Goal: Information Seeking & Learning: Learn about a topic

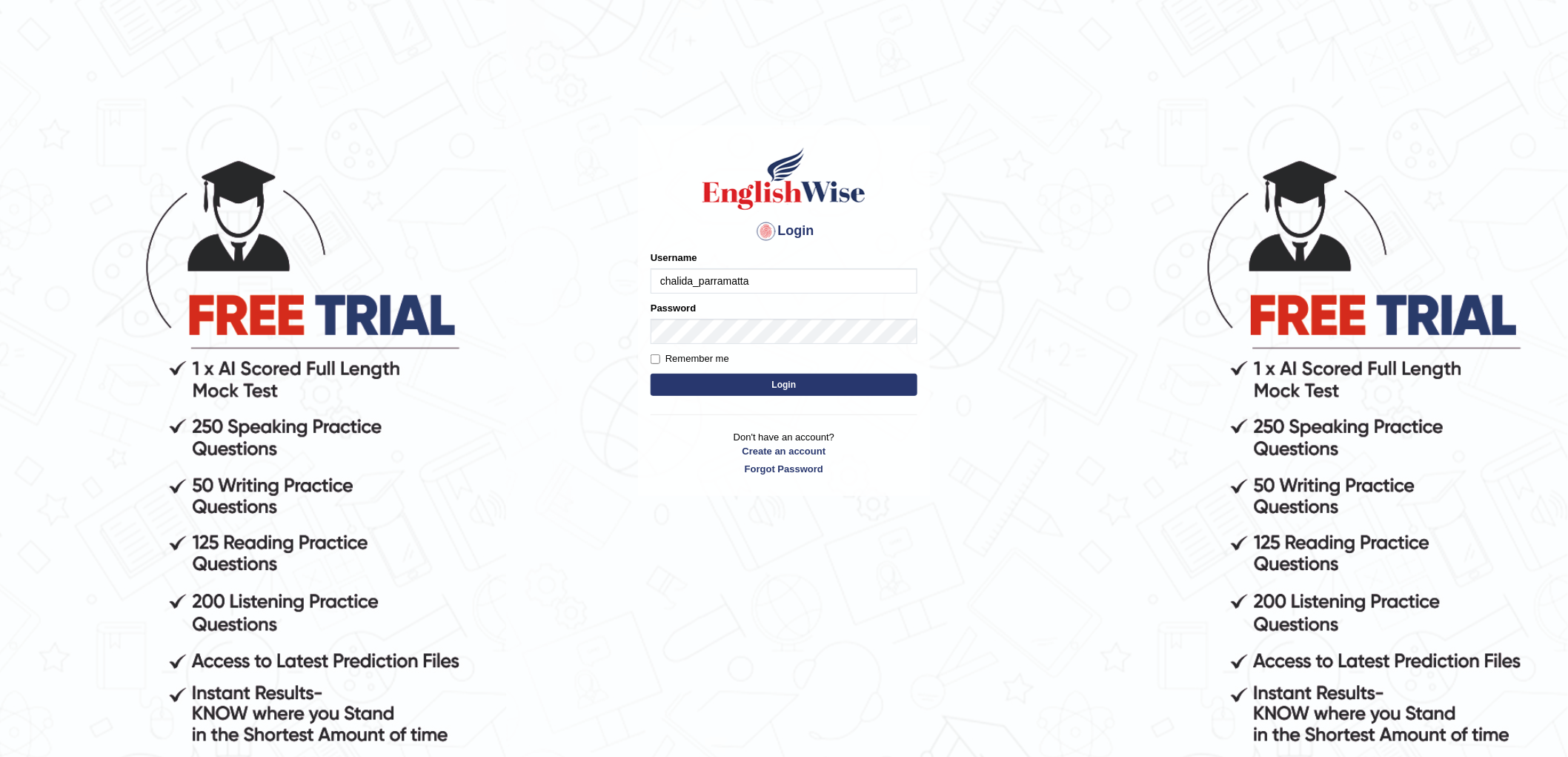
type input "chalida_parramatta"
click at [651, 373] on button "Login" at bounding box center [784, 384] width 267 height 22
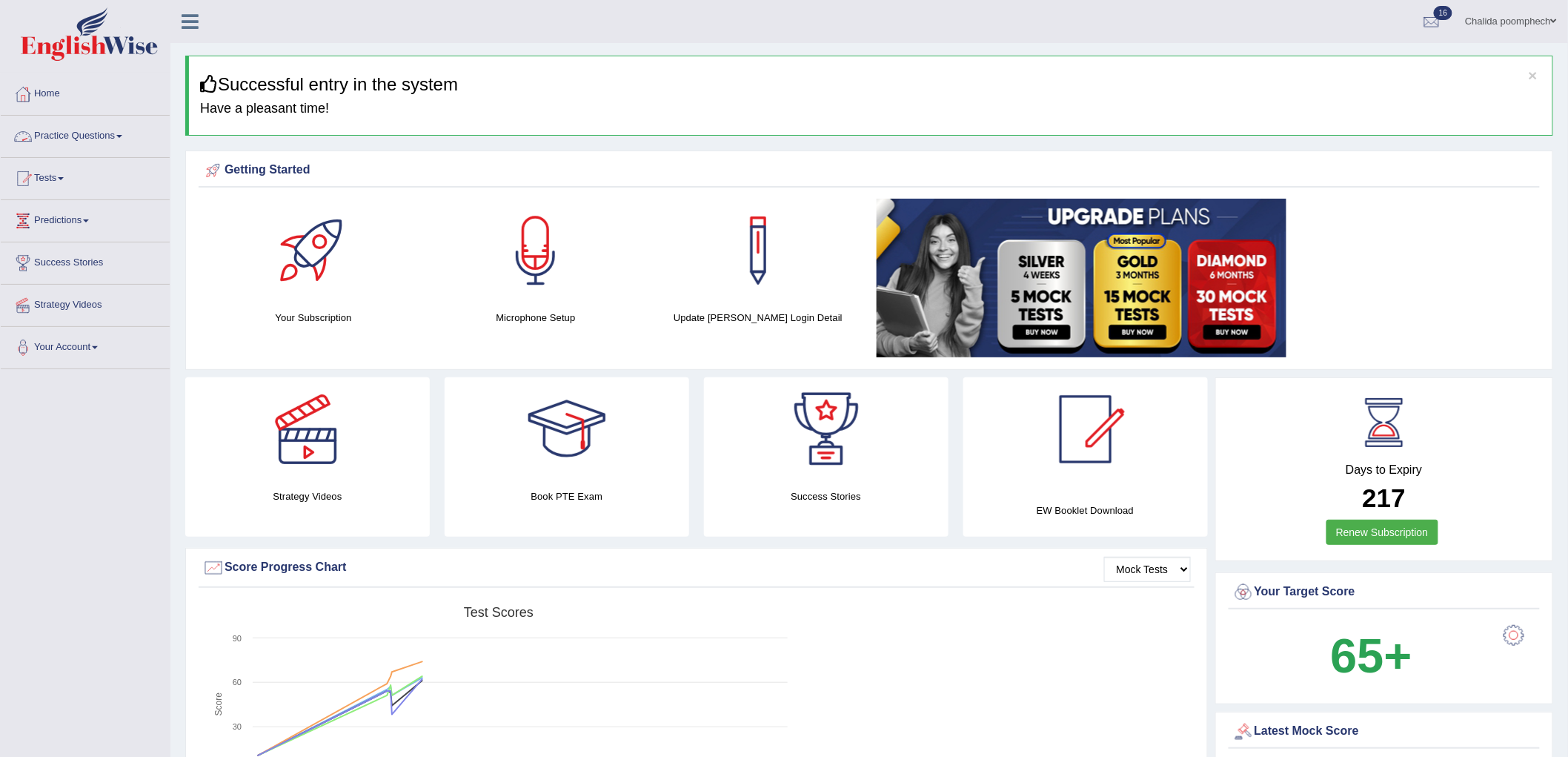
click at [82, 139] on link "Practice Questions" at bounding box center [85, 134] width 169 height 37
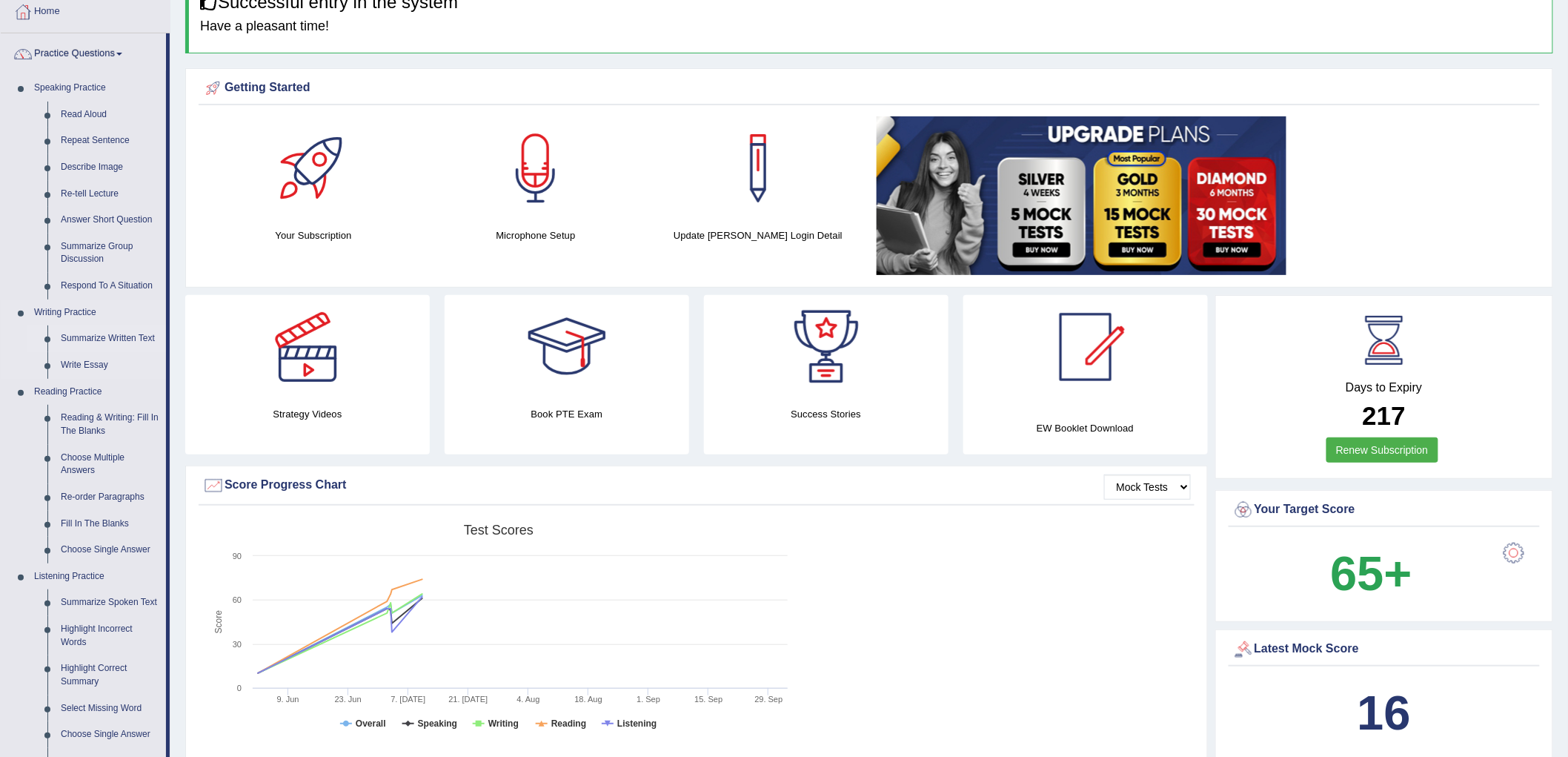
scroll to position [164, 0]
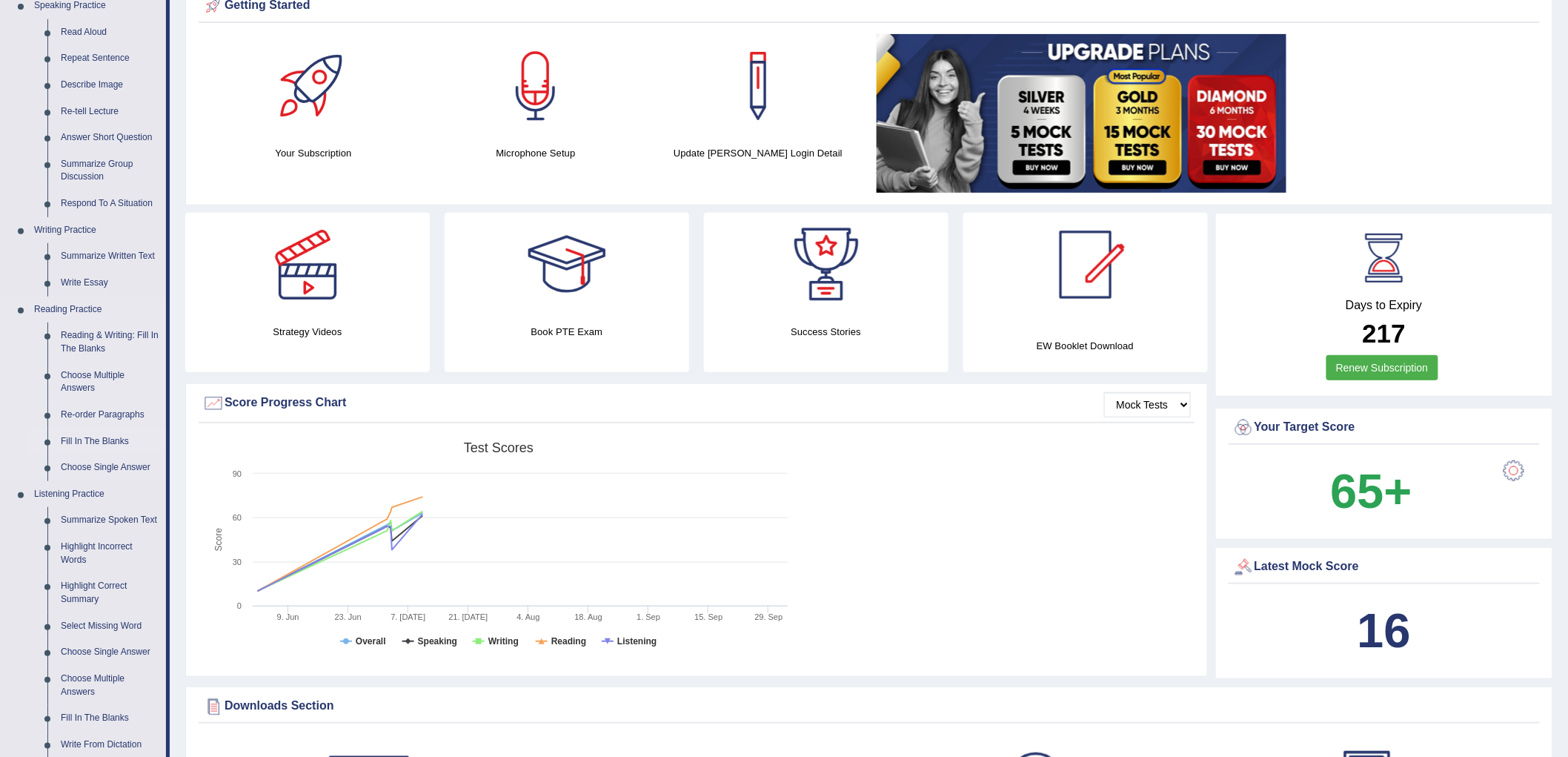
click at [98, 433] on link "Fill In The Blanks" at bounding box center [110, 441] width 112 height 27
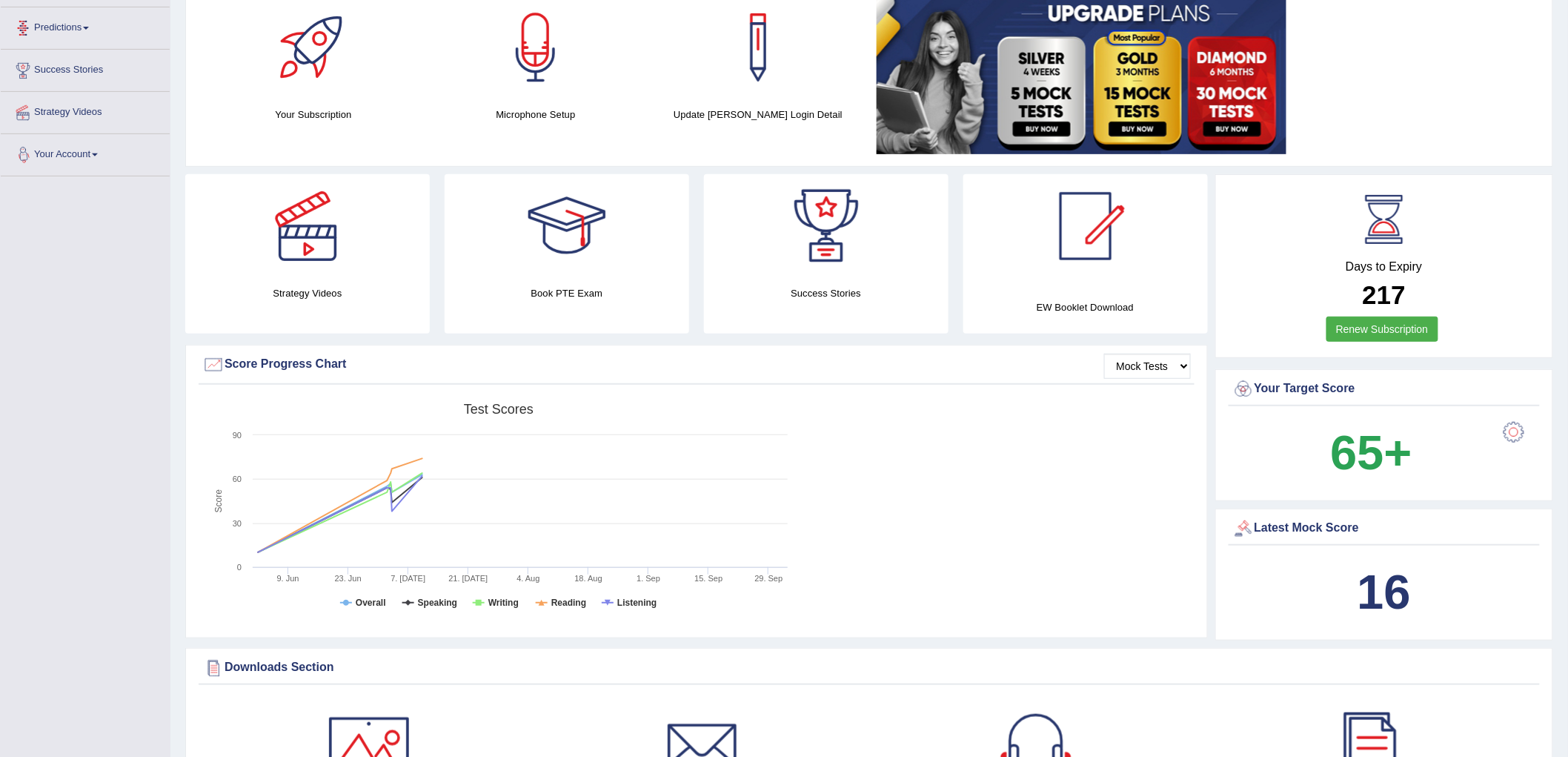
scroll to position [313, 0]
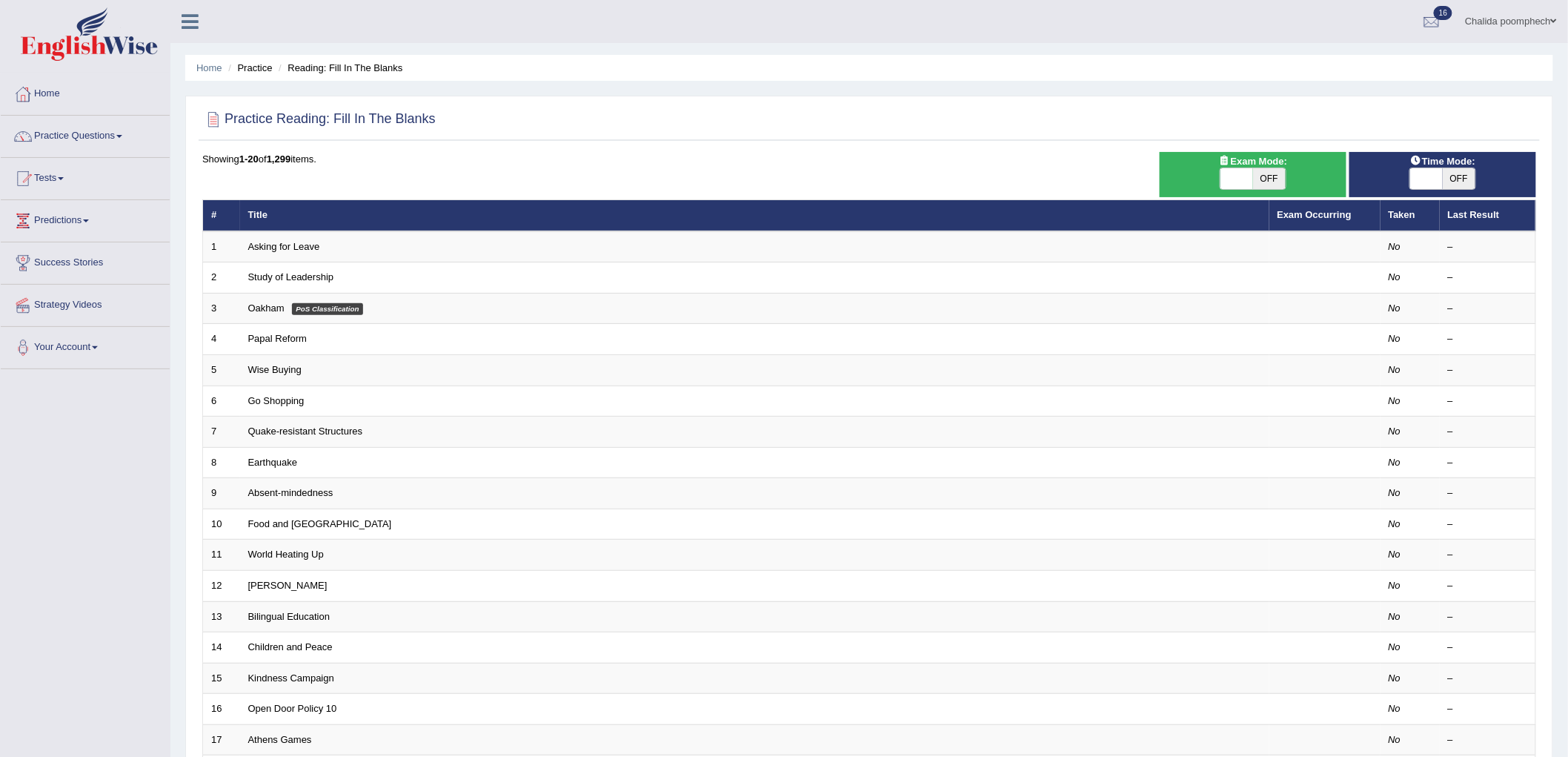
click at [1279, 175] on span "OFF" at bounding box center [1269, 178] width 33 height 21
checkbox input "true"
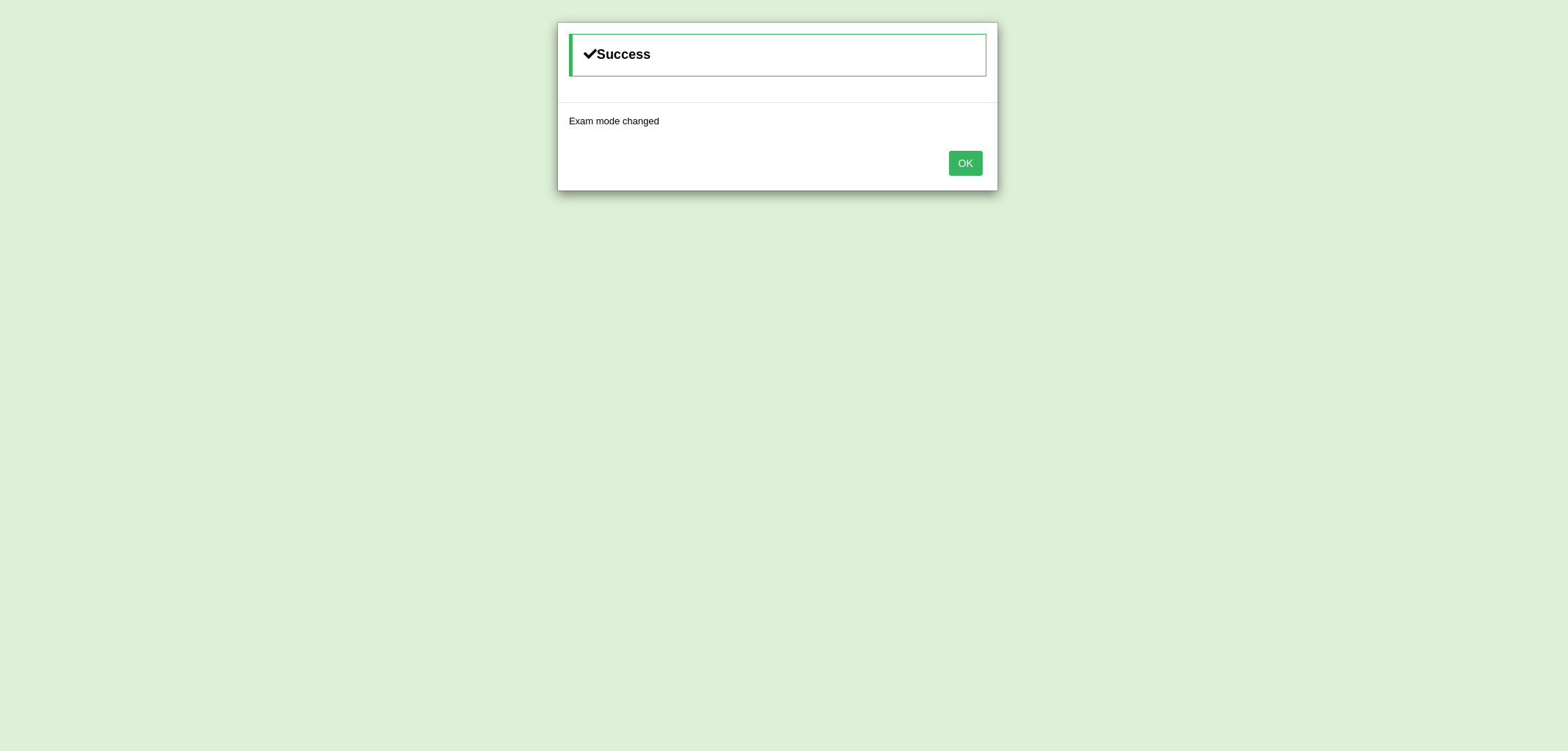
click at [960, 155] on button "OK" at bounding box center [966, 162] width 34 height 25
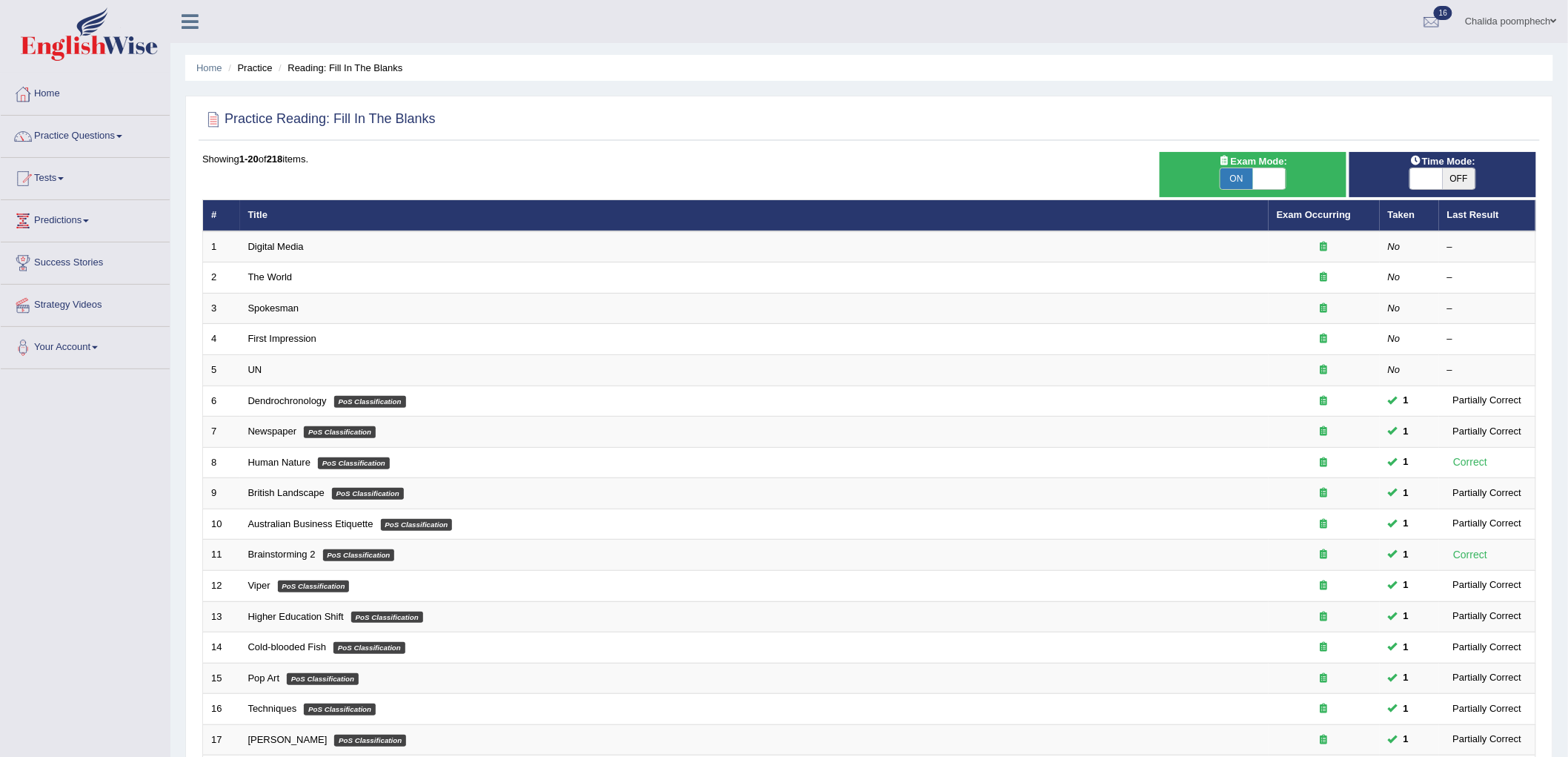
click at [1464, 173] on span "OFF" at bounding box center [1459, 178] width 33 height 21
checkbox input "true"
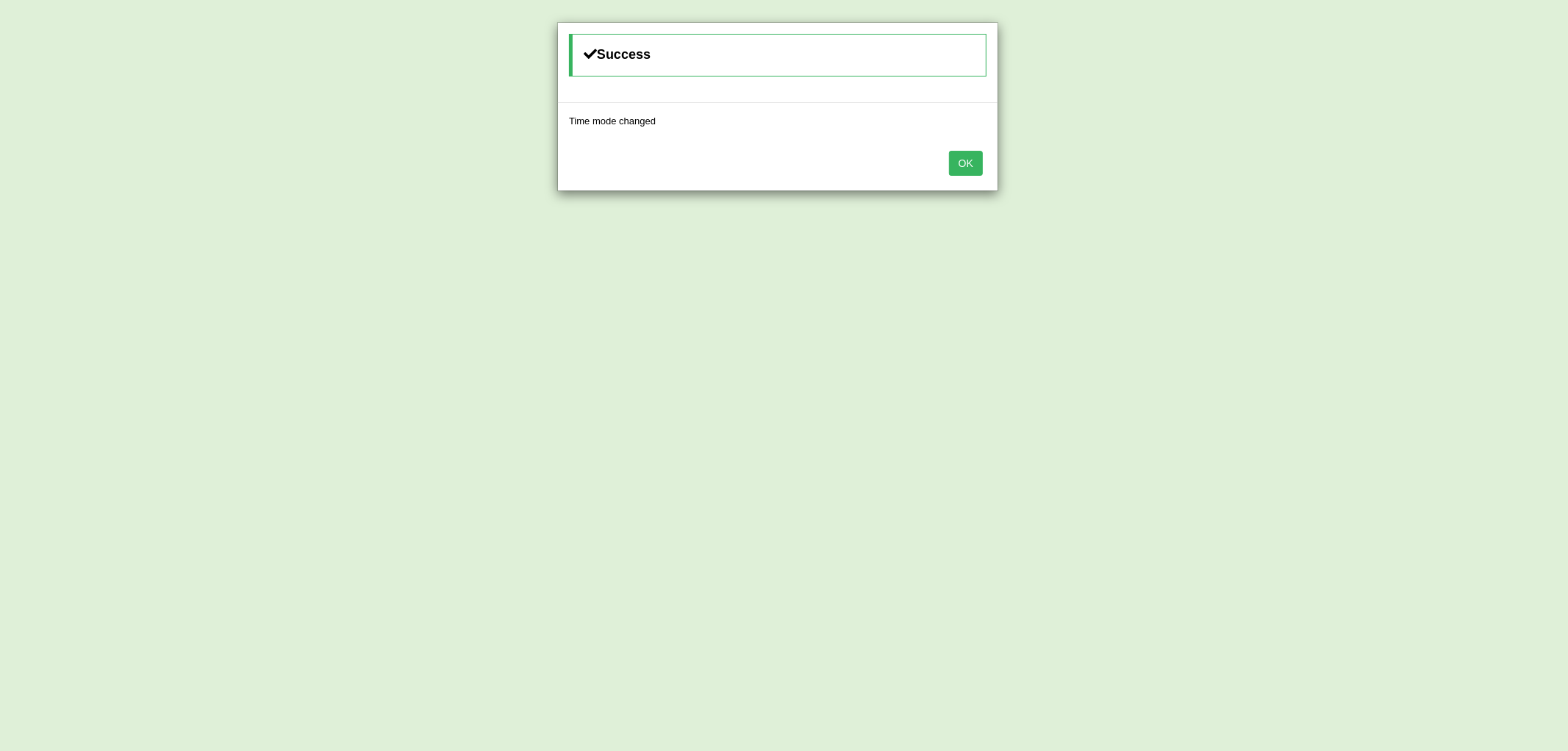
click at [1411, 175] on div "Success Time mode changed OK" at bounding box center [784, 376] width 1568 height 751
click at [966, 167] on button "OK" at bounding box center [966, 162] width 34 height 25
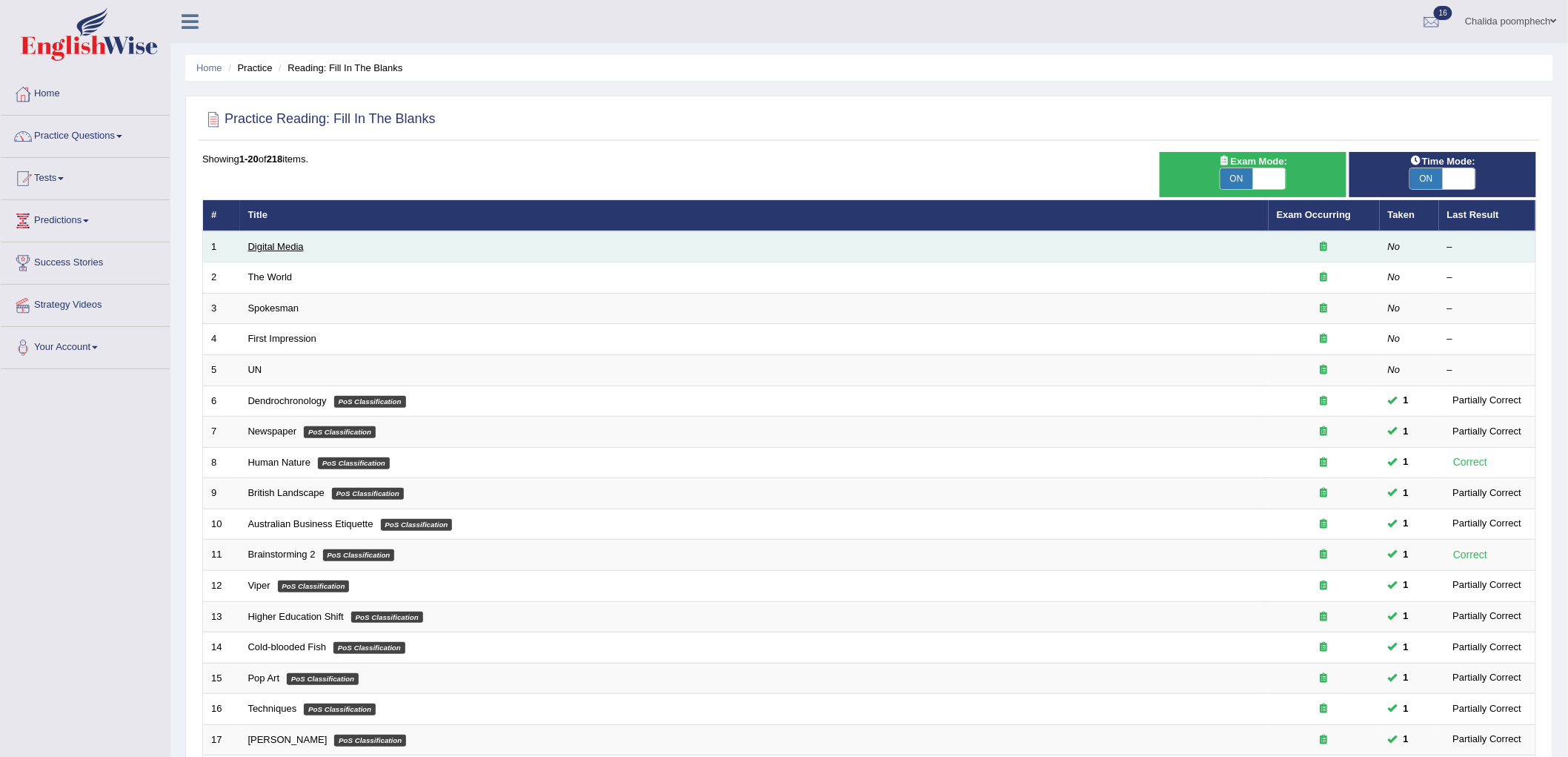
click at [277, 245] on link "Digital Media" at bounding box center [276, 246] width 56 height 11
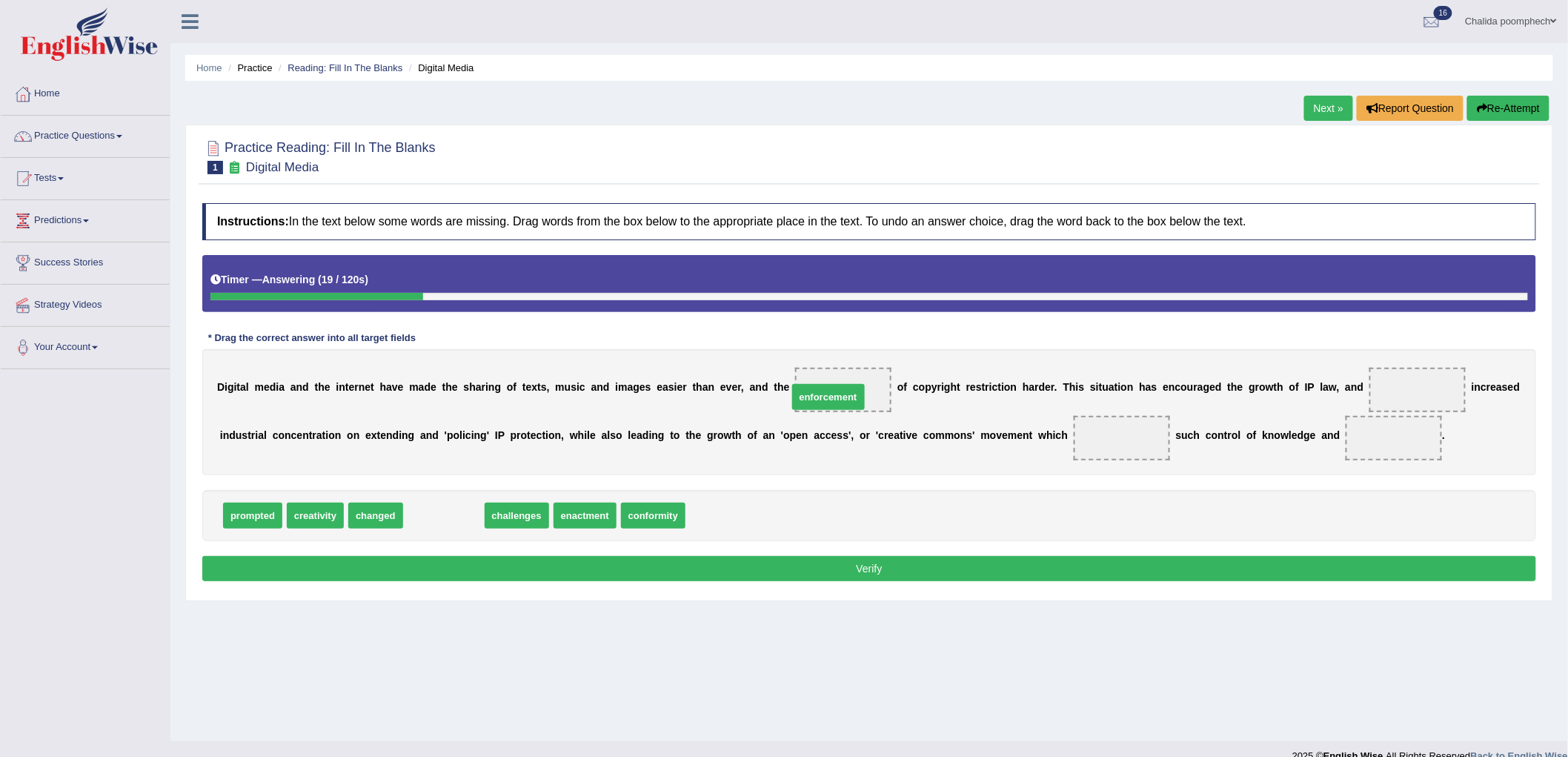
drag, startPoint x: 438, startPoint y: 523, endPoint x: 823, endPoint y: 404, distance: 403.0
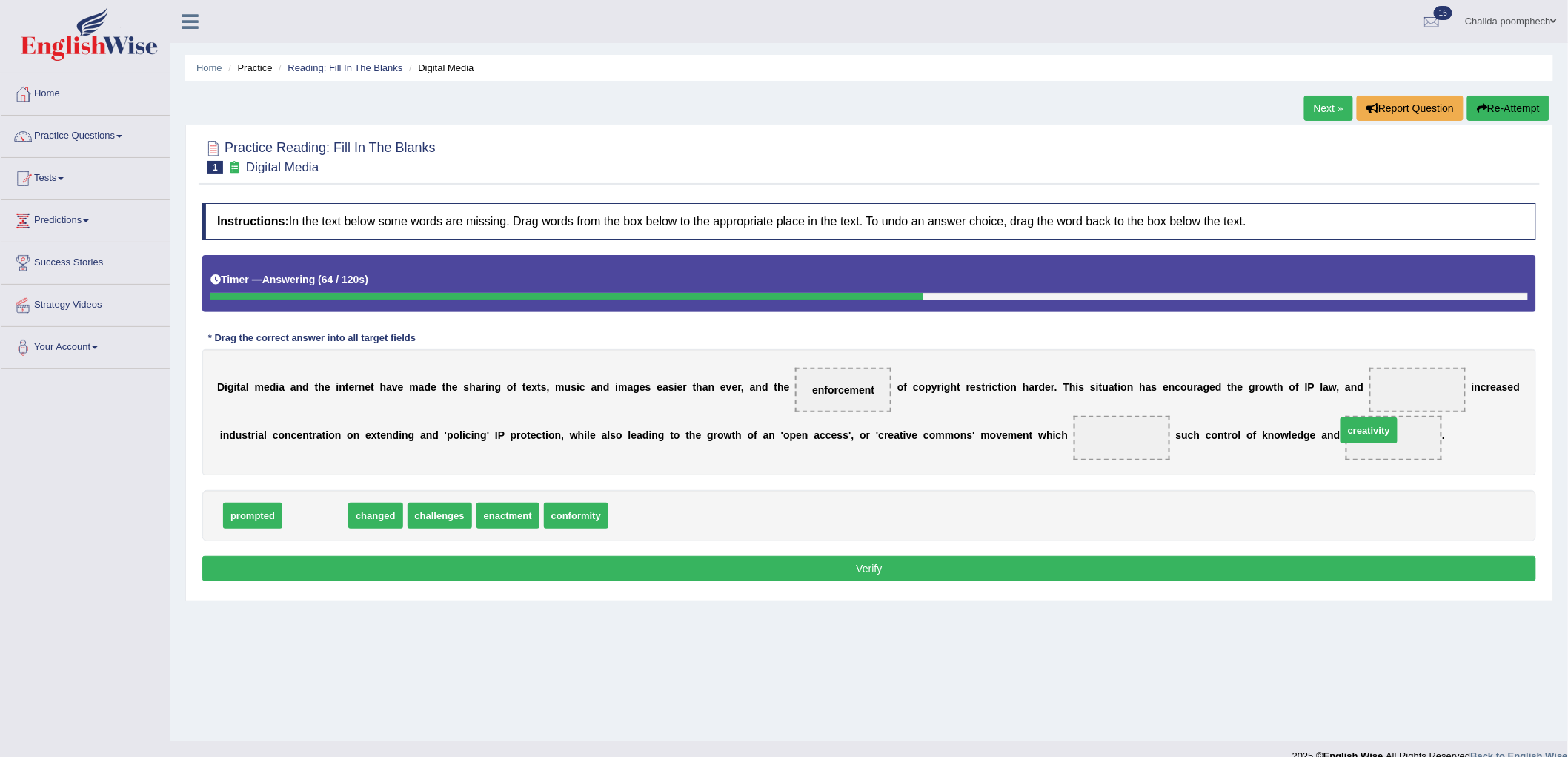
drag, startPoint x: 322, startPoint y: 514, endPoint x: 1375, endPoint y: 432, distance: 1056.2
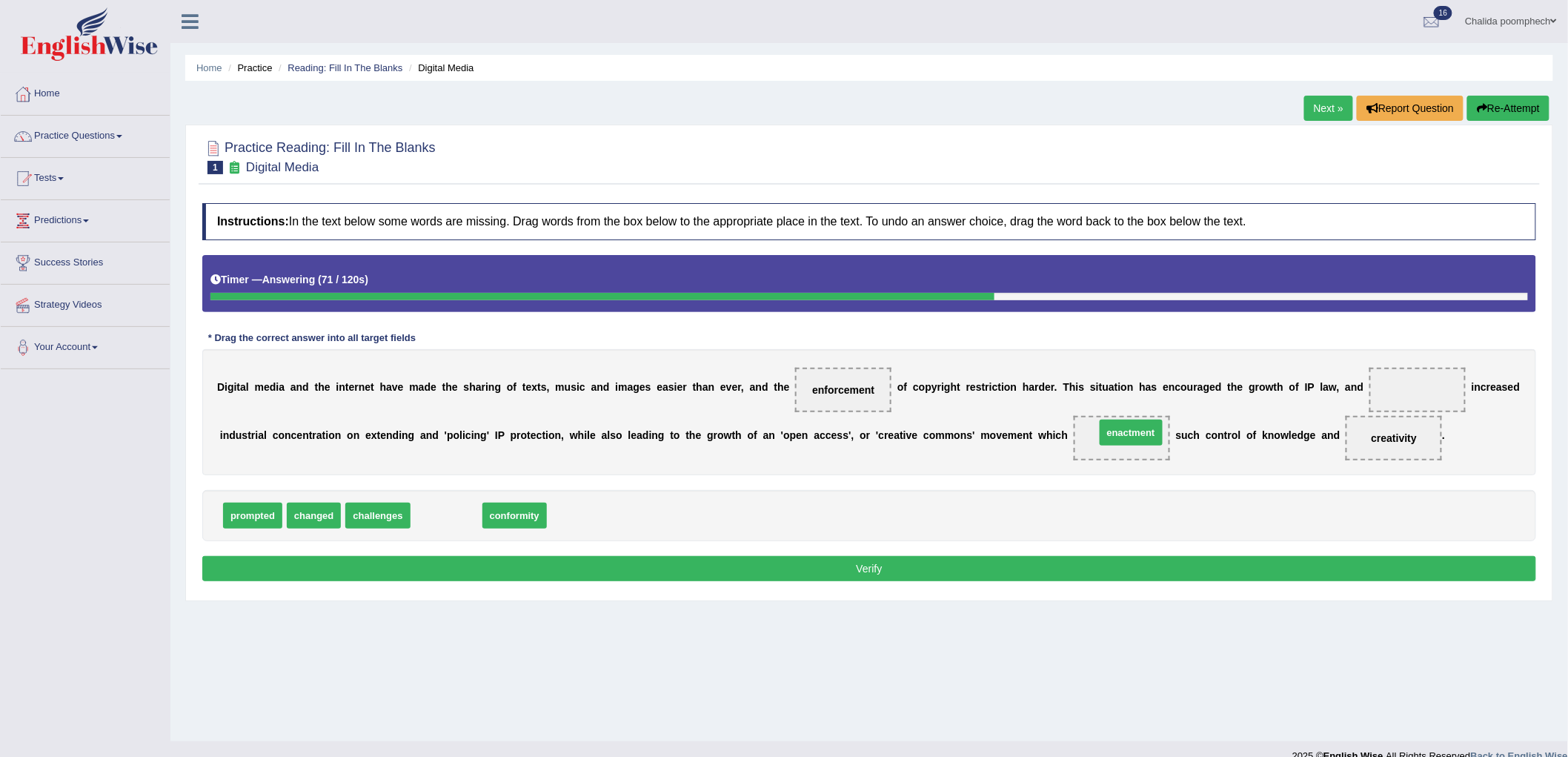
drag, startPoint x: 455, startPoint y: 516, endPoint x: 1140, endPoint y: 432, distance: 690.1
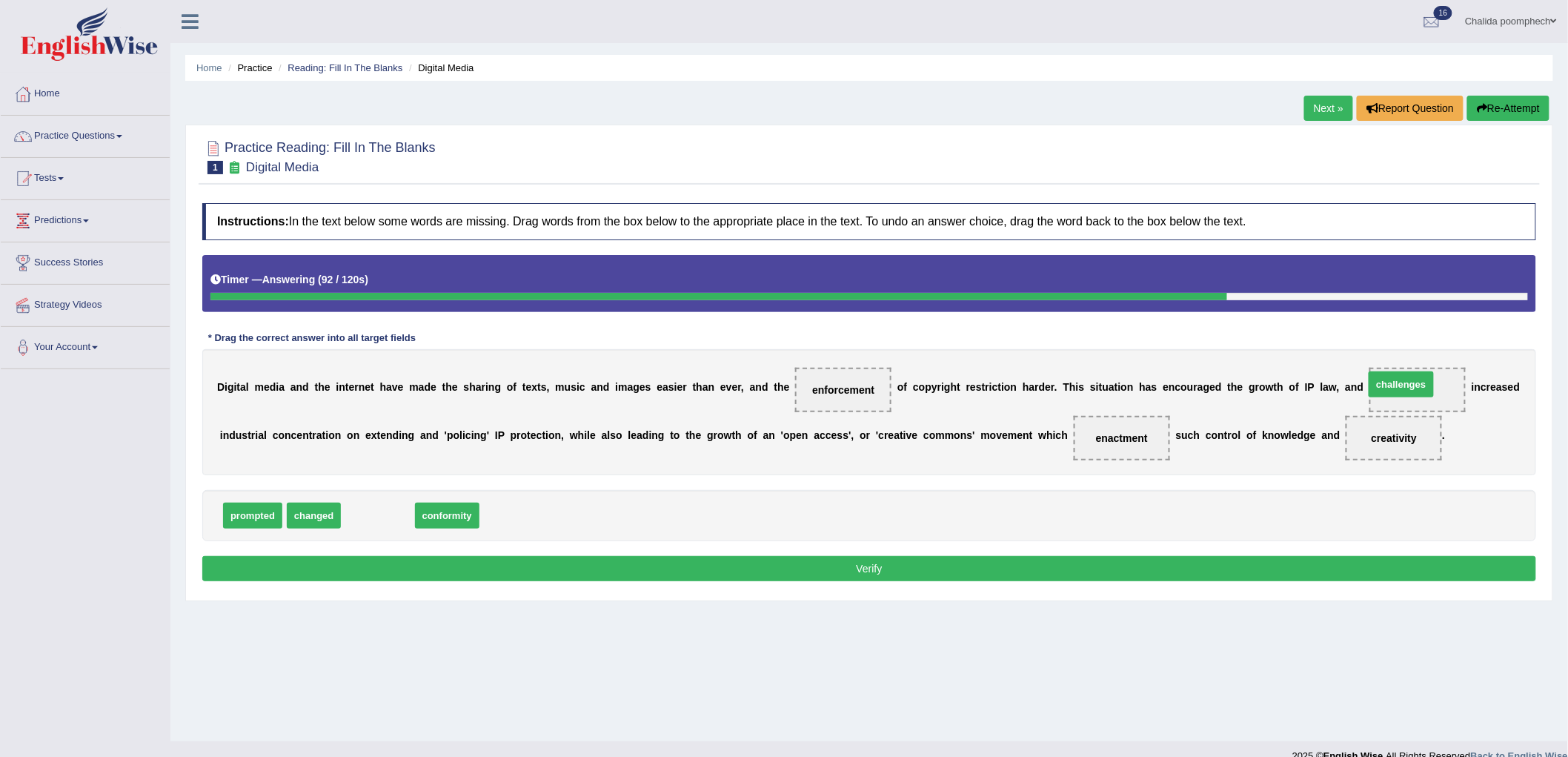
drag, startPoint x: 379, startPoint y: 522, endPoint x: 1403, endPoint y: 391, distance: 1032.3
click at [1005, 564] on button "Verify" at bounding box center [869, 568] width 1334 height 25
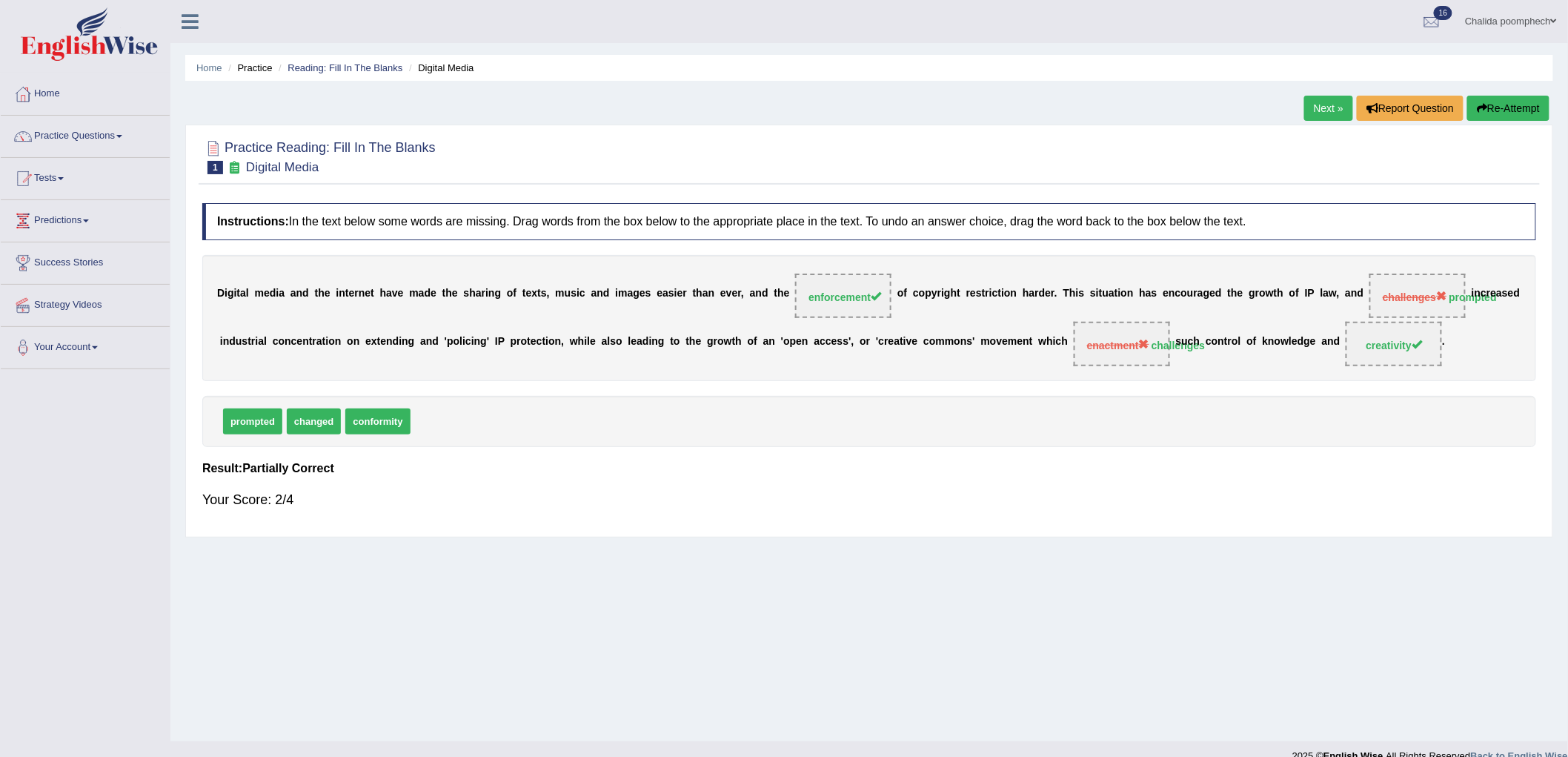
click at [1316, 112] on link "Next »" at bounding box center [1328, 108] width 49 height 25
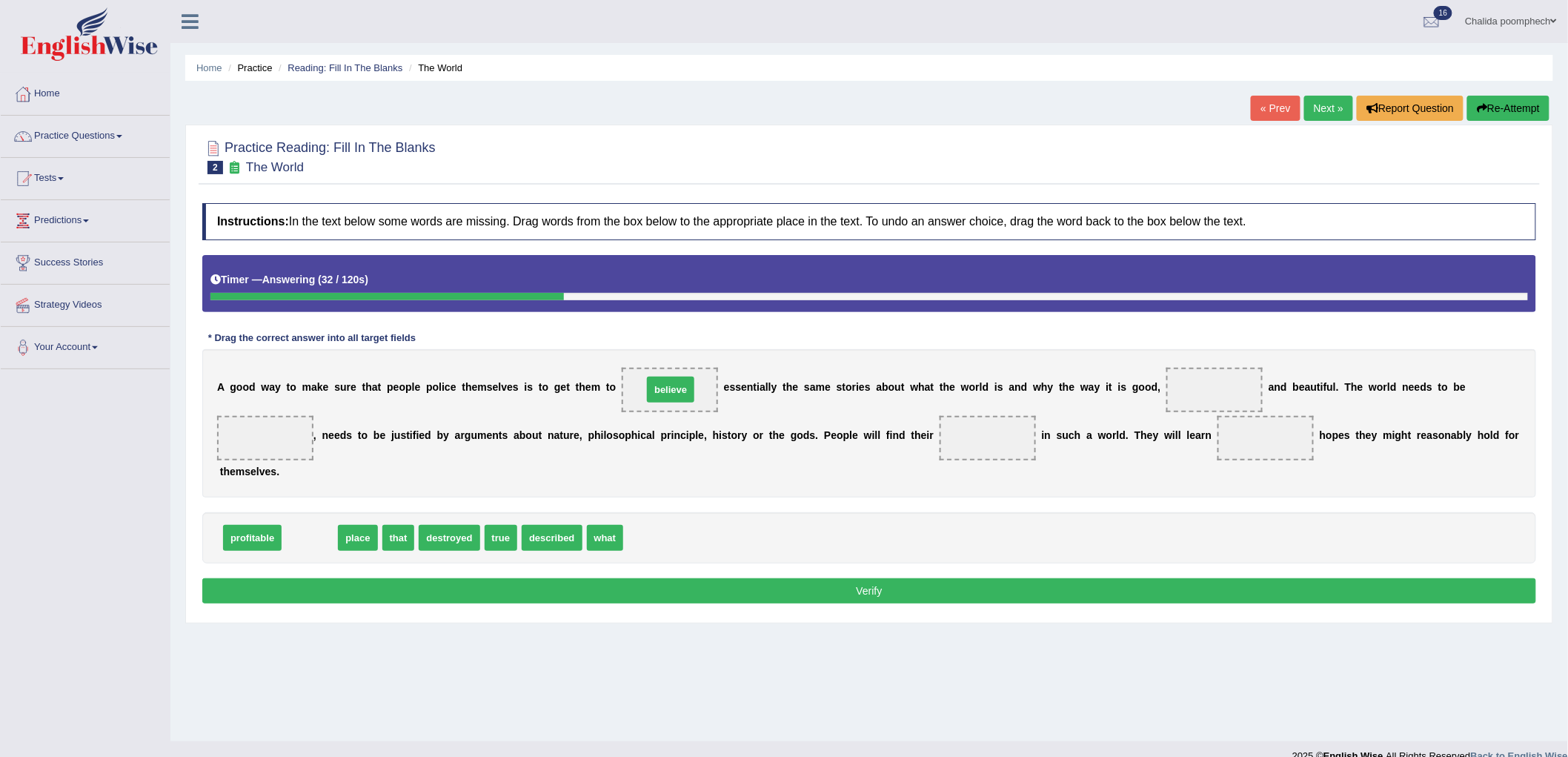
drag, startPoint x: 305, startPoint y: 537, endPoint x: 665, endPoint y: 388, distance: 389.6
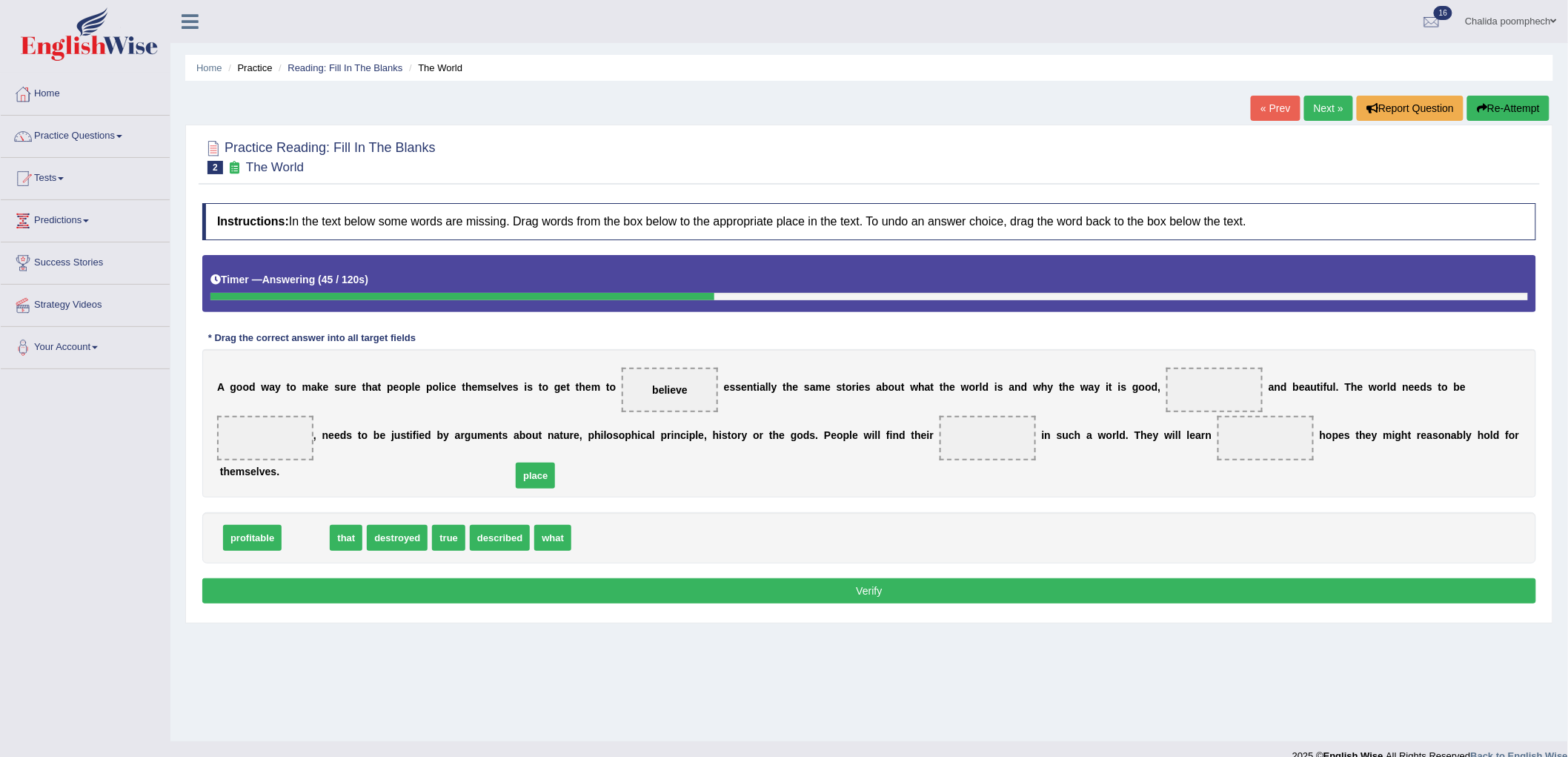
drag, startPoint x: 310, startPoint y: 537, endPoint x: 427, endPoint y: 493, distance: 125.0
click at [516, 488] on span "place" at bounding box center [535, 475] width 39 height 26
drag, startPoint x: 247, startPoint y: 539, endPoint x: 1203, endPoint y: 388, distance: 967.9
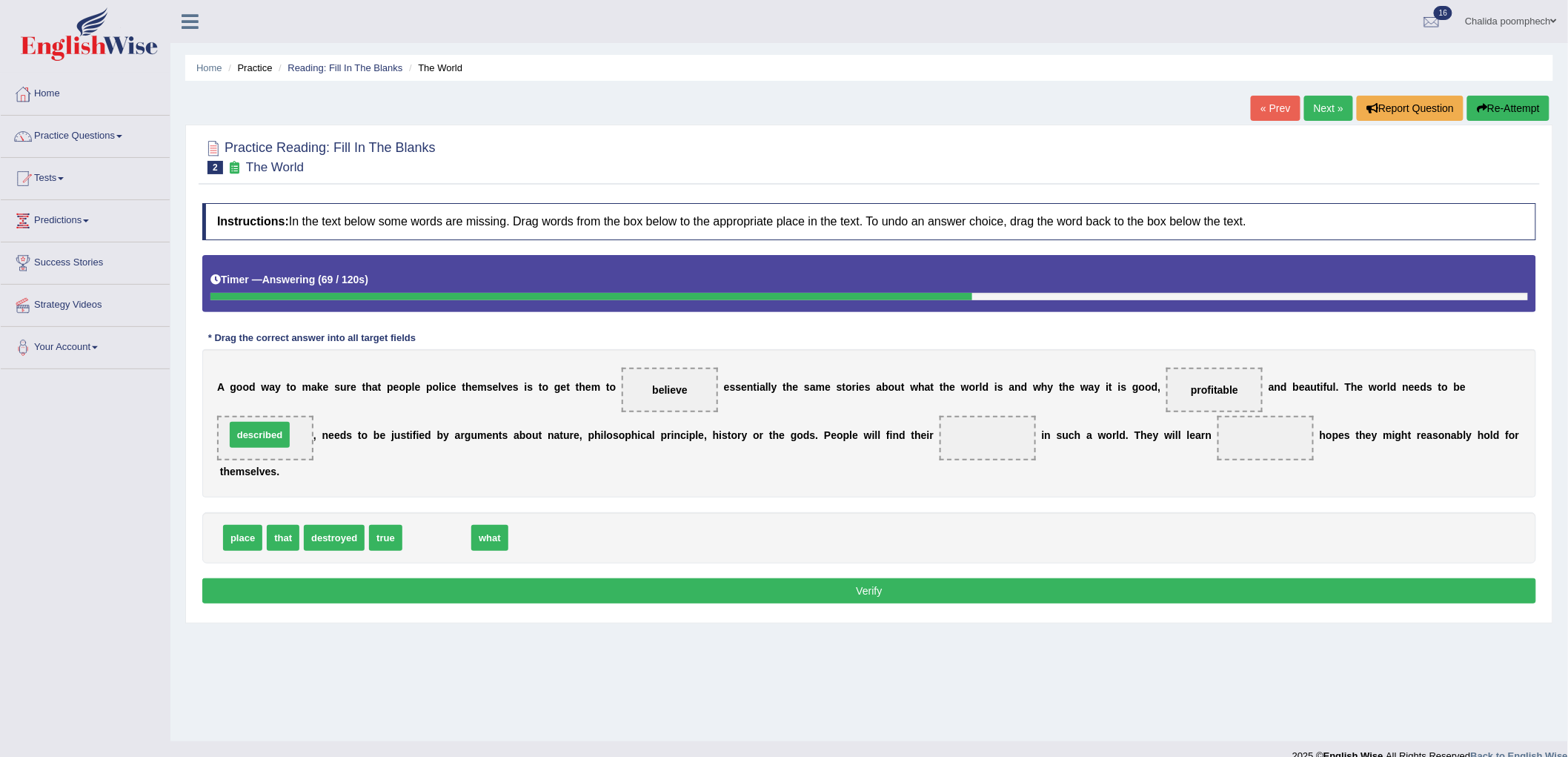
drag, startPoint x: 432, startPoint y: 537, endPoint x: 250, endPoint y: 433, distance: 209.6
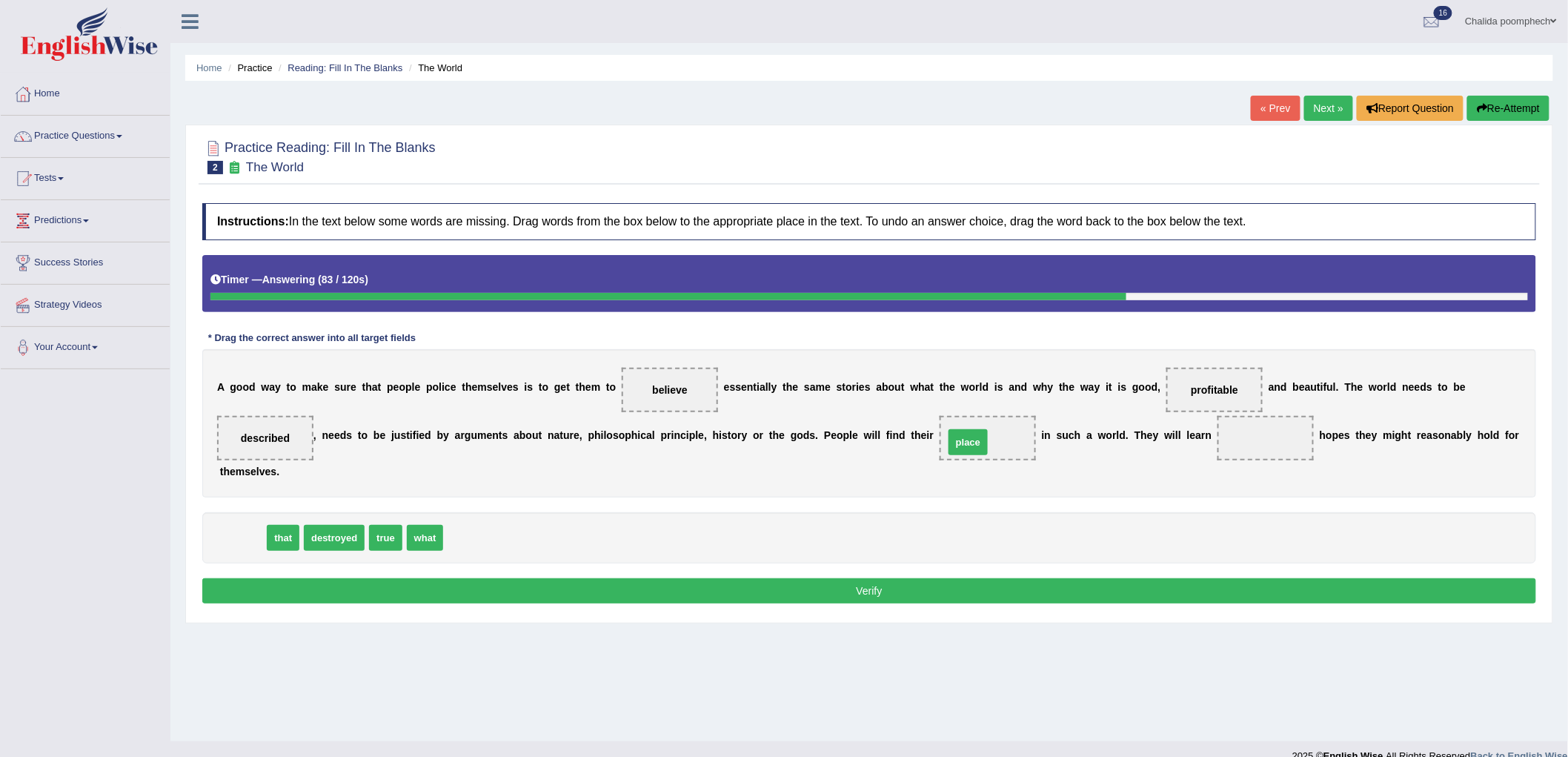
drag, startPoint x: 247, startPoint y: 542, endPoint x: 973, endPoint y: 447, distance: 732.2
drag, startPoint x: 238, startPoint y: 534, endPoint x: 1038, endPoint y: 517, distance: 800.2
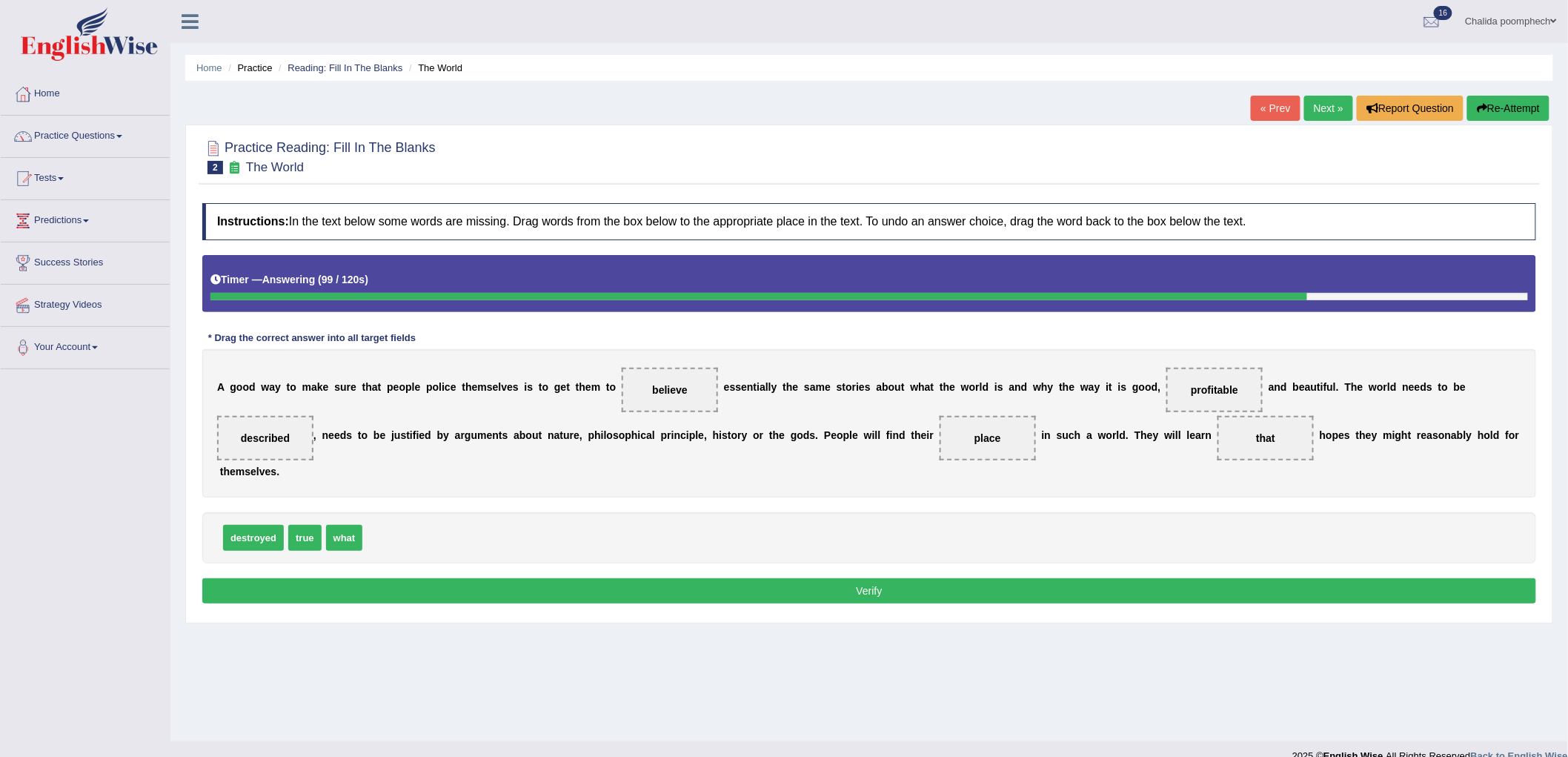
click at [862, 592] on button "Verify" at bounding box center [869, 590] width 1334 height 25
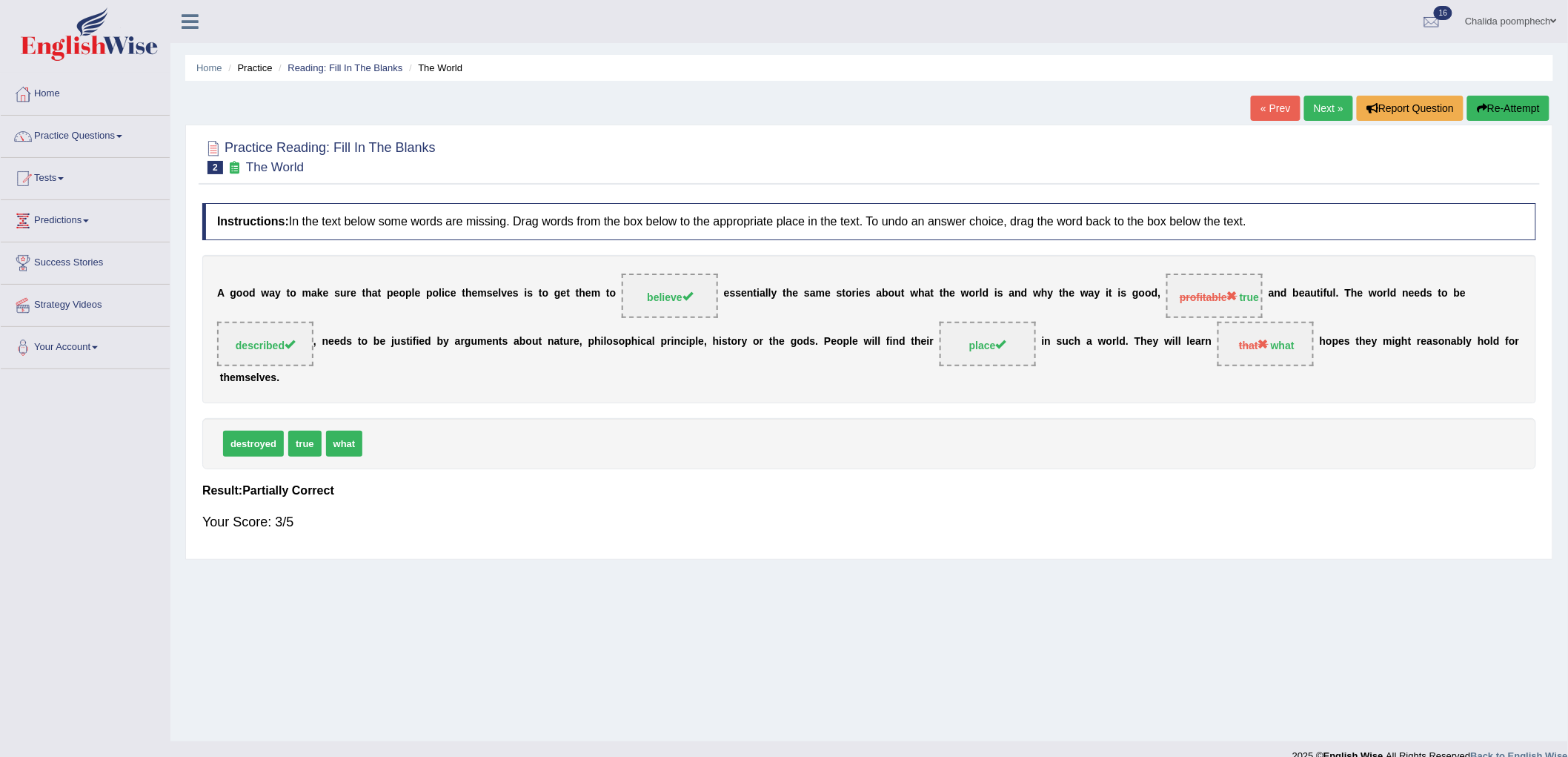
click at [1319, 109] on link "Next »" at bounding box center [1328, 108] width 49 height 25
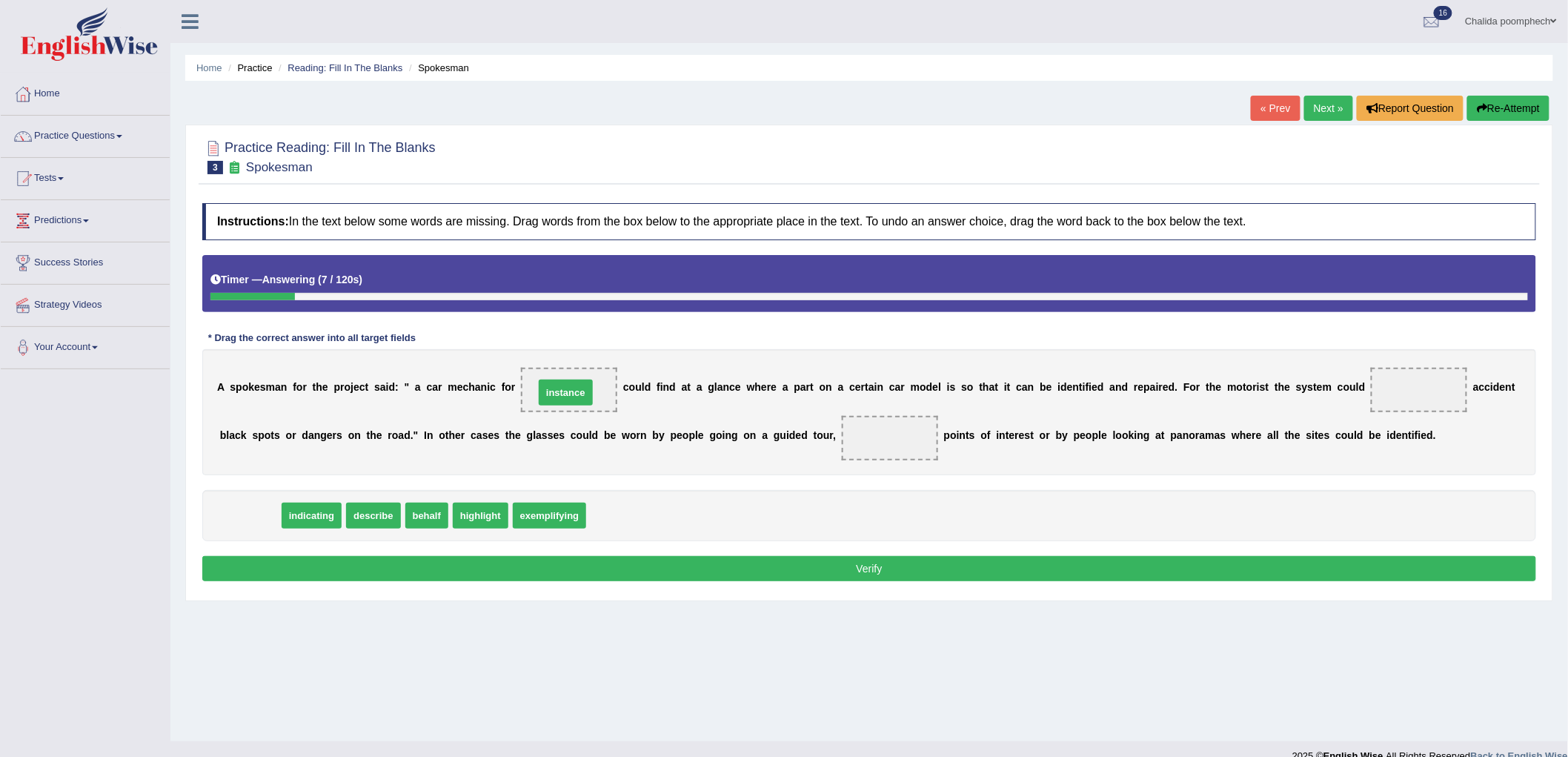
drag, startPoint x: 256, startPoint y: 514, endPoint x: 571, endPoint y: 390, distance: 338.5
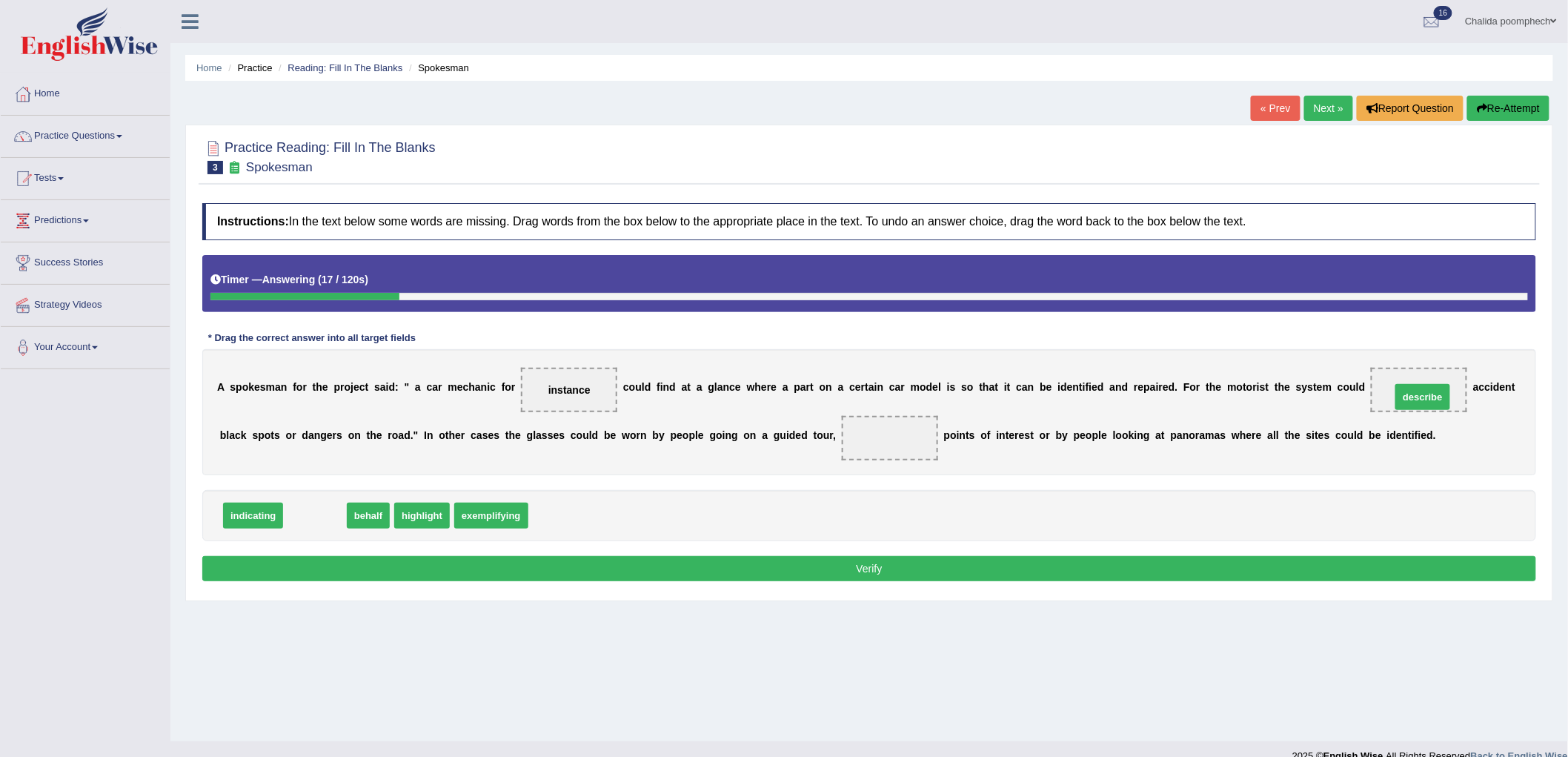
drag, startPoint x: 319, startPoint y: 516, endPoint x: 1427, endPoint y: 398, distance: 1114.3
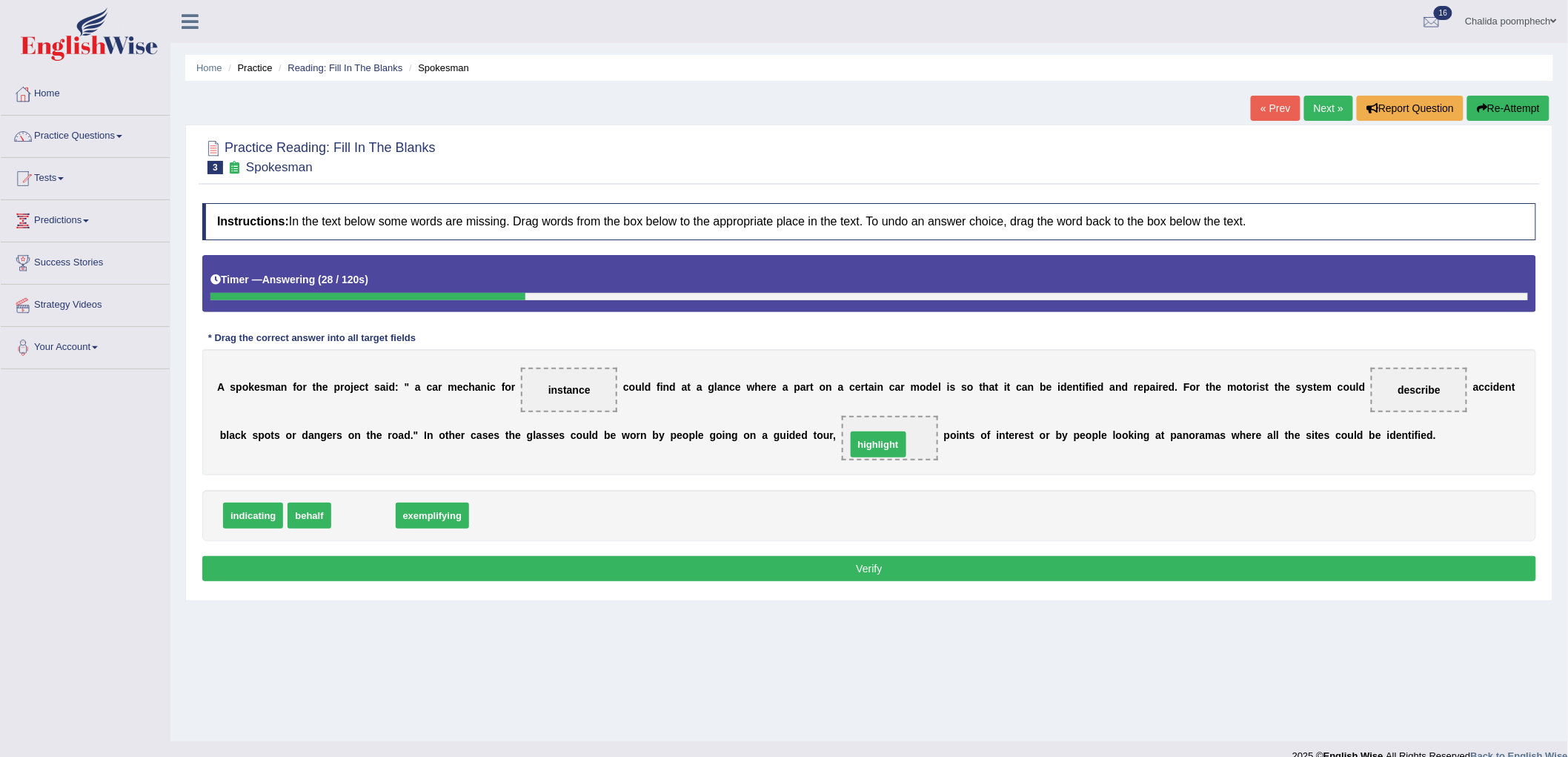
drag, startPoint x: 358, startPoint y: 517, endPoint x: 873, endPoint y: 446, distance: 519.9
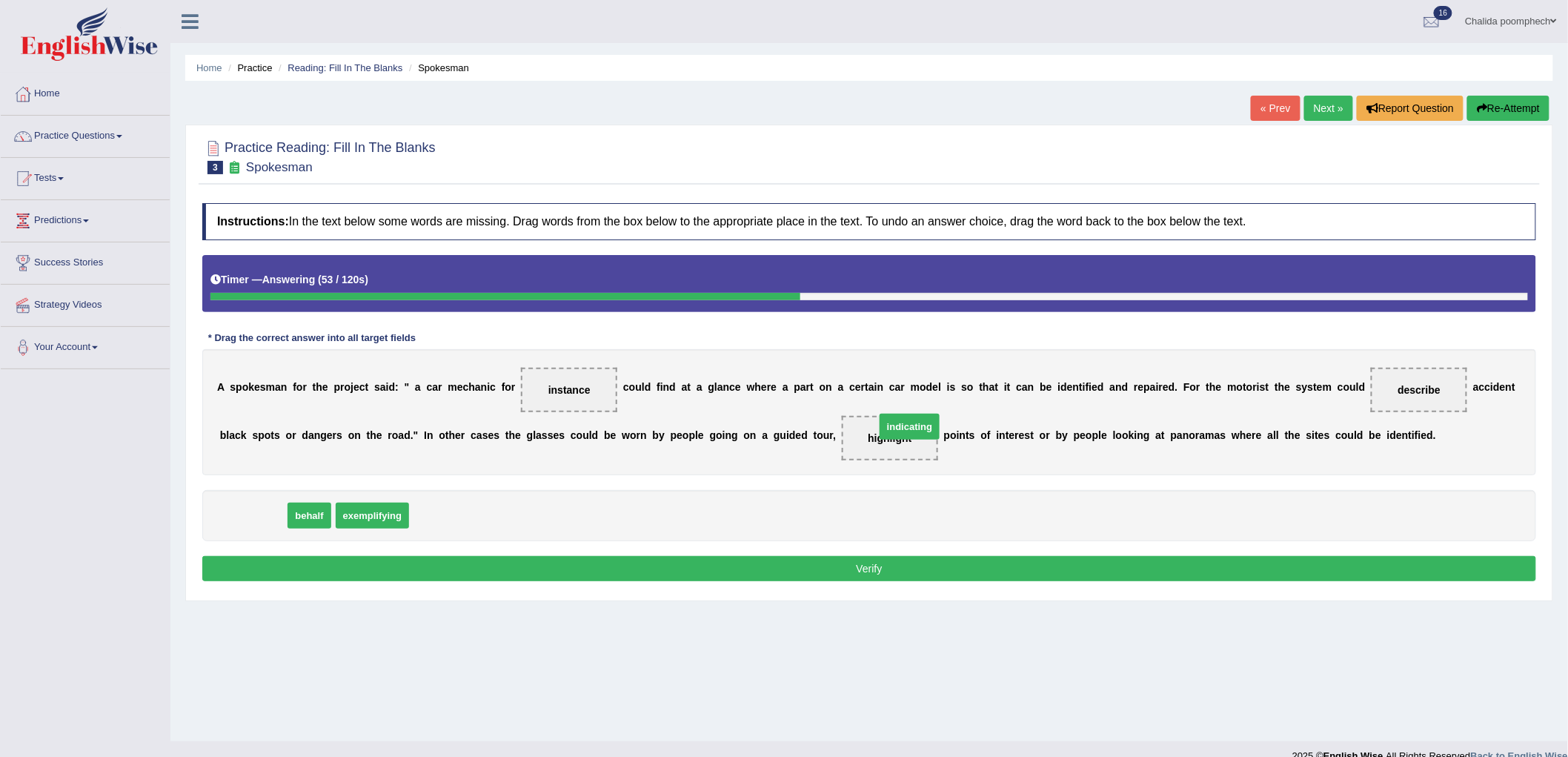
drag, startPoint x: 256, startPoint y: 517, endPoint x: 912, endPoint y: 428, distance: 662.0
click at [872, 569] on button "Verify" at bounding box center [869, 568] width 1334 height 25
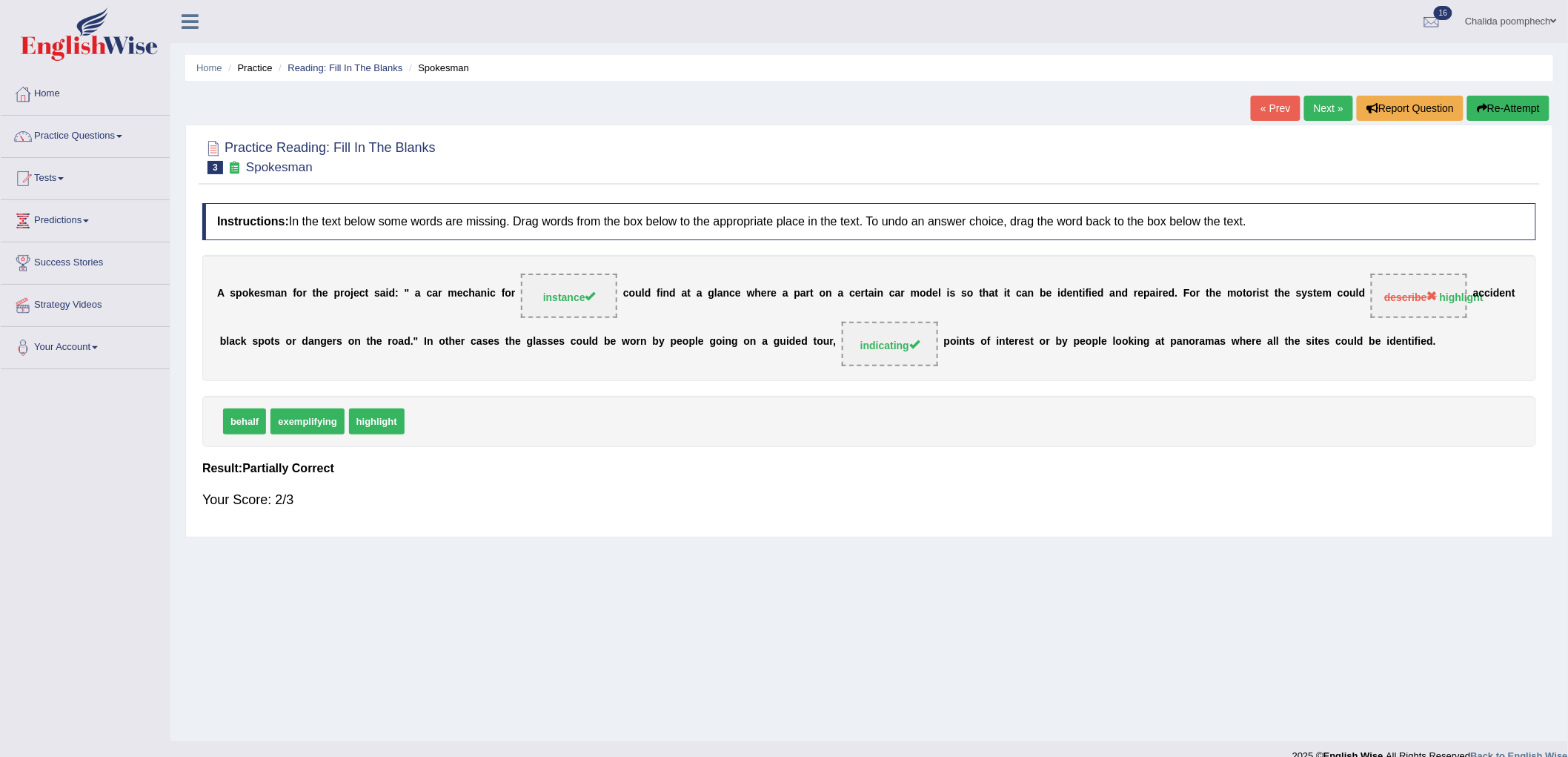
click at [1322, 97] on link "Next »" at bounding box center [1328, 108] width 49 height 25
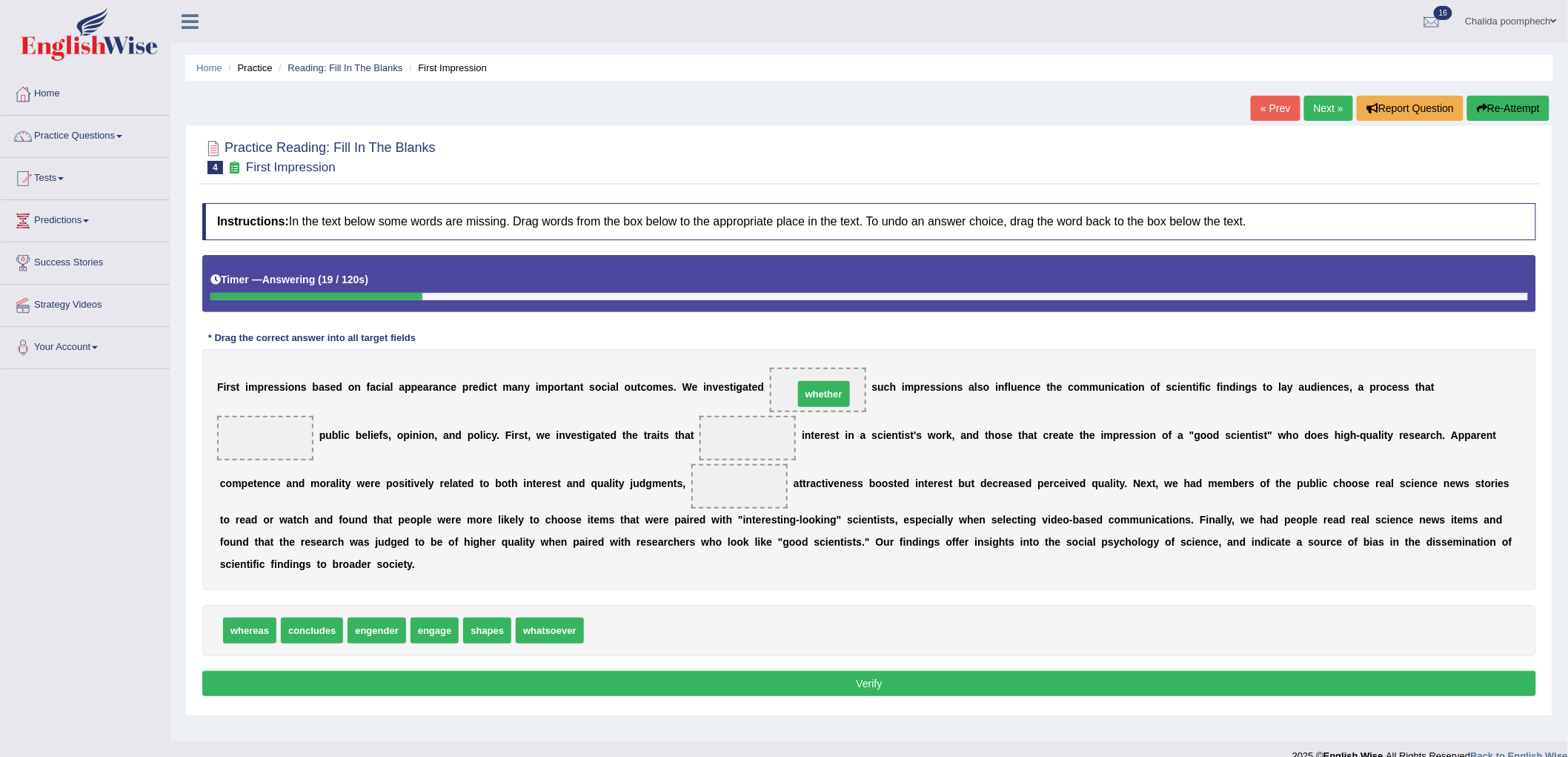
drag, startPoint x: 613, startPoint y: 638, endPoint x: 823, endPoint y: 402, distance: 315.9
drag, startPoint x: 443, startPoint y: 633, endPoint x: 274, endPoint y: 452, distance: 247.6
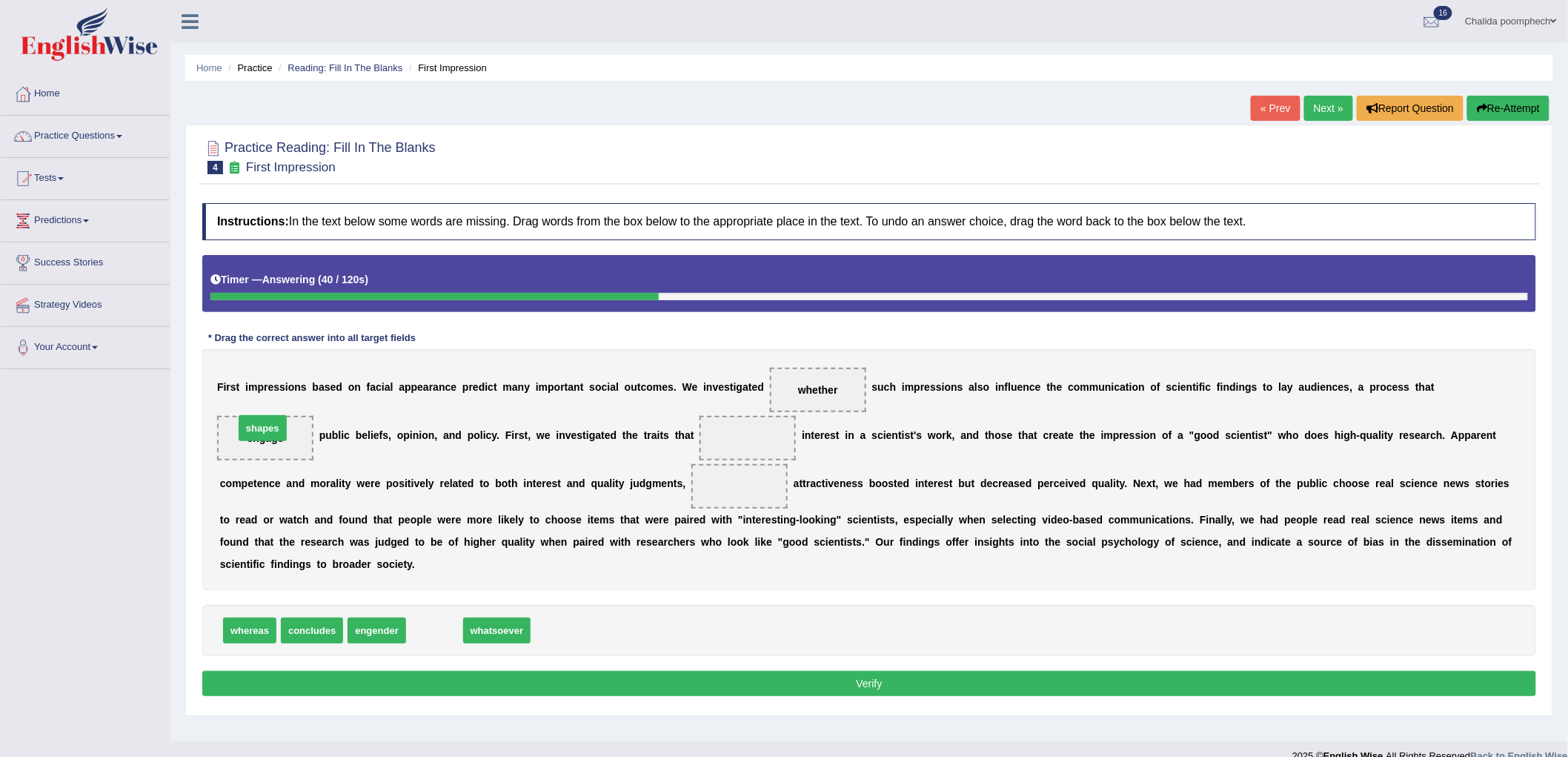
drag, startPoint x: 435, startPoint y: 632, endPoint x: 263, endPoint y: 430, distance: 265.3
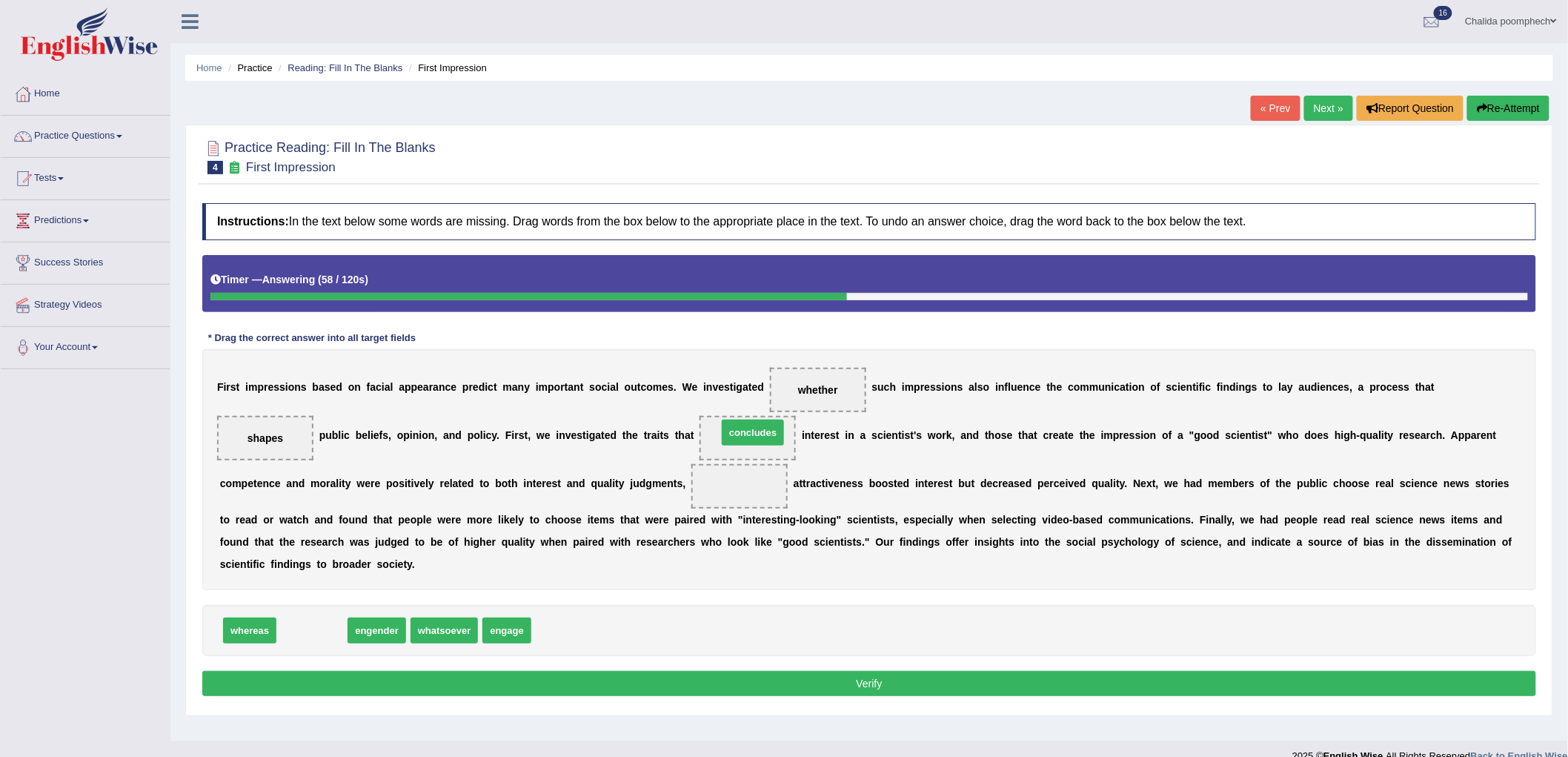
drag, startPoint x: 317, startPoint y: 632, endPoint x: 757, endPoint y: 434, distance: 482.5
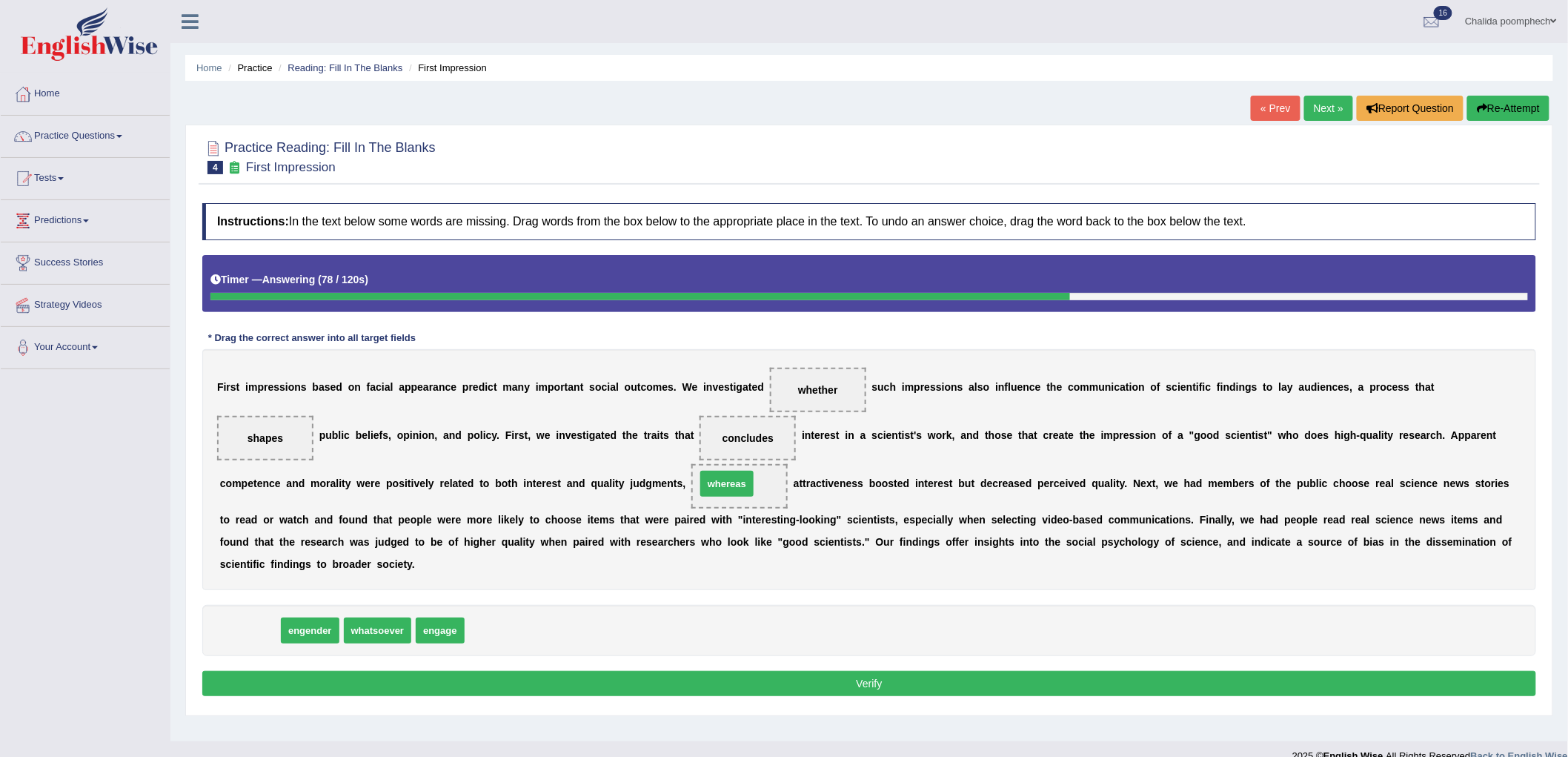
drag, startPoint x: 240, startPoint y: 631, endPoint x: 718, endPoint y: 485, distance: 499.8
click at [667, 686] on button "Verify" at bounding box center [869, 682] width 1334 height 25
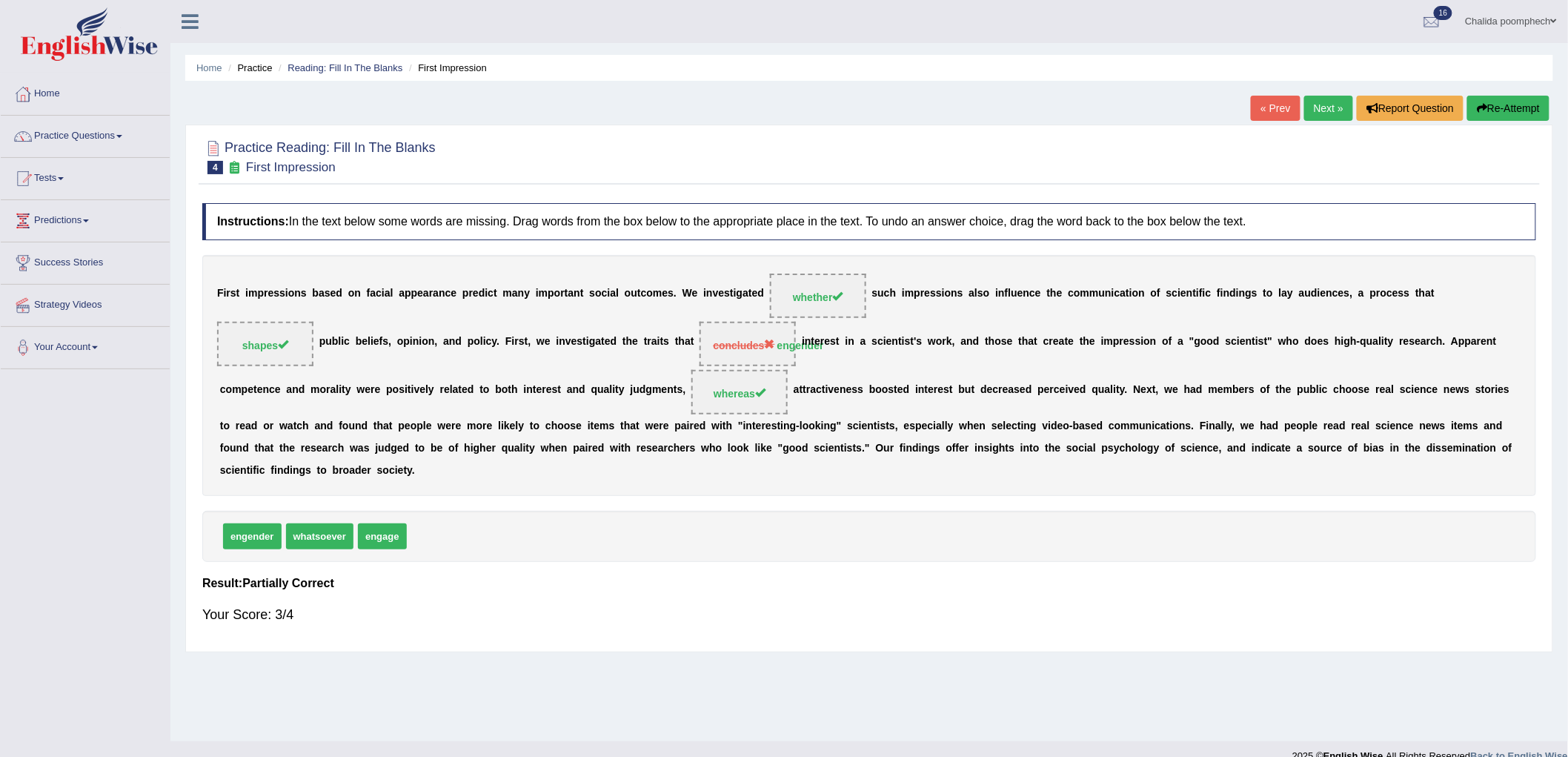
click at [1325, 109] on link "Next »" at bounding box center [1328, 108] width 49 height 25
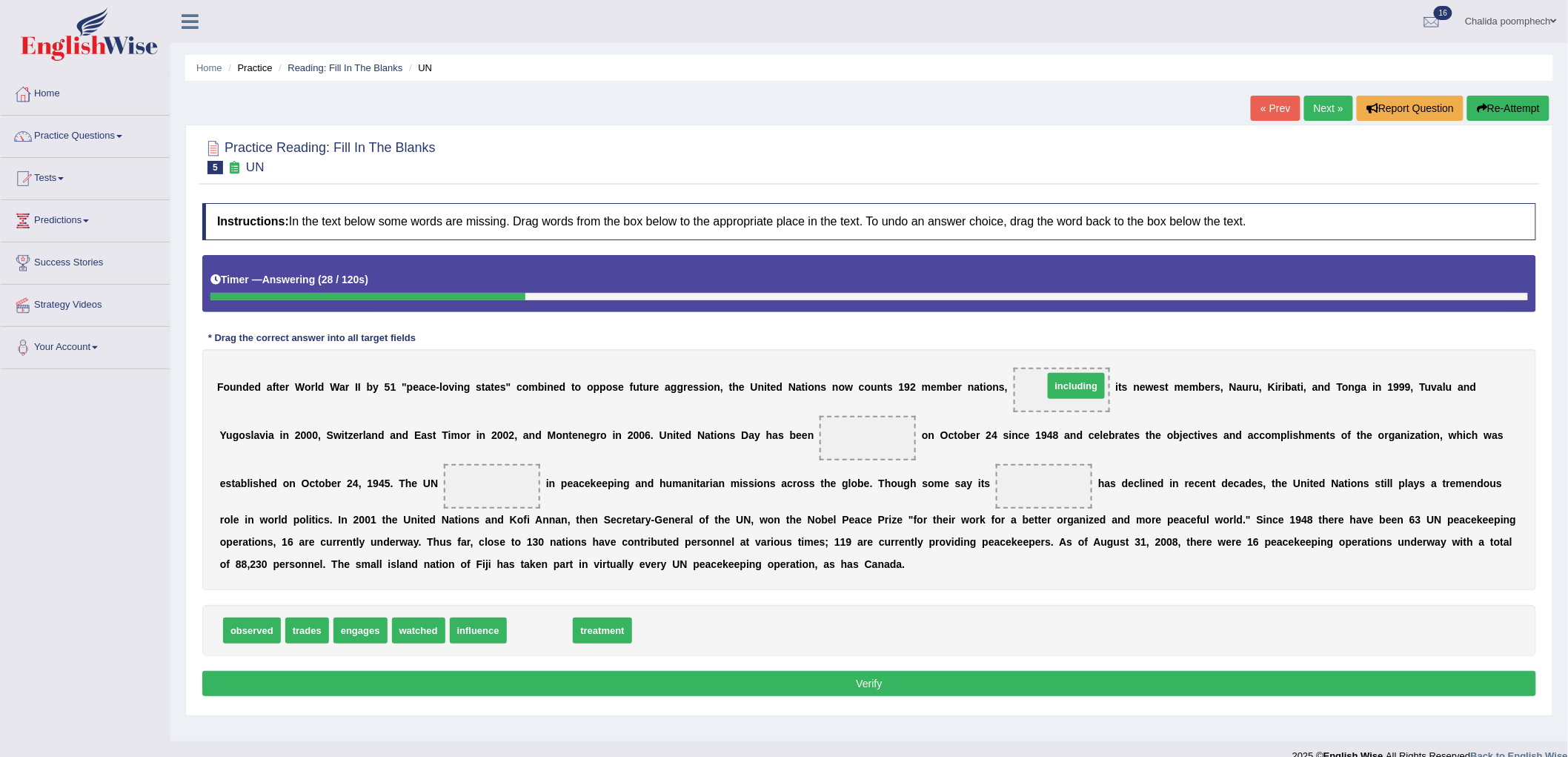
drag, startPoint x: 539, startPoint y: 634, endPoint x: 1076, endPoint y: 389, distance: 590.2
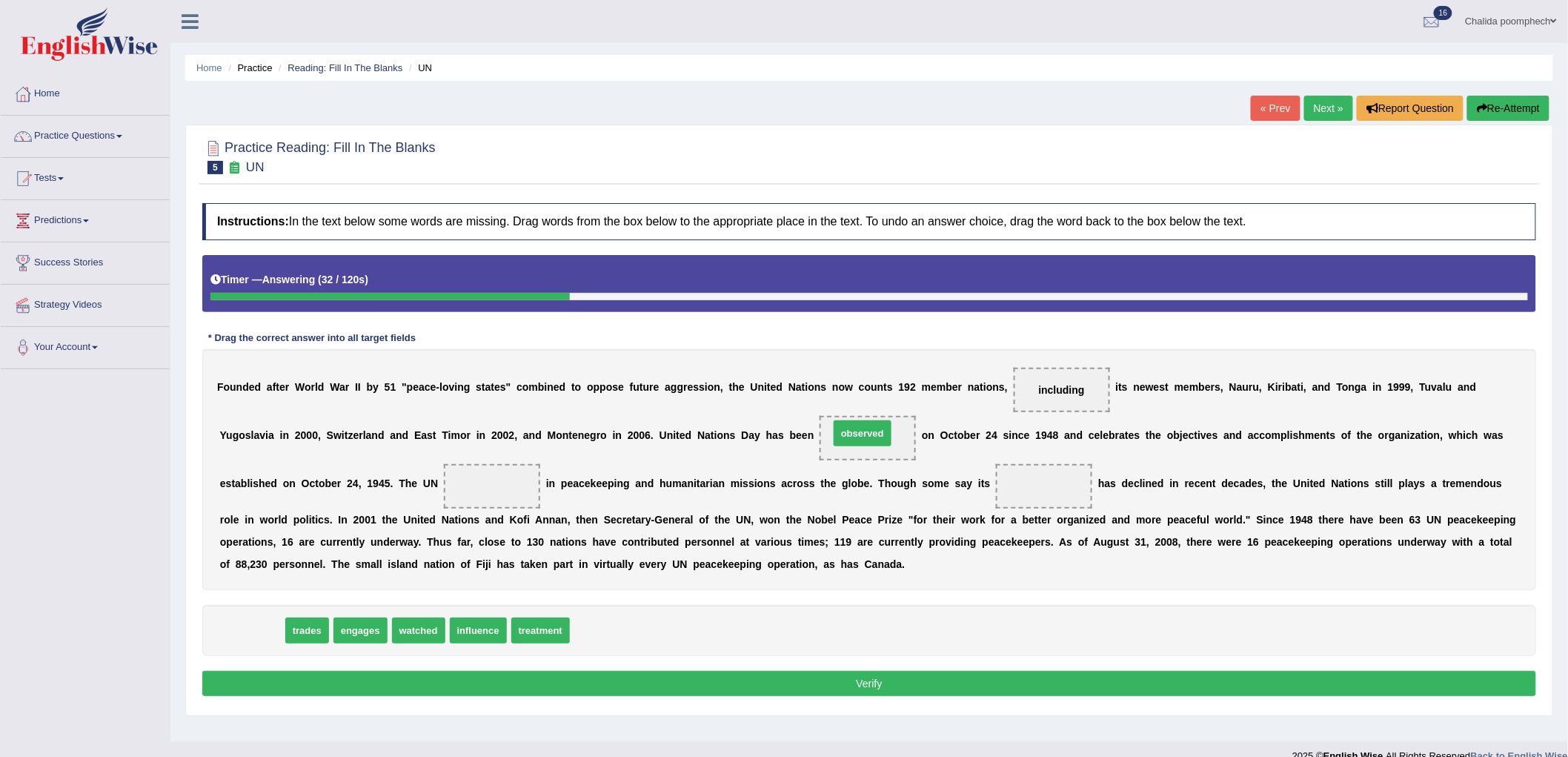
drag, startPoint x: 322, startPoint y: 589, endPoint x: 858, endPoint y: 438, distance: 556.9
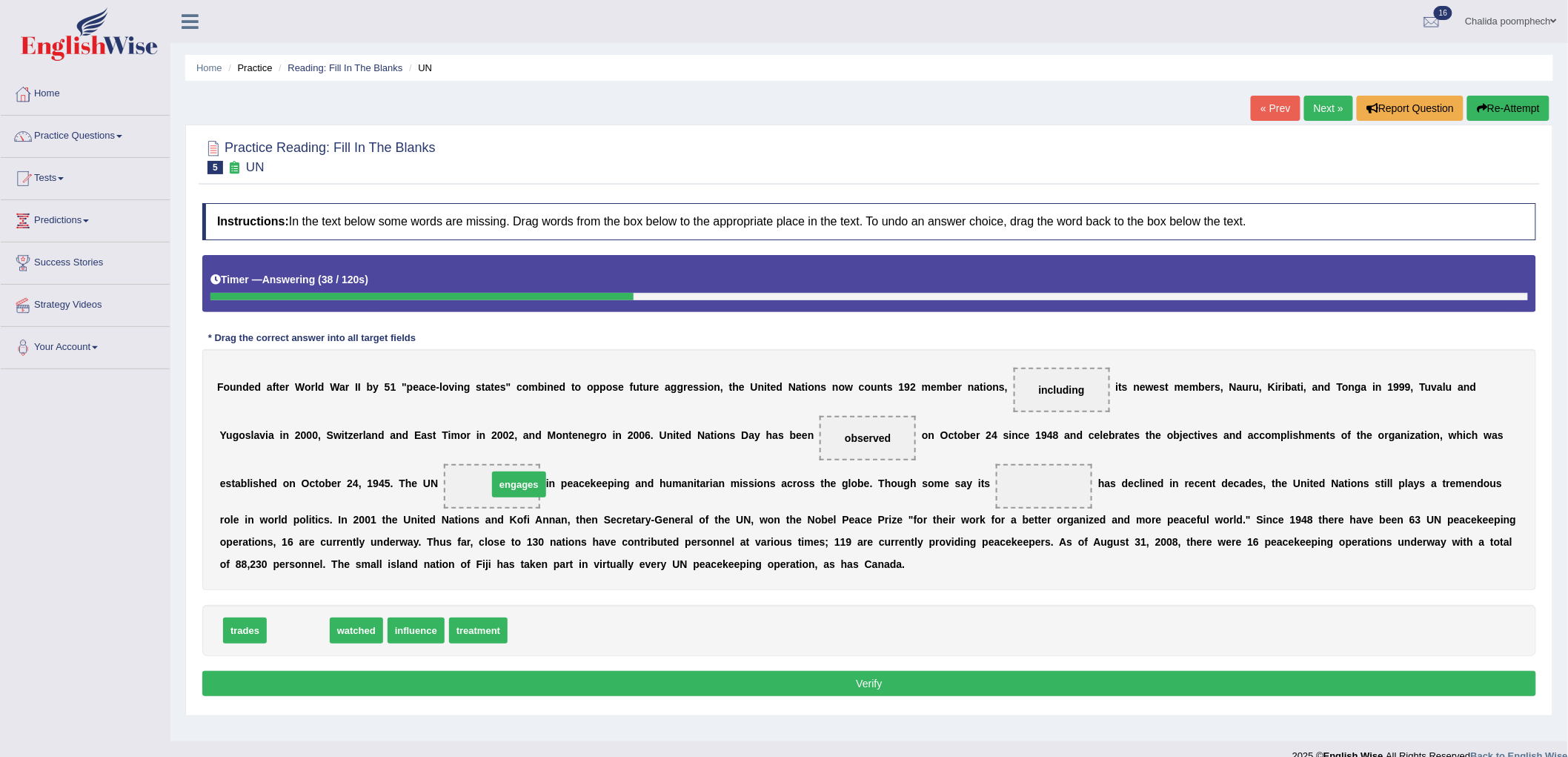
drag, startPoint x: 301, startPoint y: 632, endPoint x: 521, endPoint y: 482, distance: 266.3
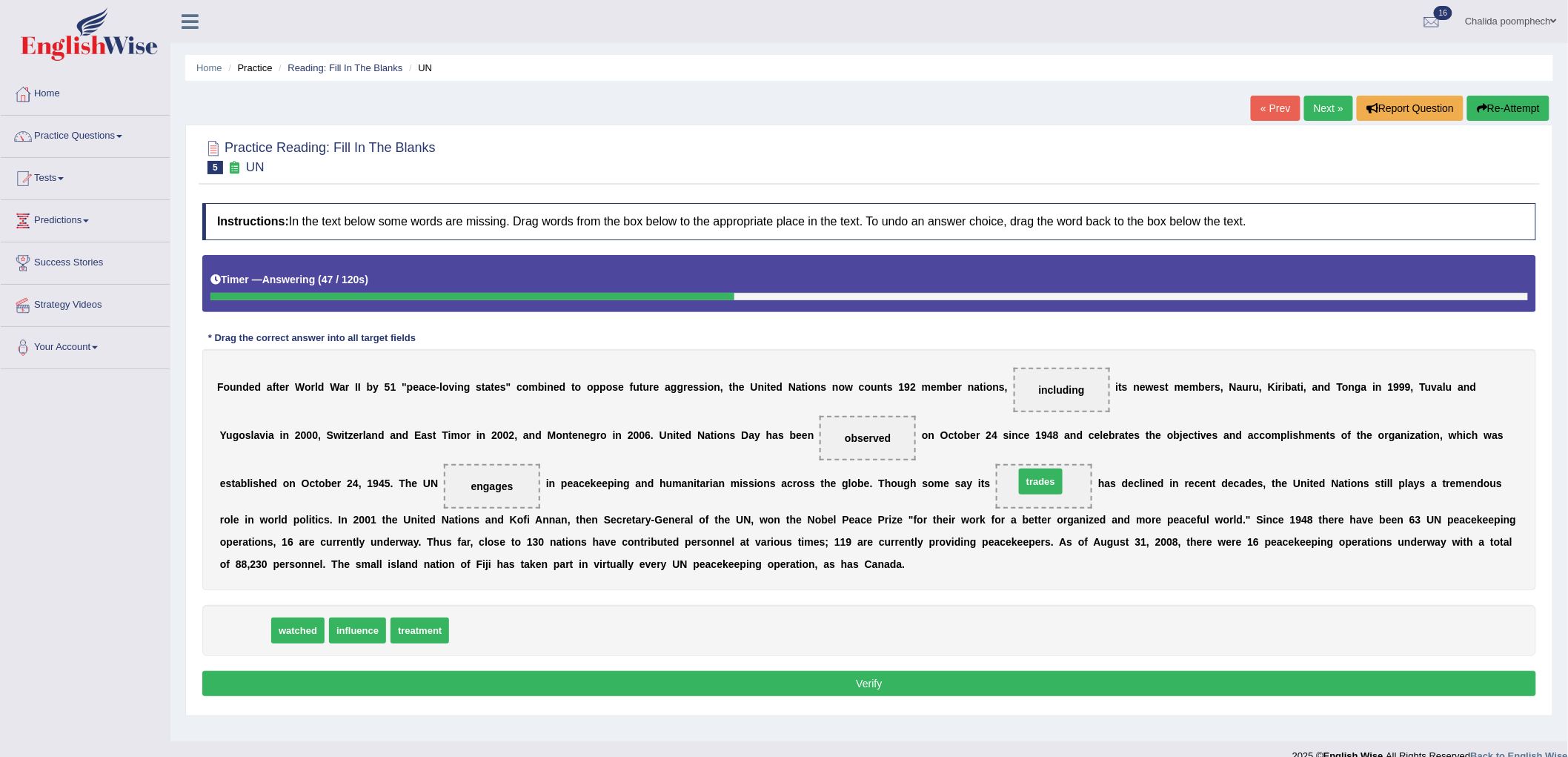
drag, startPoint x: 238, startPoint y: 629, endPoint x: 1034, endPoint y: 480, distance: 809.8
click at [804, 682] on button "Verify" at bounding box center [869, 682] width 1334 height 25
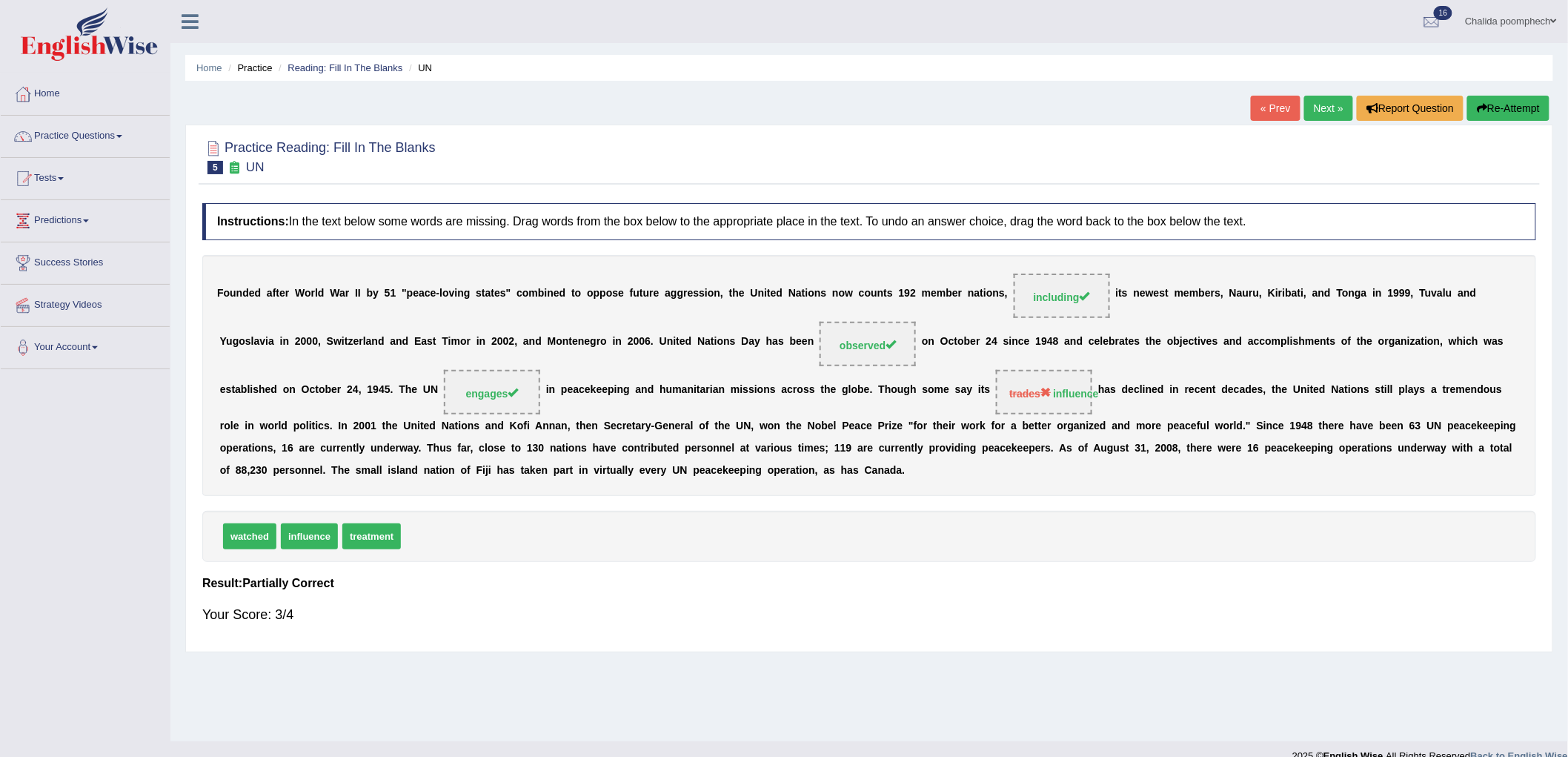
click at [1318, 107] on link "Next »" at bounding box center [1328, 108] width 49 height 25
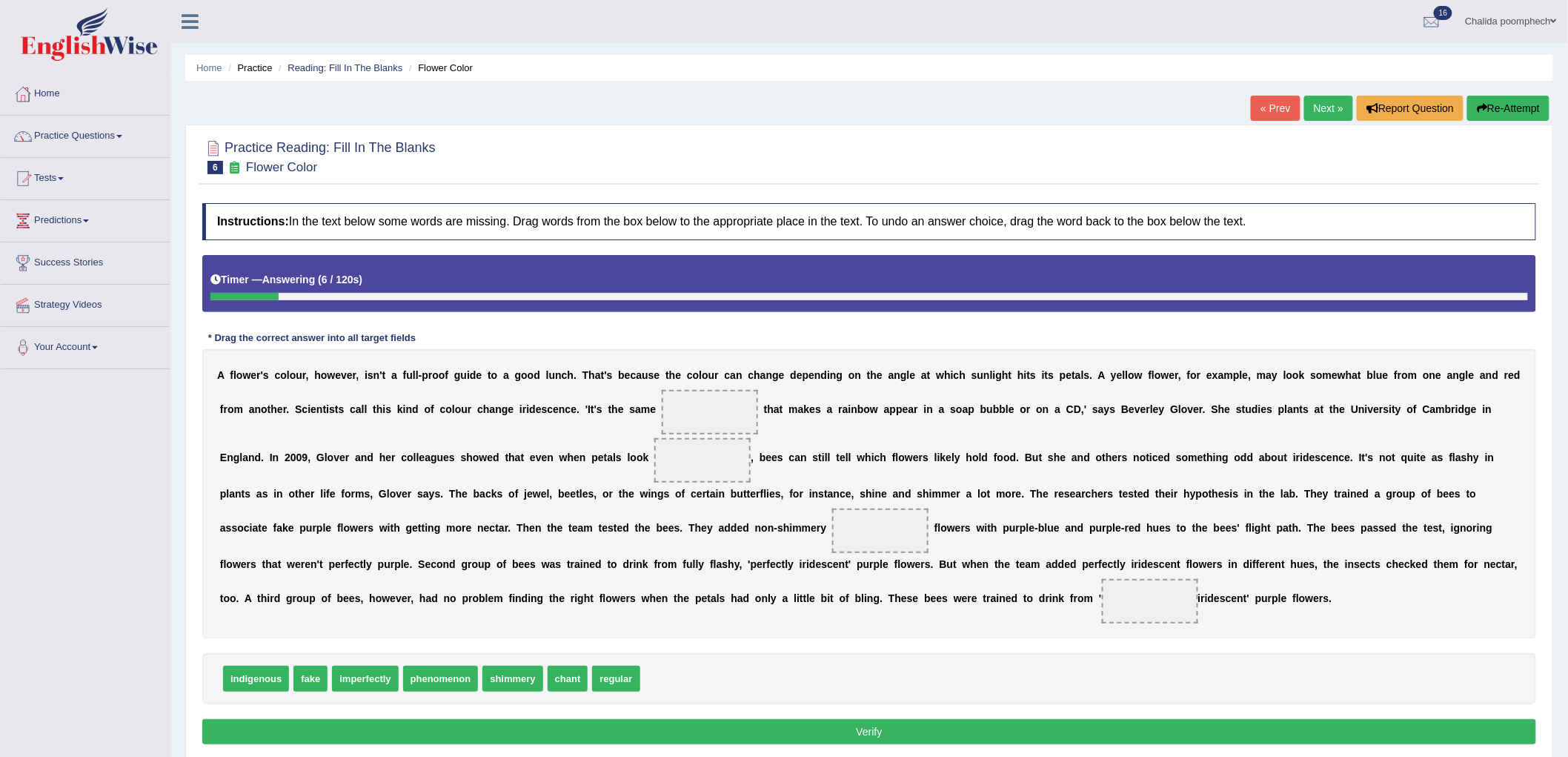
click at [115, 131] on link "Practice Questions" at bounding box center [85, 134] width 169 height 37
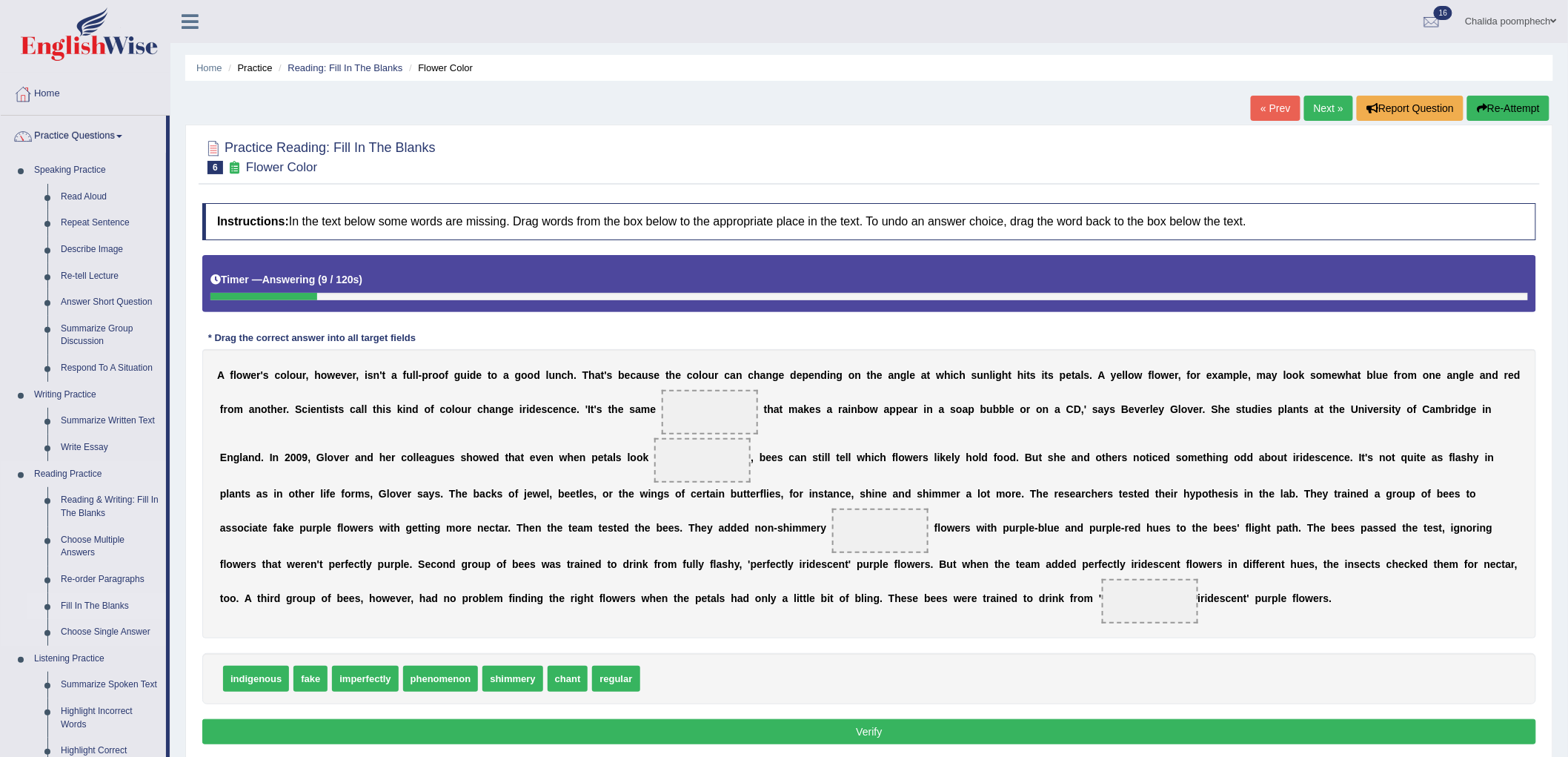
click at [107, 605] on link "Fill In The Blanks" at bounding box center [110, 605] width 112 height 27
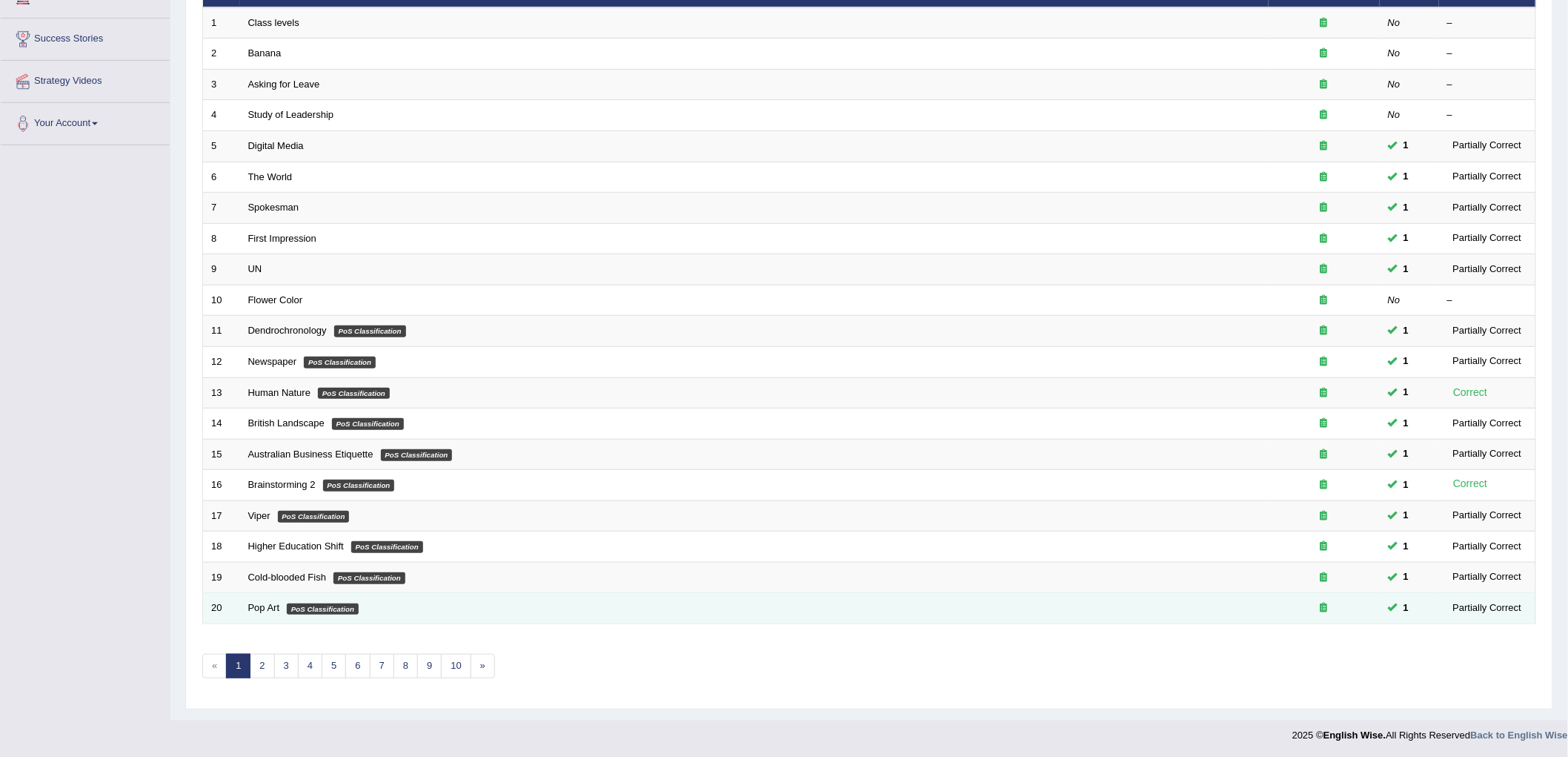
scroll to position [224, 0]
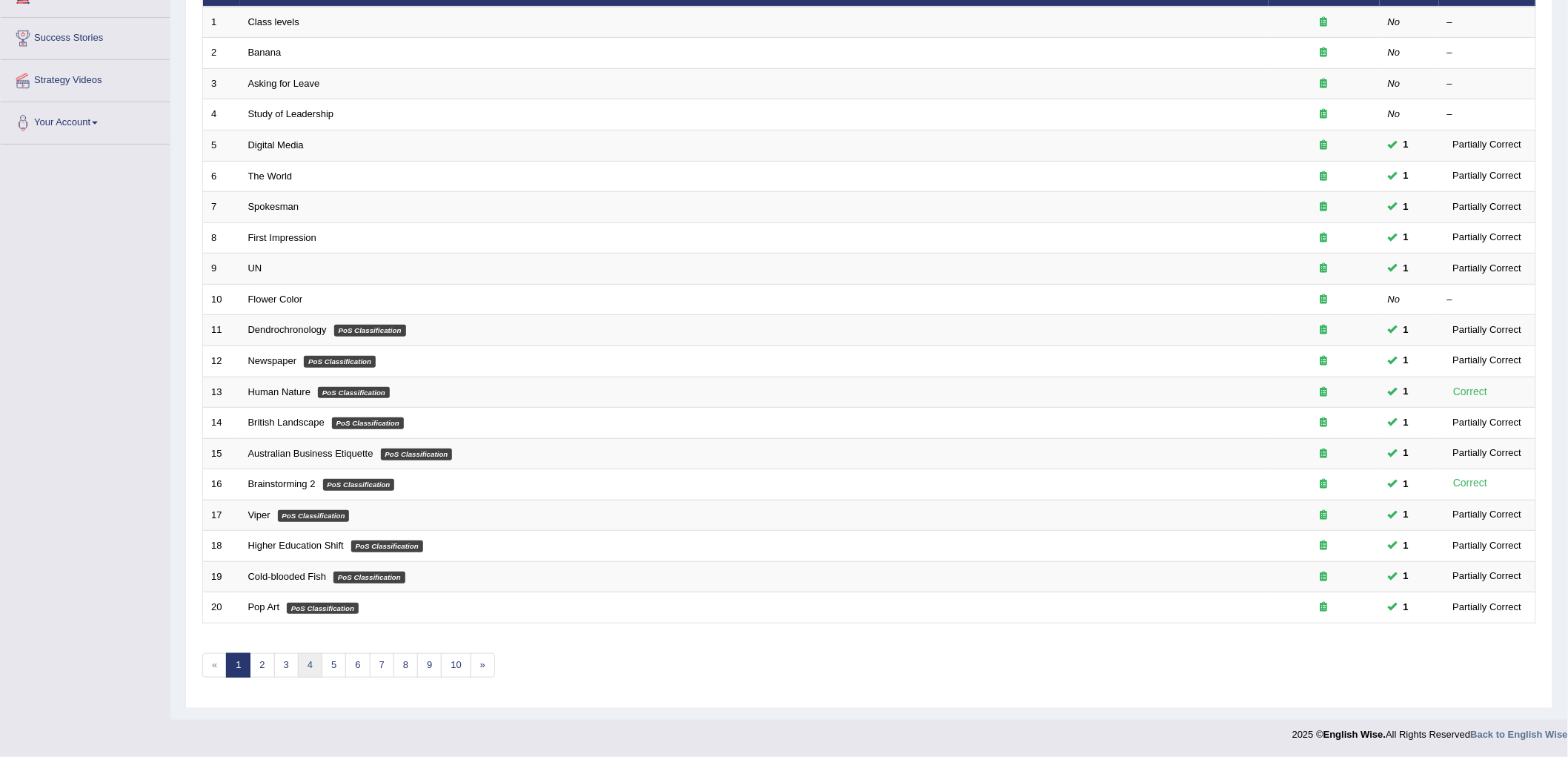
click at [310, 671] on link "4" at bounding box center [310, 665] width 25 height 25
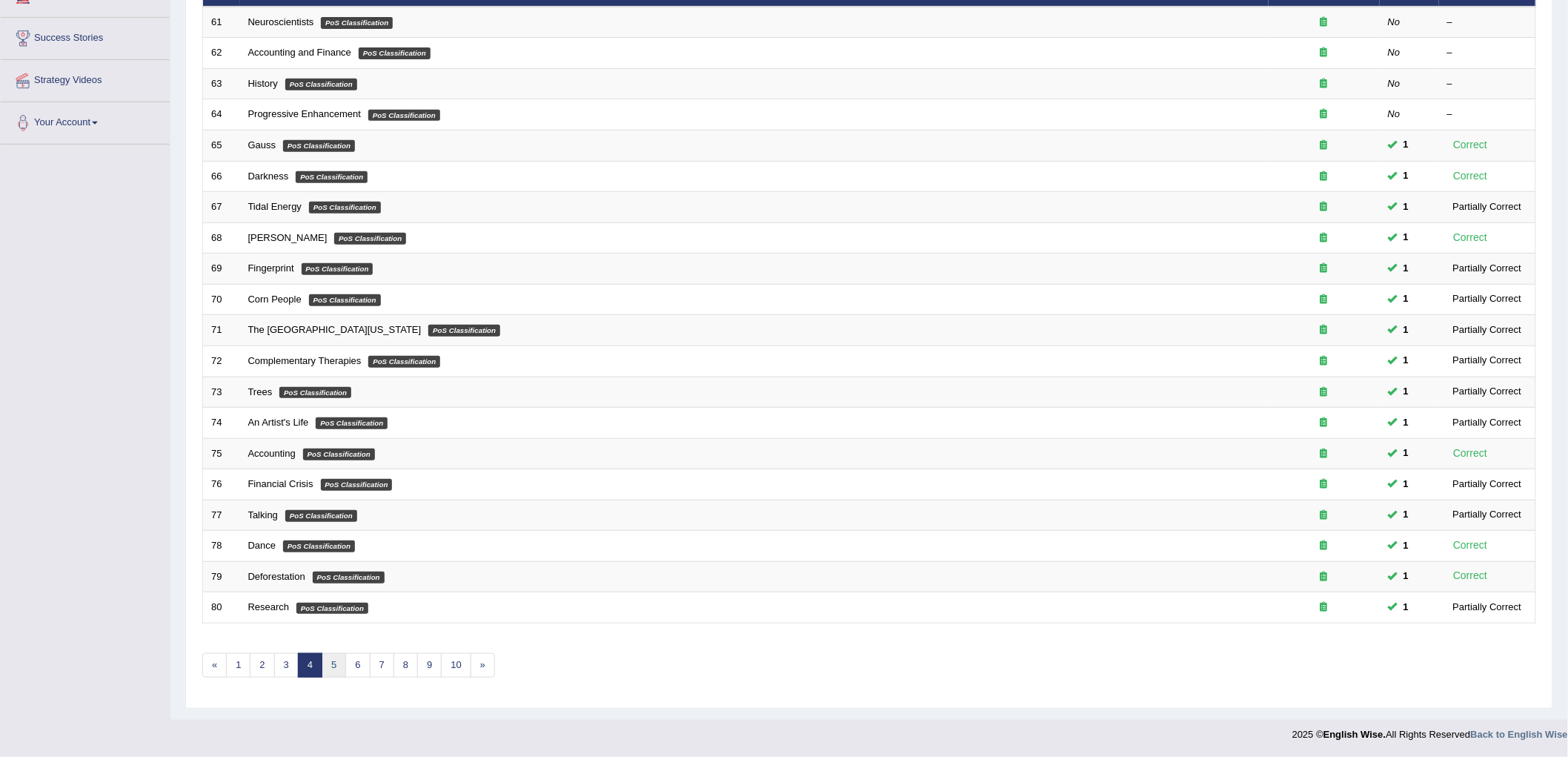
click at [338, 665] on link "5" at bounding box center [334, 665] width 25 height 25
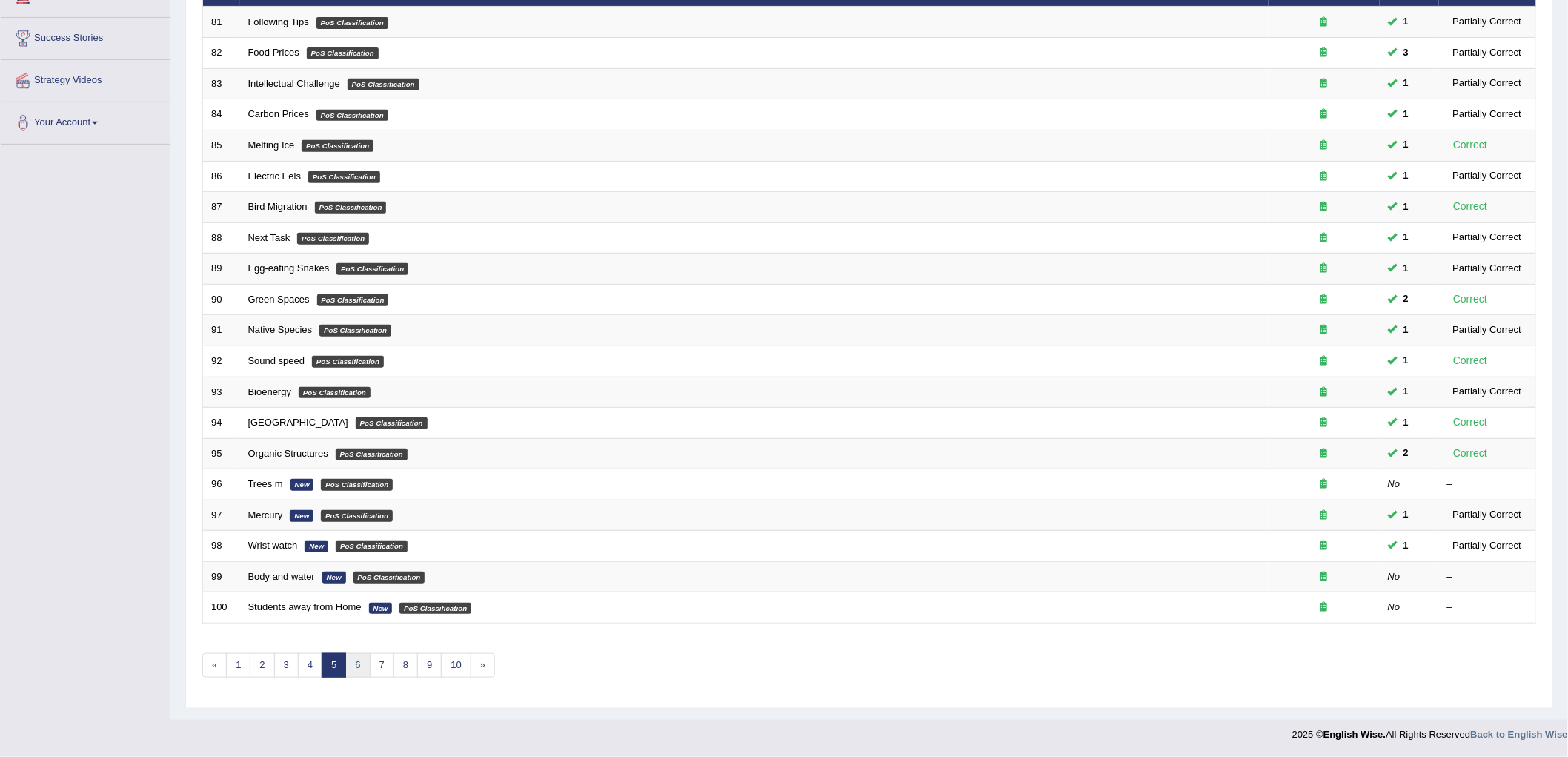
click at [361, 667] on link "6" at bounding box center [357, 665] width 25 height 25
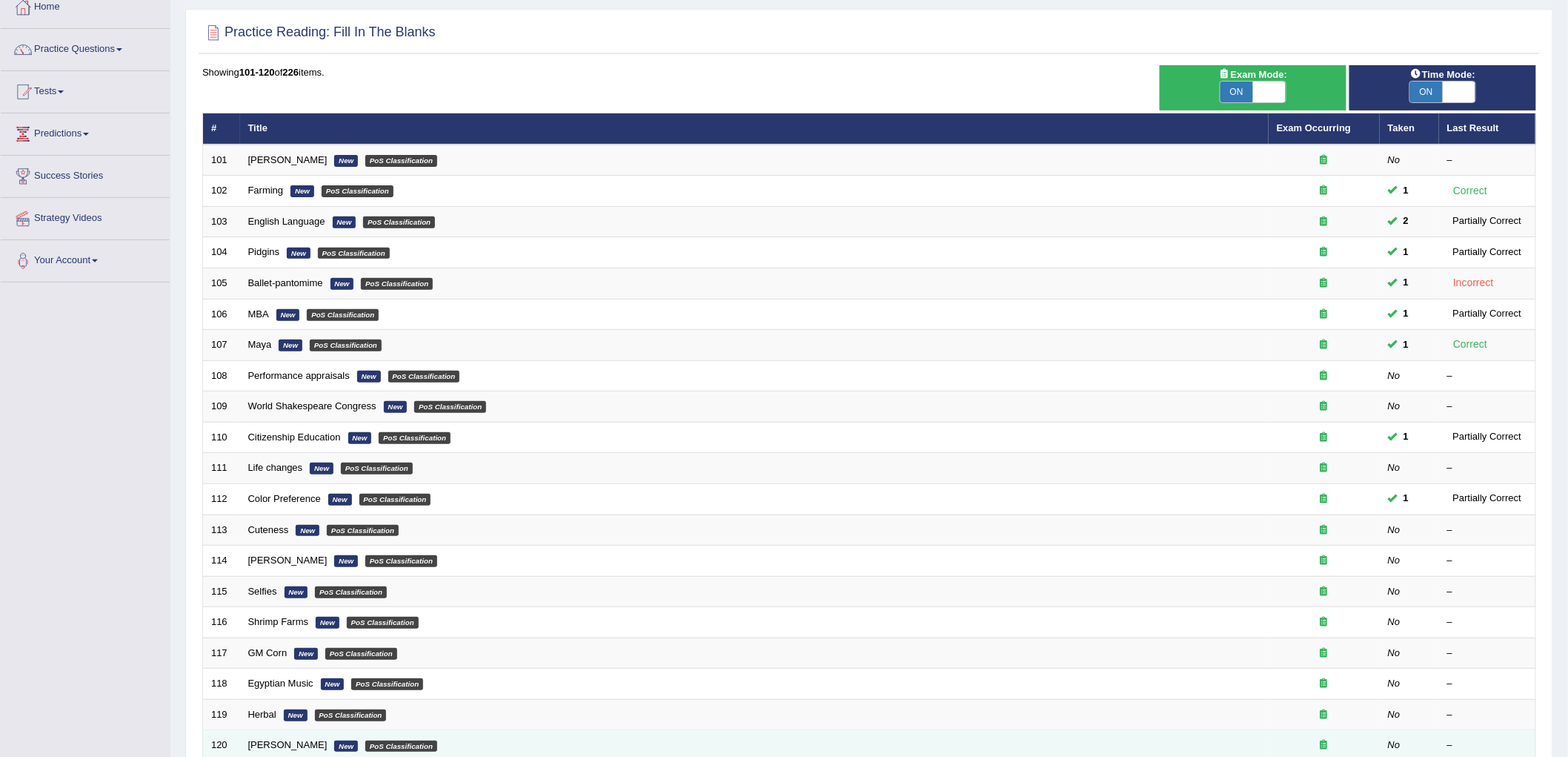
scroll to position [224, 0]
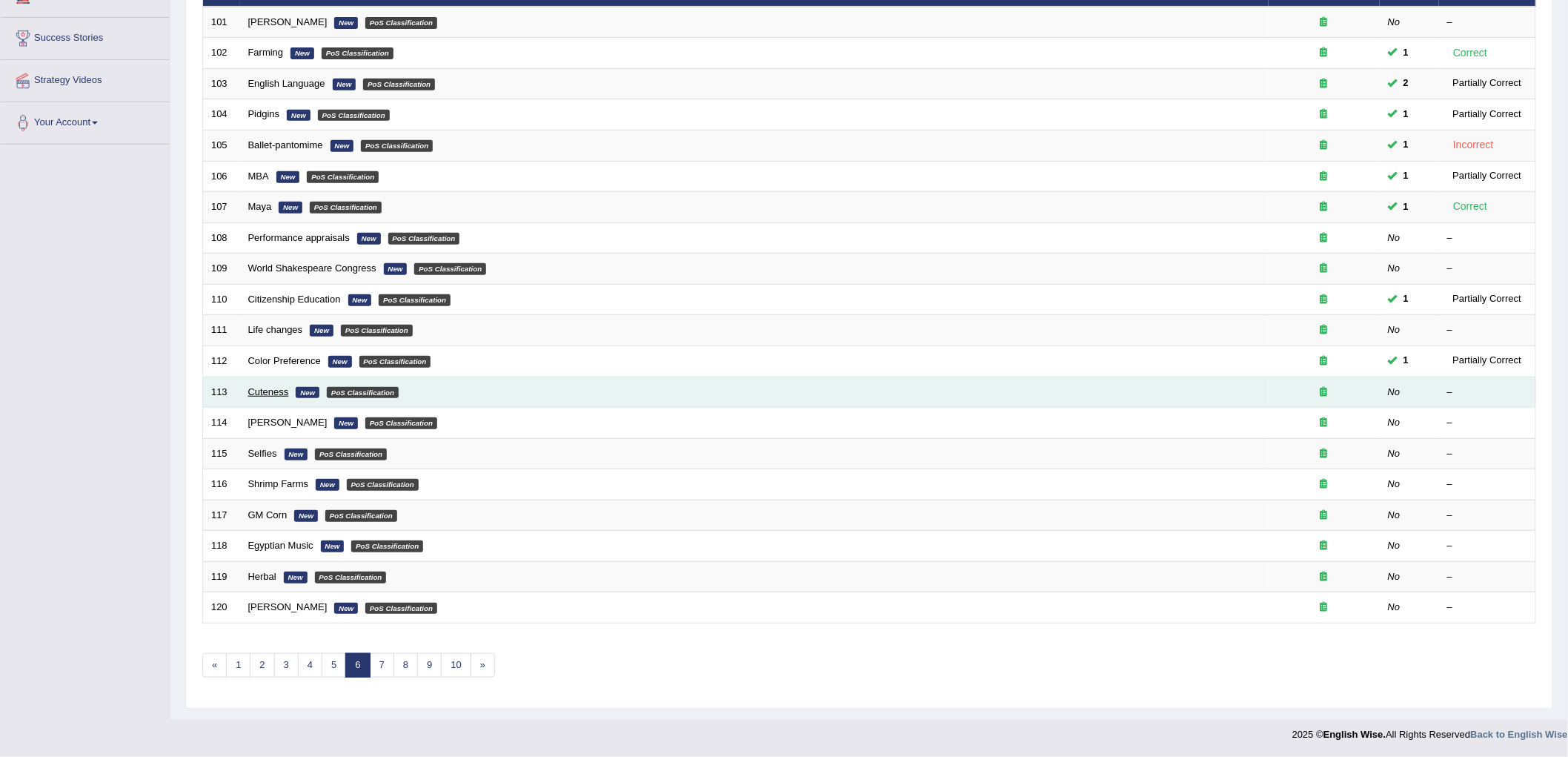
click at [276, 394] on link "Cuteness" at bounding box center [269, 391] width 41 height 11
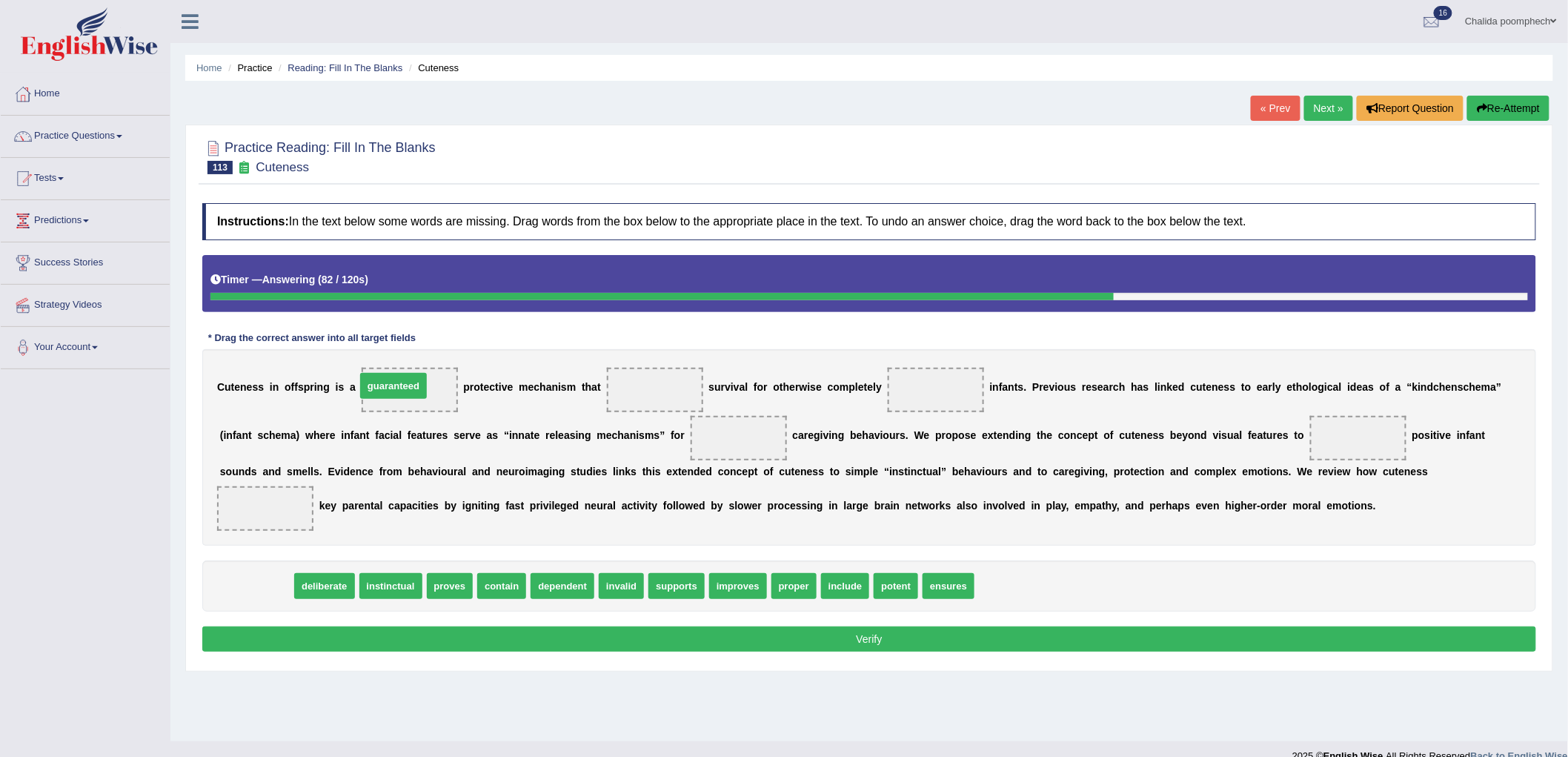
drag, startPoint x: 259, startPoint y: 586, endPoint x: 396, endPoint y: 386, distance: 242.4
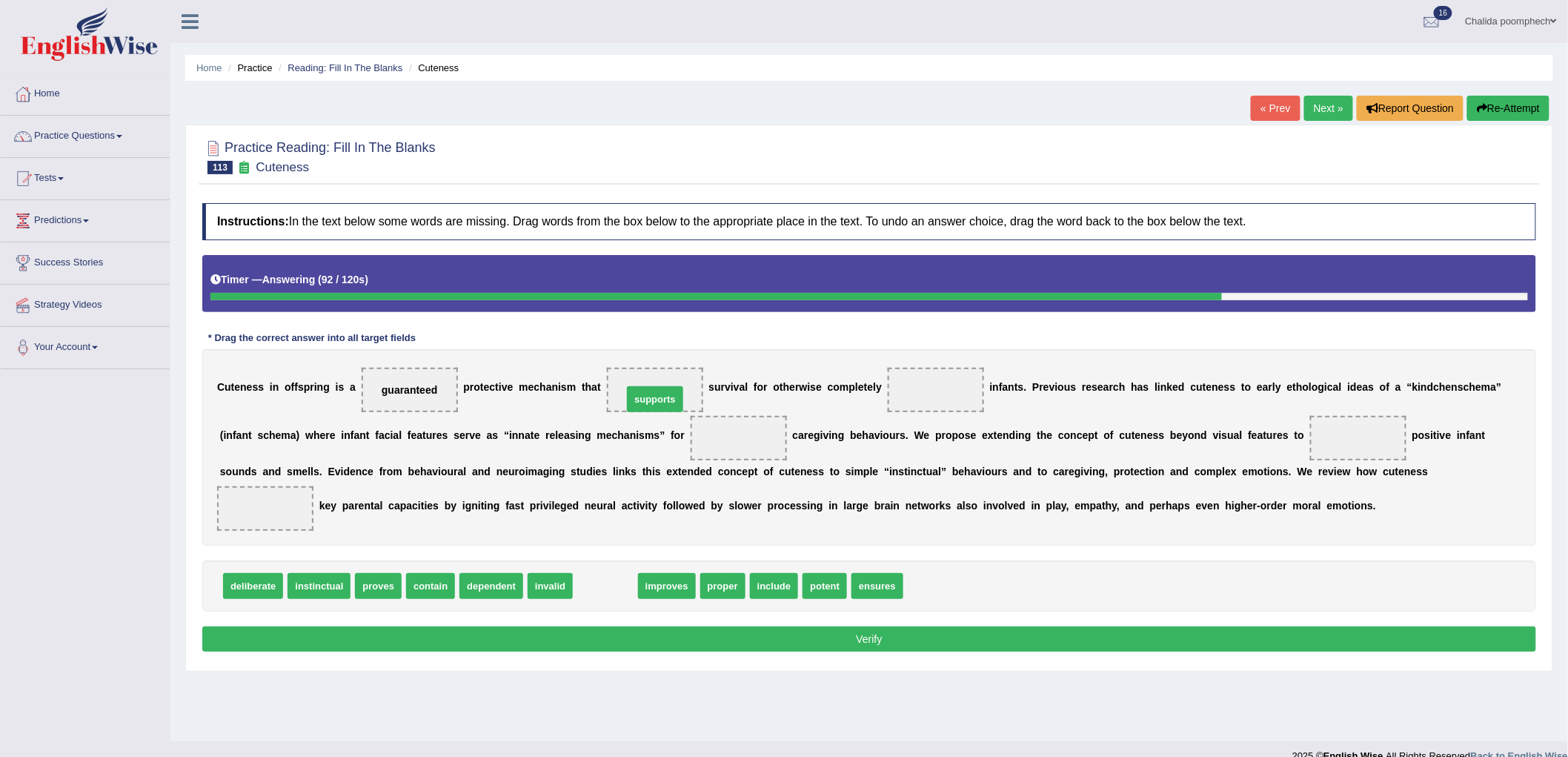
drag, startPoint x: 608, startPoint y: 587, endPoint x: 658, endPoint y: 400, distance: 193.6
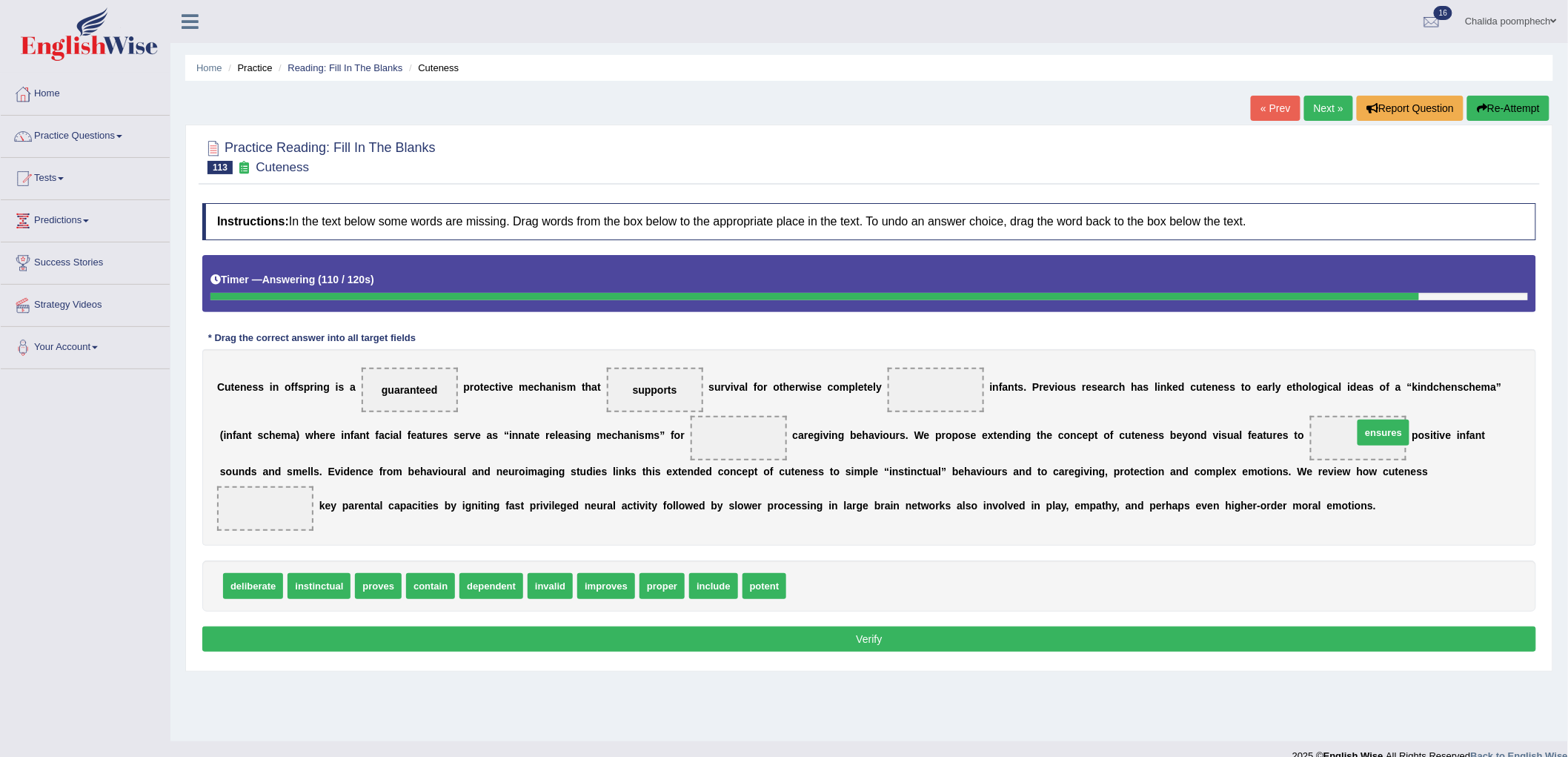
drag, startPoint x: 812, startPoint y: 581, endPoint x: 1375, endPoint y: 430, distance: 582.9
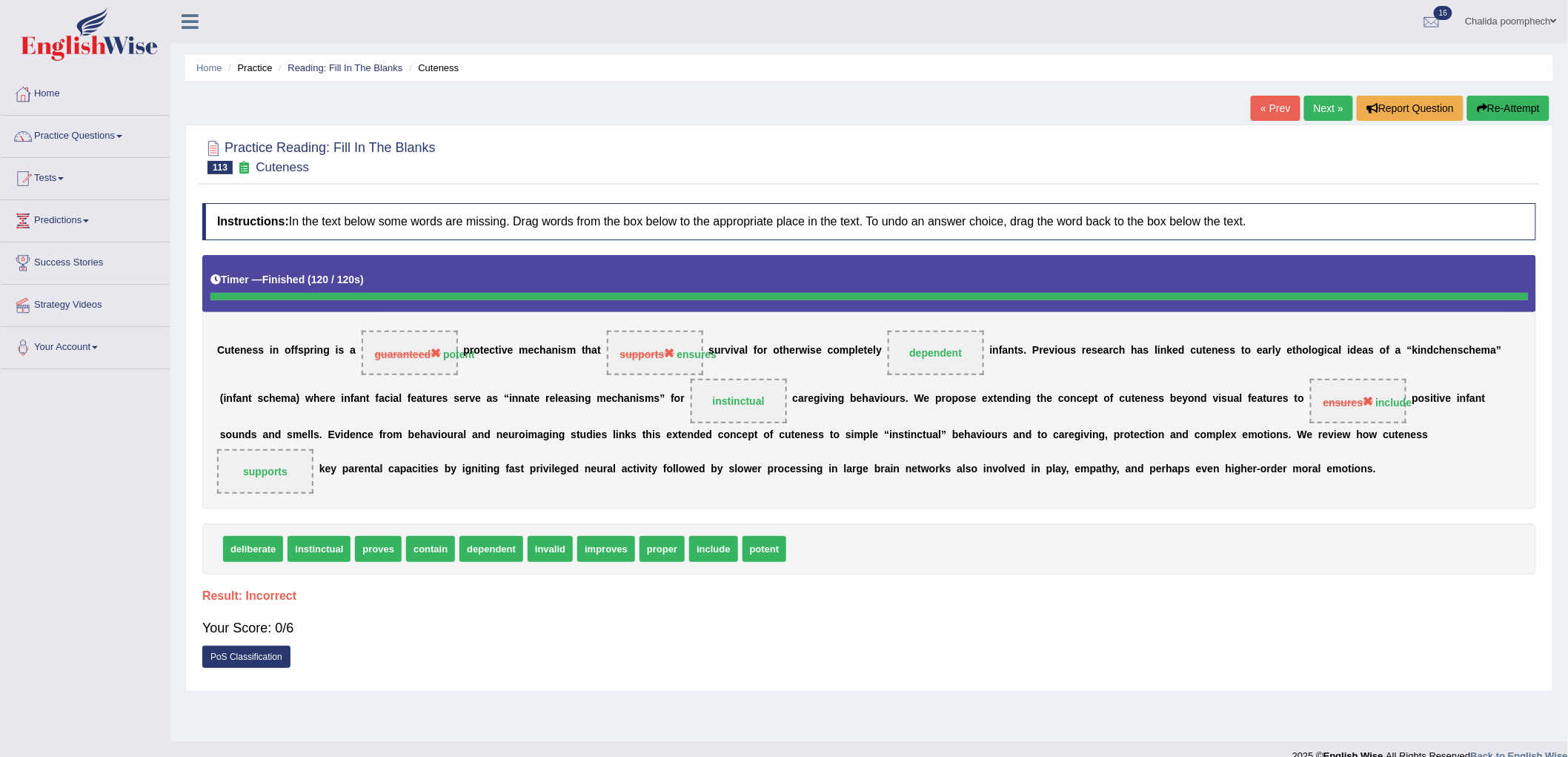
drag, startPoint x: 1322, startPoint y: 105, endPoint x: 1321, endPoint y: 113, distance: 8.1
click at [1322, 107] on link "Next »" at bounding box center [1328, 108] width 49 height 25
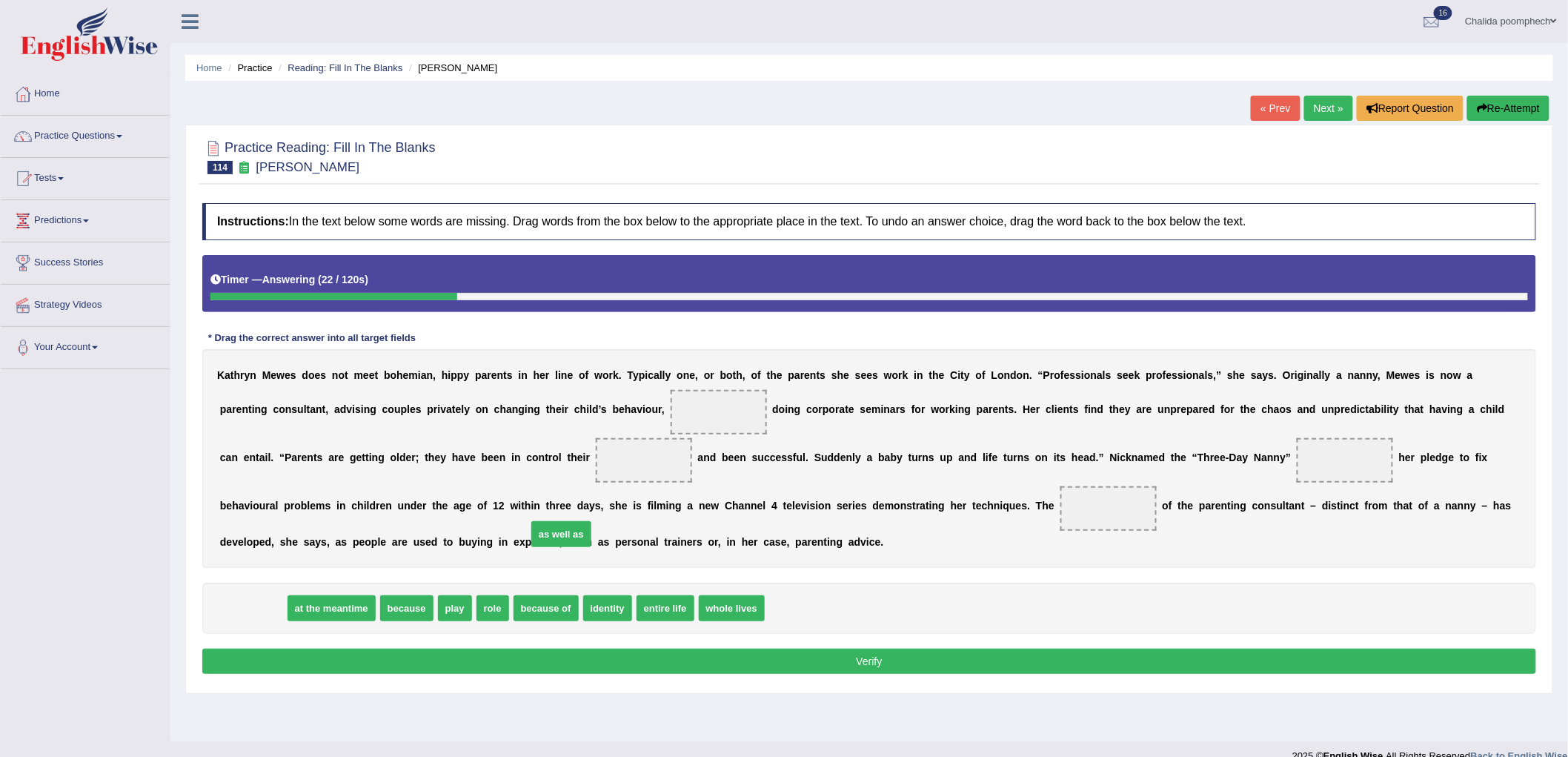
drag, startPoint x: 238, startPoint y: 611, endPoint x: 647, endPoint y: 469, distance: 432.9
click at [592, 521] on span "as well as" at bounding box center [561, 533] width 60 height 26
drag, startPoint x: 253, startPoint y: 602, endPoint x: 723, endPoint y: 406, distance: 509.2
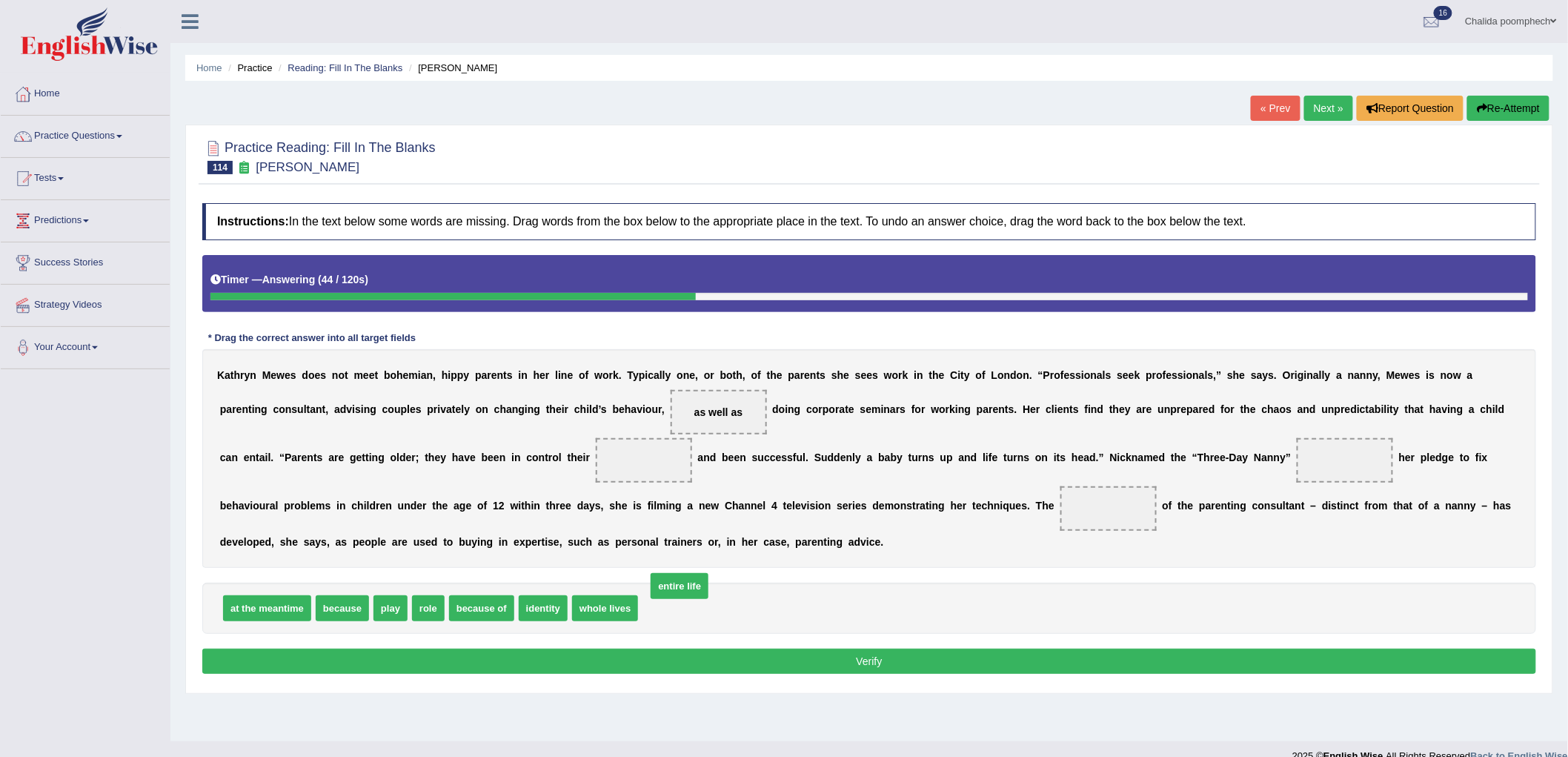
drag, startPoint x: 670, startPoint y: 608, endPoint x: 685, endPoint y: 608, distance: 15.0
drag, startPoint x: 608, startPoint y: 615, endPoint x: 630, endPoint y: 479, distance: 137.8
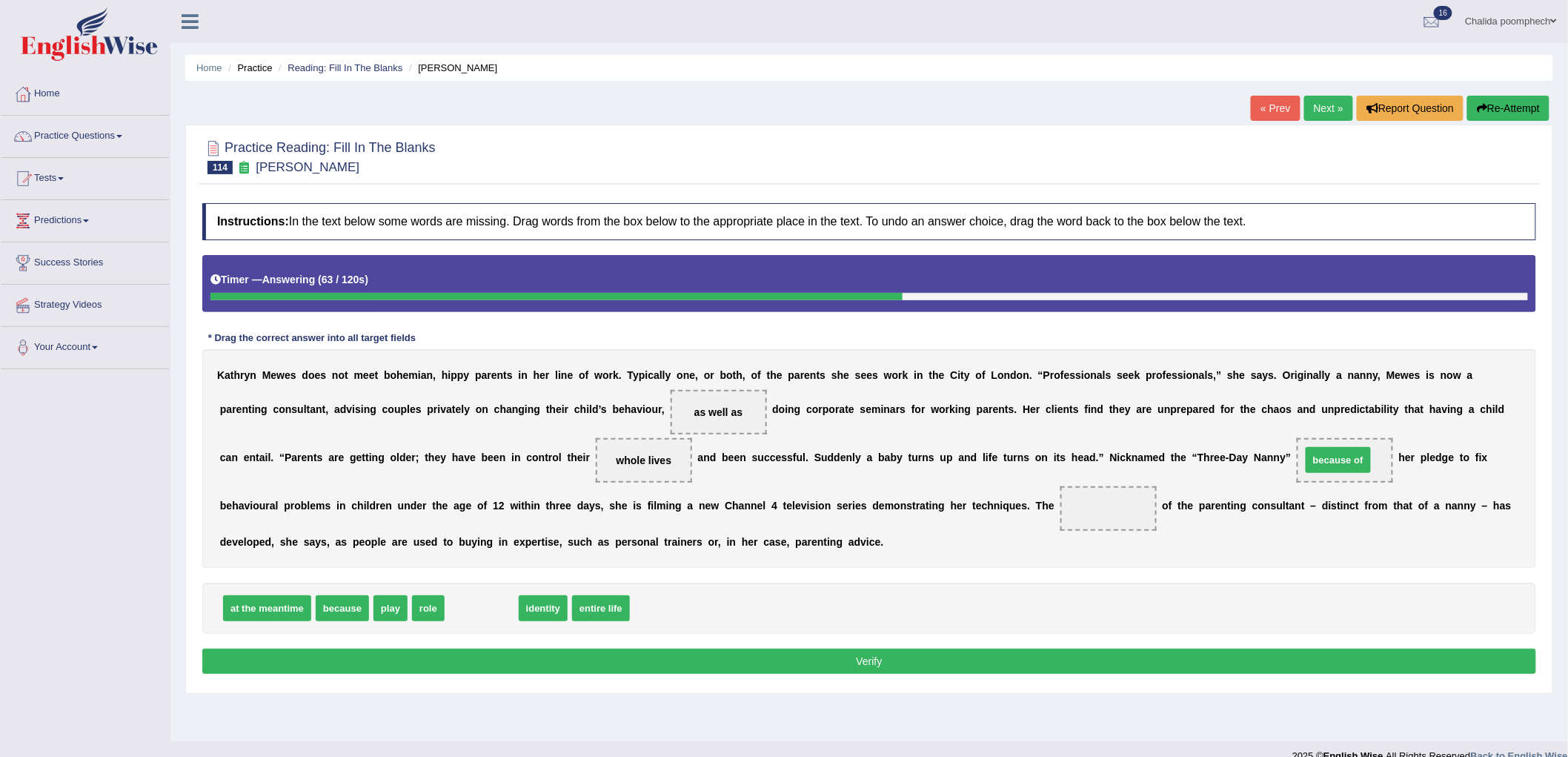
drag, startPoint x: 481, startPoint y: 599, endPoint x: 1338, endPoint y: 450, distance: 869.9
drag, startPoint x: 423, startPoint y: 615, endPoint x: 1103, endPoint y: 513, distance: 687.6
click at [659, 667] on button "Verify" at bounding box center [869, 660] width 1334 height 25
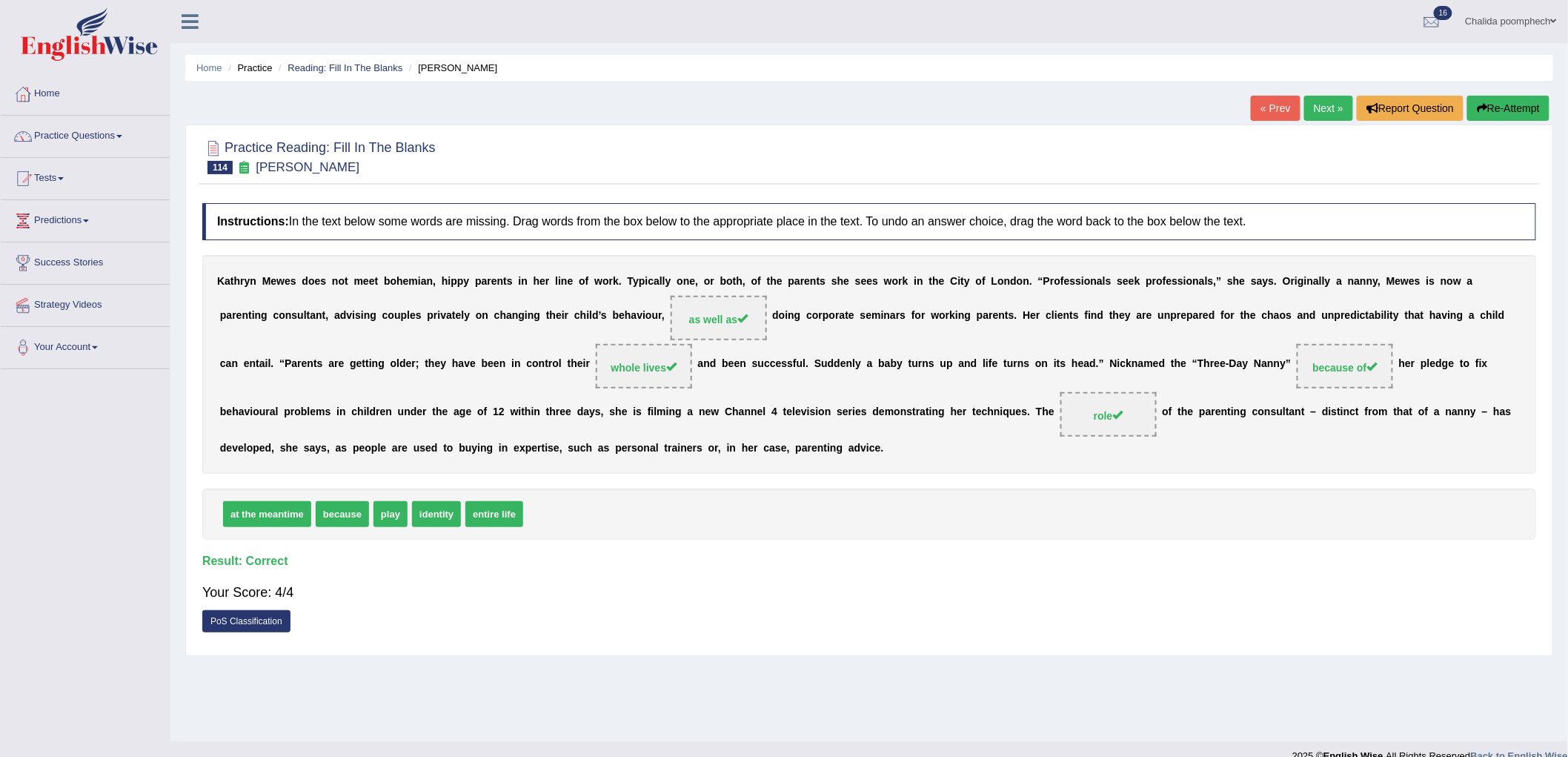
click at [1327, 104] on link "Next »" at bounding box center [1328, 108] width 49 height 25
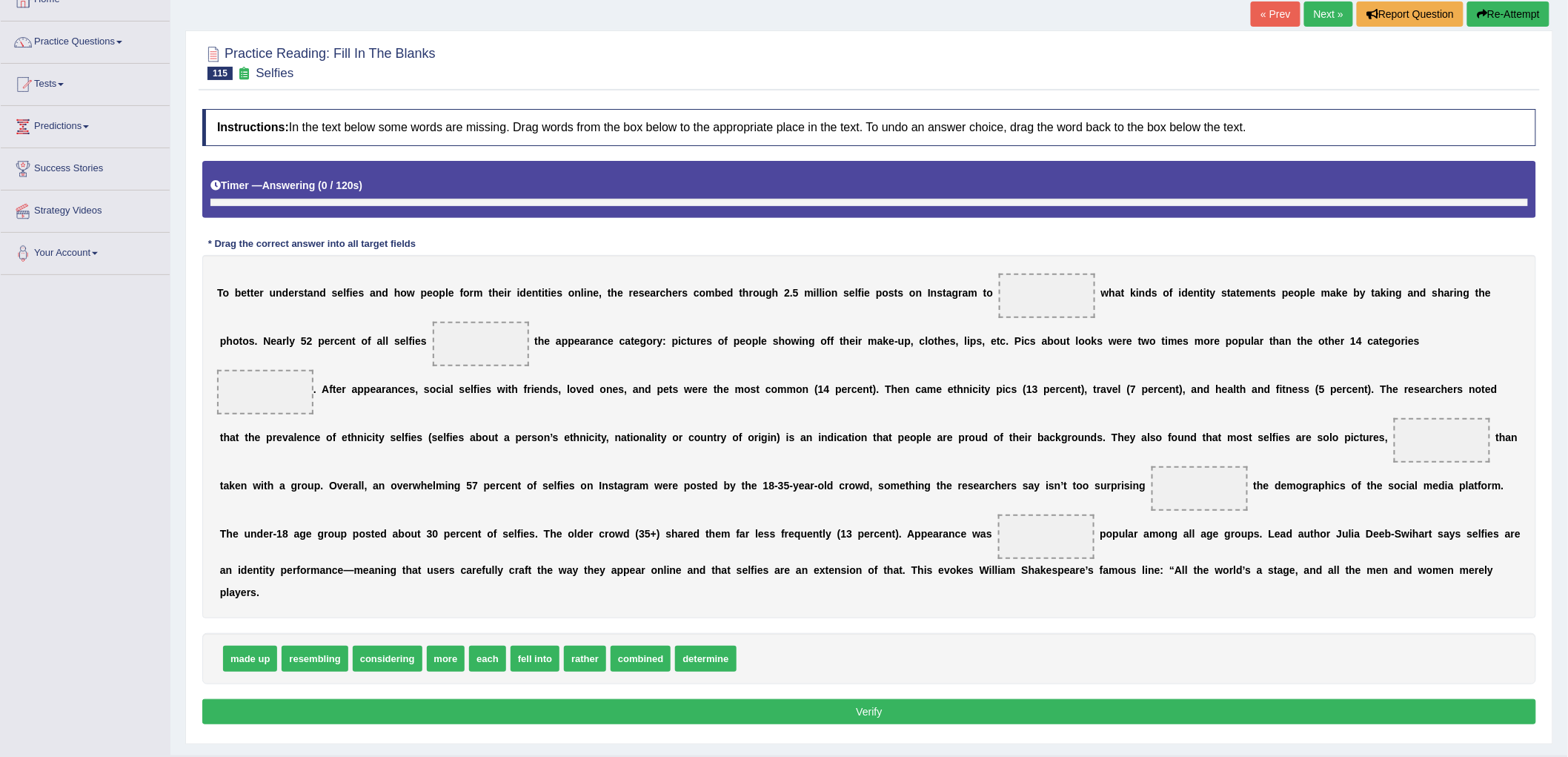
scroll to position [122, 0]
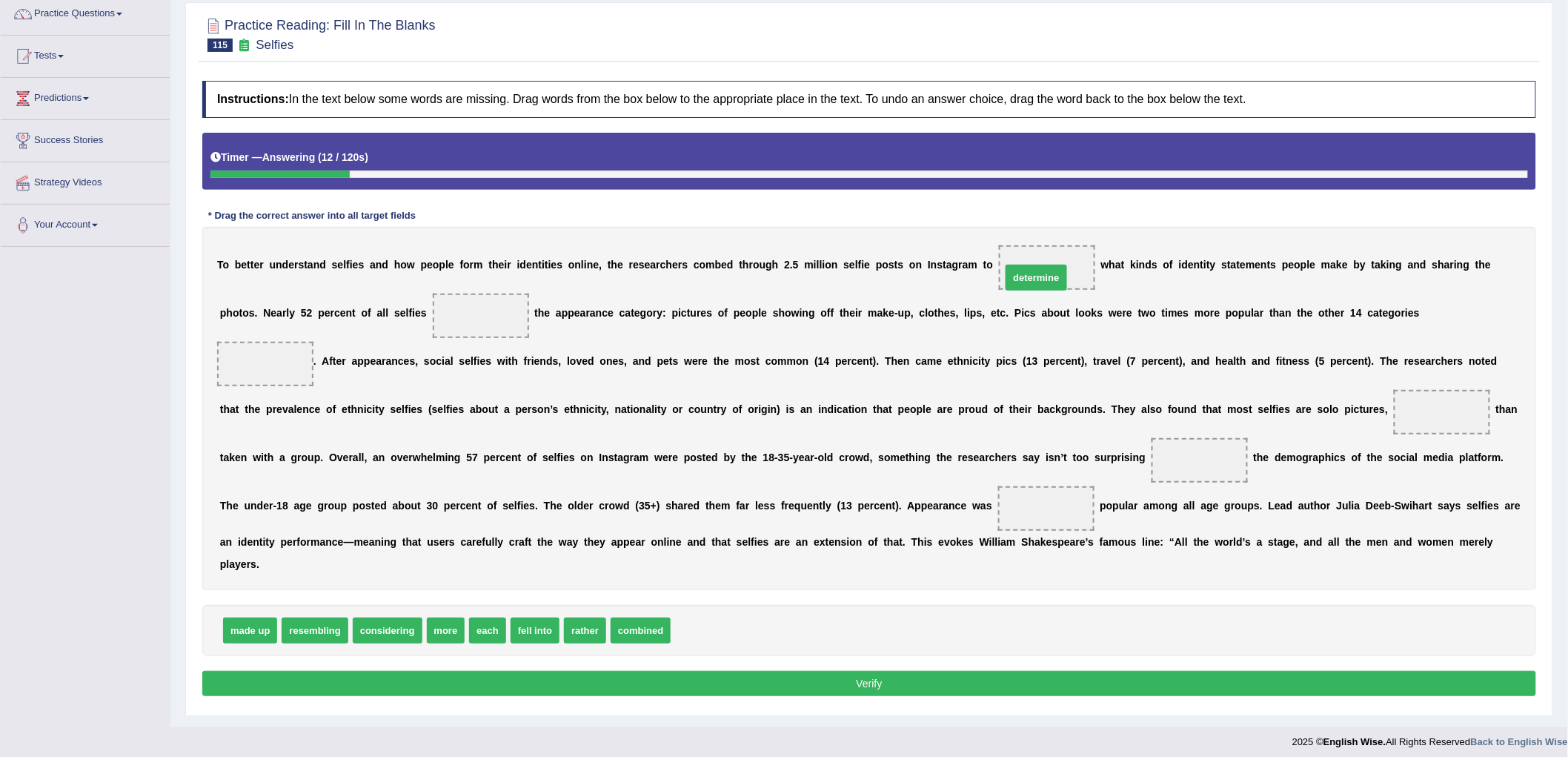
drag, startPoint x: 706, startPoint y: 635, endPoint x: 1036, endPoint y: 283, distance: 482.5
drag, startPoint x: 641, startPoint y: 635, endPoint x: 520, endPoint y: 344, distance: 315.2
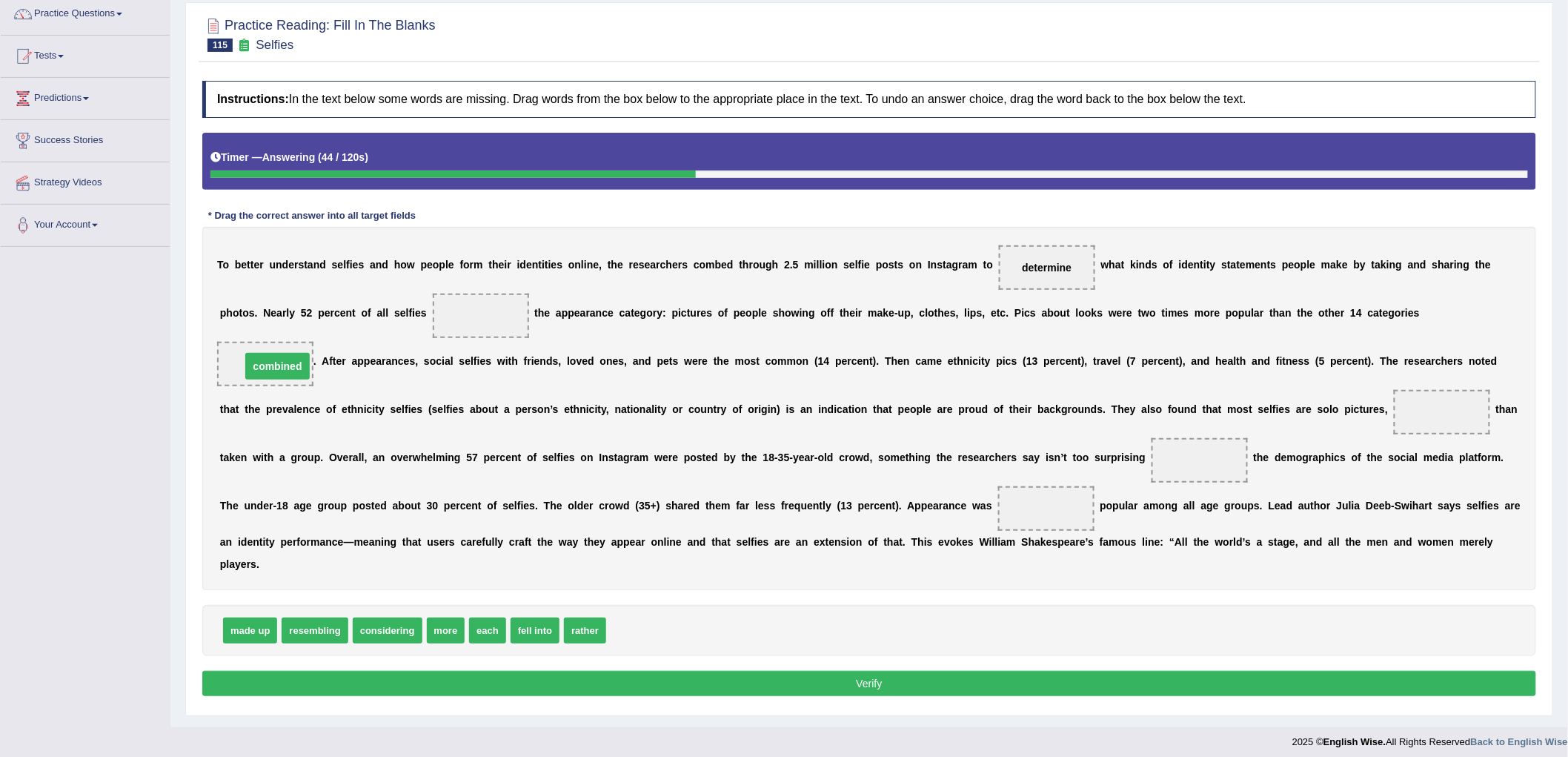
drag, startPoint x: 493, startPoint y: 313, endPoint x: 292, endPoint y: 363, distance: 207.1
drag, startPoint x: 536, startPoint y: 630, endPoint x: 490, endPoint y: 317, distance: 316.4
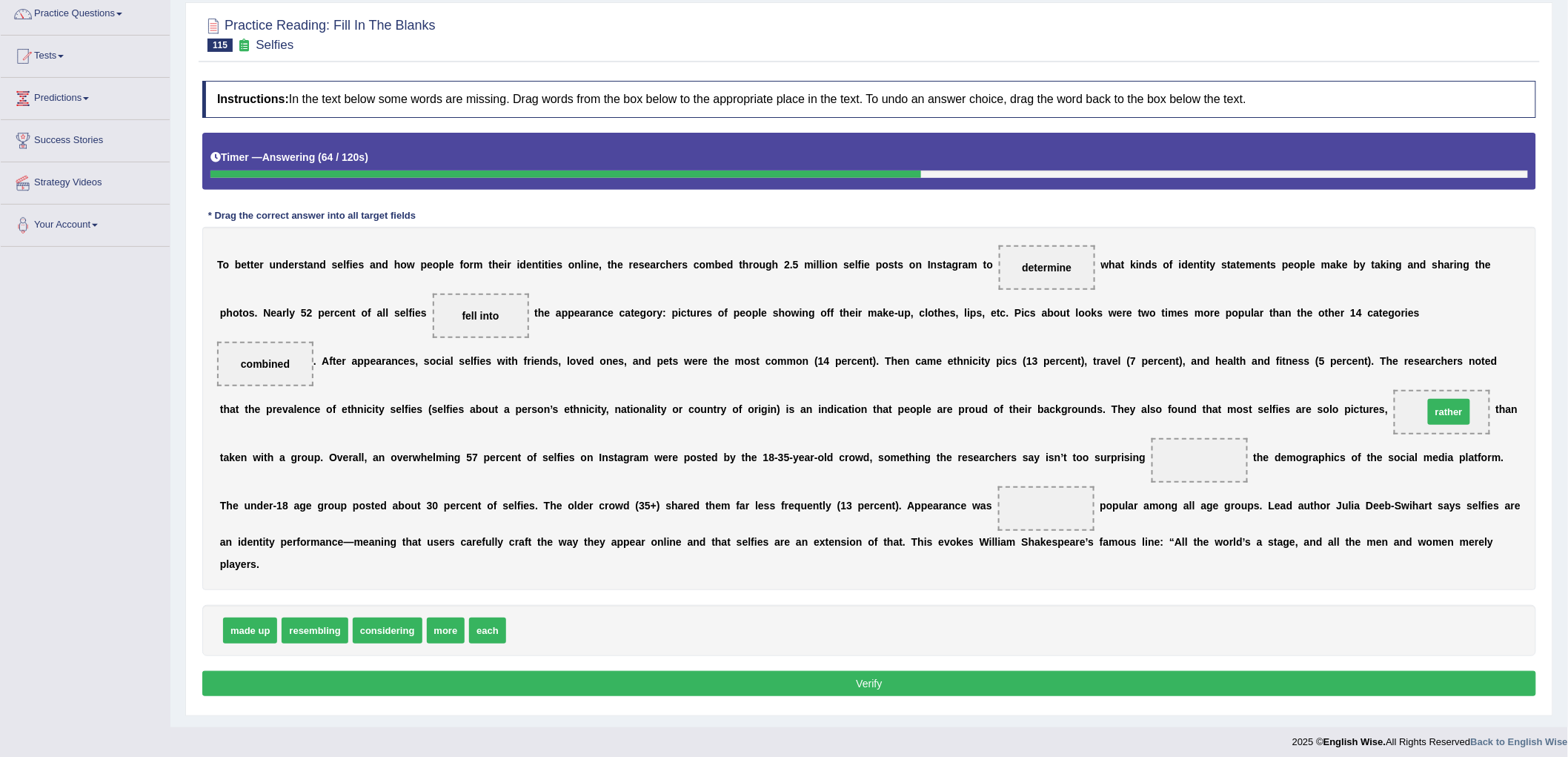
drag, startPoint x: 538, startPoint y: 630, endPoint x: 1454, endPoint y: 416, distance: 940.7
drag, startPoint x: 790, startPoint y: 581, endPoint x: 1195, endPoint y: 470, distance: 419.9
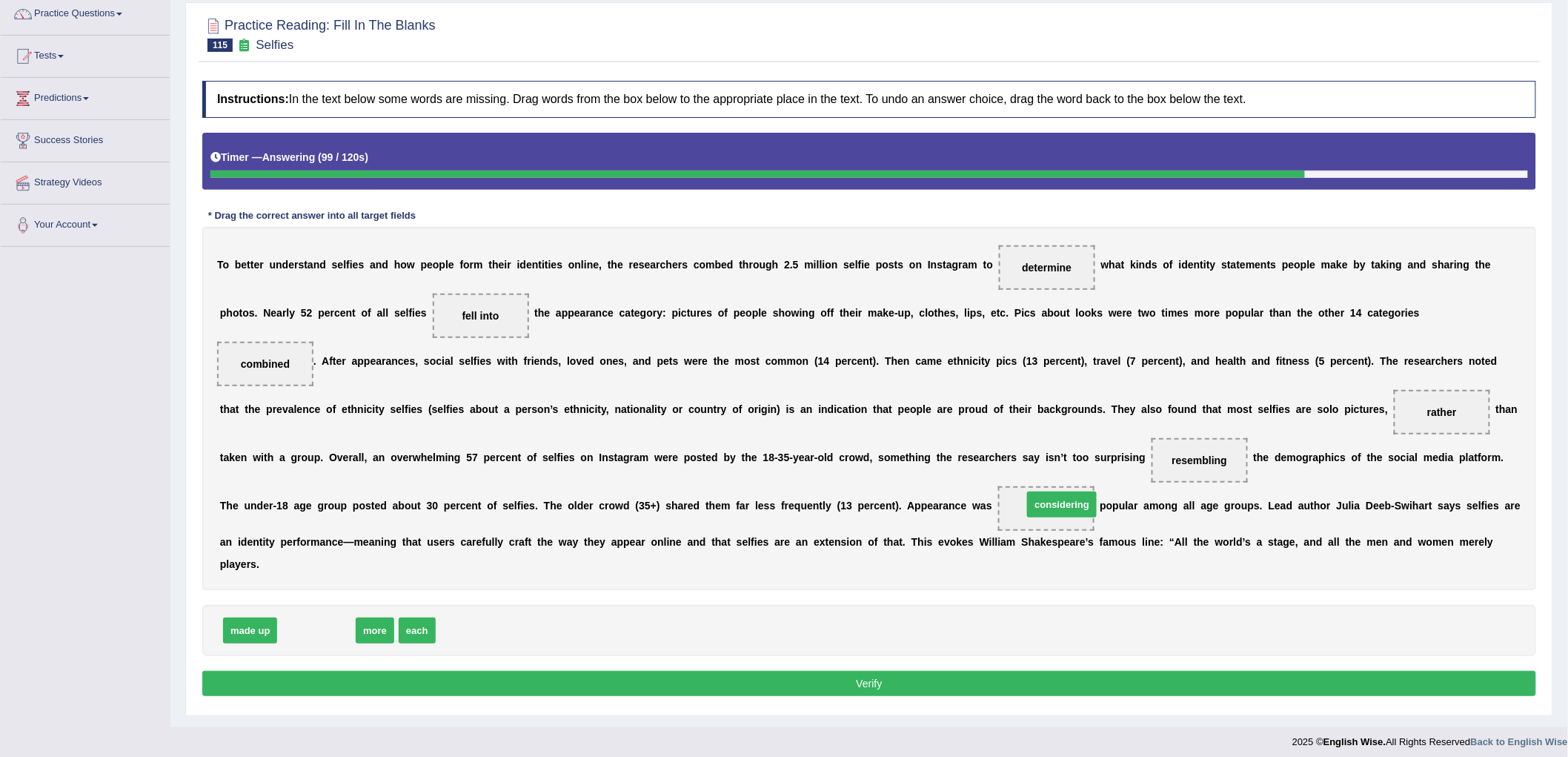
drag, startPoint x: 331, startPoint y: 630, endPoint x: 1076, endPoint y: 504, distance: 755.6
click at [975, 684] on button "Verify" at bounding box center [869, 682] width 1334 height 25
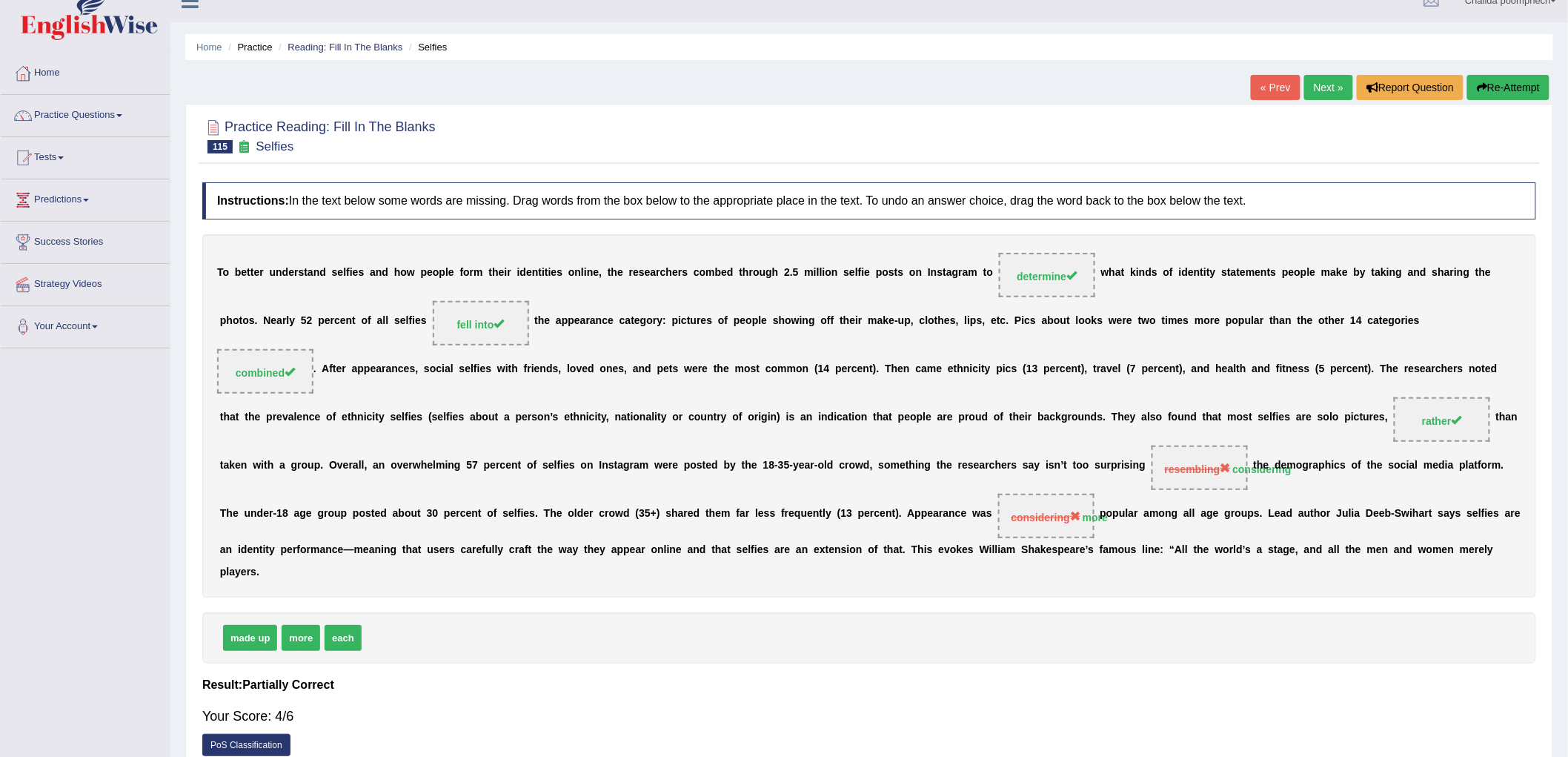
click at [1322, 86] on link "Next »" at bounding box center [1328, 86] width 49 height 25
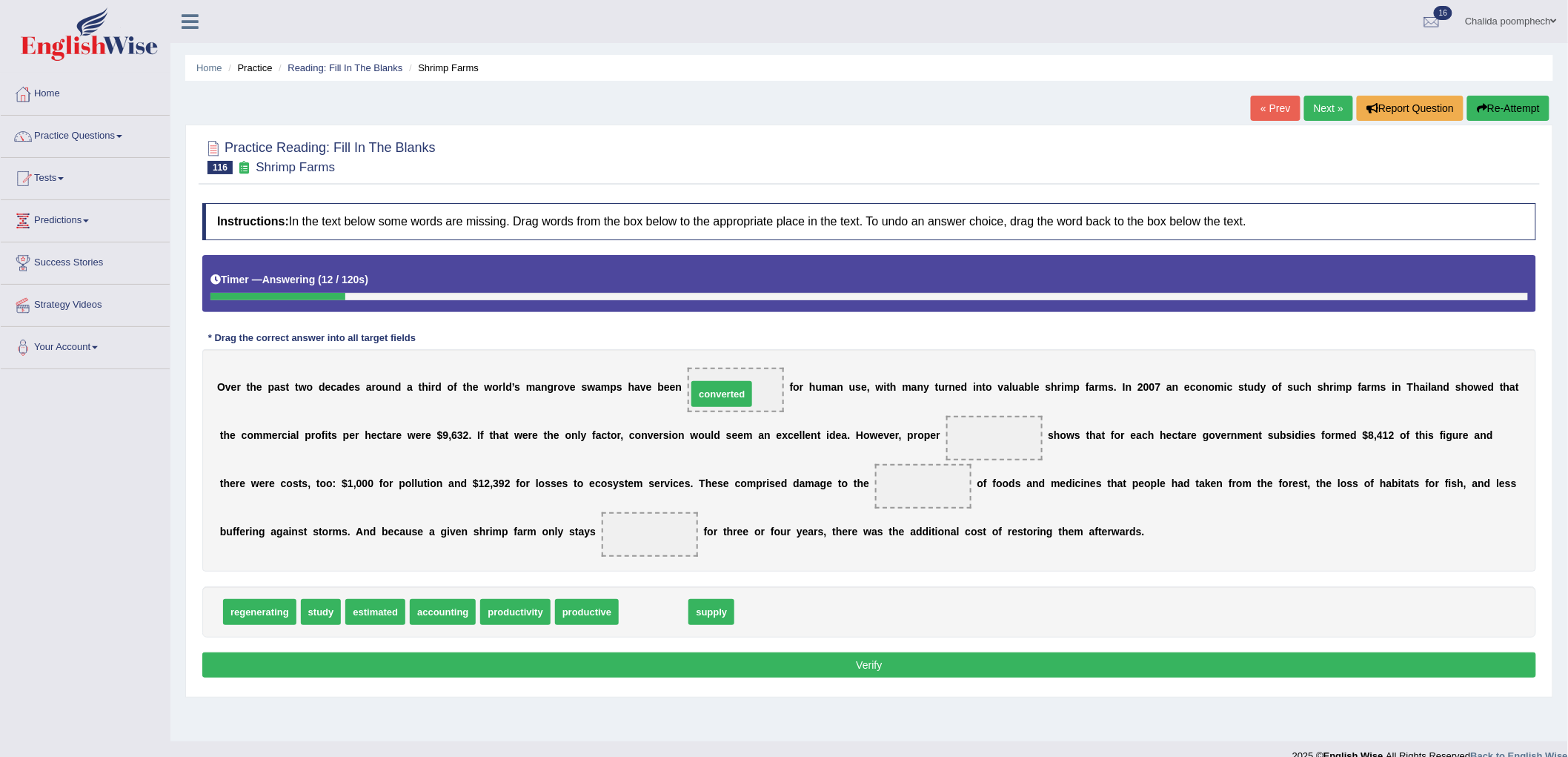
drag, startPoint x: 655, startPoint y: 615, endPoint x: 724, endPoint y: 397, distance: 228.7
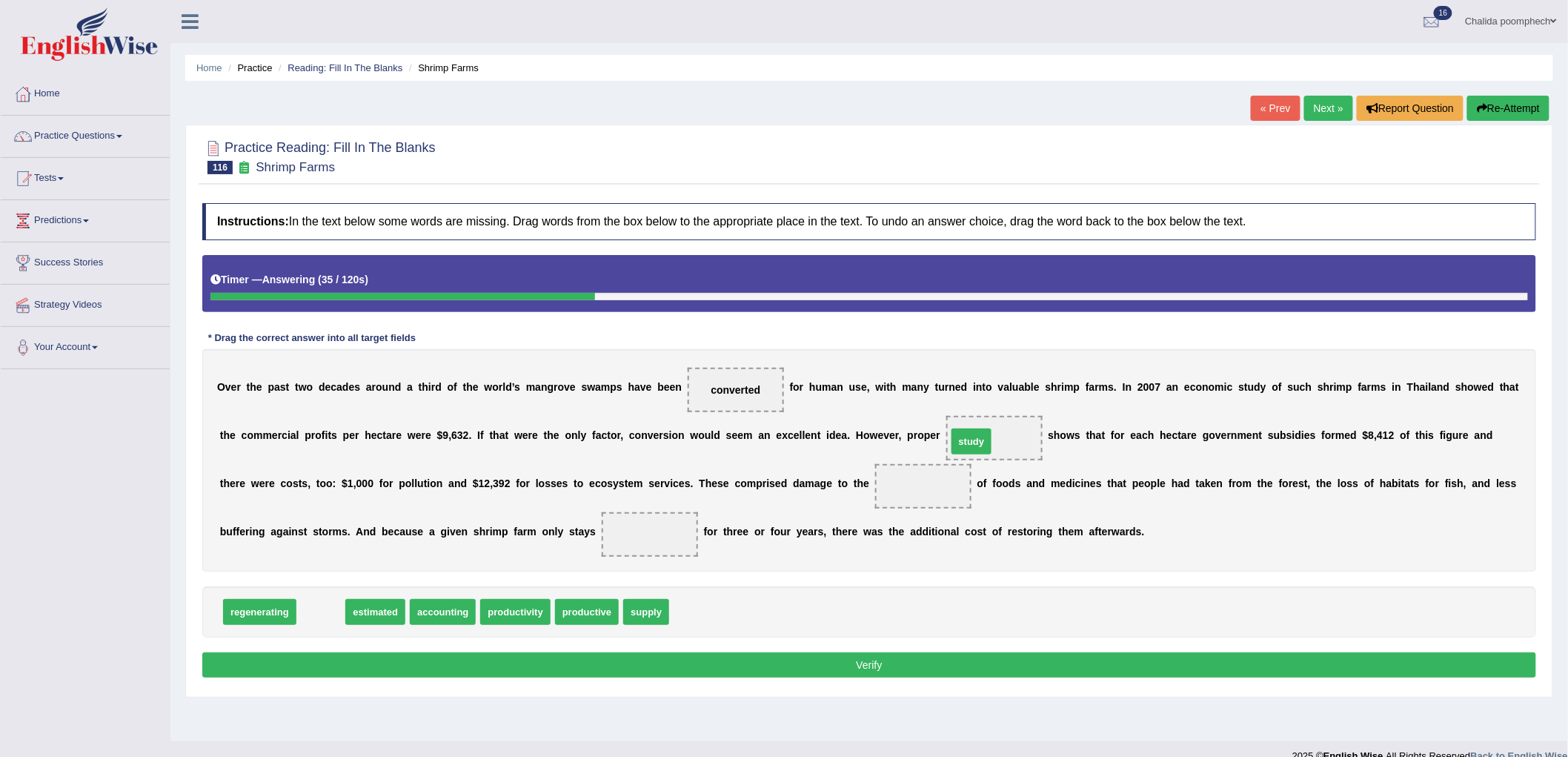
drag, startPoint x: 314, startPoint y: 615, endPoint x: 965, endPoint y: 444, distance: 673.1
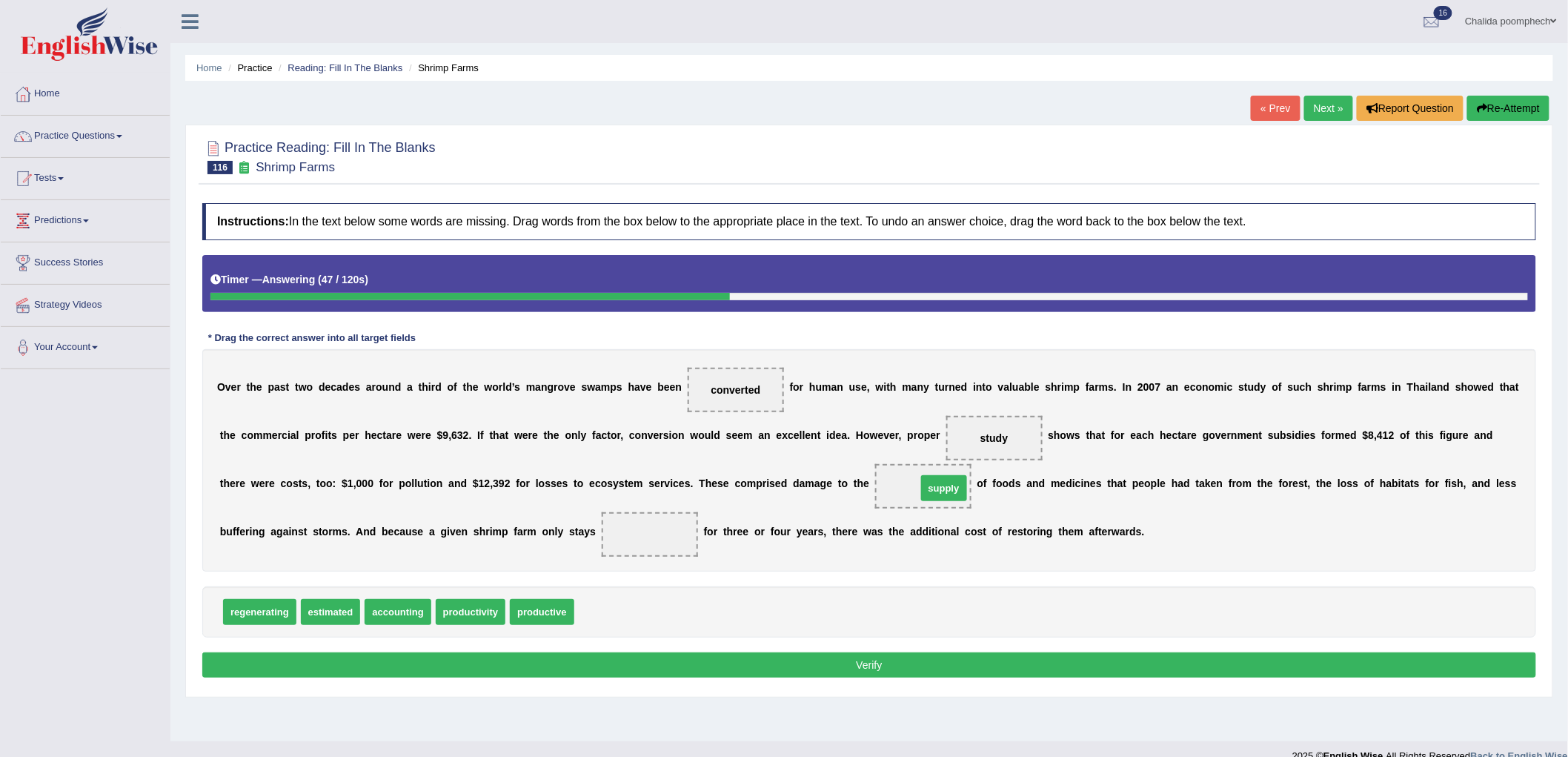
drag, startPoint x: 597, startPoint y: 615, endPoint x: 939, endPoint y: 492, distance: 363.4
drag, startPoint x: 472, startPoint y: 611, endPoint x: 671, endPoint y: 527, distance: 216.0
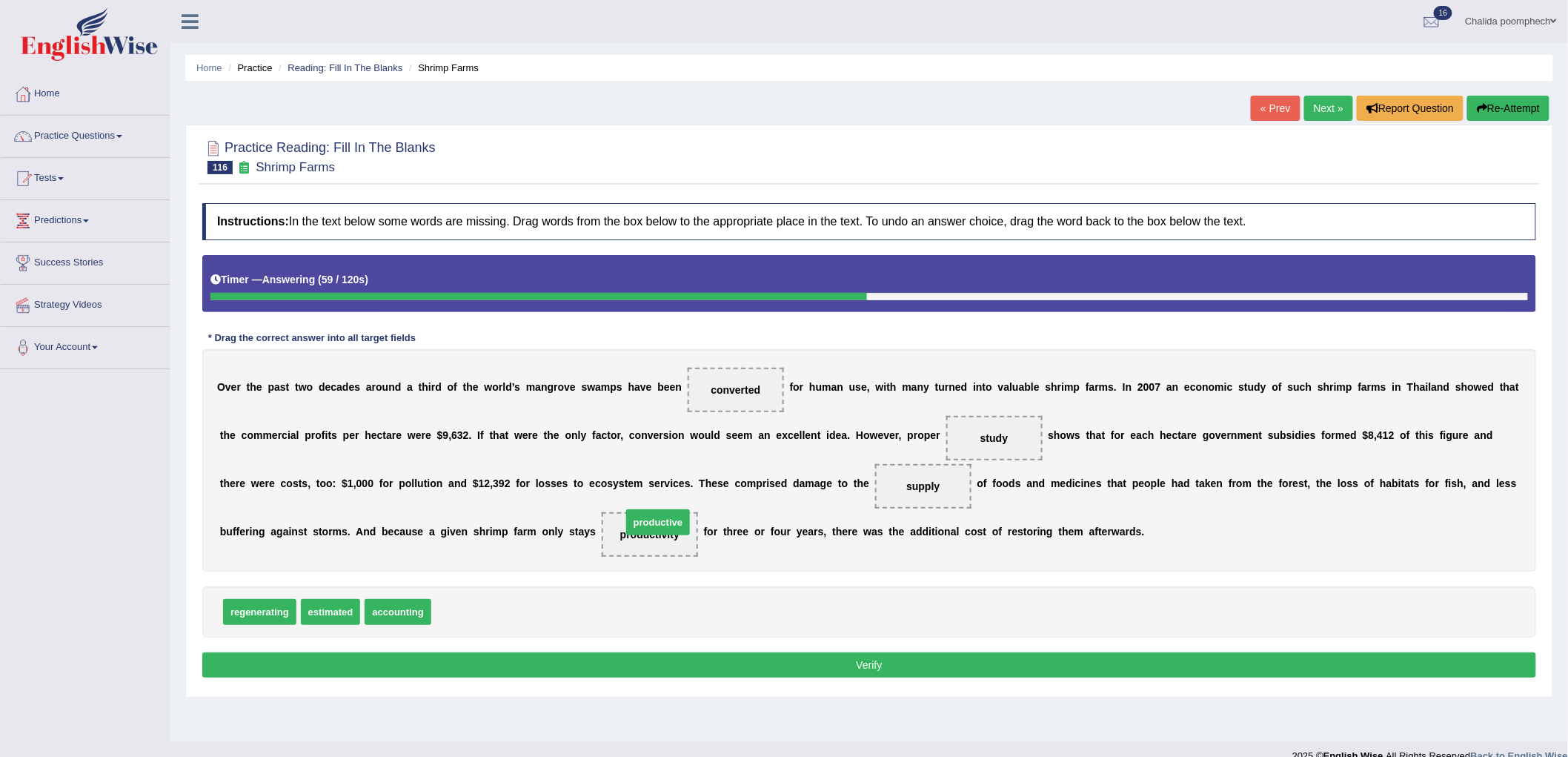
drag, startPoint x: 468, startPoint y: 612, endPoint x: 659, endPoint y: 522, distance: 211.1
click at [663, 663] on button "Verify" at bounding box center [869, 665] width 1334 height 25
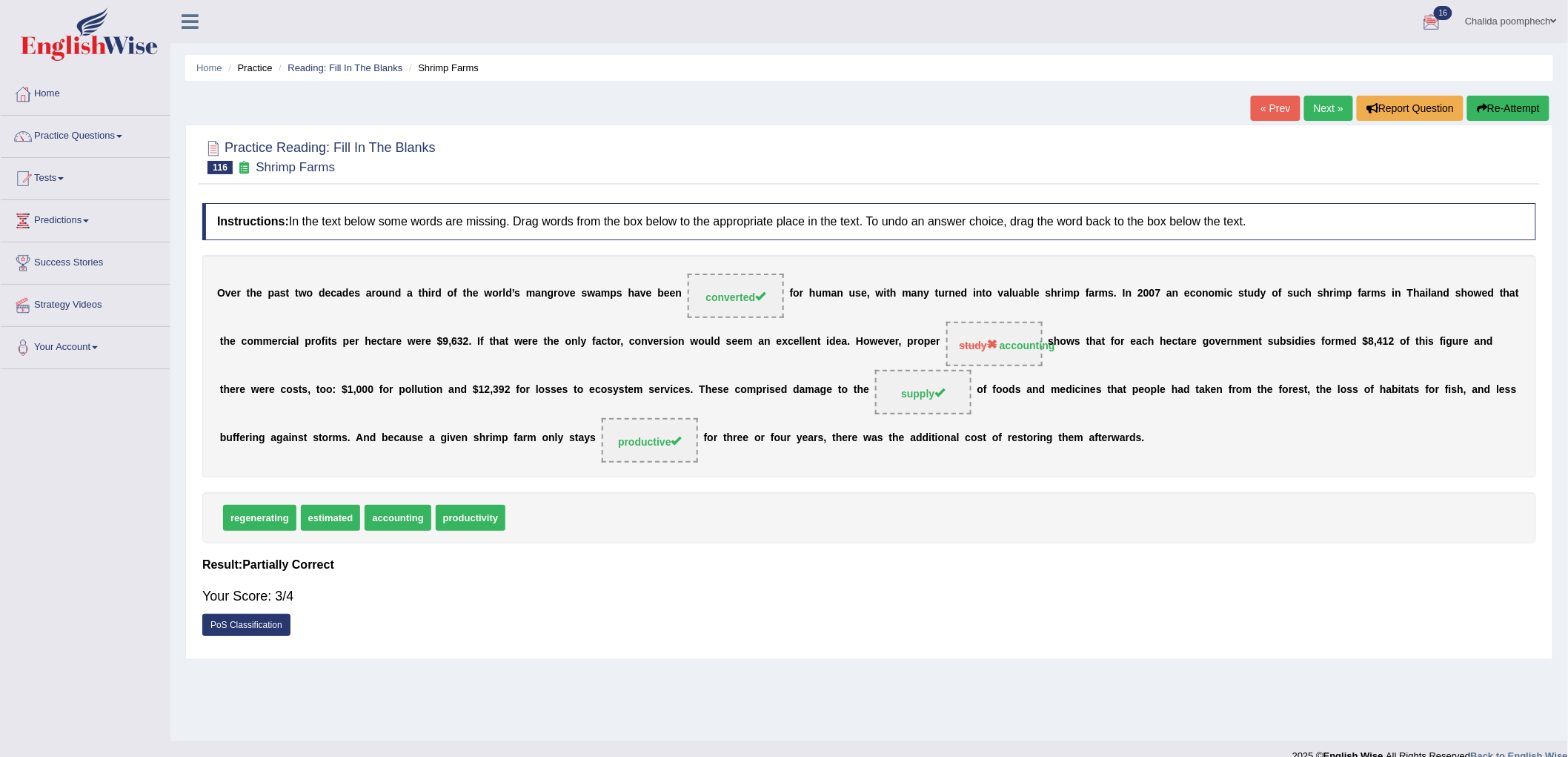
click at [1327, 106] on link "Next »" at bounding box center [1328, 108] width 49 height 25
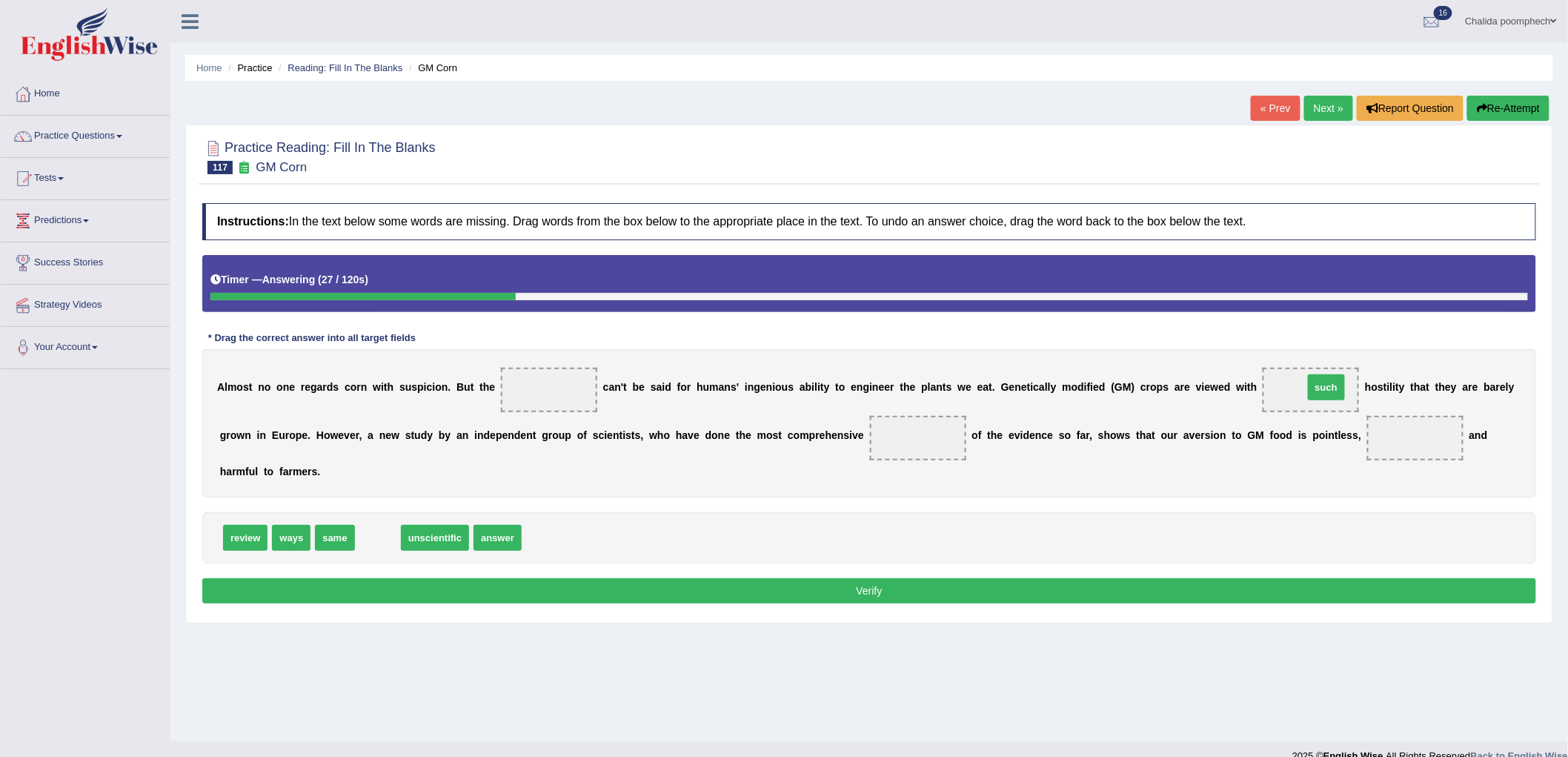
drag, startPoint x: 372, startPoint y: 541, endPoint x: 1320, endPoint y: 390, distance: 960.0
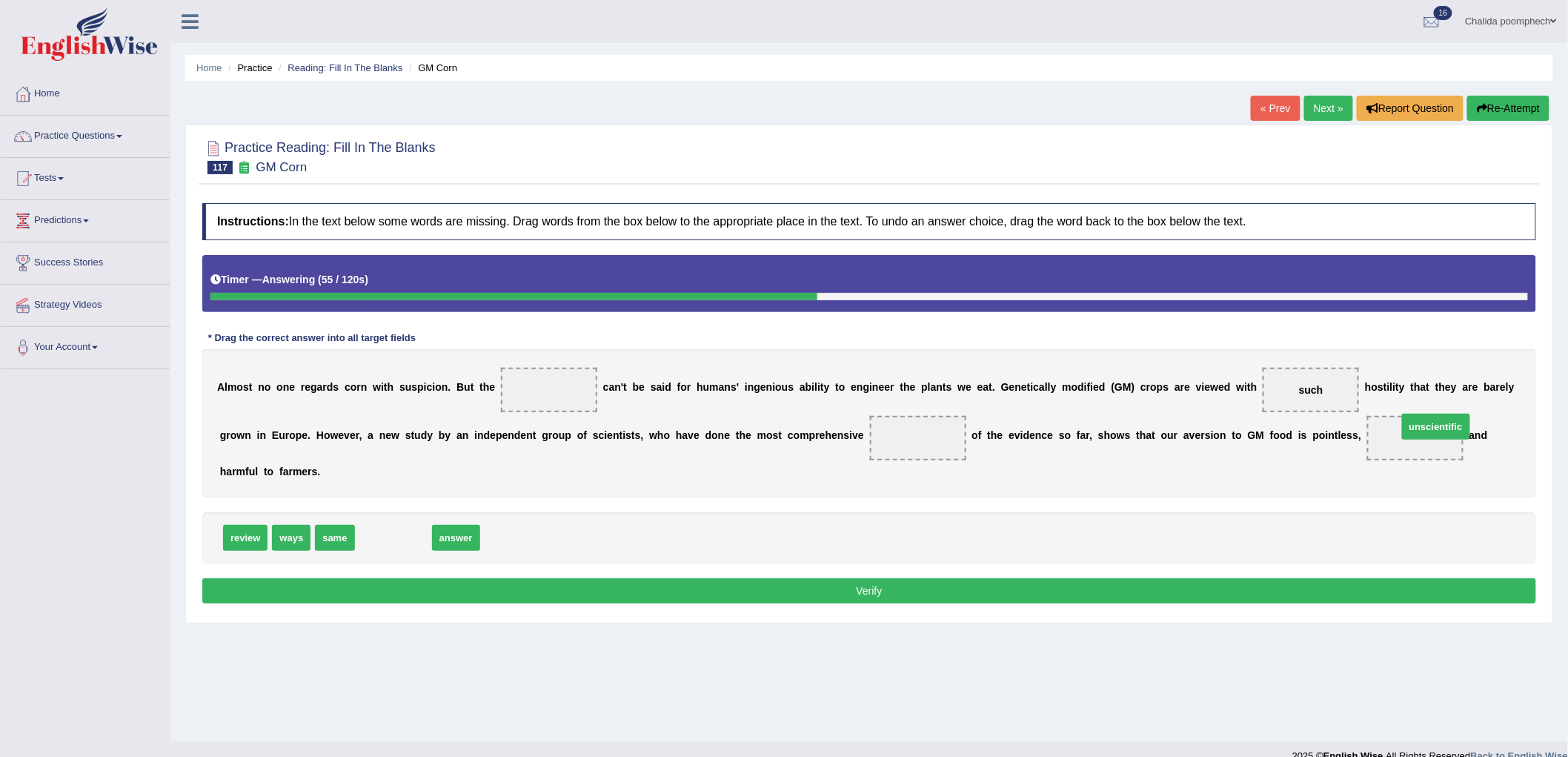
drag, startPoint x: 410, startPoint y: 539, endPoint x: 1446, endPoint y: 432, distance: 1041.5
click at [240, 544] on span "review" at bounding box center [245, 538] width 45 height 26
drag, startPoint x: 383, startPoint y: 535, endPoint x: 573, endPoint y: 394, distance: 236.6
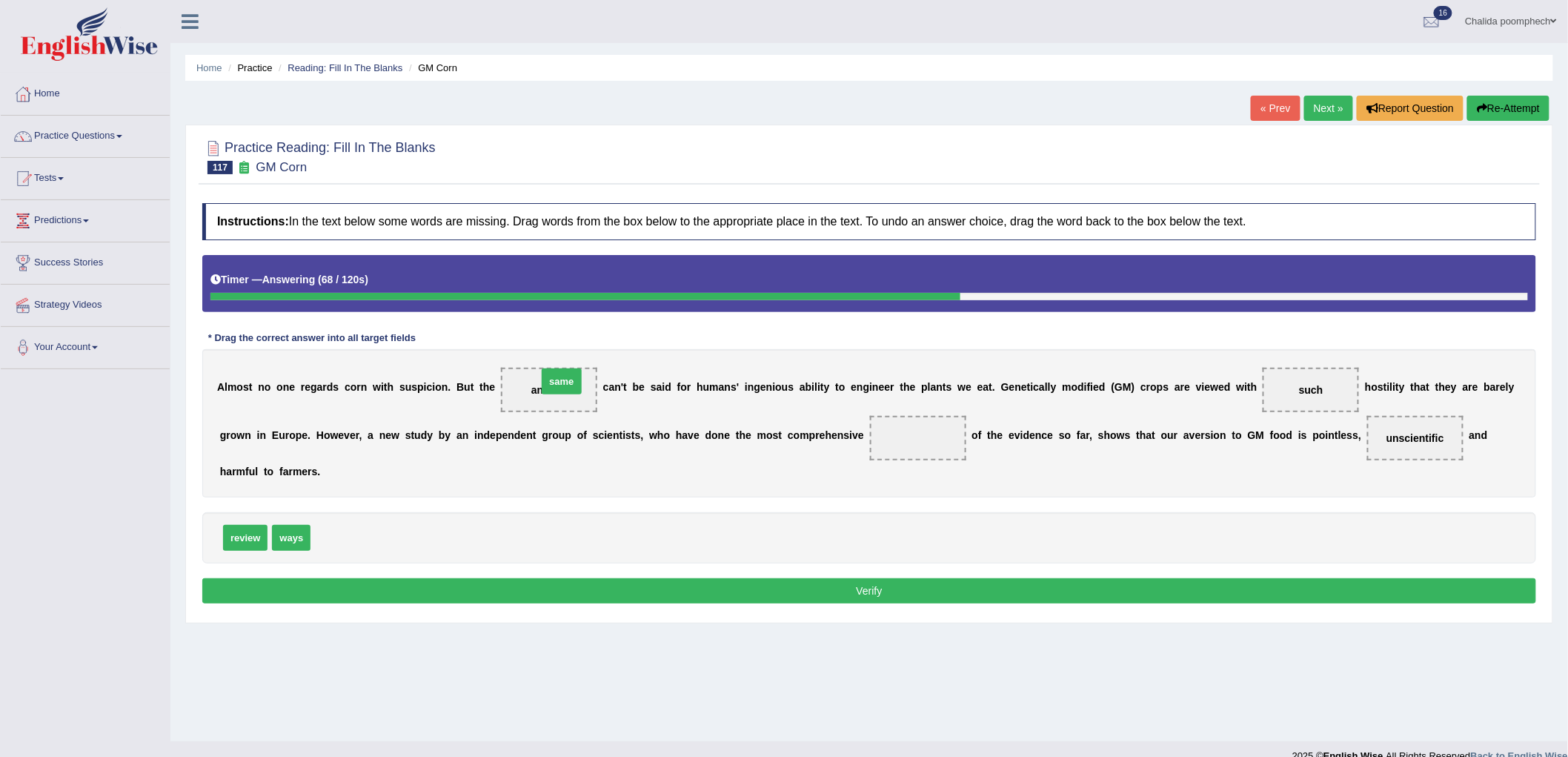
drag, startPoint x: 327, startPoint y: 538, endPoint x: 554, endPoint y: 383, distance: 274.9
drag, startPoint x: 256, startPoint y: 539, endPoint x: 596, endPoint y: 492, distance: 343.2
click at [596, 492] on span "review" at bounding box center [585, 491] width 45 height 26
drag, startPoint x: 247, startPoint y: 536, endPoint x: 920, endPoint y: 439, distance: 680.0
click at [862, 582] on button "Verify" at bounding box center [869, 590] width 1334 height 25
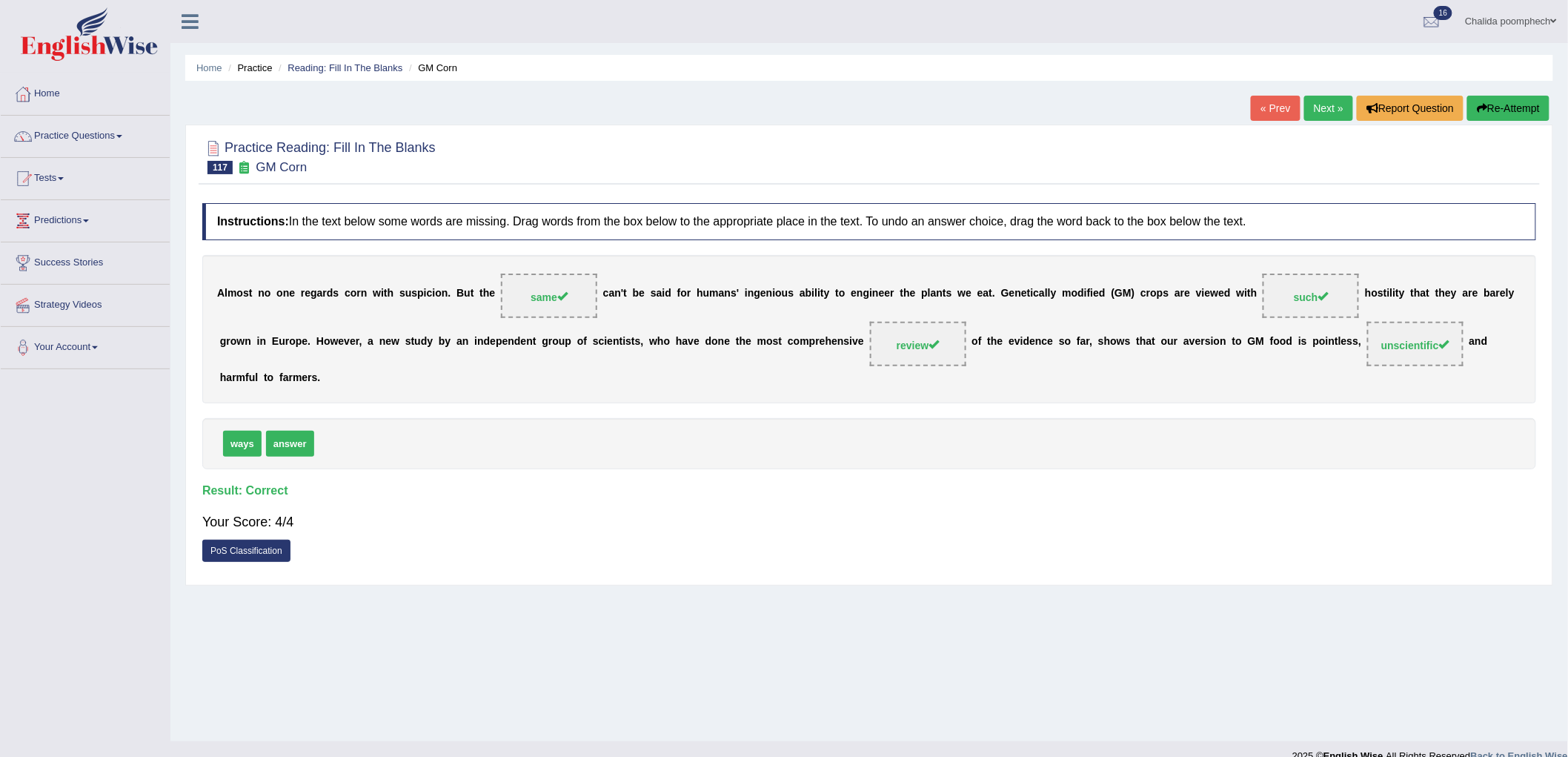
click at [1332, 111] on link "Next »" at bounding box center [1328, 108] width 49 height 25
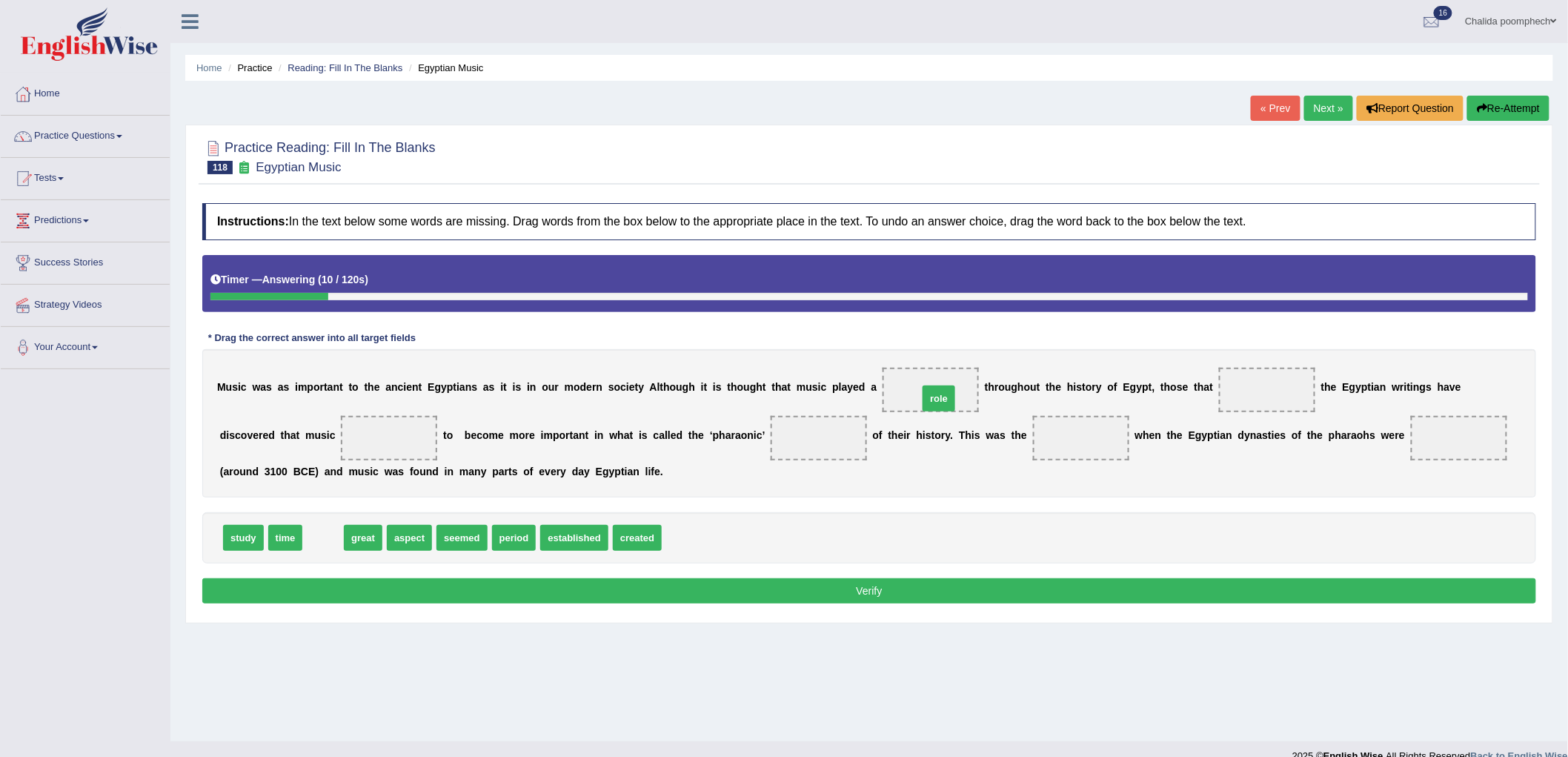
drag, startPoint x: 324, startPoint y: 538, endPoint x: 939, endPoint y: 399, distance: 630.5
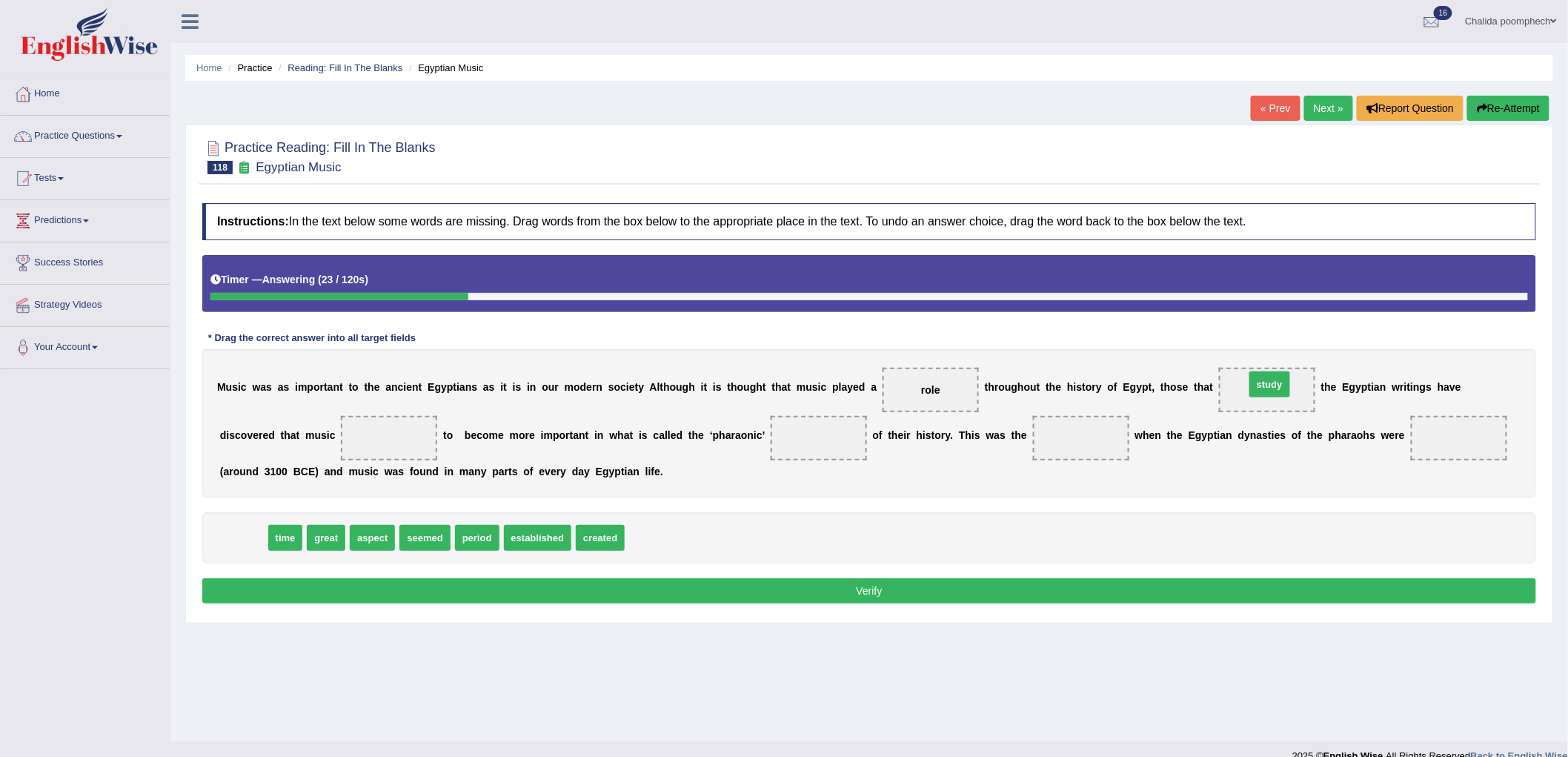
drag, startPoint x: 234, startPoint y: 536, endPoint x: 1261, endPoint y: 383, distance: 1038.3
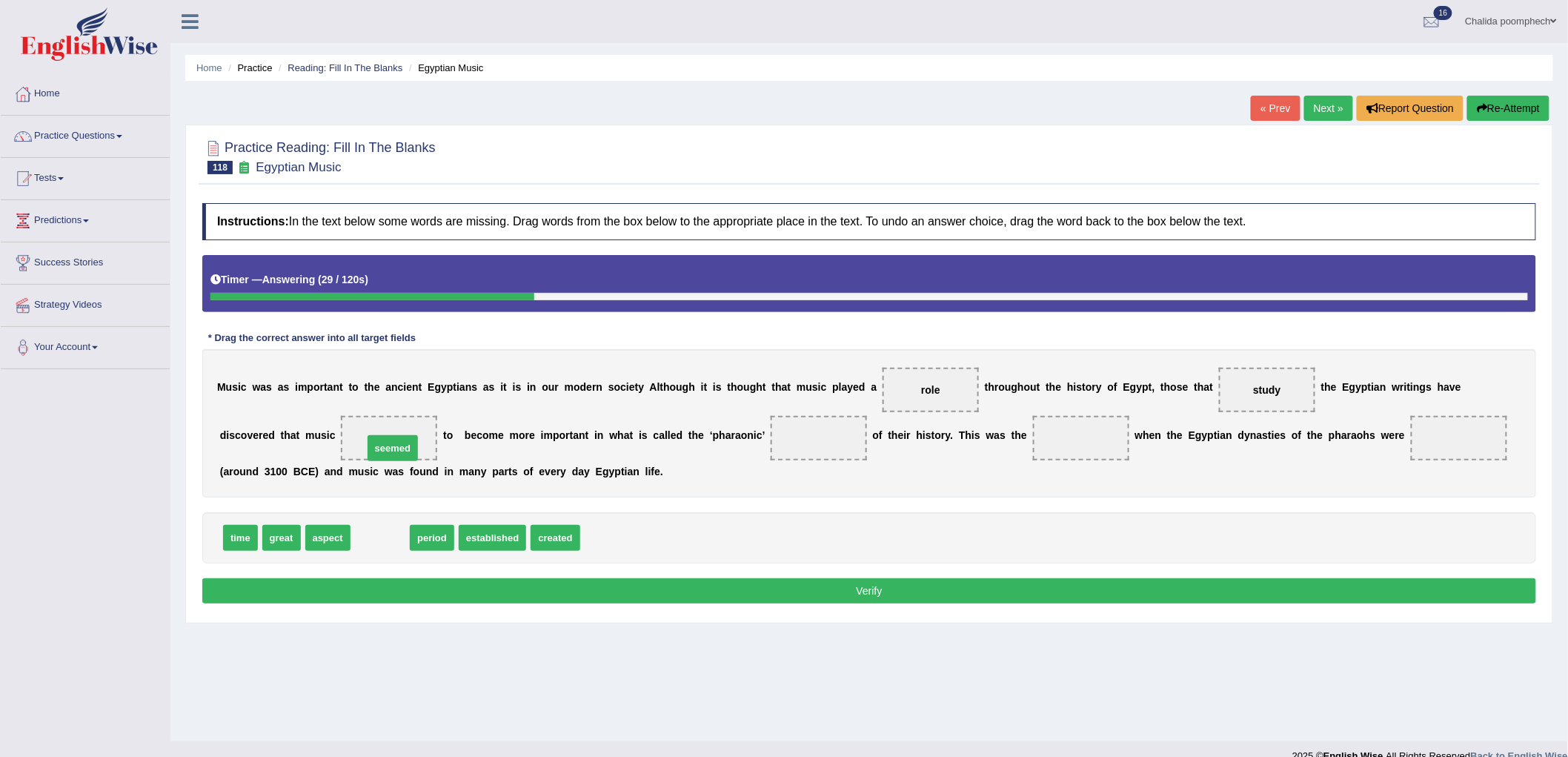
drag, startPoint x: 383, startPoint y: 539, endPoint x: 396, endPoint y: 449, distance: 90.9
drag, startPoint x: 378, startPoint y: 542, endPoint x: 832, endPoint y: 446, distance: 464.0
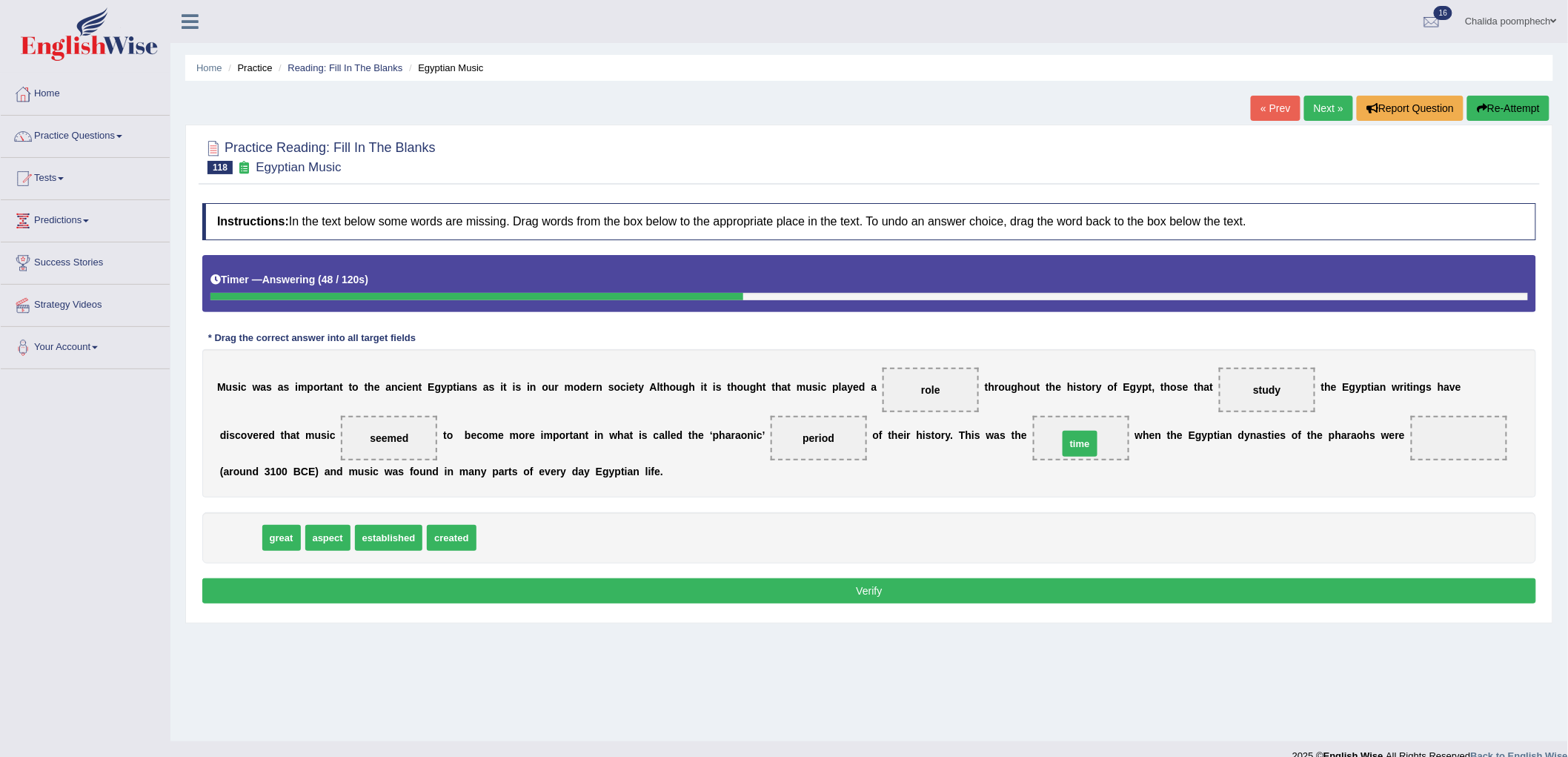
drag, startPoint x: 237, startPoint y: 537, endPoint x: 1076, endPoint y: 443, distance: 844.2
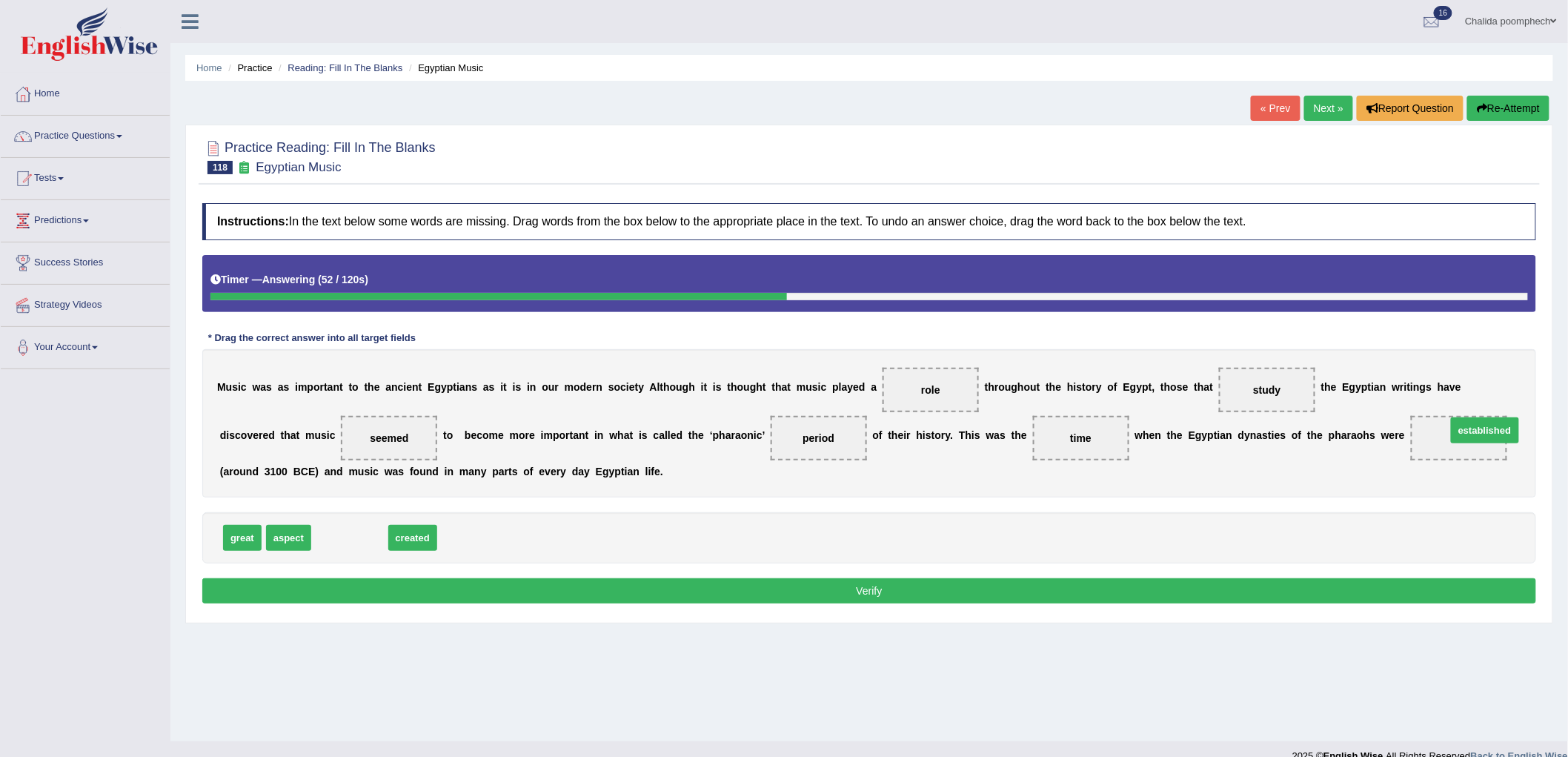
drag, startPoint x: 356, startPoint y: 539, endPoint x: 1492, endPoint y: 432, distance: 1141.0
click at [777, 586] on button "Verify" at bounding box center [869, 590] width 1334 height 25
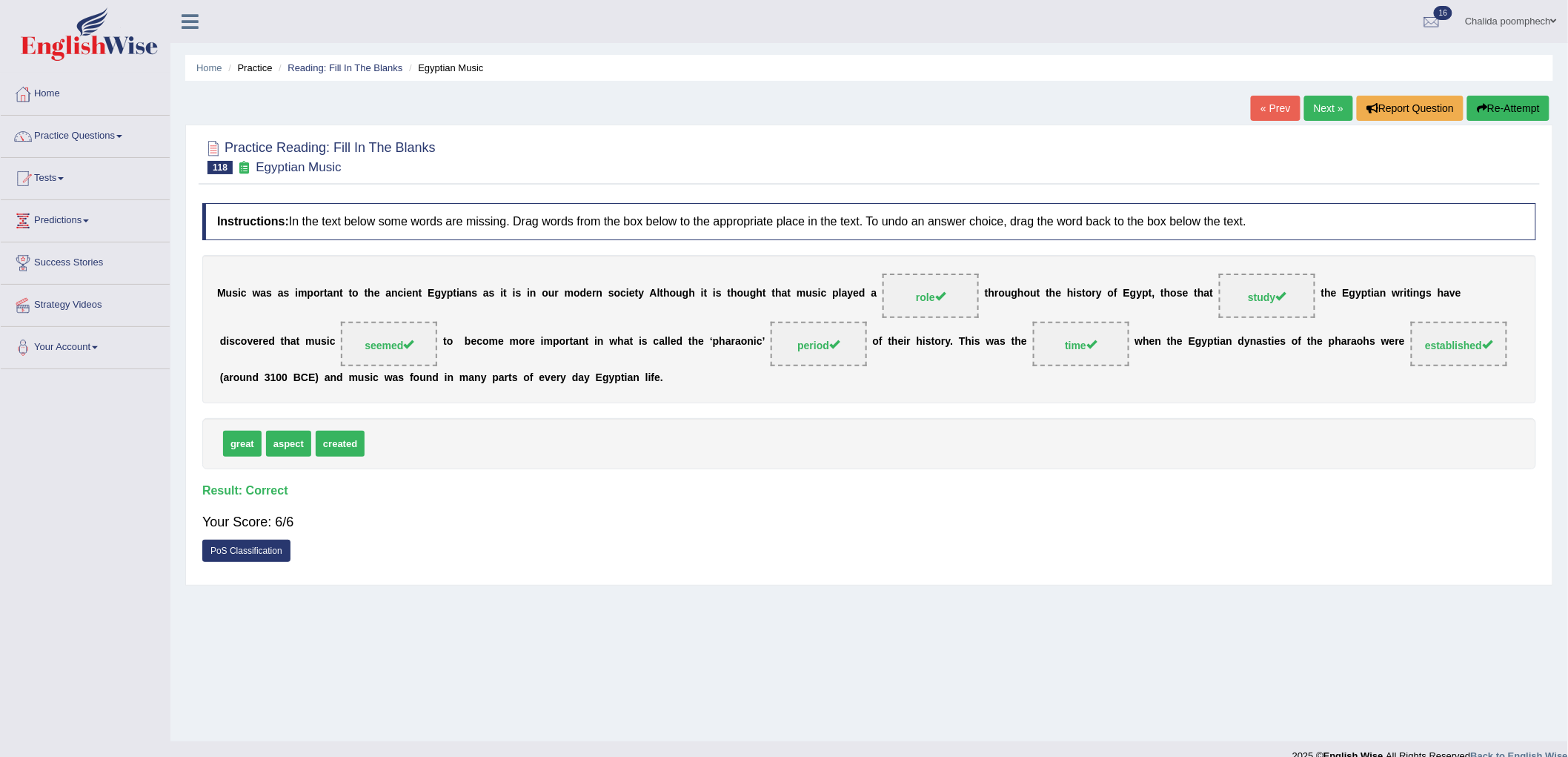
click at [1323, 107] on link "Next »" at bounding box center [1328, 108] width 49 height 25
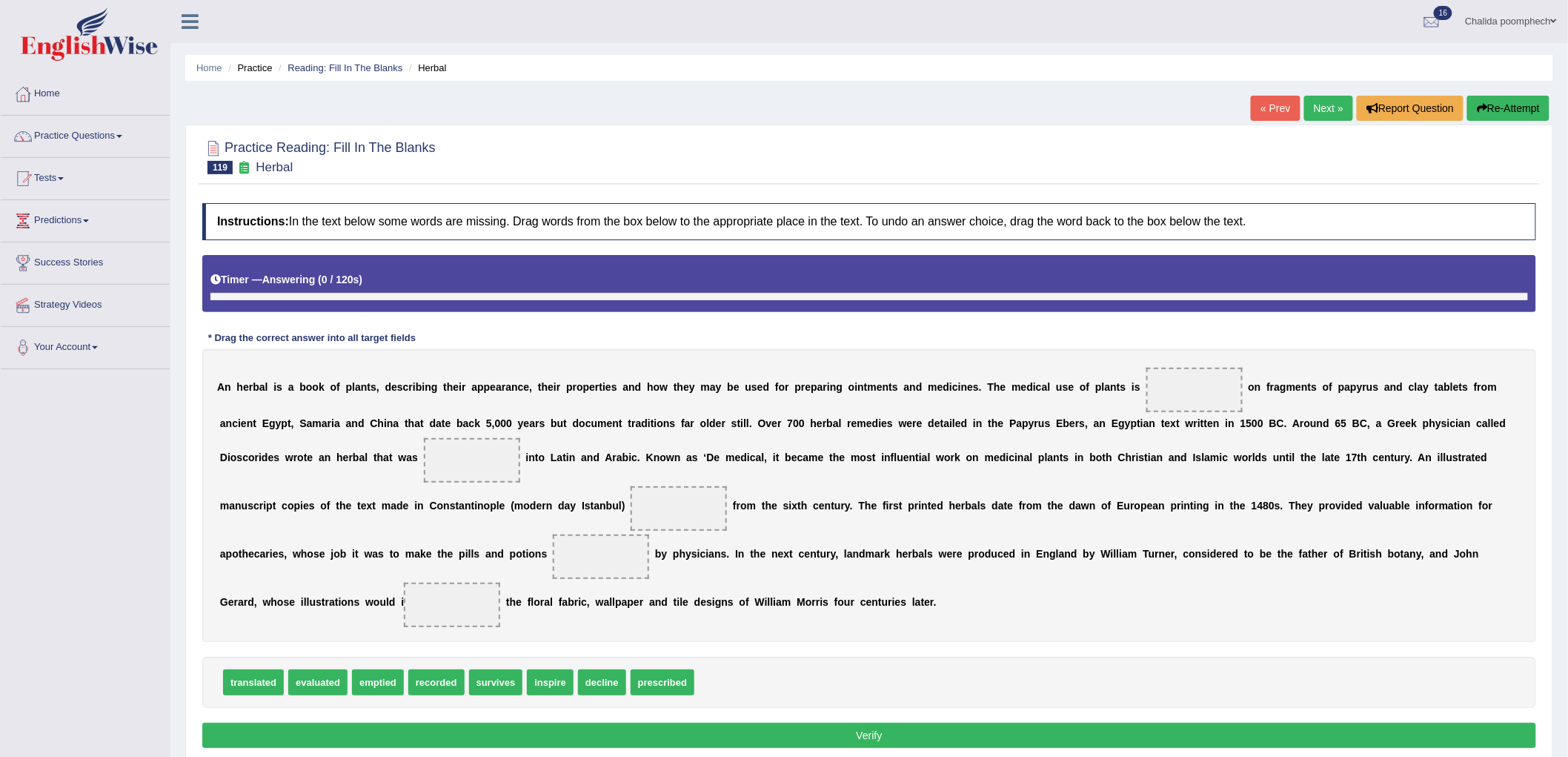
scroll to position [59, 0]
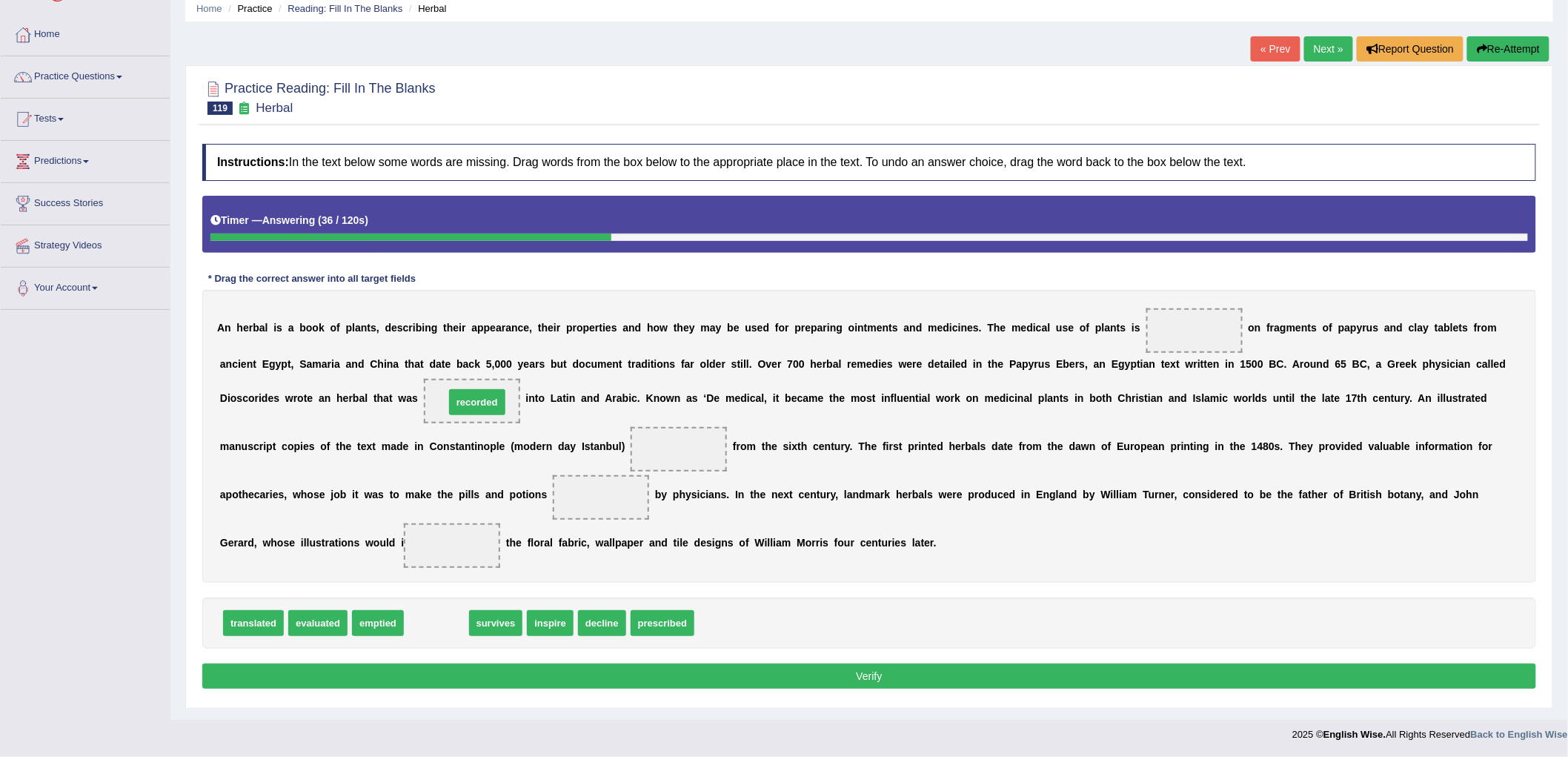
drag, startPoint x: 435, startPoint y: 624, endPoint x: 476, endPoint y: 403, distance: 224.8
drag, startPoint x: 460, startPoint y: 394, endPoint x: 534, endPoint y: 579, distance: 199.3
click at [558, 596] on div "Instructions: In the text below some words are missing. Drag words from the box…" at bounding box center [869, 418] width 1341 height 564
drag, startPoint x: 481, startPoint y: 402, endPoint x: 676, endPoint y: 639, distance: 306.9
drag, startPoint x: 256, startPoint y: 619, endPoint x: 483, endPoint y: 408, distance: 309.9
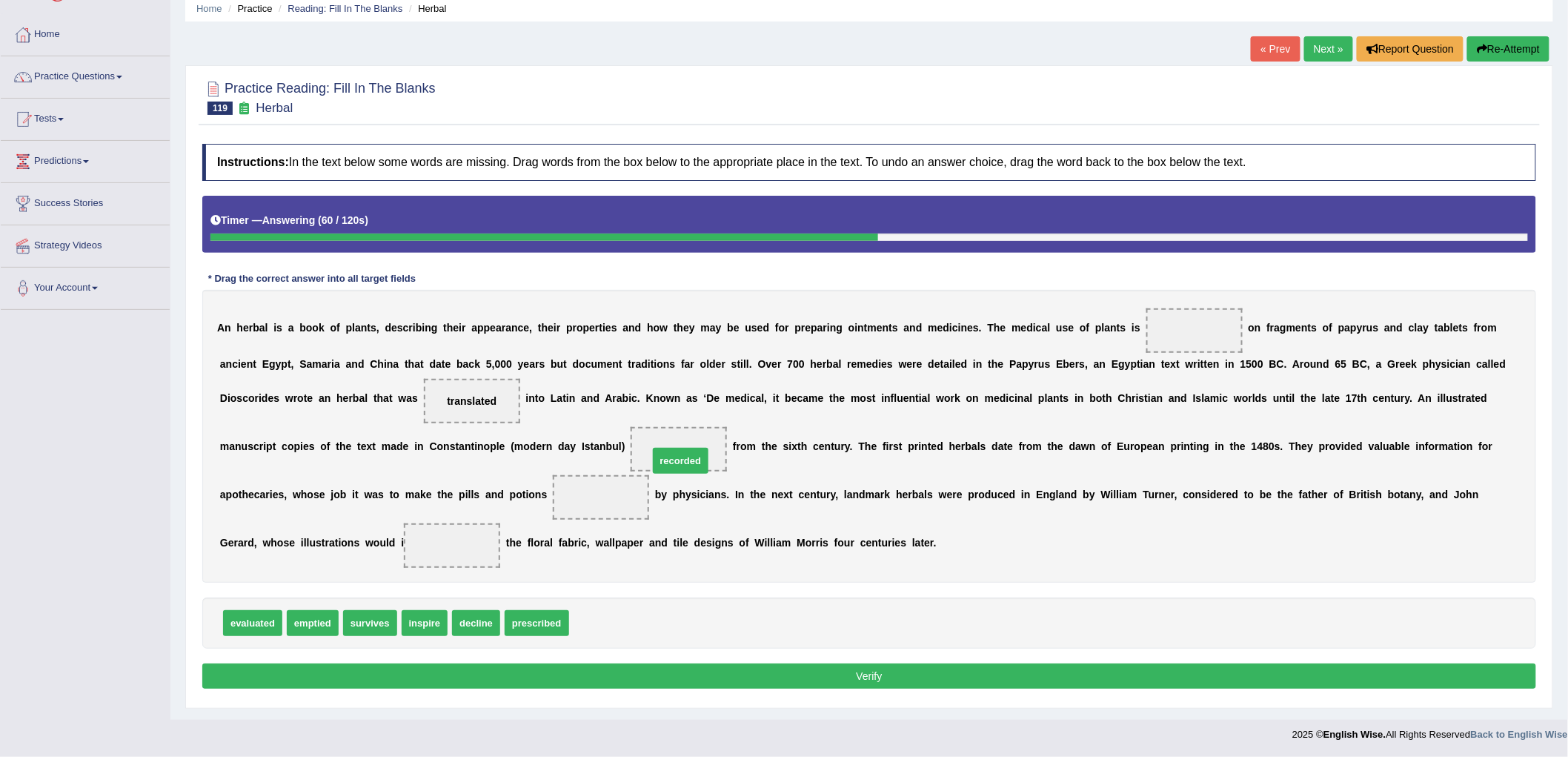
drag, startPoint x: 596, startPoint y: 620, endPoint x: 675, endPoint y: 450, distance: 187.5
drag, startPoint x: 529, startPoint y: 619, endPoint x: 569, endPoint y: 504, distance: 121.8
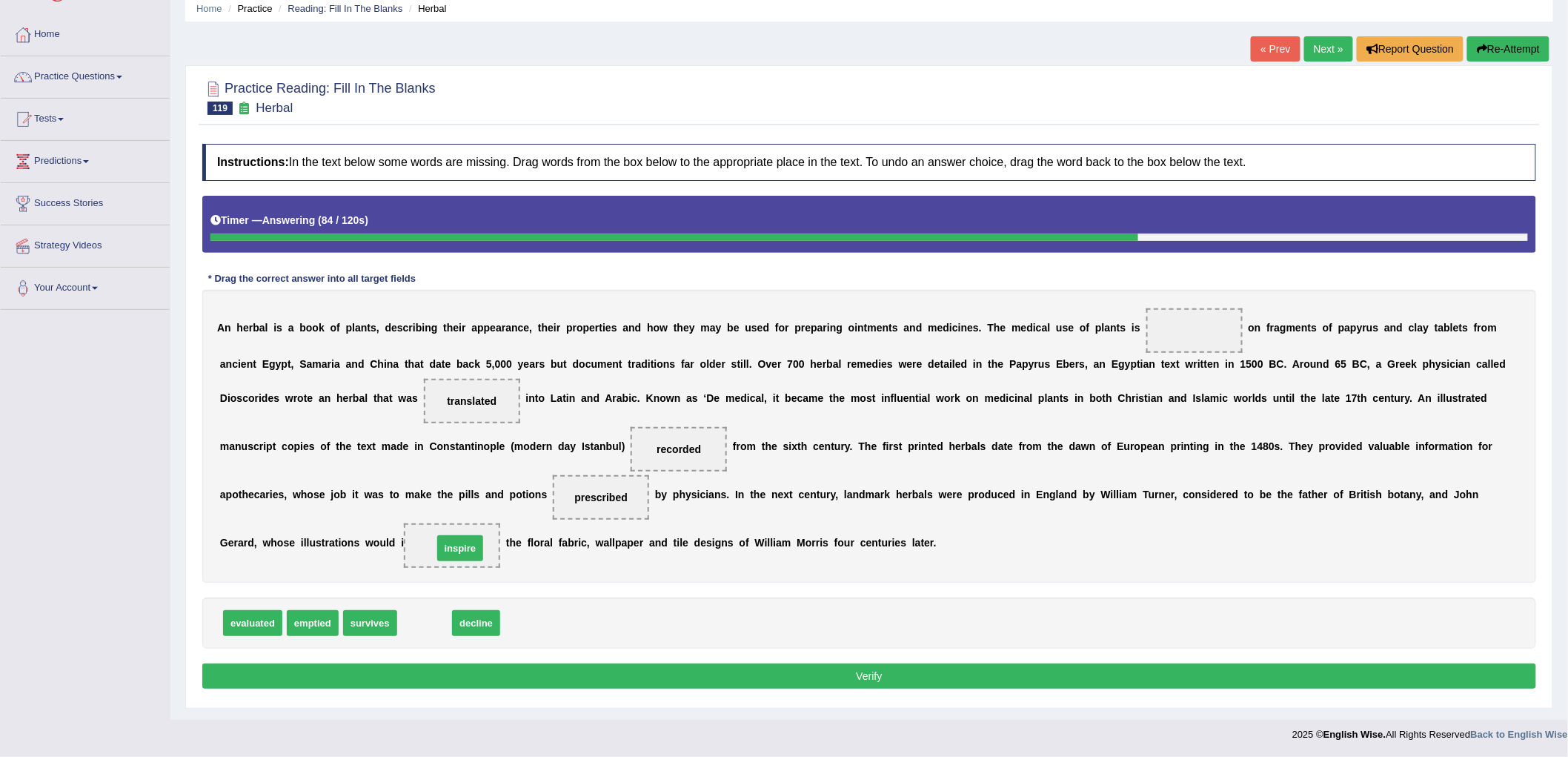
drag, startPoint x: 424, startPoint y: 624, endPoint x: 460, endPoint y: 550, distance: 82.3
click at [493, 680] on button "Verify" at bounding box center [869, 675] width 1334 height 25
click at [261, 623] on span "evaluated" at bounding box center [252, 623] width 59 height 26
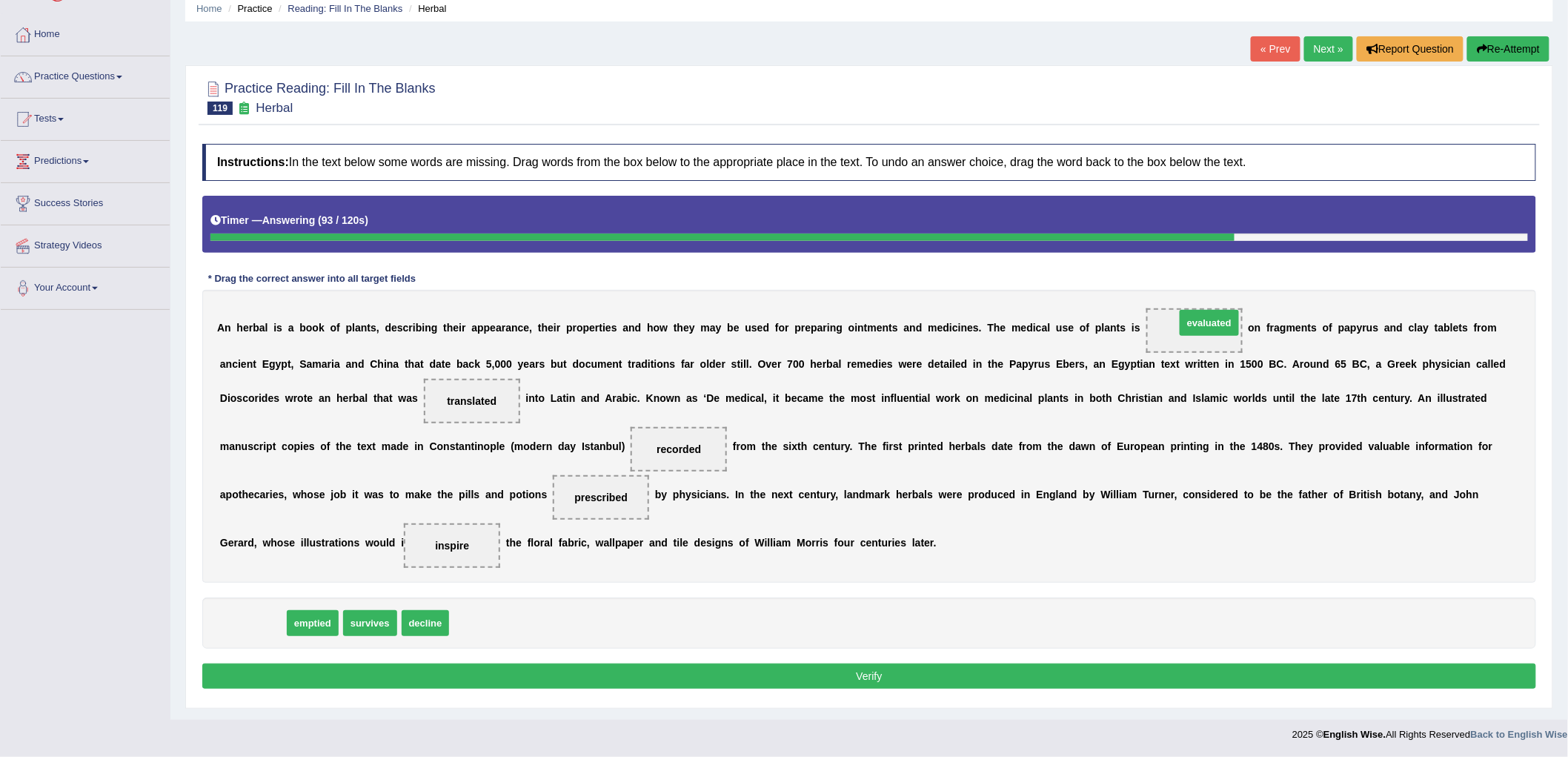
drag, startPoint x: 261, startPoint y: 623, endPoint x: 1219, endPoint y: 323, distance: 1003.9
click at [875, 677] on button "Verify" at bounding box center [869, 675] width 1334 height 25
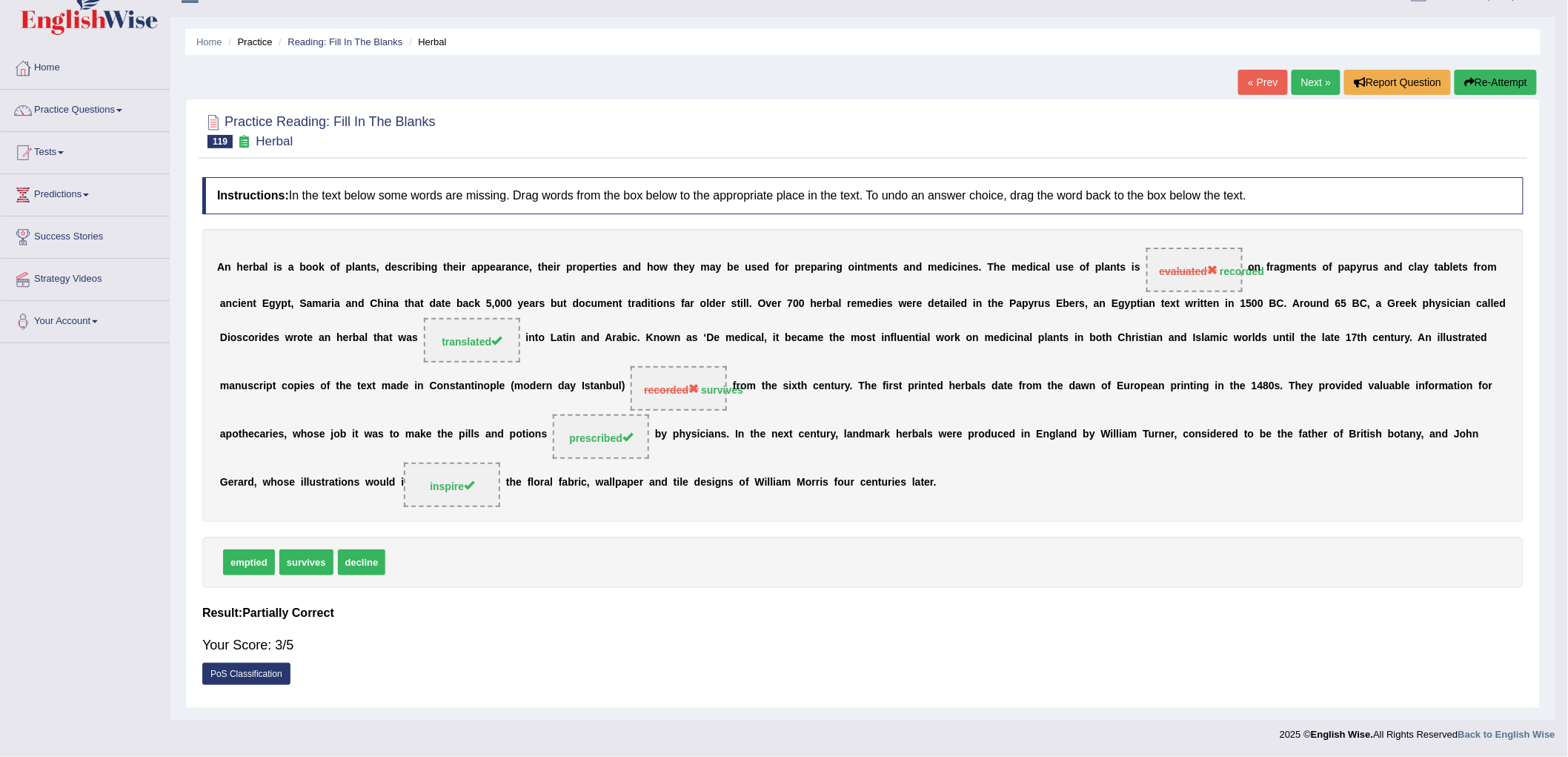
scroll to position [21, 0]
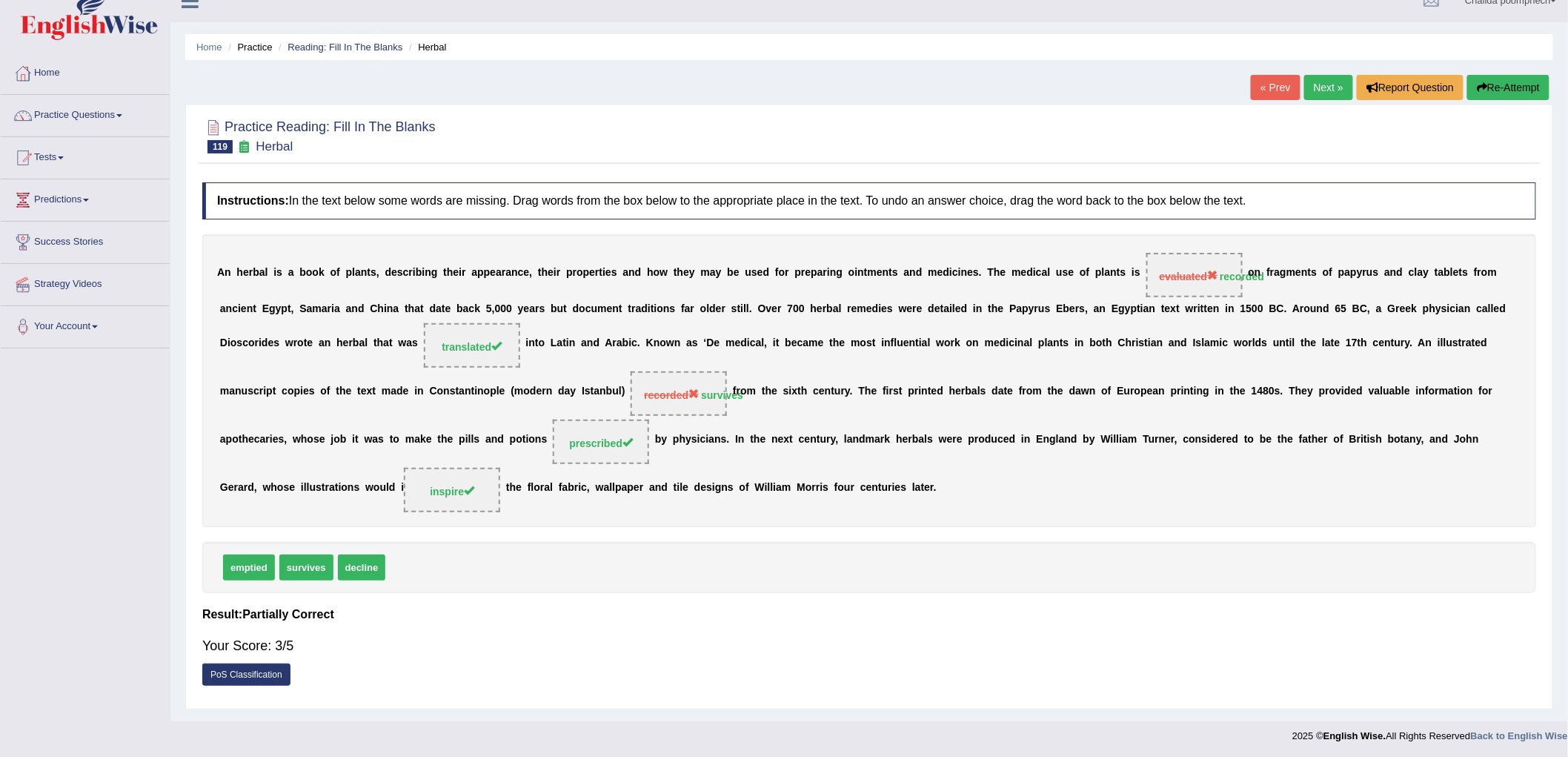
click at [1327, 80] on link "Next »" at bounding box center [1328, 86] width 49 height 25
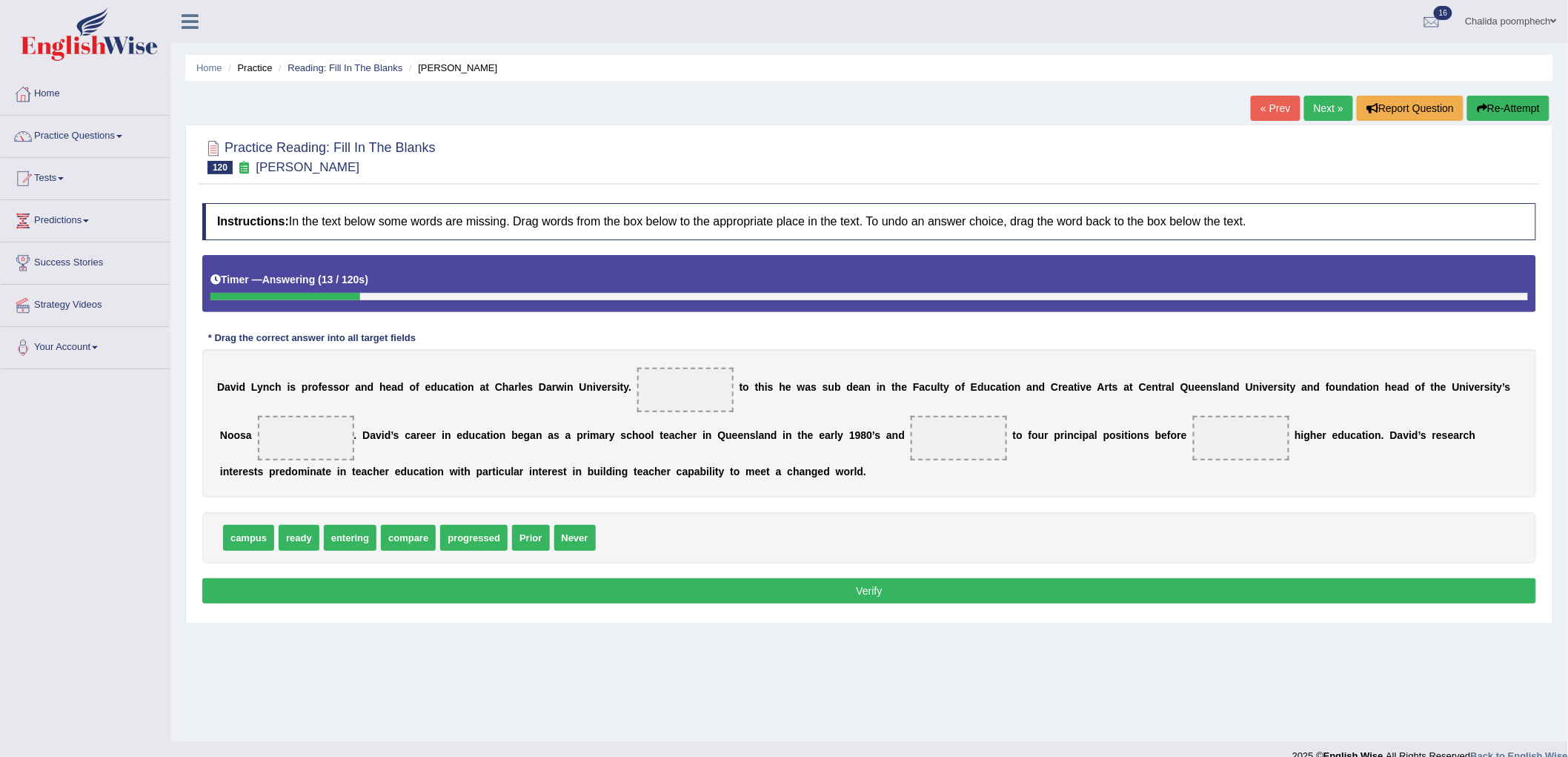
drag, startPoint x: 529, startPoint y: 541, endPoint x: 609, endPoint y: 438, distance: 130.4
click at [549, 525] on span "Prior" at bounding box center [530, 538] width 37 height 26
drag, startPoint x: 663, startPoint y: 395, endPoint x: 680, endPoint y: 406, distance: 20.2
click at [677, 390] on span at bounding box center [685, 390] width 96 height 45
drag, startPoint x: 534, startPoint y: 539, endPoint x: 694, endPoint y: 397, distance: 213.9
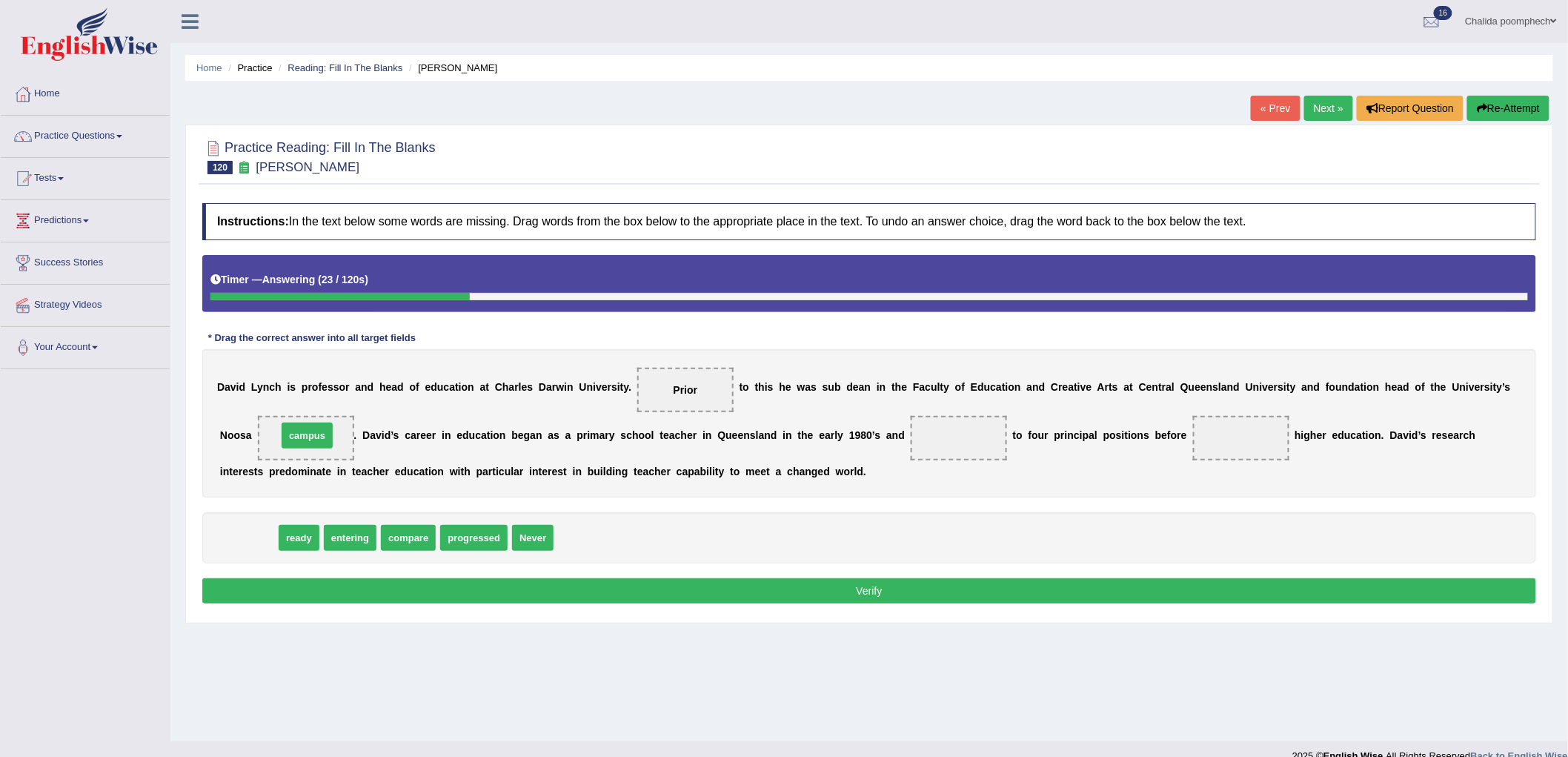
drag, startPoint x: 256, startPoint y: 537, endPoint x: 314, endPoint y: 434, distance: 118.2
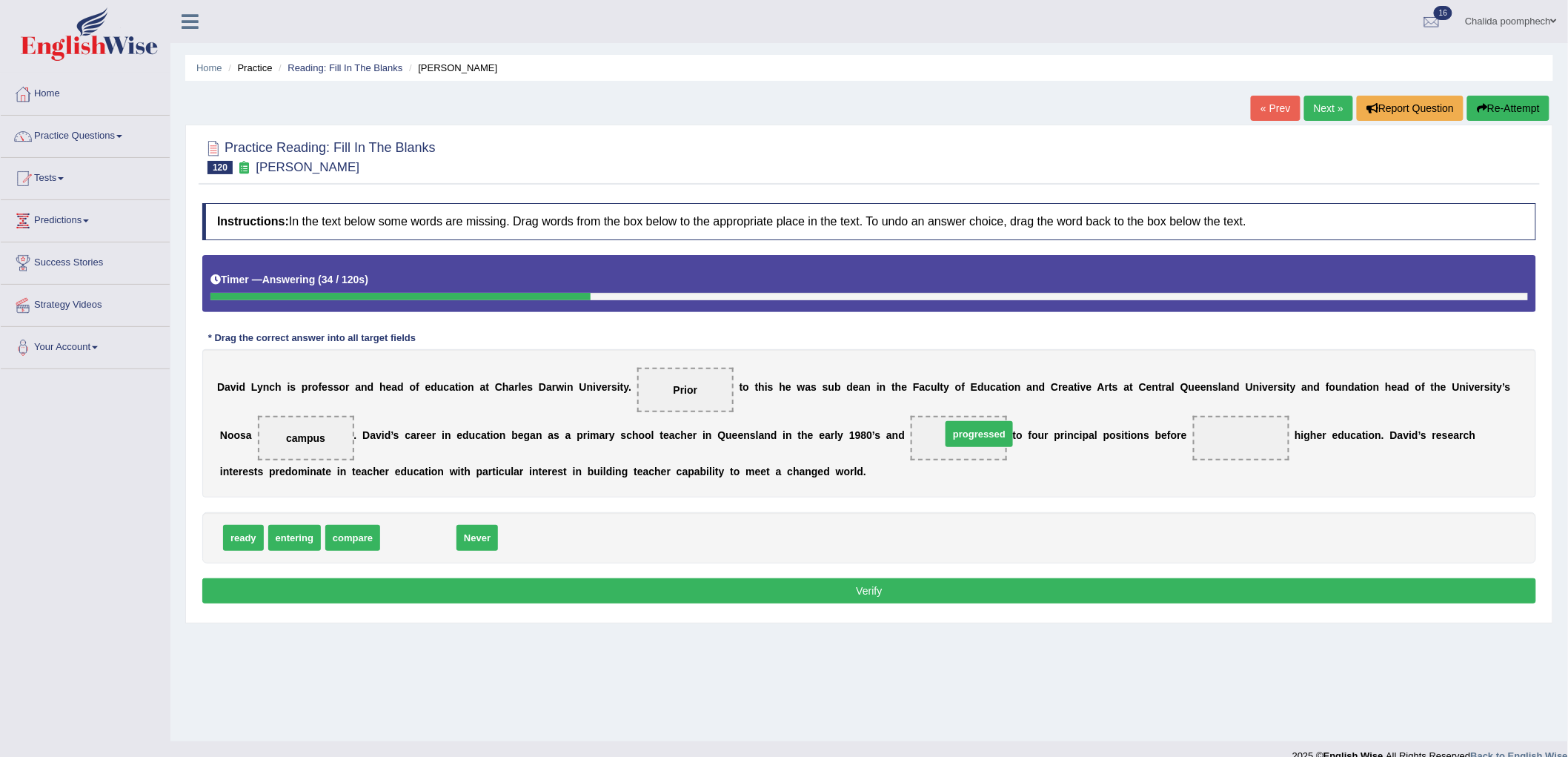
drag, startPoint x: 414, startPoint y: 535, endPoint x: 975, endPoint y: 432, distance: 570.4
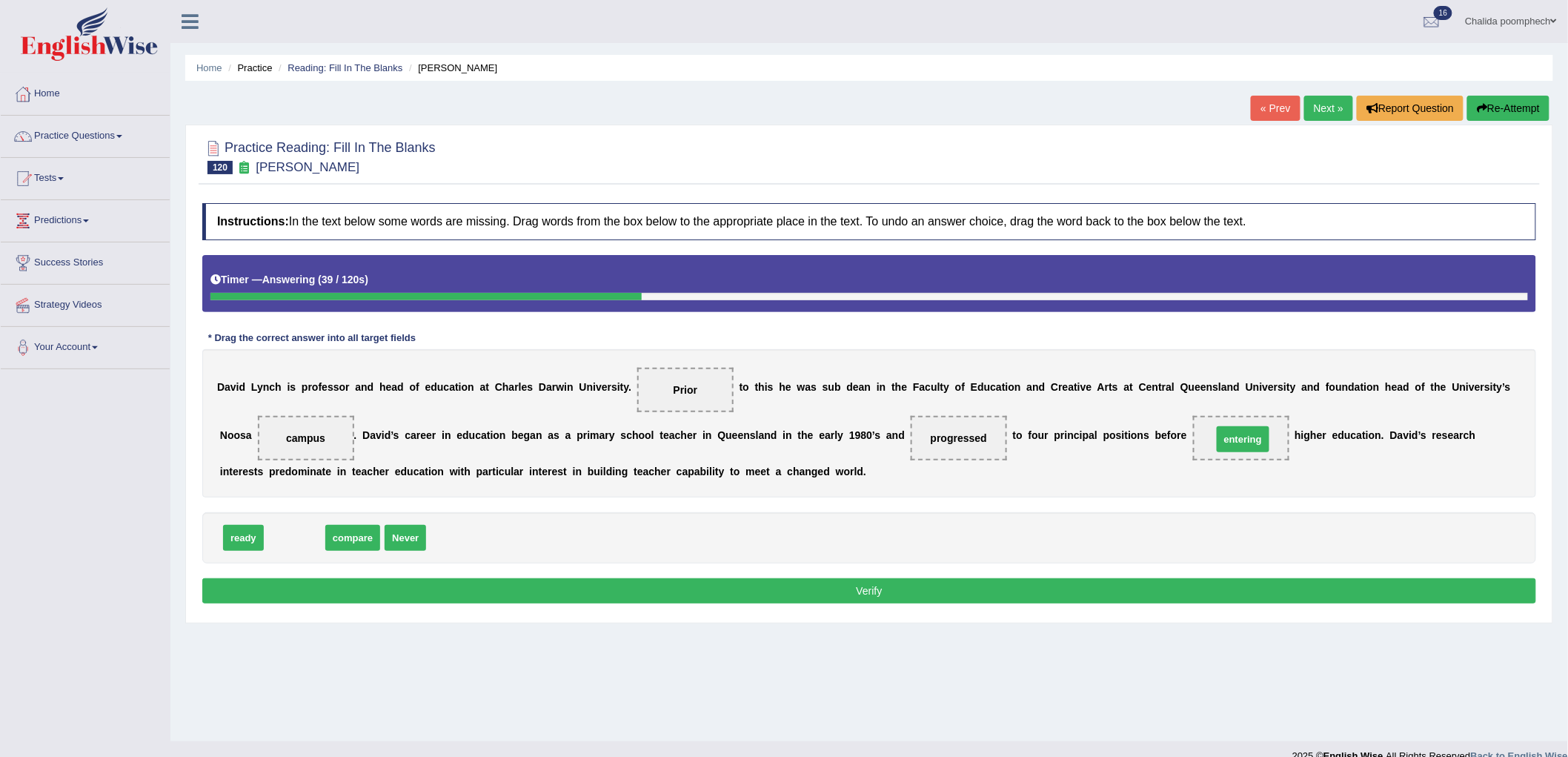
drag, startPoint x: 301, startPoint y: 538, endPoint x: 1250, endPoint y: 439, distance: 954.1
click at [597, 589] on button "Verify" at bounding box center [869, 590] width 1334 height 25
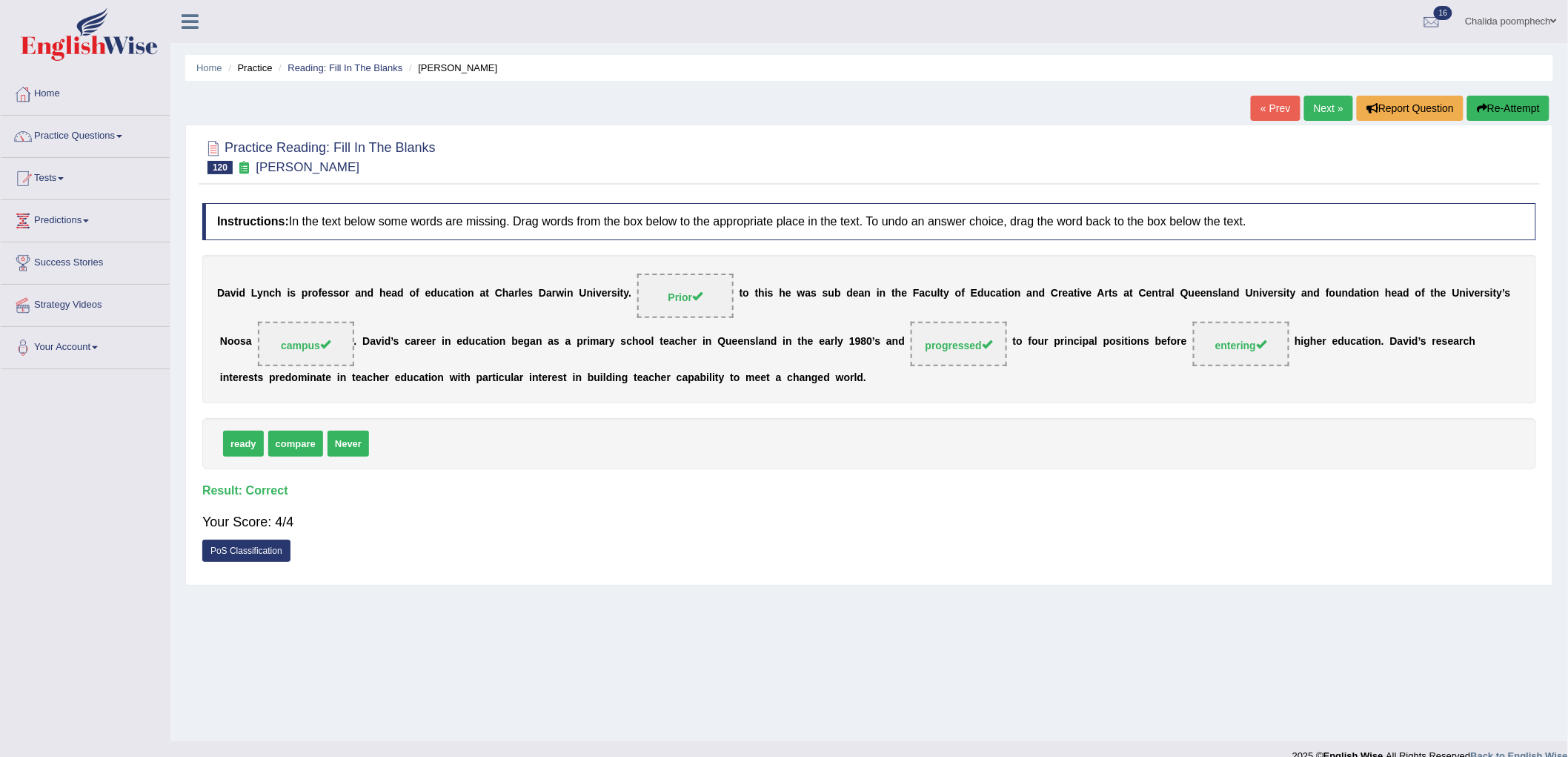
click at [1319, 108] on link "Next »" at bounding box center [1328, 108] width 49 height 25
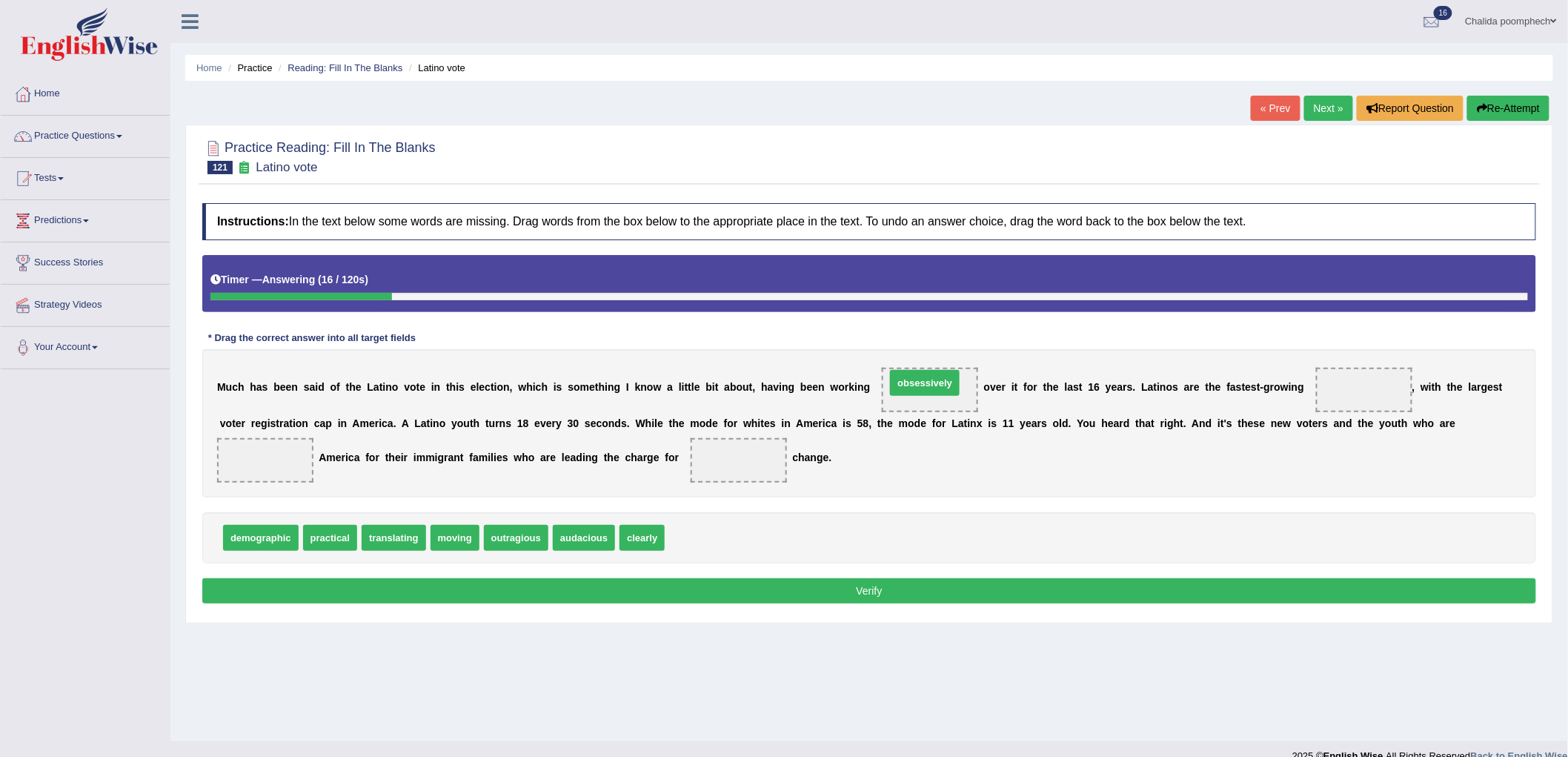
drag, startPoint x: 701, startPoint y: 538, endPoint x: 922, endPoint y: 383, distance: 269.9
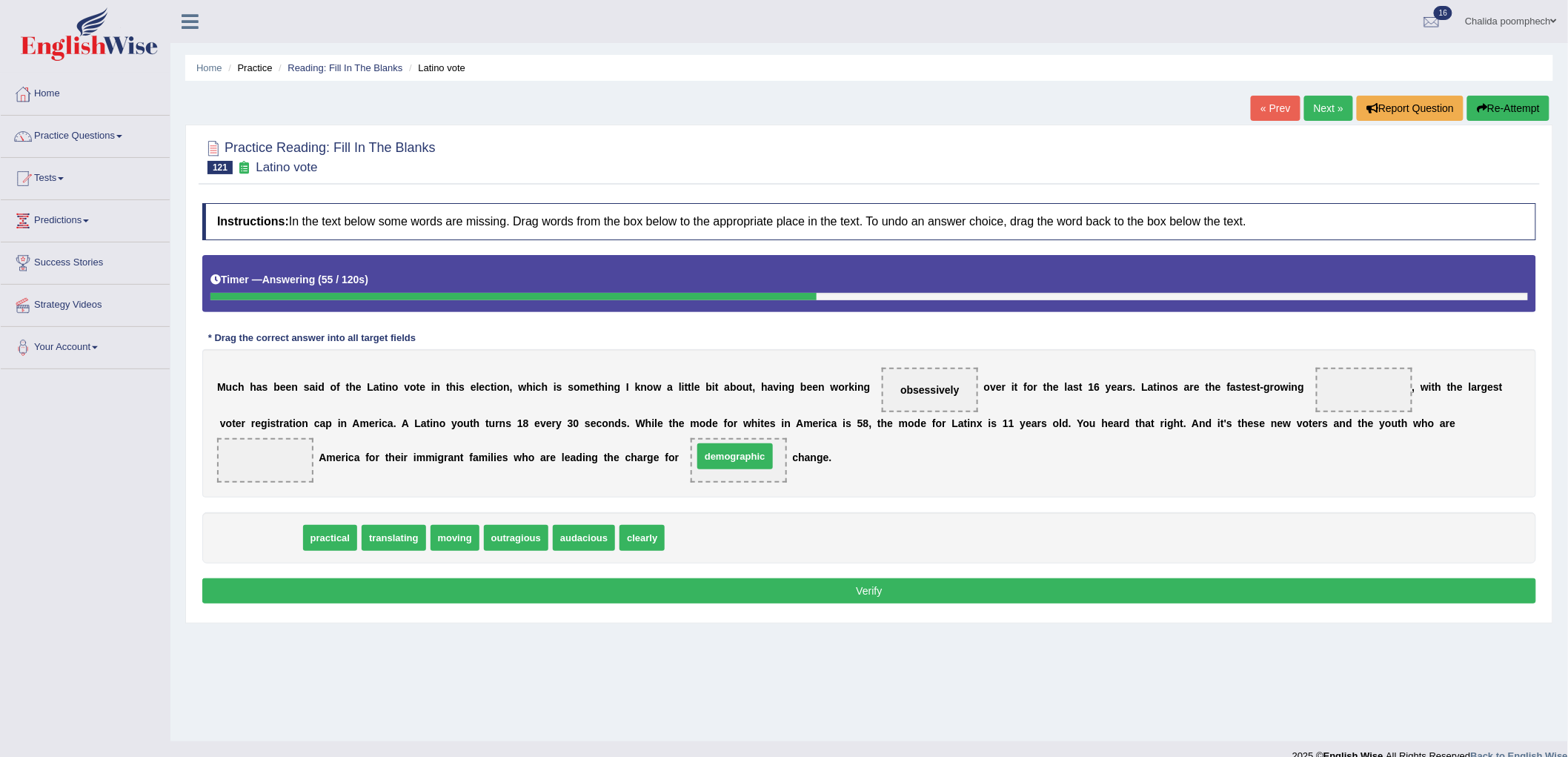
drag, startPoint x: 247, startPoint y: 539, endPoint x: 722, endPoint y: 458, distance: 481.9
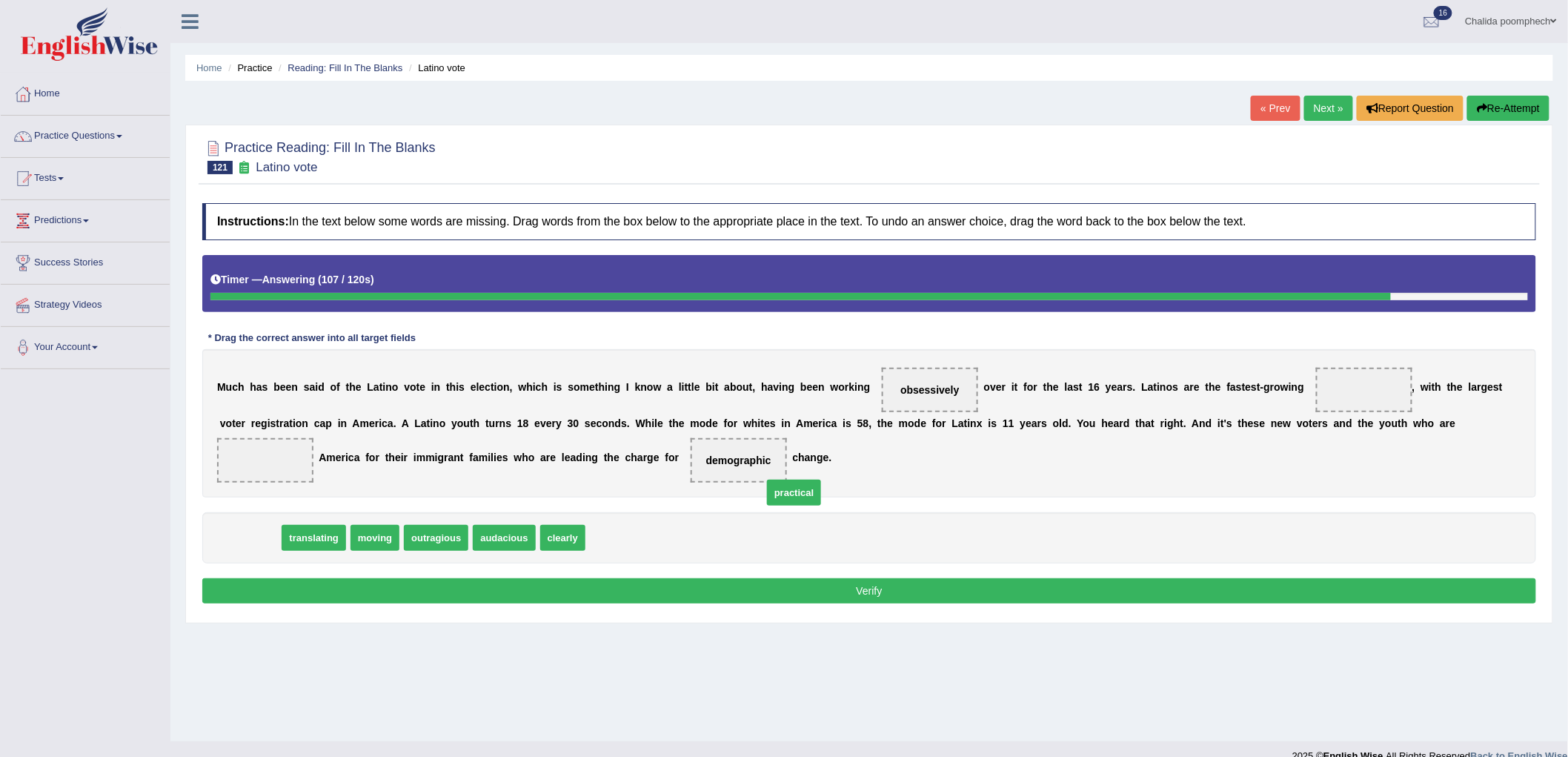
drag, startPoint x: 255, startPoint y: 538, endPoint x: 428, endPoint y: 492, distance: 179.0
click at [767, 492] on span "practical" at bounding box center [794, 492] width 54 height 26
drag, startPoint x: 498, startPoint y: 537, endPoint x: 1341, endPoint y: 393, distance: 855.2
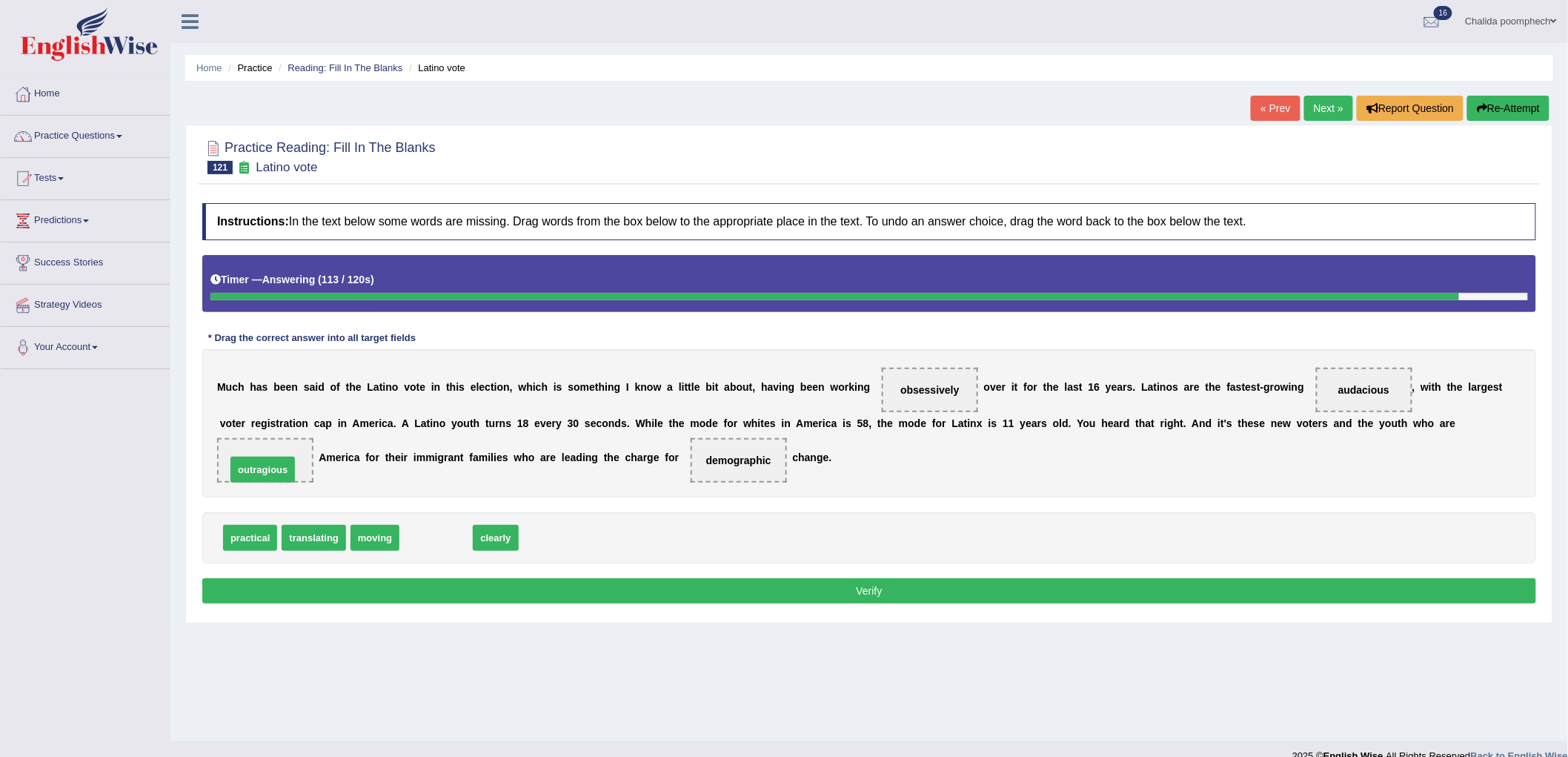
drag, startPoint x: 443, startPoint y: 541, endPoint x: 269, endPoint y: 473, distance: 186.8
drag, startPoint x: 366, startPoint y: 532, endPoint x: 243, endPoint y: 443, distance: 151.8
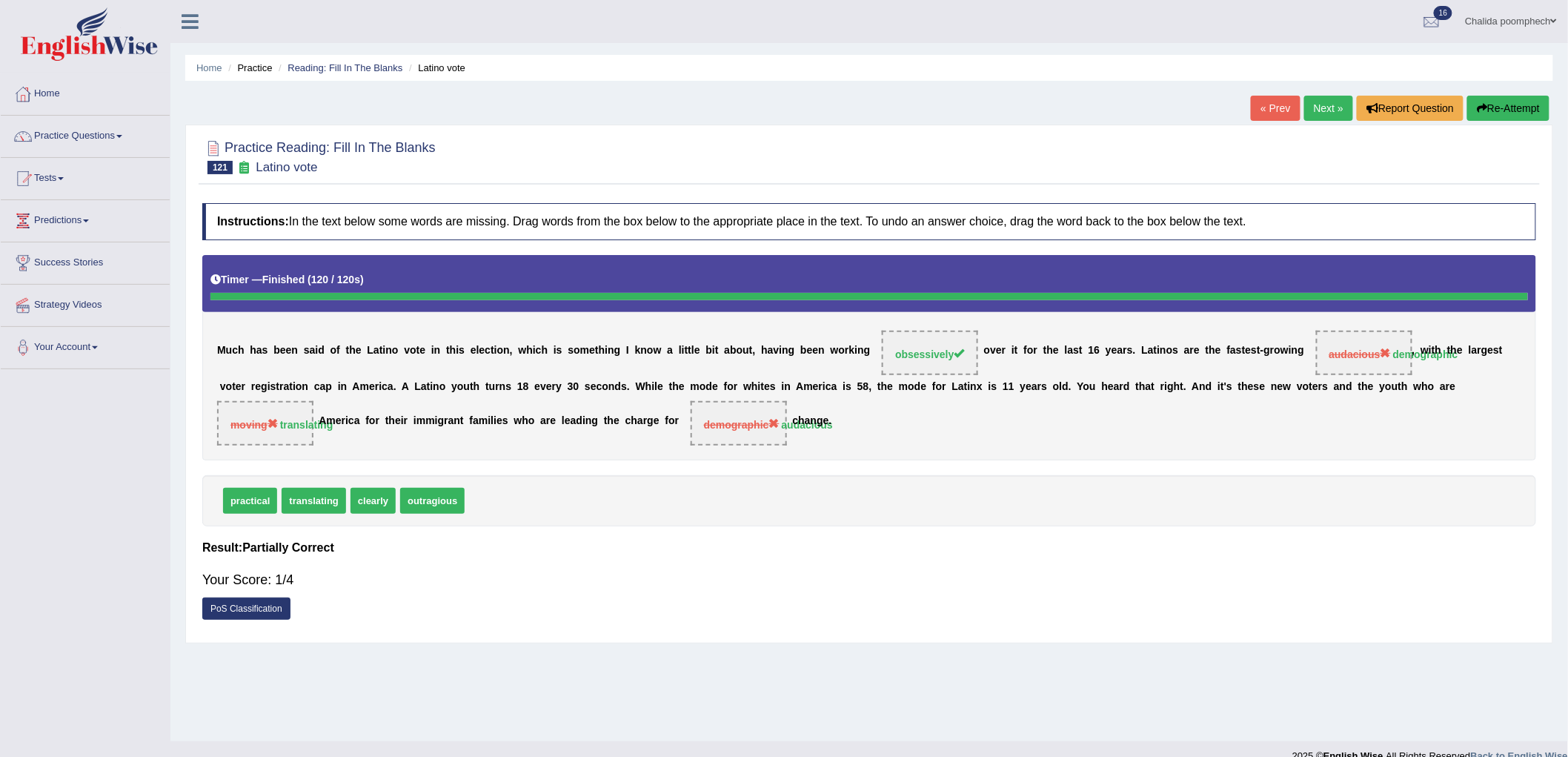
drag, startPoint x: 786, startPoint y: 419, endPoint x: 746, endPoint y: 432, distance: 42.1
click at [746, 432] on span "demographic audacious" at bounding box center [739, 423] width 96 height 45
click at [1519, 102] on button "Re-Attempt" at bounding box center [1508, 108] width 82 height 25
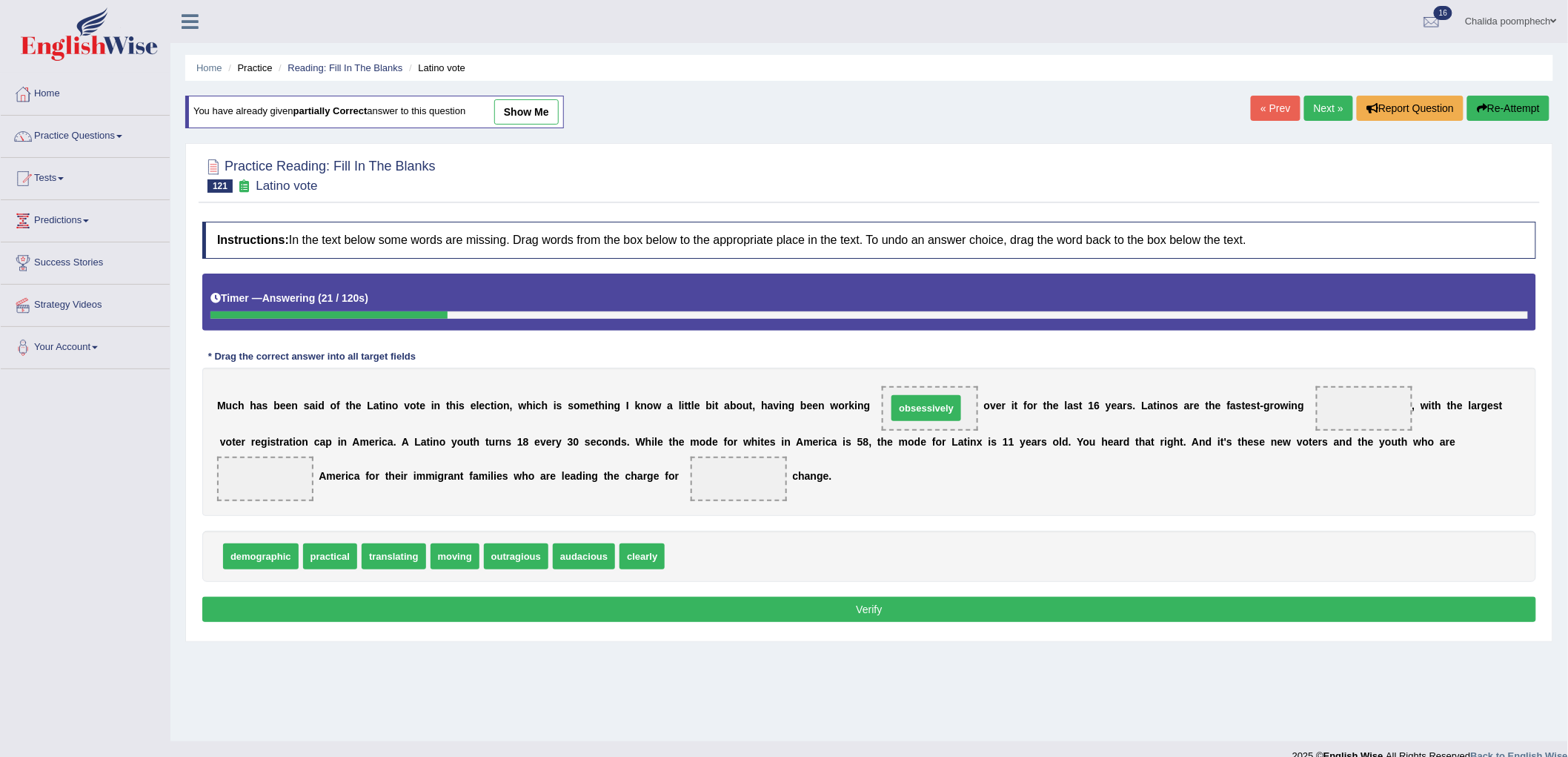
drag, startPoint x: 705, startPoint y: 557, endPoint x: 927, endPoint y: 409, distance: 266.8
drag, startPoint x: 274, startPoint y: 557, endPoint x: 1391, endPoint y: 410, distance: 1126.6
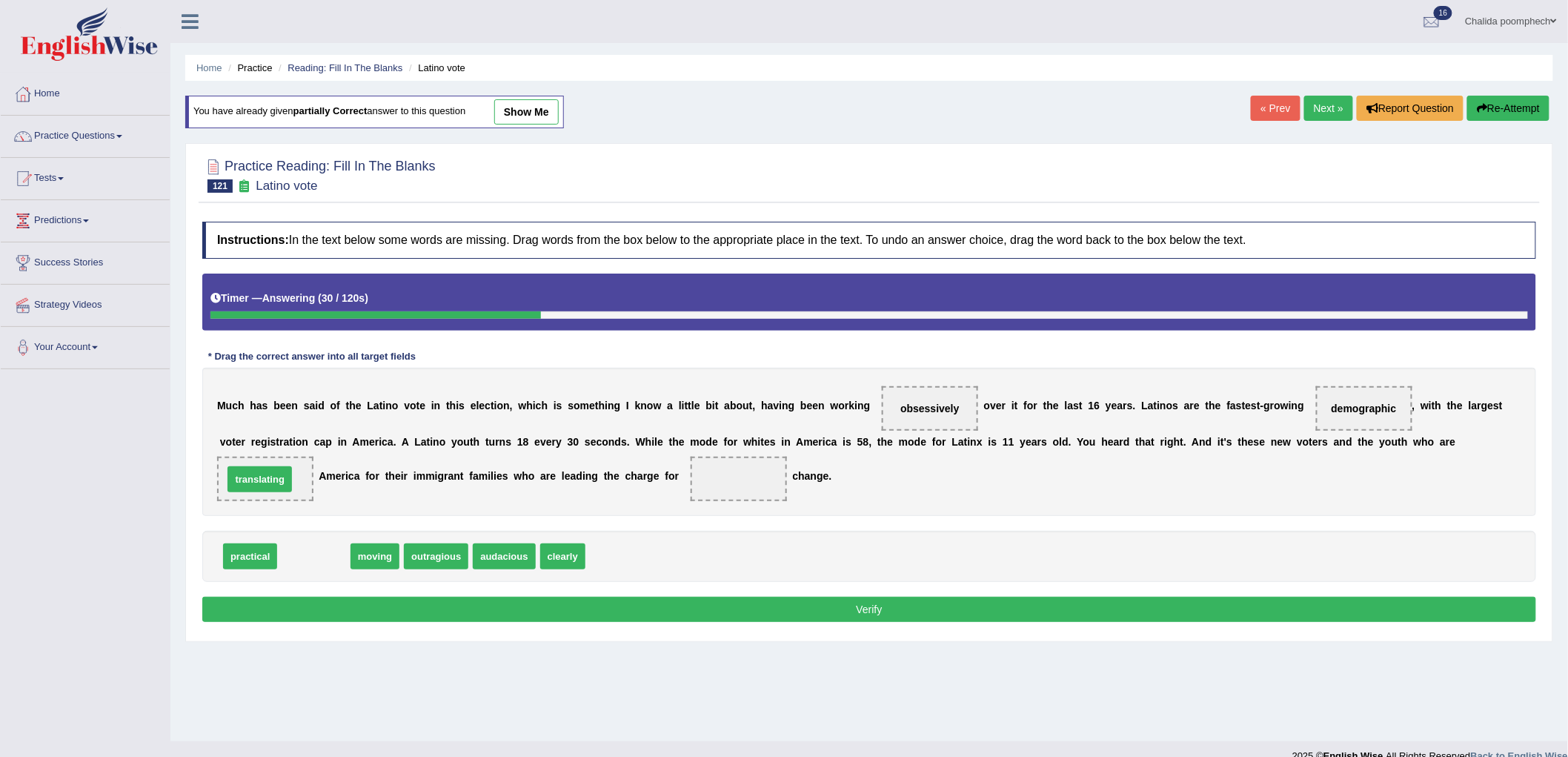
drag, startPoint x: 323, startPoint y: 557, endPoint x: 269, endPoint y: 480, distance: 94.0
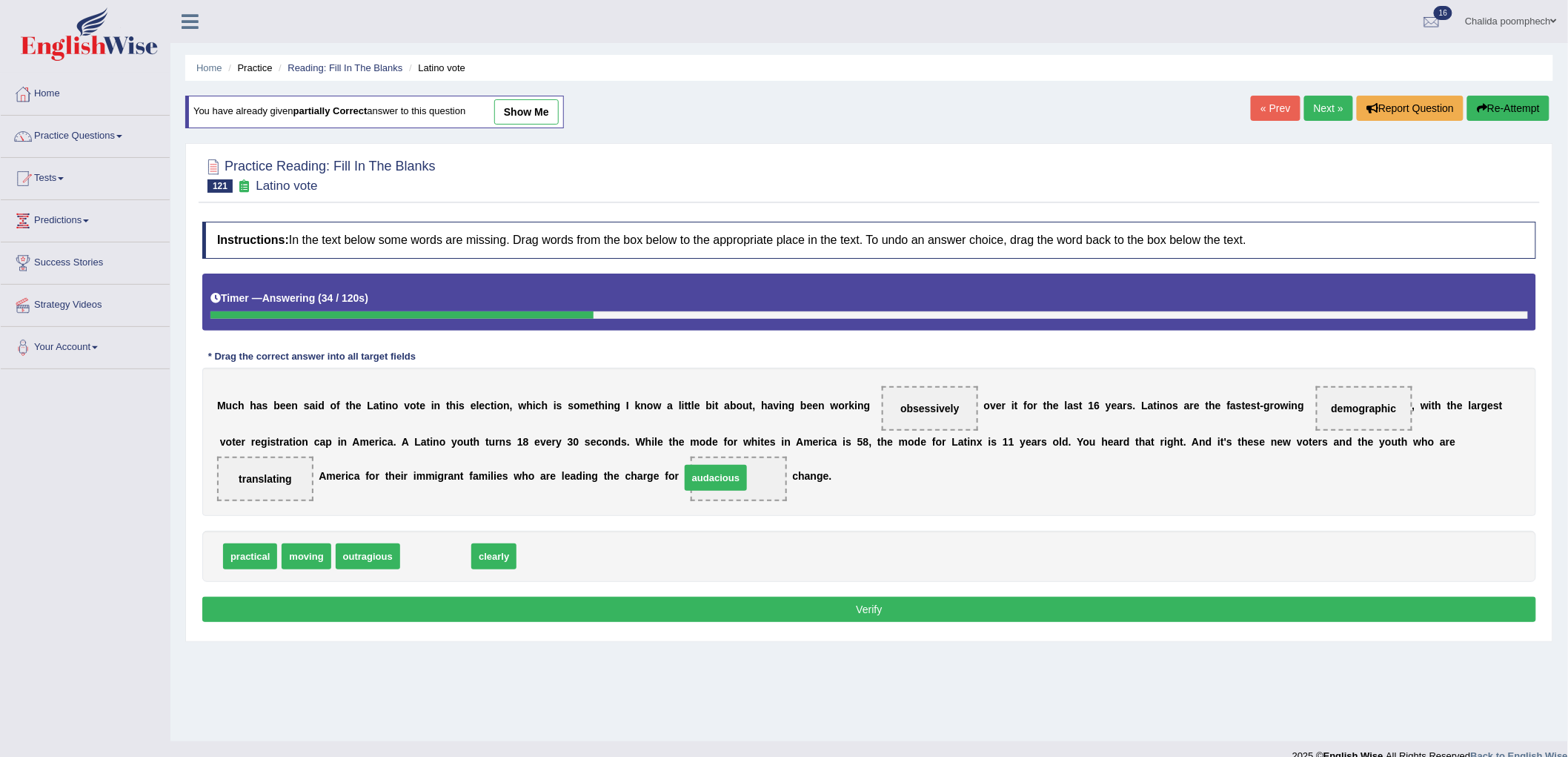
drag, startPoint x: 438, startPoint y: 558, endPoint x: 718, endPoint y: 480, distance: 290.7
drag, startPoint x: 772, startPoint y: 605, endPoint x: 888, endPoint y: 530, distance: 138.1
click at [771, 606] on button "Verify" at bounding box center [869, 609] width 1334 height 25
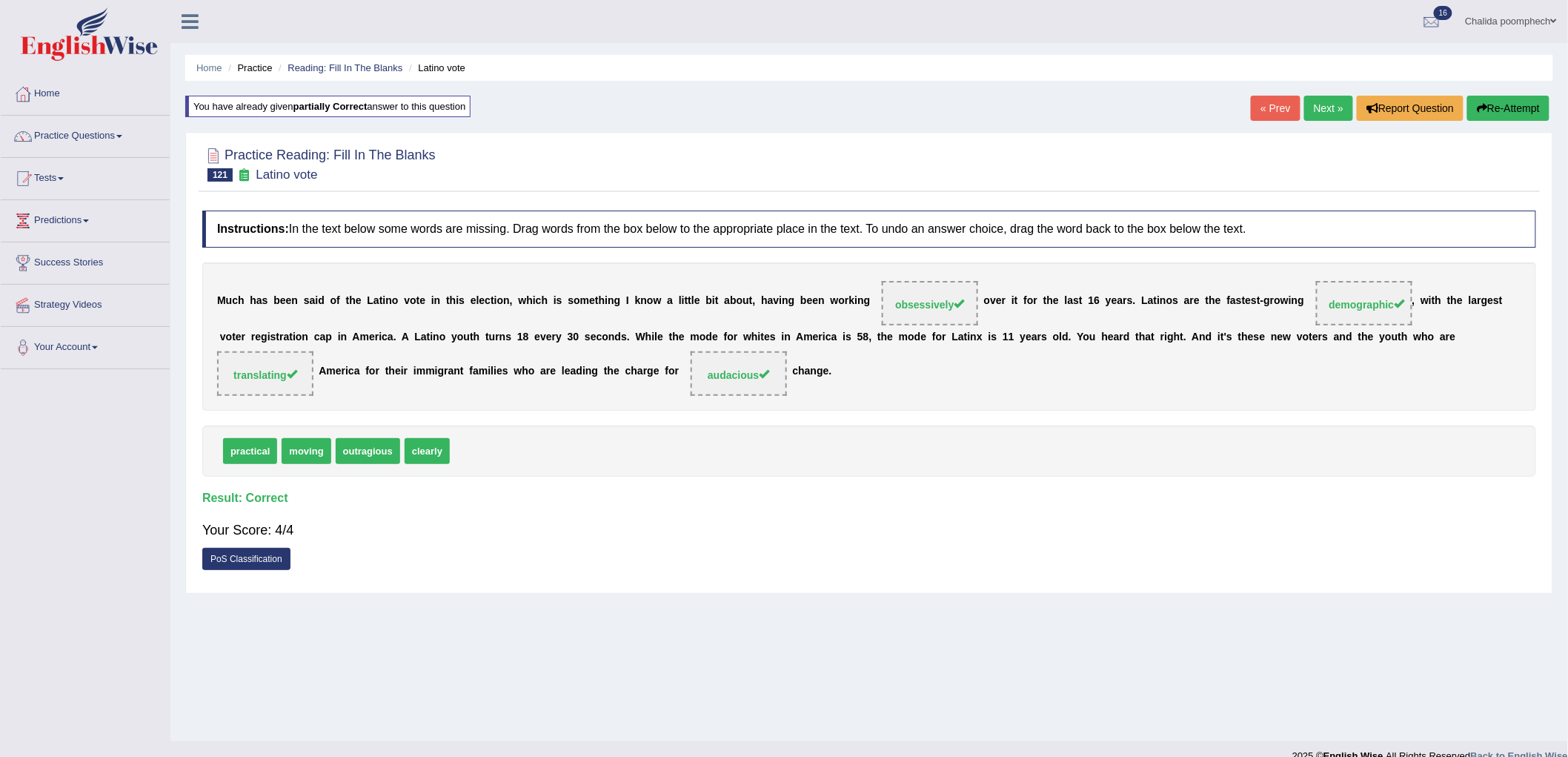
click at [1330, 107] on link "Next »" at bounding box center [1328, 108] width 49 height 25
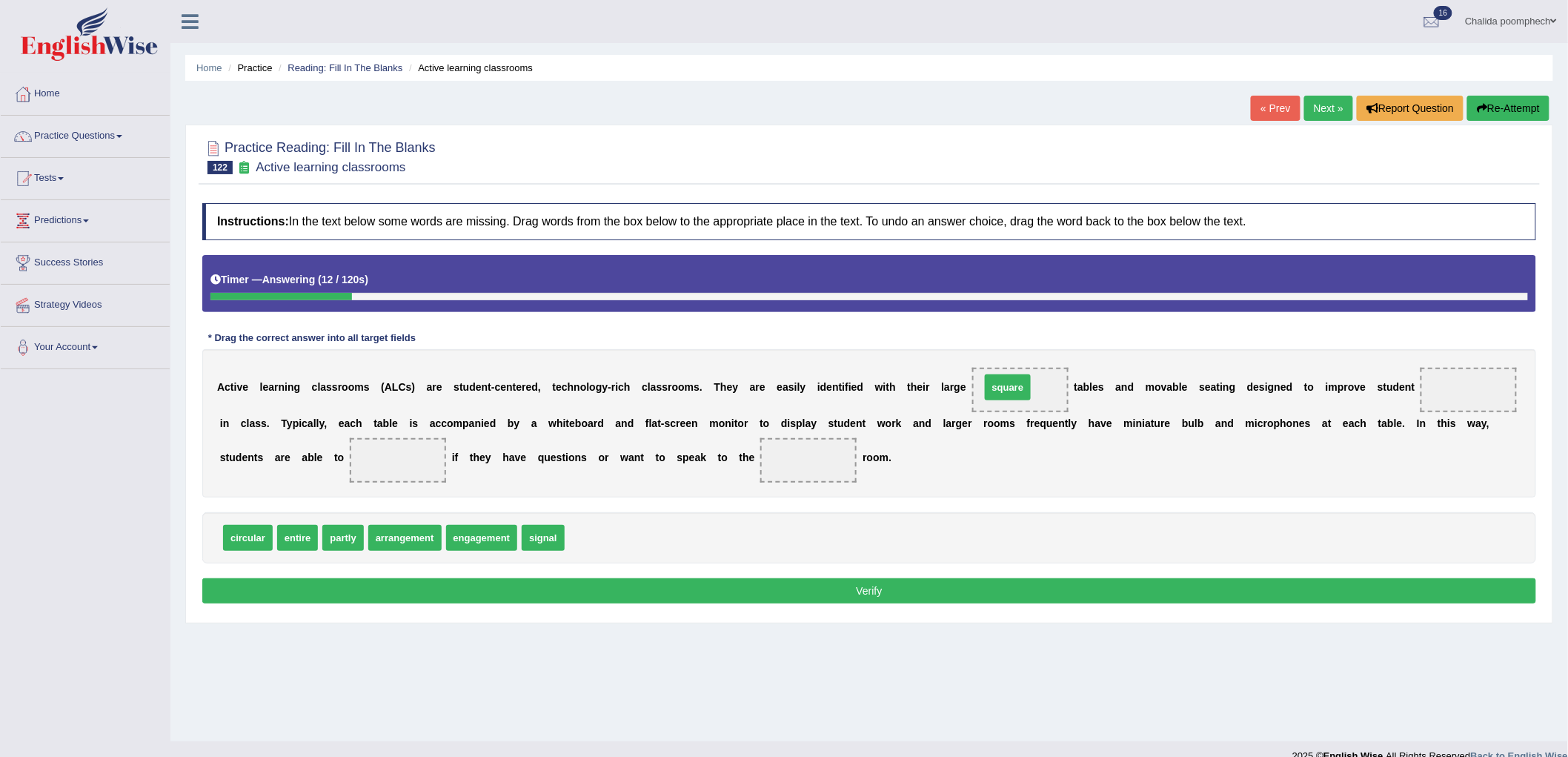
drag, startPoint x: 591, startPoint y: 536, endPoint x: 1006, endPoint y: 385, distance: 441.6
drag, startPoint x: 1008, startPoint y: 386, endPoint x: 349, endPoint y: 554, distance: 680.1
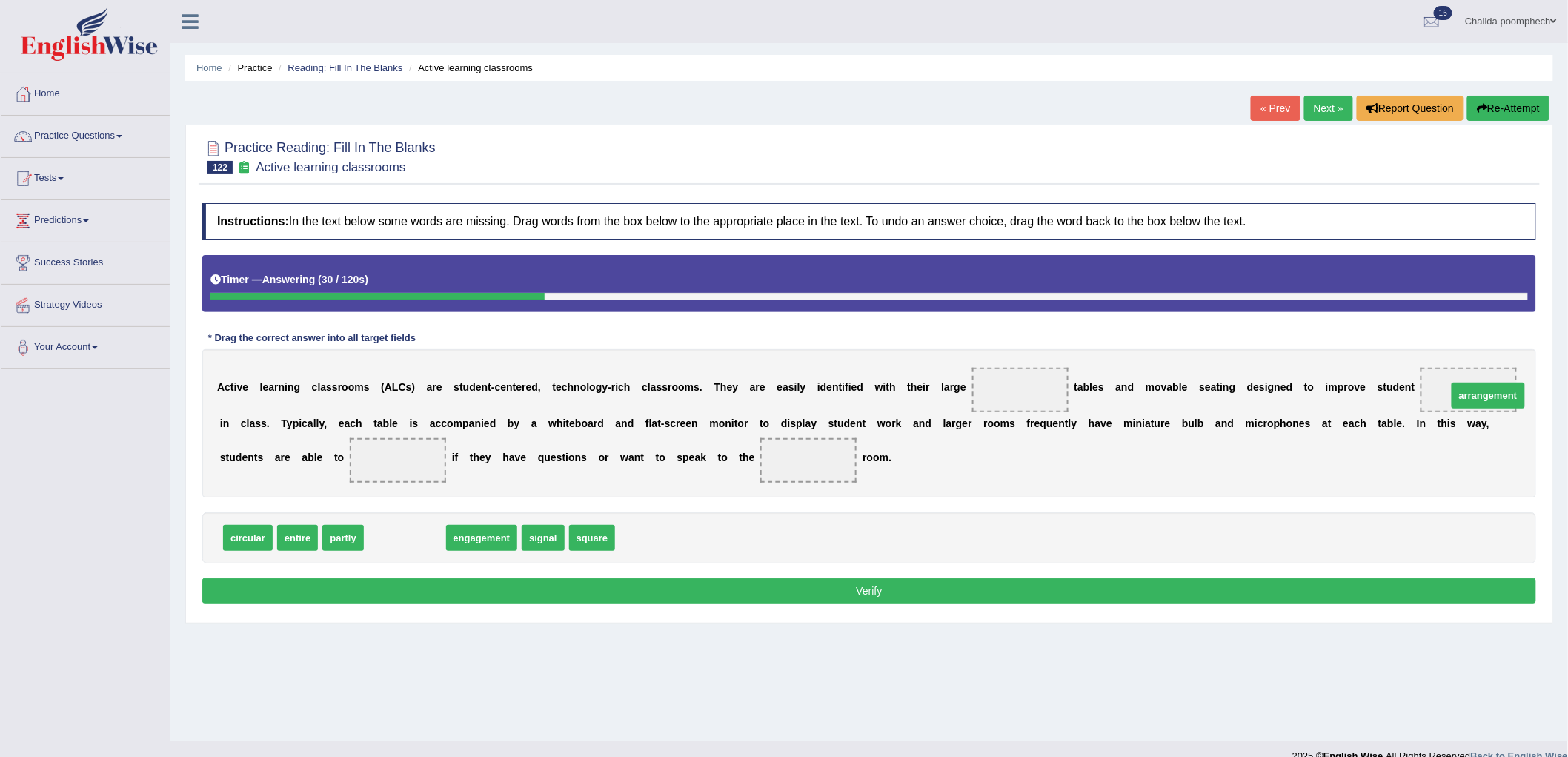
drag, startPoint x: 408, startPoint y: 541, endPoint x: 1492, endPoint y: 399, distance: 1093.3
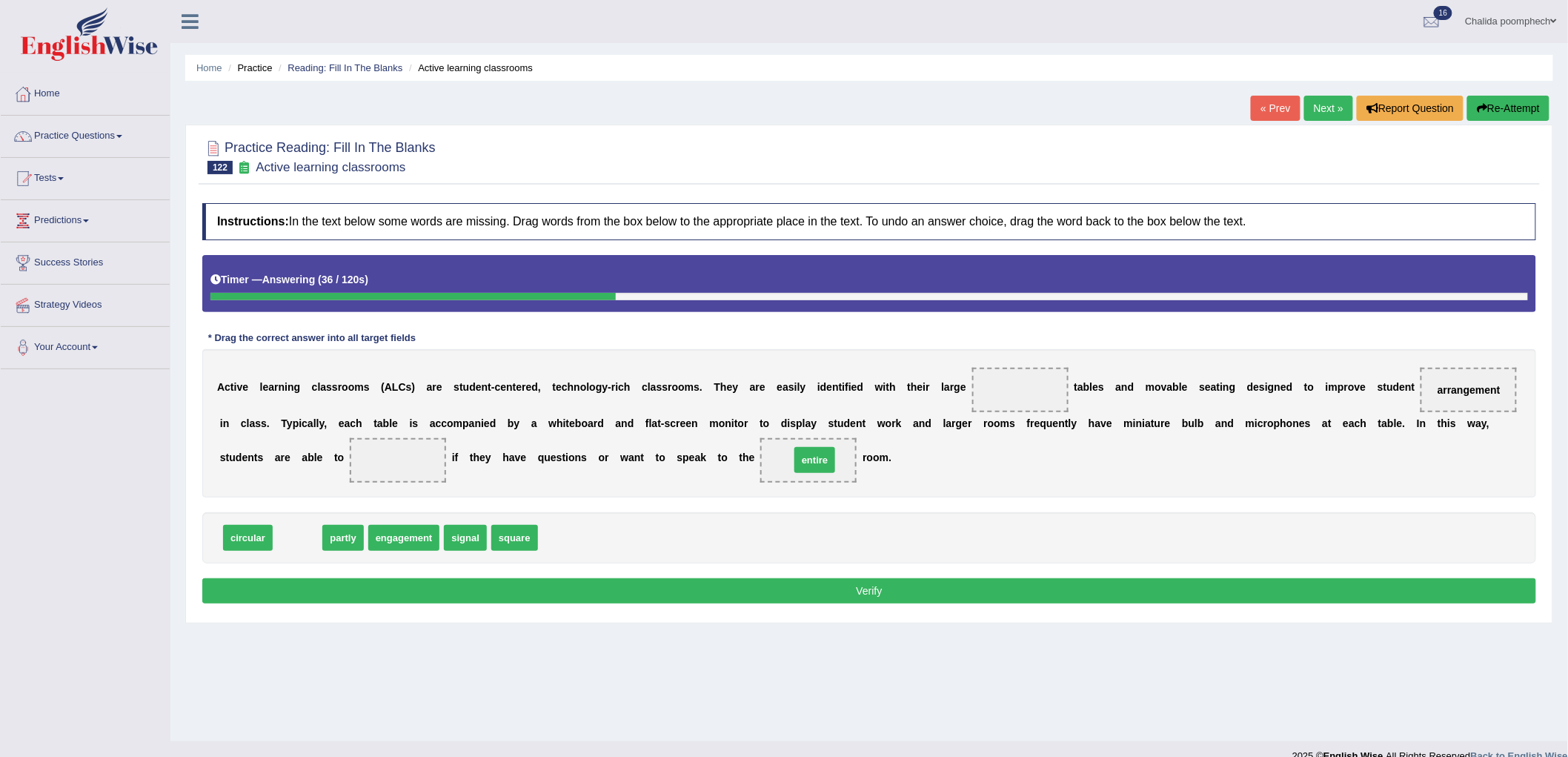
drag, startPoint x: 292, startPoint y: 542, endPoint x: 809, endPoint y: 464, distance: 522.9
click at [421, 536] on span "signal" at bounding box center [420, 538] width 43 height 26
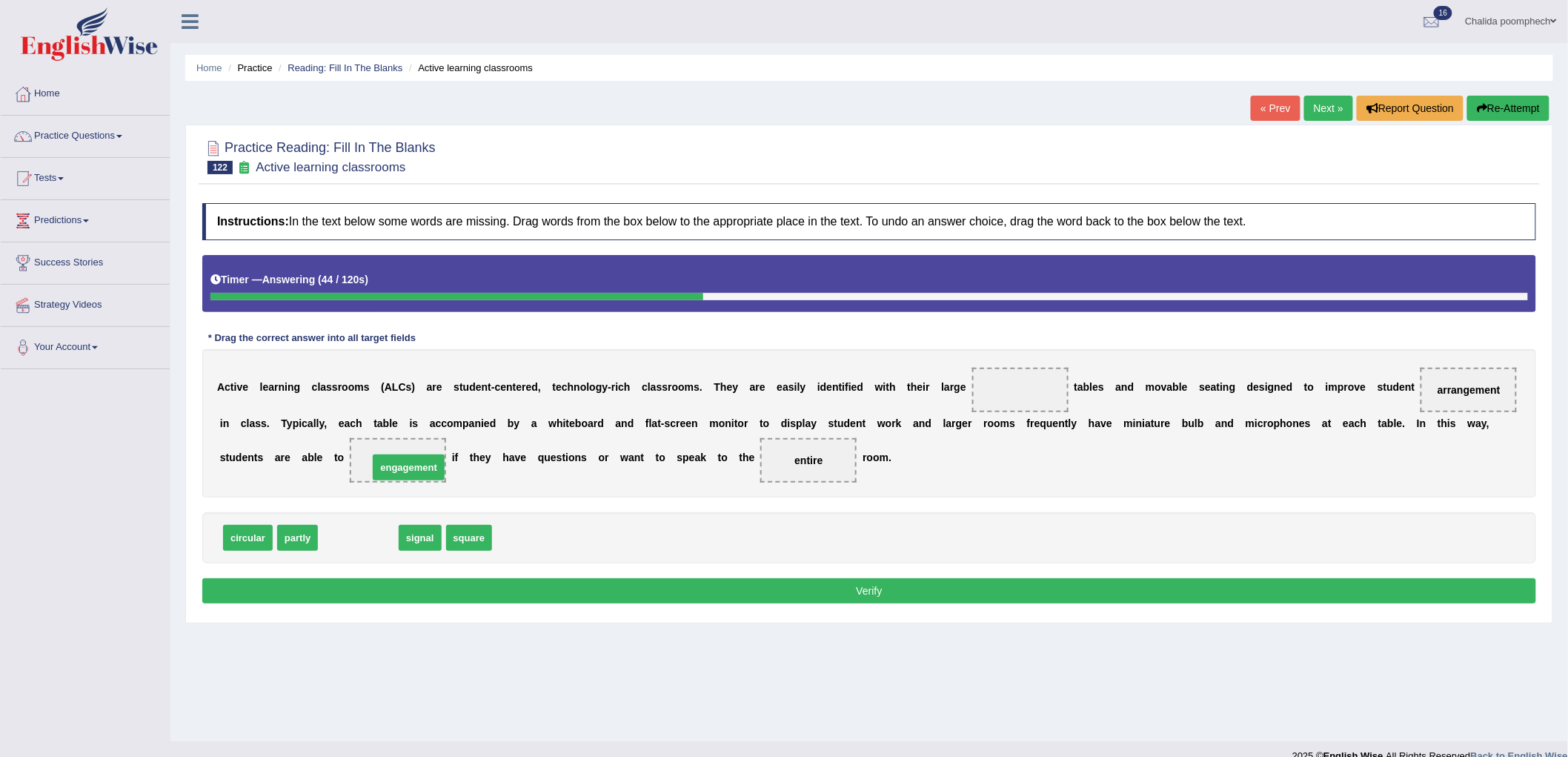
drag, startPoint x: 344, startPoint y: 531, endPoint x: 355, endPoint y: 508, distance: 25.5
drag, startPoint x: 350, startPoint y: 535, endPoint x: 402, endPoint y: 450, distance: 99.6
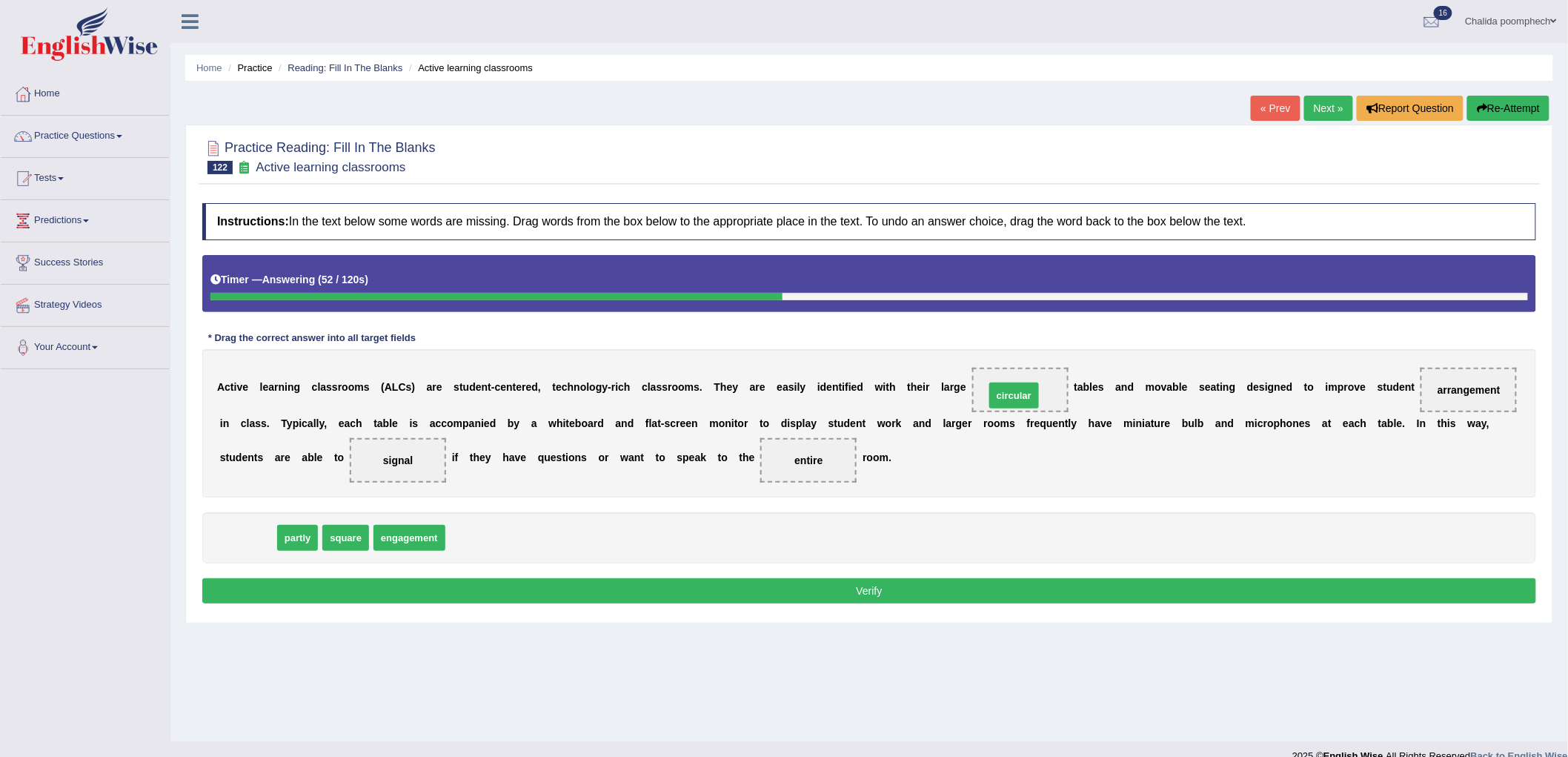
drag, startPoint x: 243, startPoint y: 537, endPoint x: 1011, endPoint y: 396, distance: 780.8
click at [897, 589] on button "Verify" at bounding box center [869, 590] width 1334 height 25
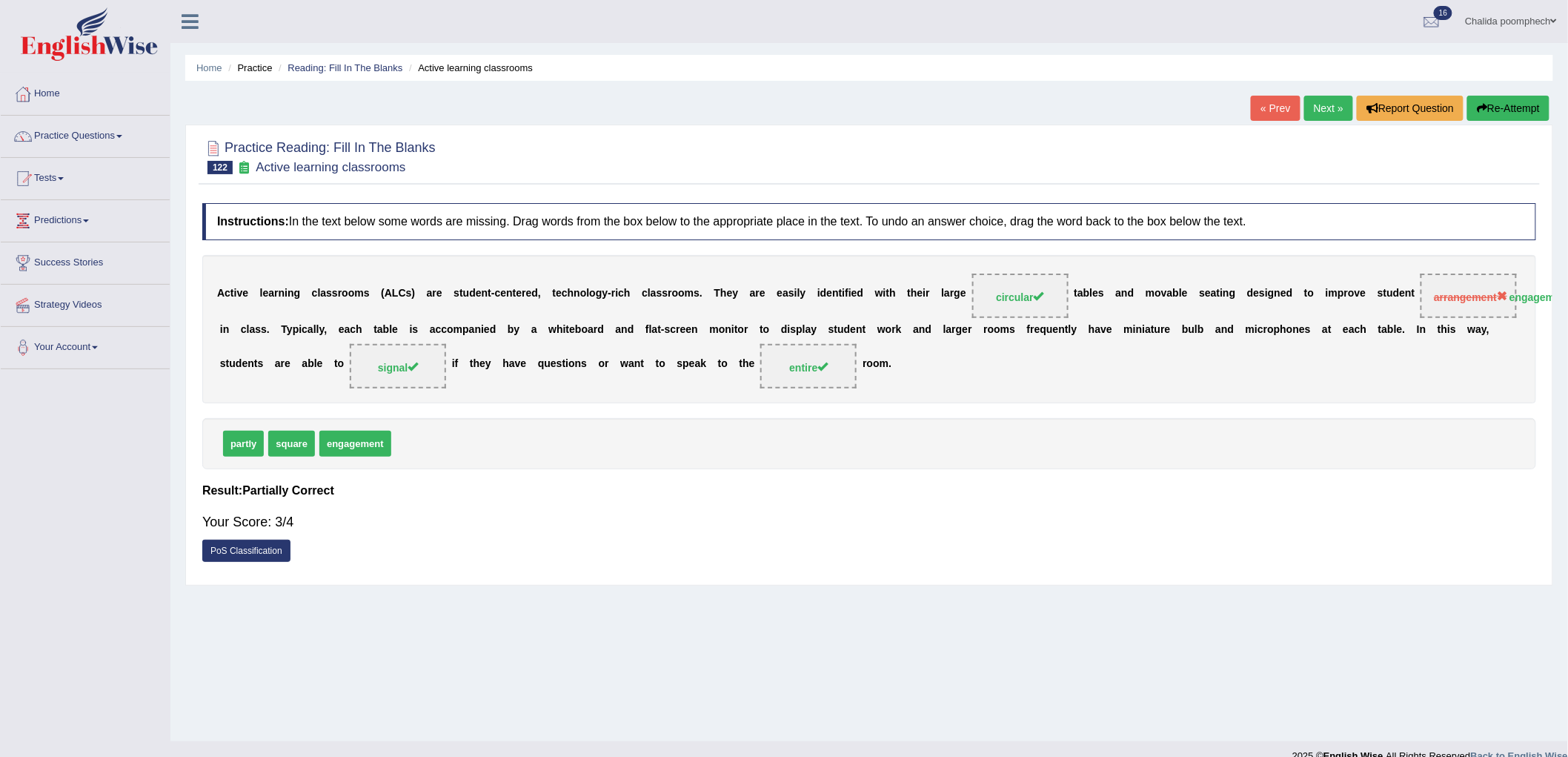
click at [1320, 104] on link "Next »" at bounding box center [1328, 108] width 49 height 25
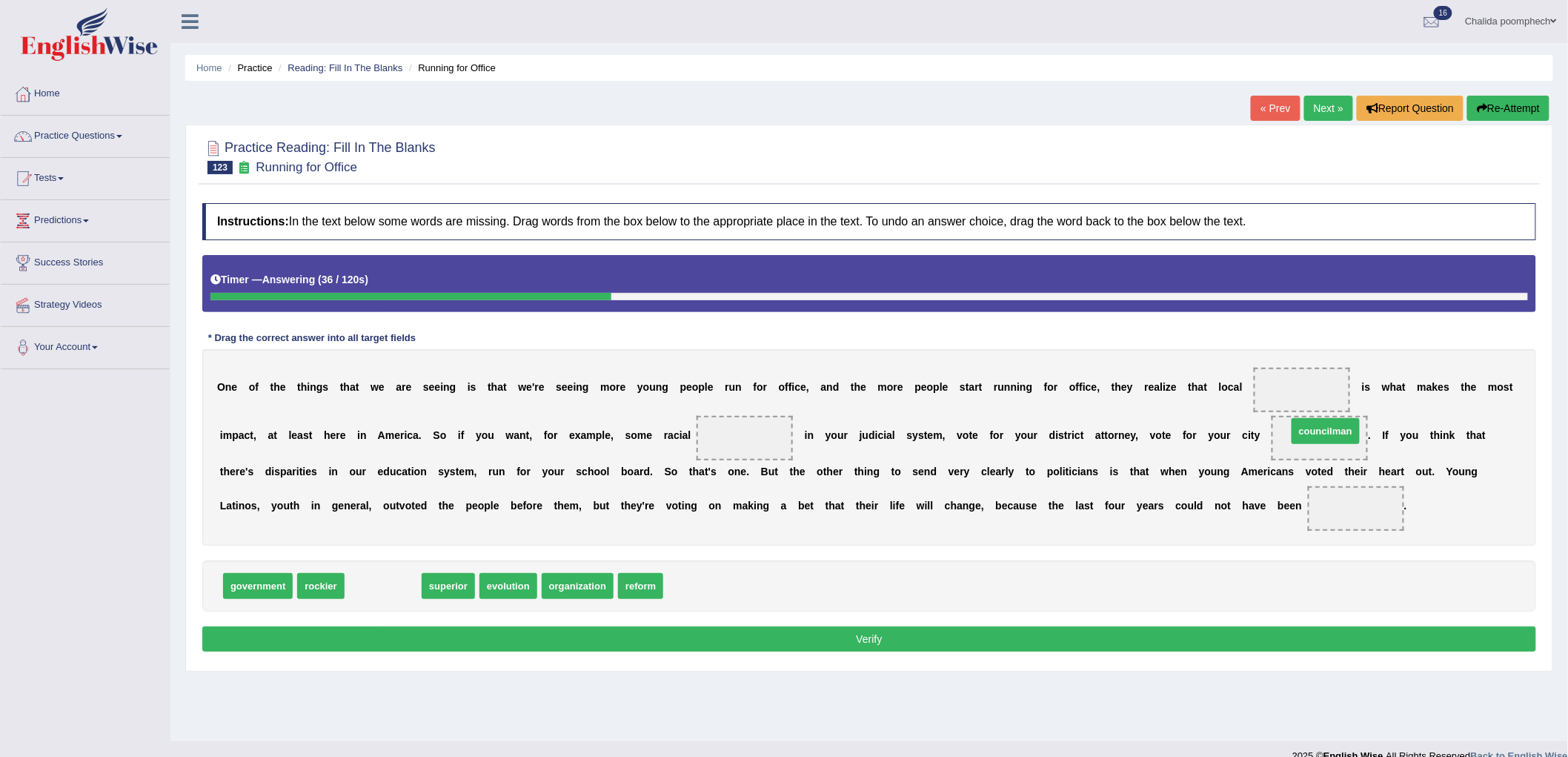
drag, startPoint x: 381, startPoint y: 582, endPoint x: 1324, endPoint y: 427, distance: 955.7
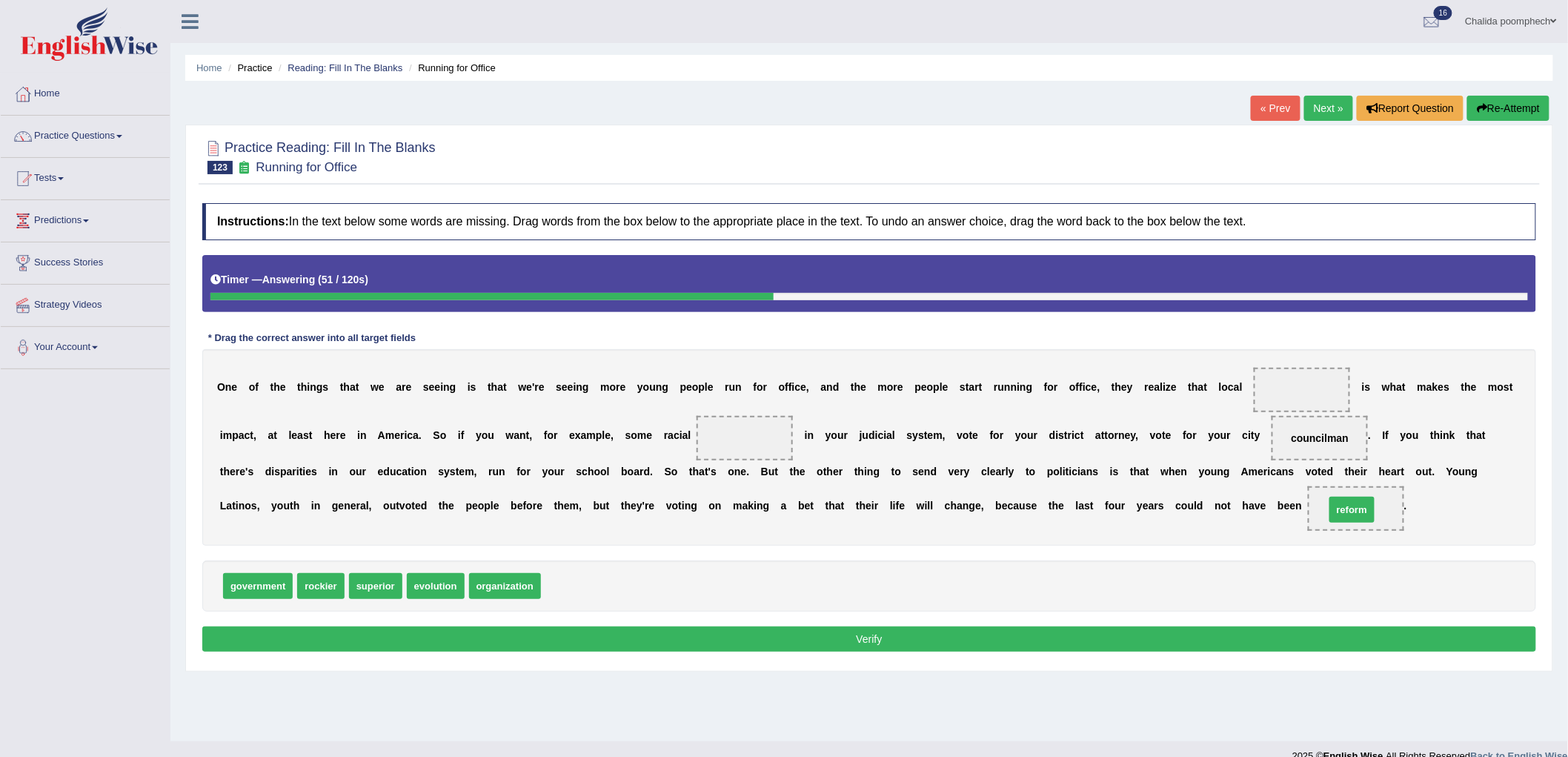
drag, startPoint x: 580, startPoint y: 586, endPoint x: 1363, endPoint y: 510, distance: 786.7
drag, startPoint x: 250, startPoint y: 588, endPoint x: 1303, endPoint y: 396, distance: 1070.4
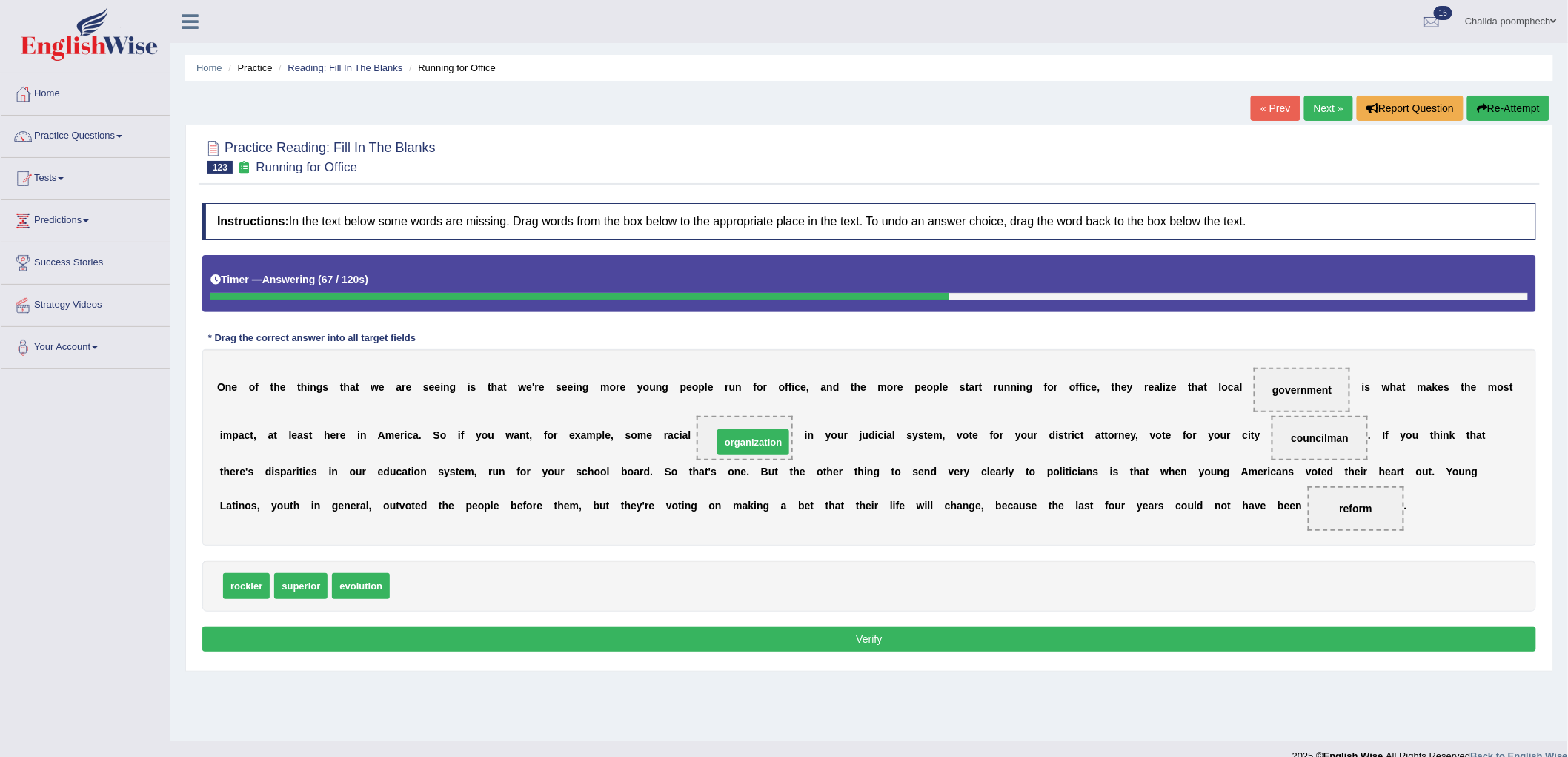
drag, startPoint x: 421, startPoint y: 586, endPoint x: 744, endPoint y: 442, distance: 353.6
click at [722, 626] on button "Verify" at bounding box center [869, 638] width 1334 height 25
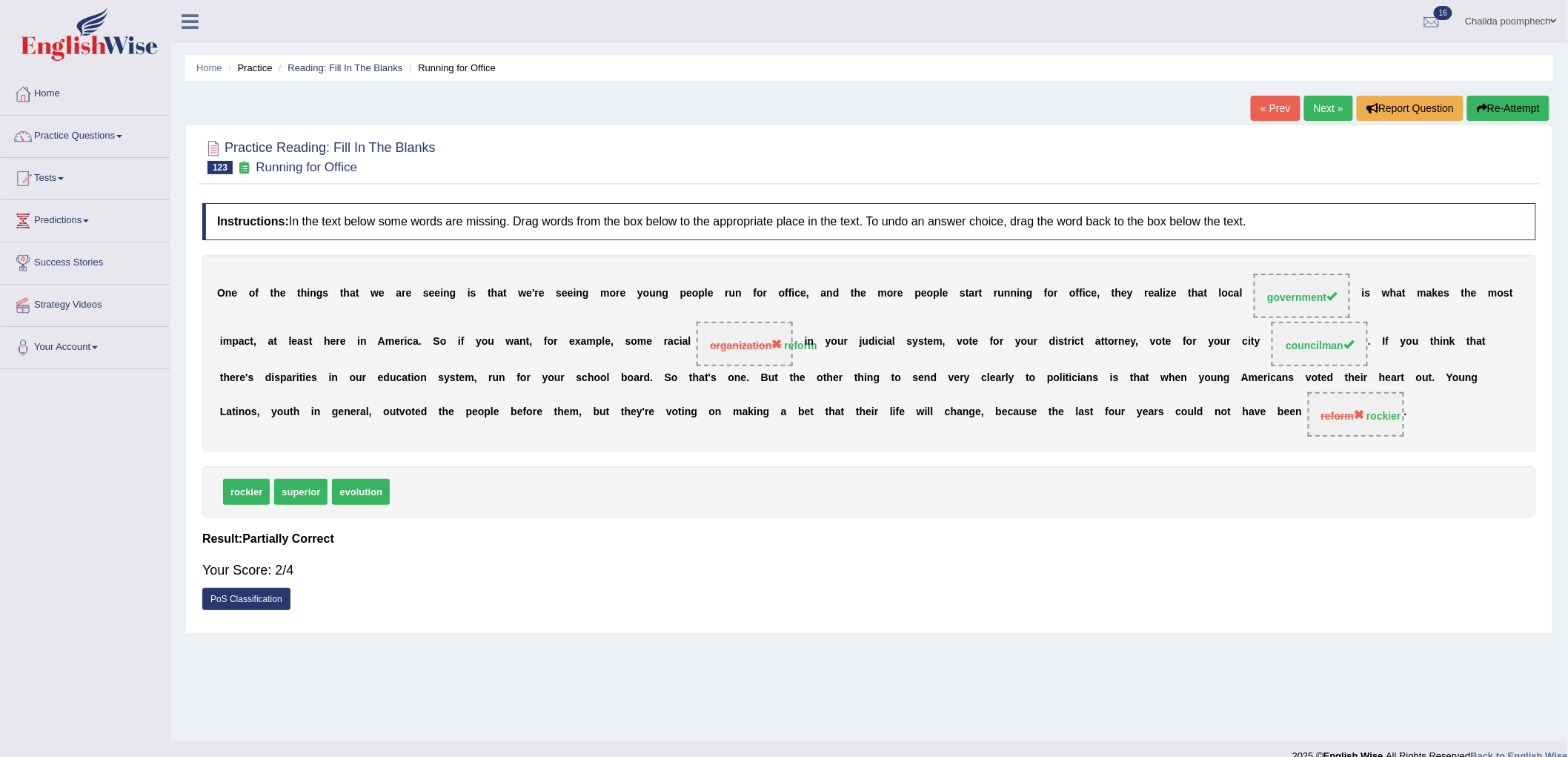
click at [1324, 107] on link "Next »" at bounding box center [1328, 108] width 49 height 25
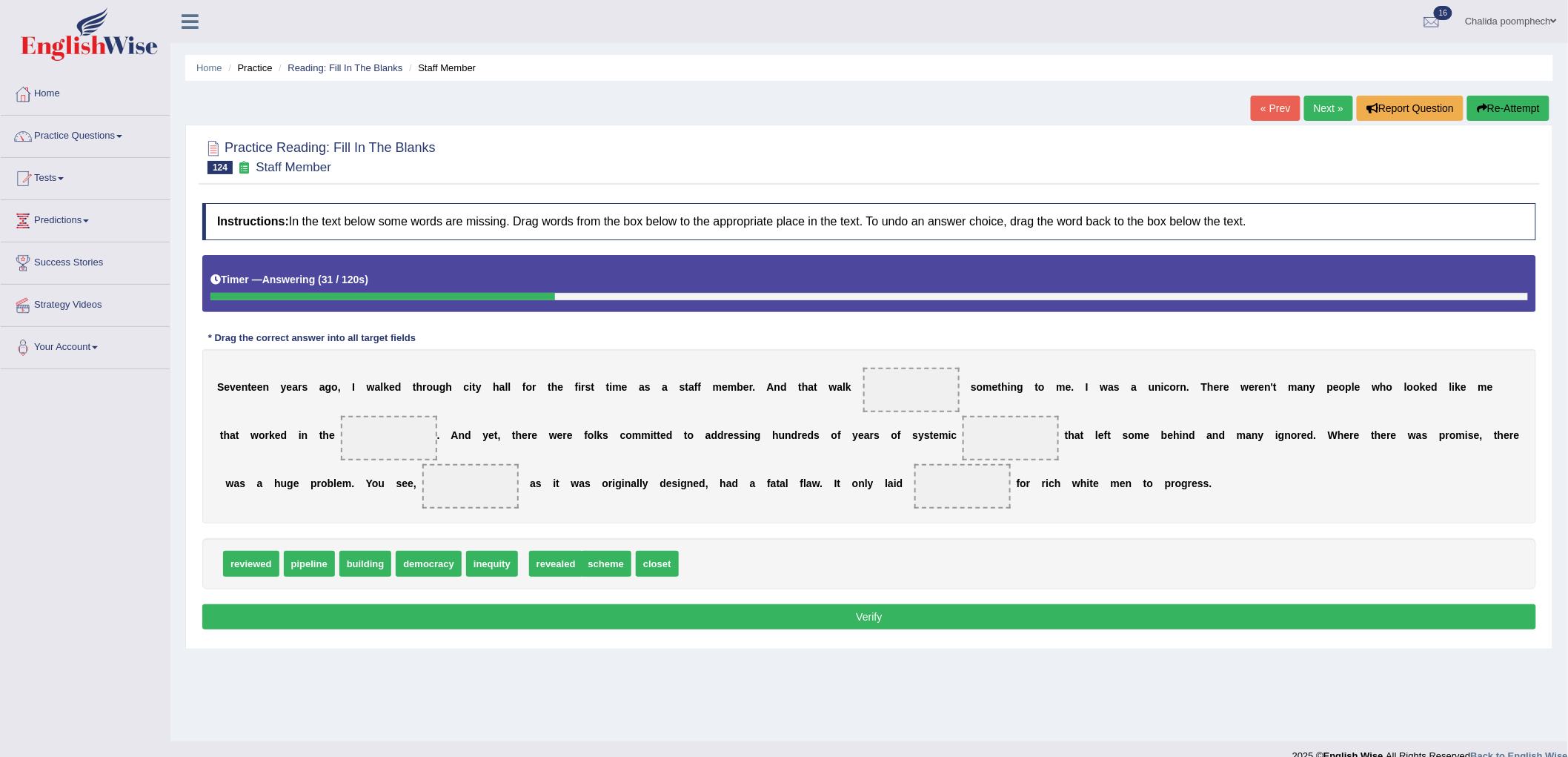
drag, startPoint x: 542, startPoint y: 551, endPoint x: 551, endPoint y: 554, distance: 9.5
drag, startPoint x: 551, startPoint y: 554, endPoint x: 901, endPoint y: 383, distance: 389.5
drag, startPoint x: 359, startPoint y: 570, endPoint x: 404, endPoint y: 440, distance: 137.6
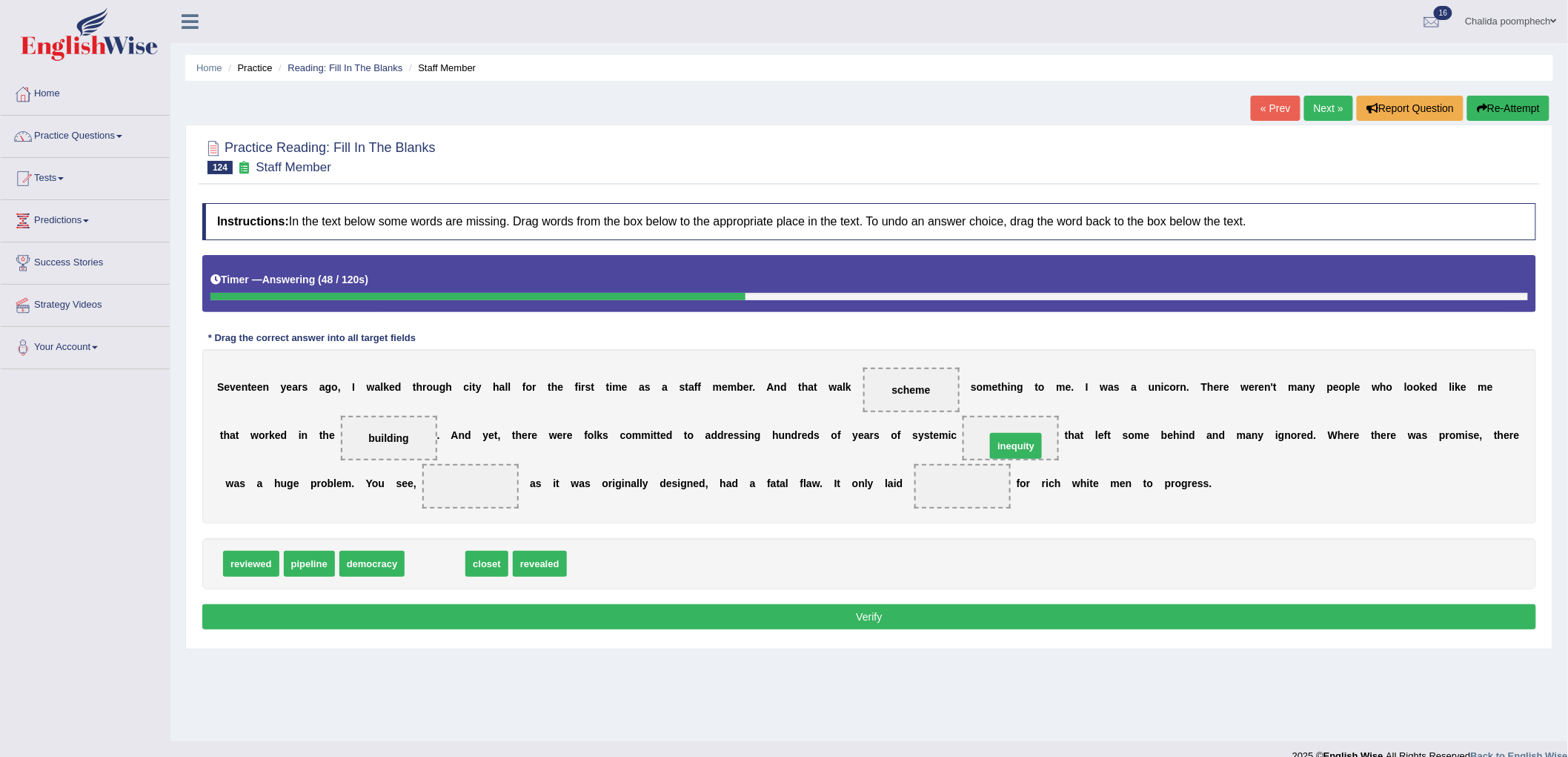
drag, startPoint x: 449, startPoint y: 564, endPoint x: 1030, endPoint y: 447, distance: 592.7
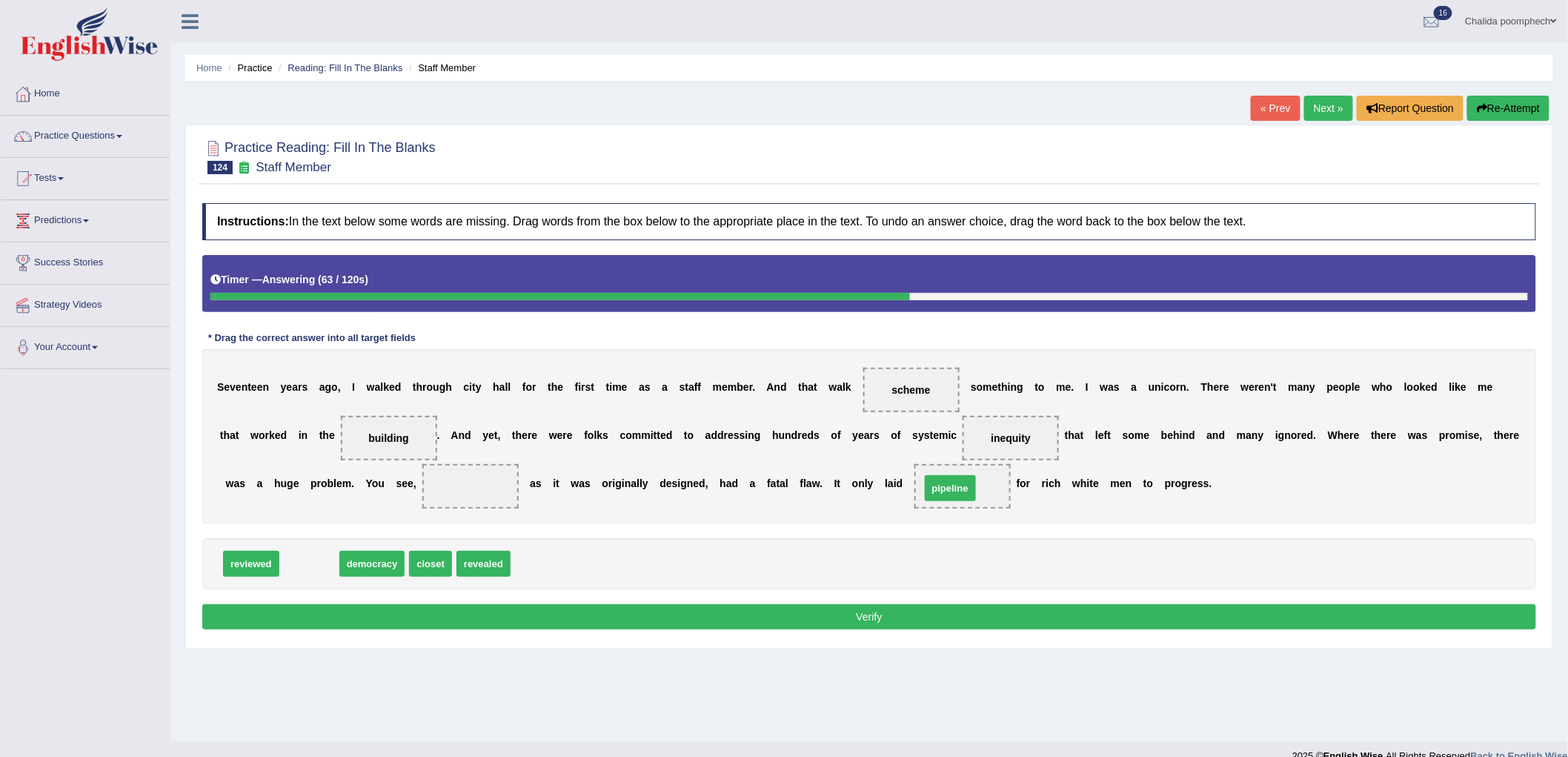
drag, startPoint x: 324, startPoint y: 561, endPoint x: 965, endPoint y: 486, distance: 645.4
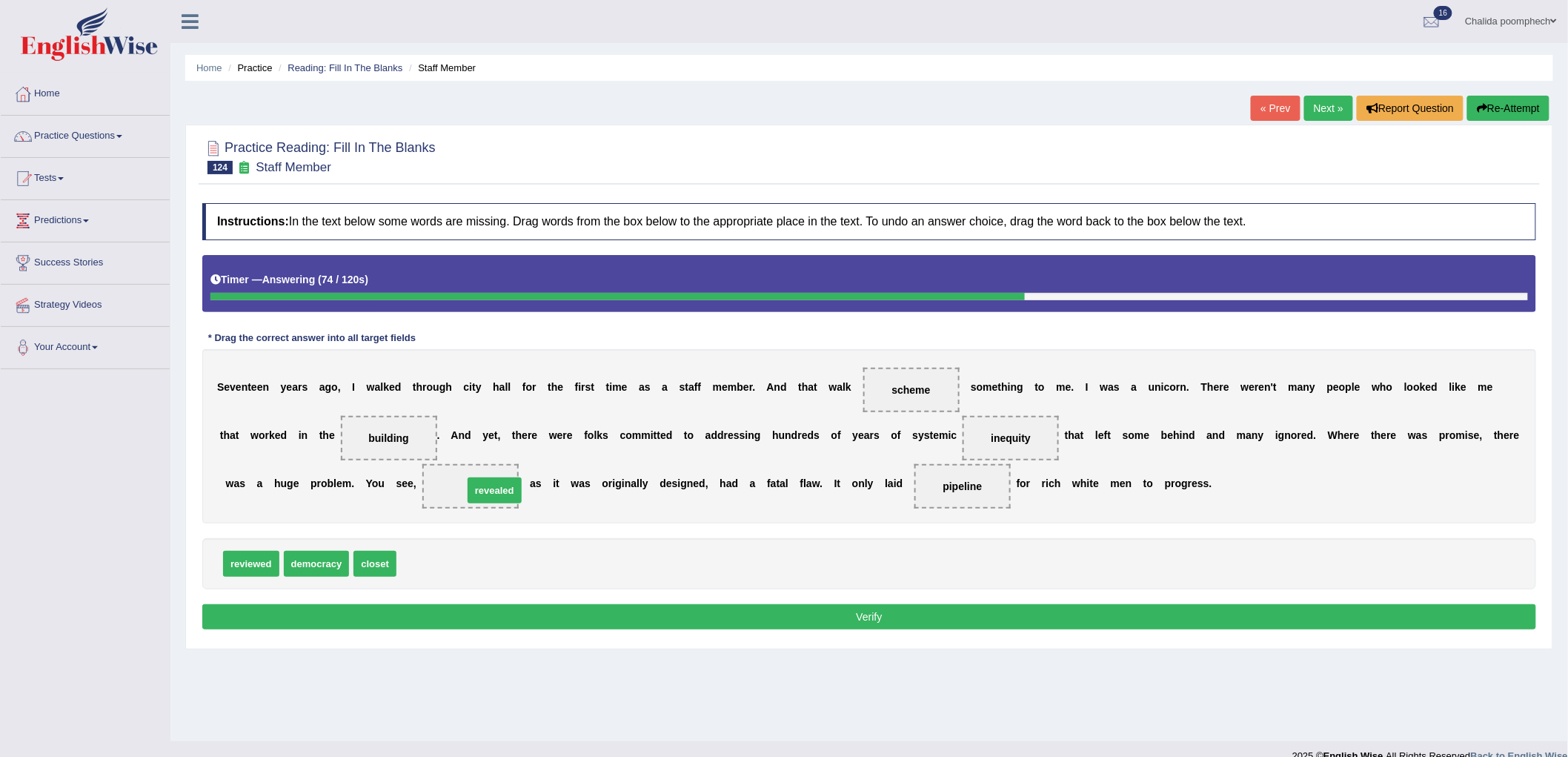
drag, startPoint x: 425, startPoint y: 565, endPoint x: 490, endPoint y: 494, distance: 96.3
click at [796, 610] on button "Verify" at bounding box center [869, 616] width 1334 height 25
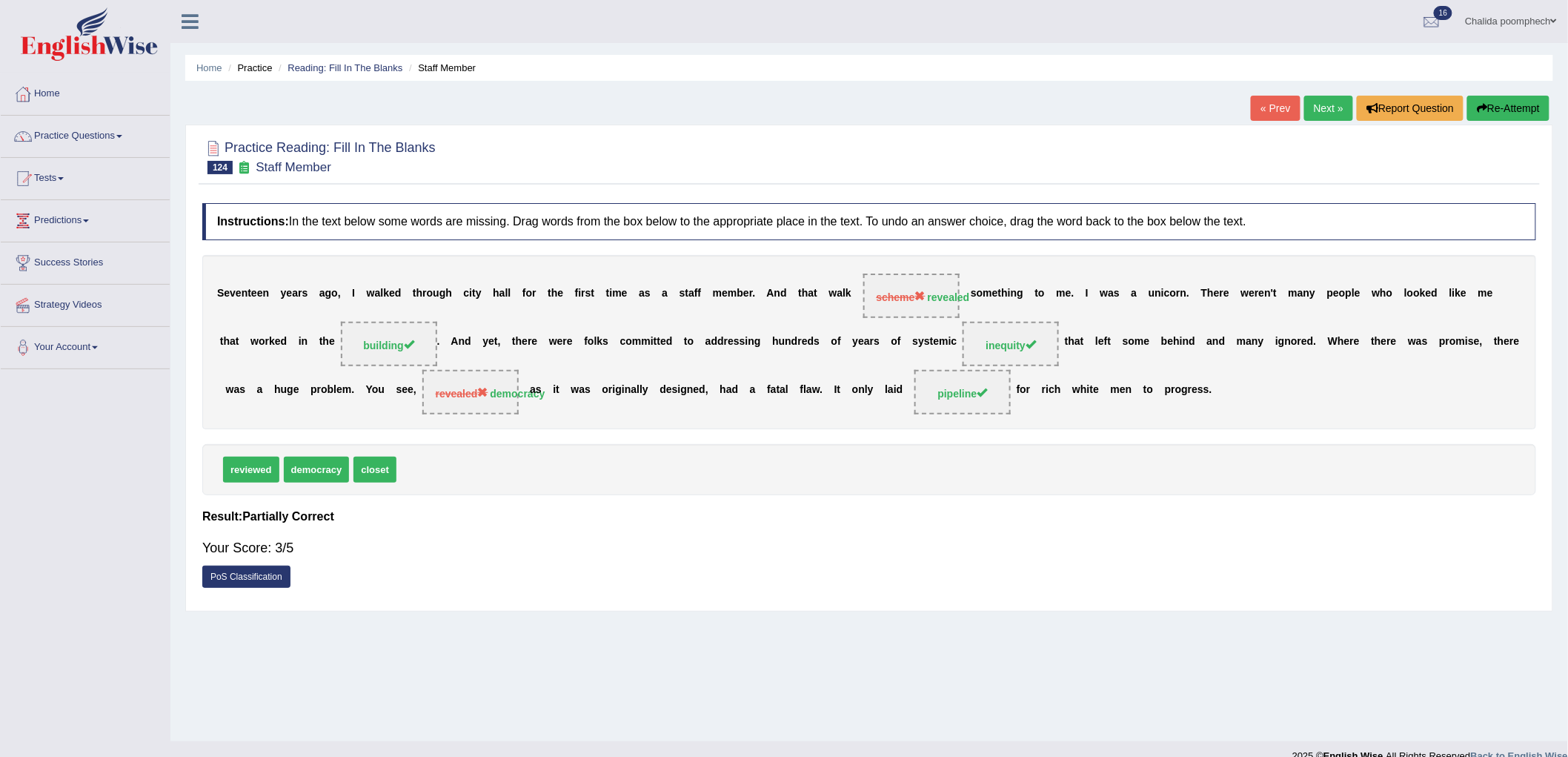
click at [1329, 107] on link "Next »" at bounding box center [1328, 108] width 49 height 25
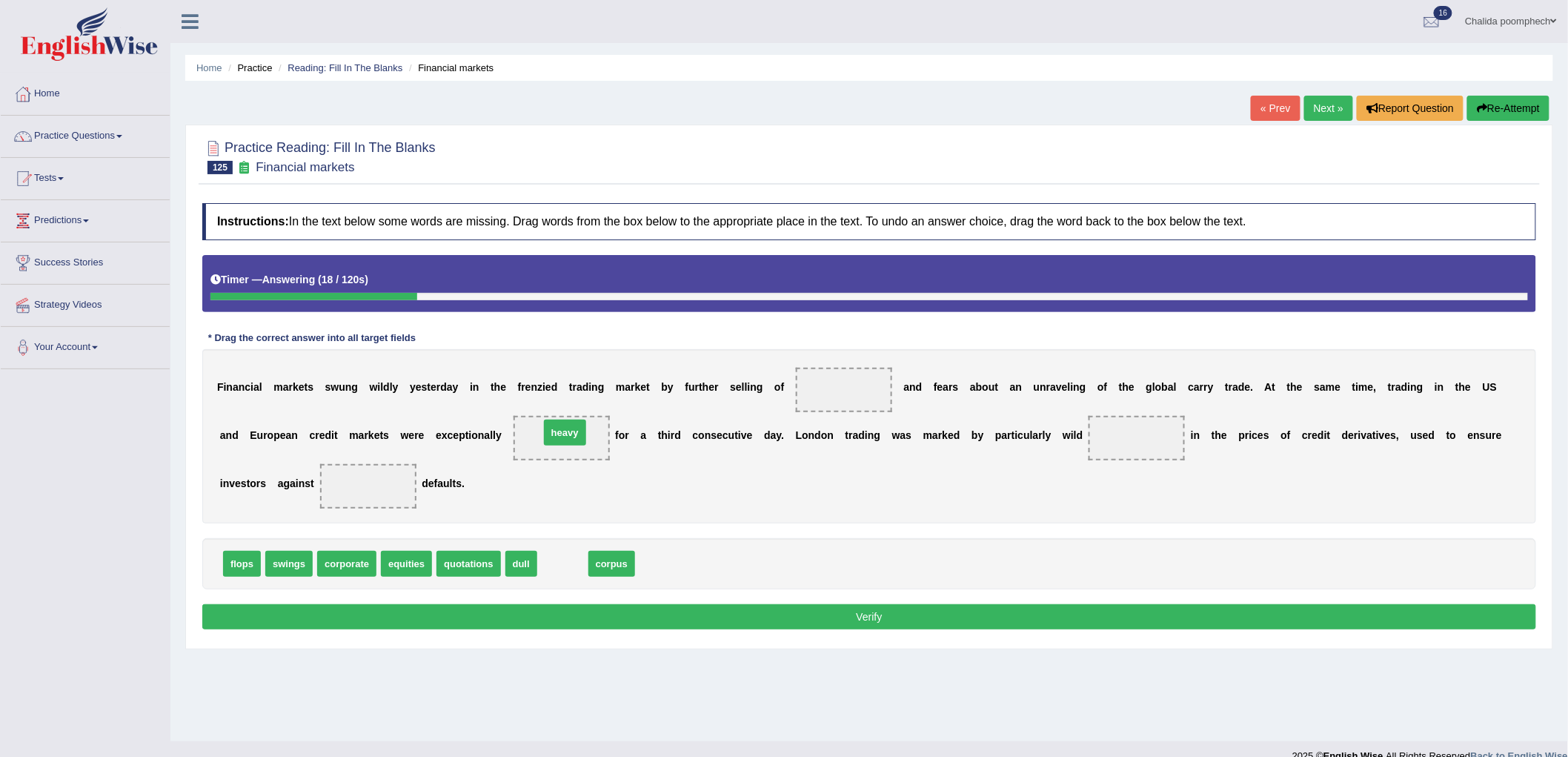
drag, startPoint x: 570, startPoint y: 562, endPoint x: 574, endPoint y: 430, distance: 132.1
drag, startPoint x: 298, startPoint y: 567, endPoint x: 1134, endPoint y: 436, distance: 846.2
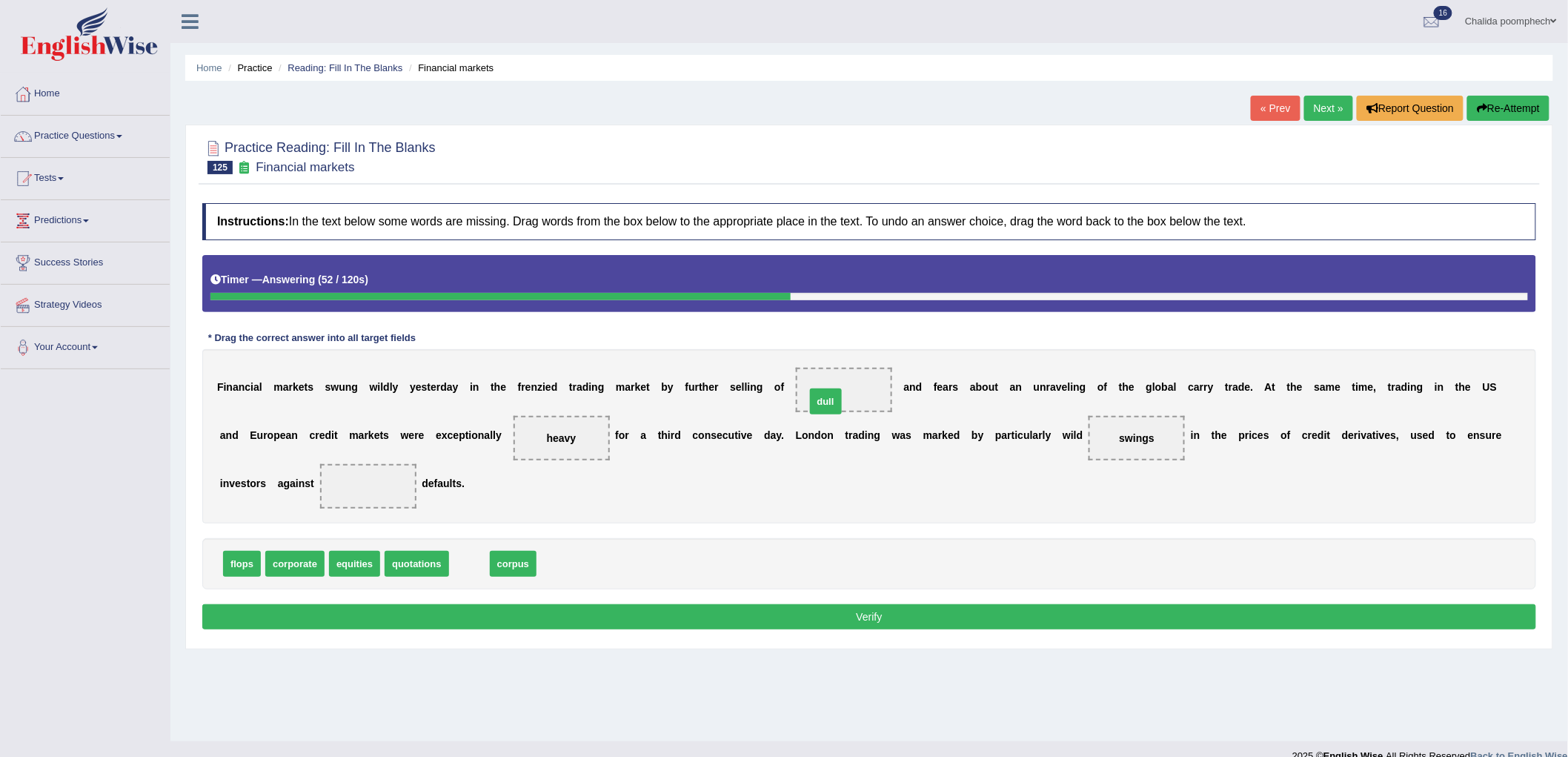
drag, startPoint x: 476, startPoint y: 565, endPoint x: 832, endPoint y: 403, distance: 391.1
drag, startPoint x: 247, startPoint y: 566, endPoint x: 391, endPoint y: 487, distance: 164.2
click at [907, 616] on button "Verify" at bounding box center [869, 616] width 1334 height 25
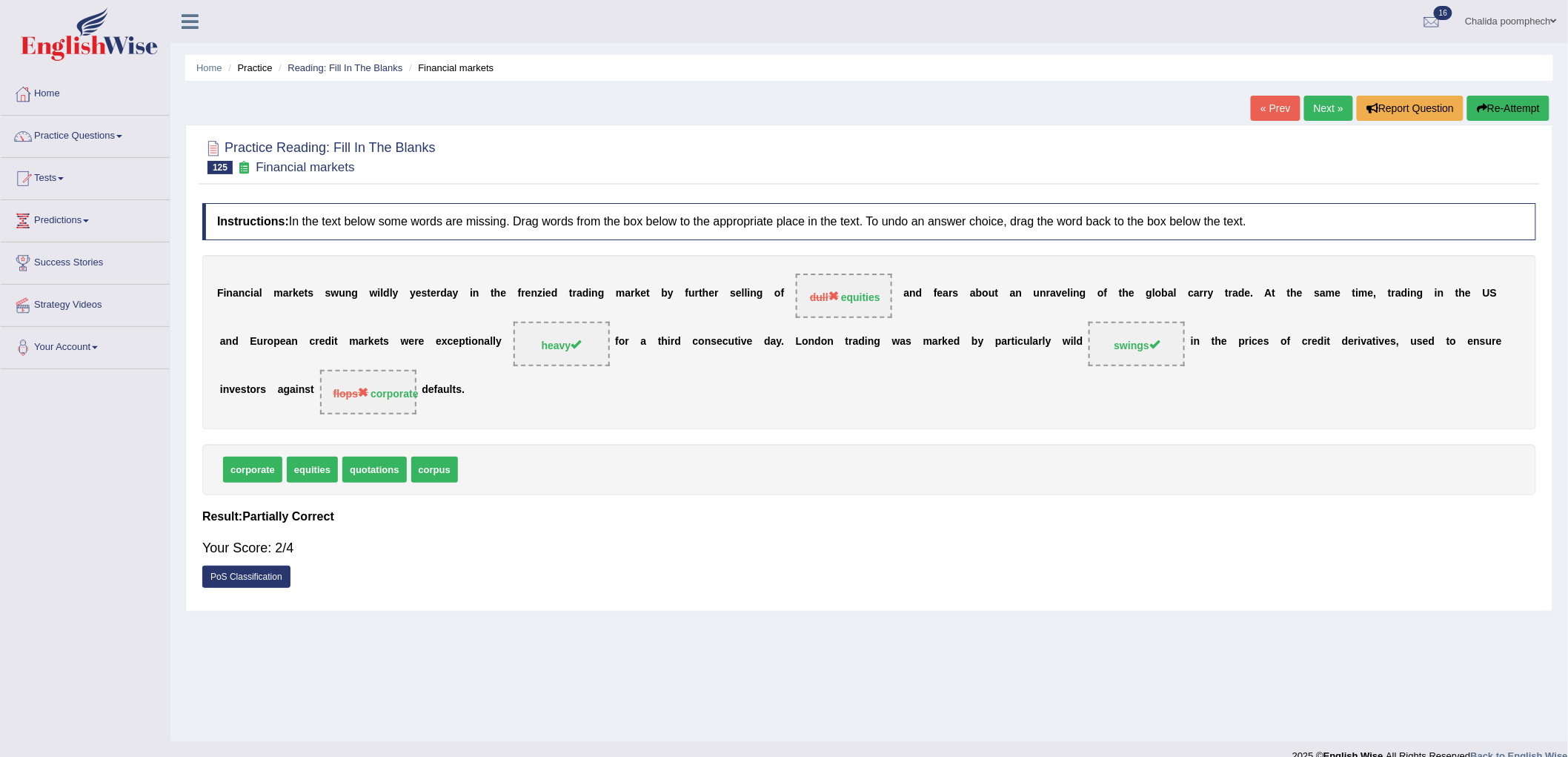
click at [1315, 111] on link "Next »" at bounding box center [1328, 108] width 49 height 25
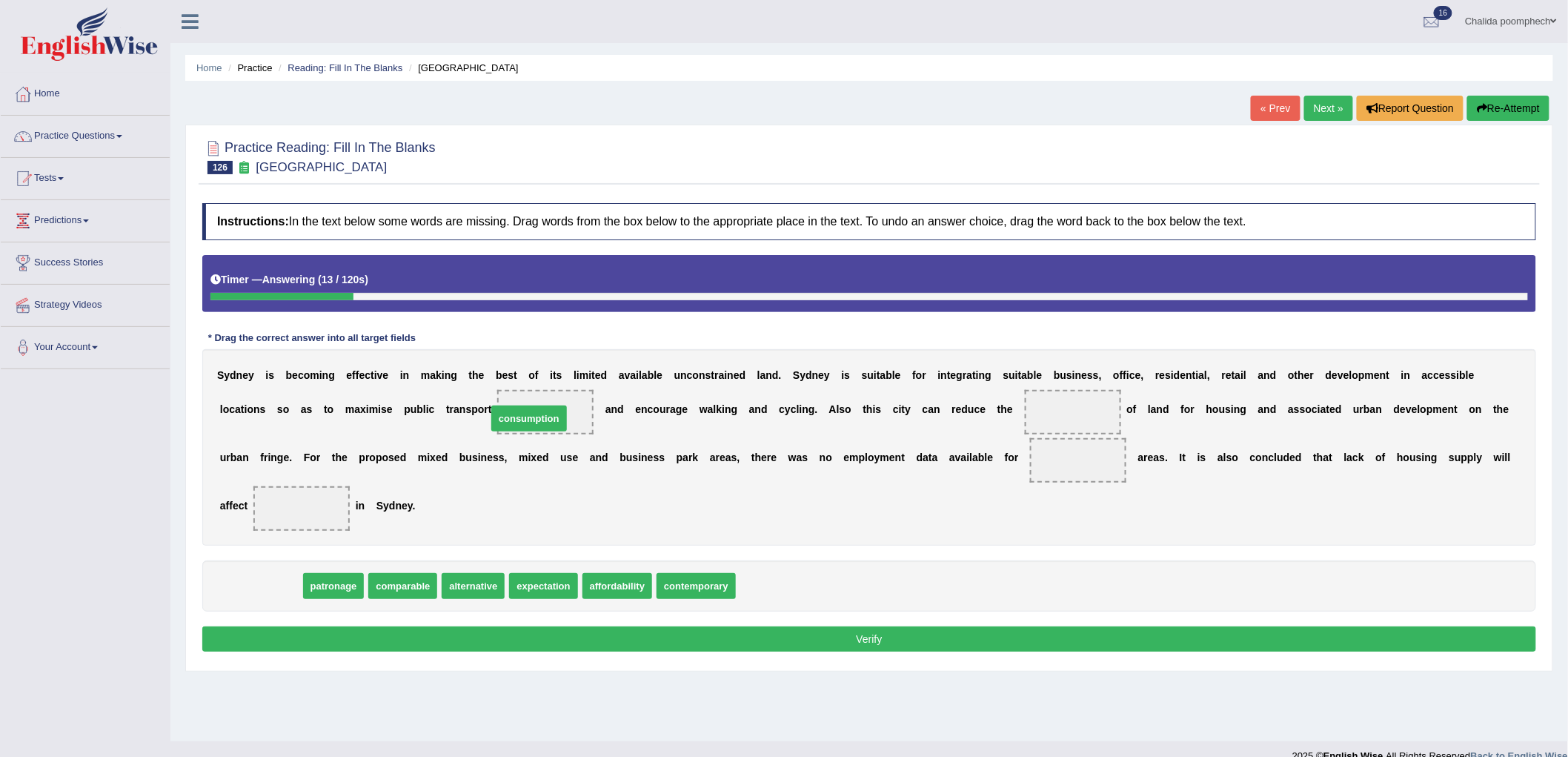
drag, startPoint x: 265, startPoint y: 590, endPoint x: 534, endPoint y: 422, distance: 317.2
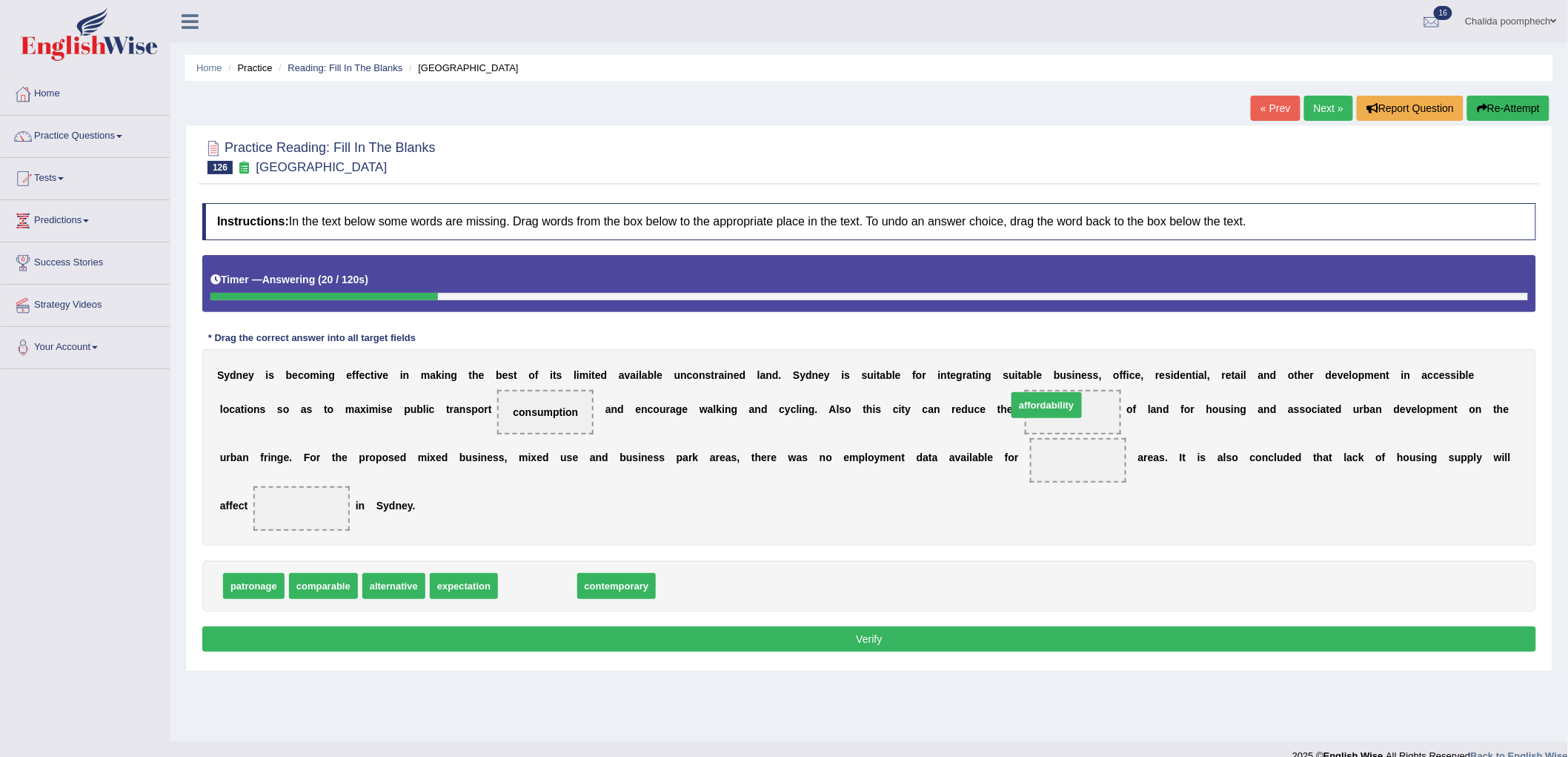
drag, startPoint x: 617, startPoint y: 553, endPoint x: 1063, endPoint y: 406, distance: 469.6
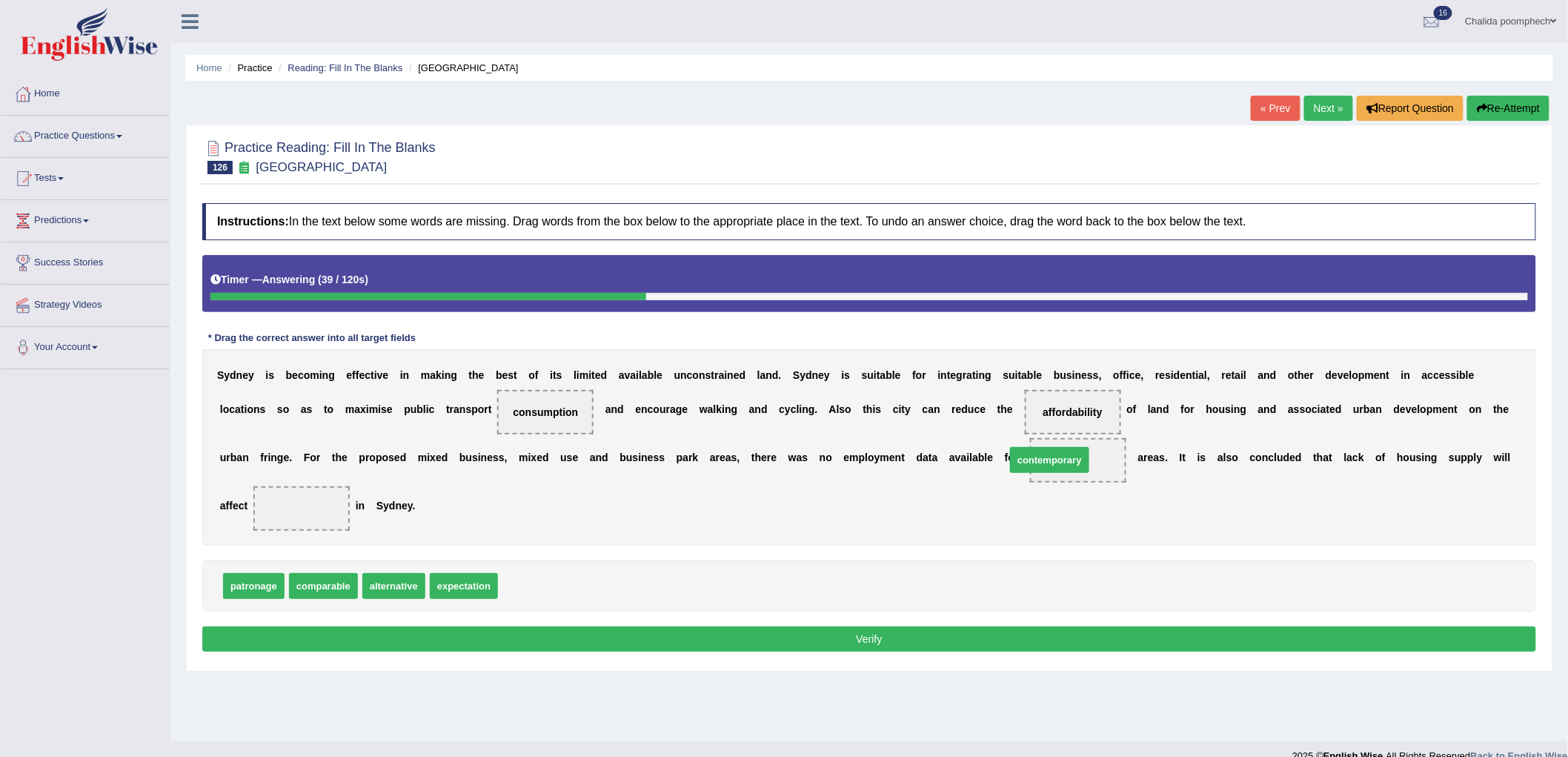
drag, startPoint x: 546, startPoint y: 587, endPoint x: 1054, endPoint y: 461, distance: 523.4
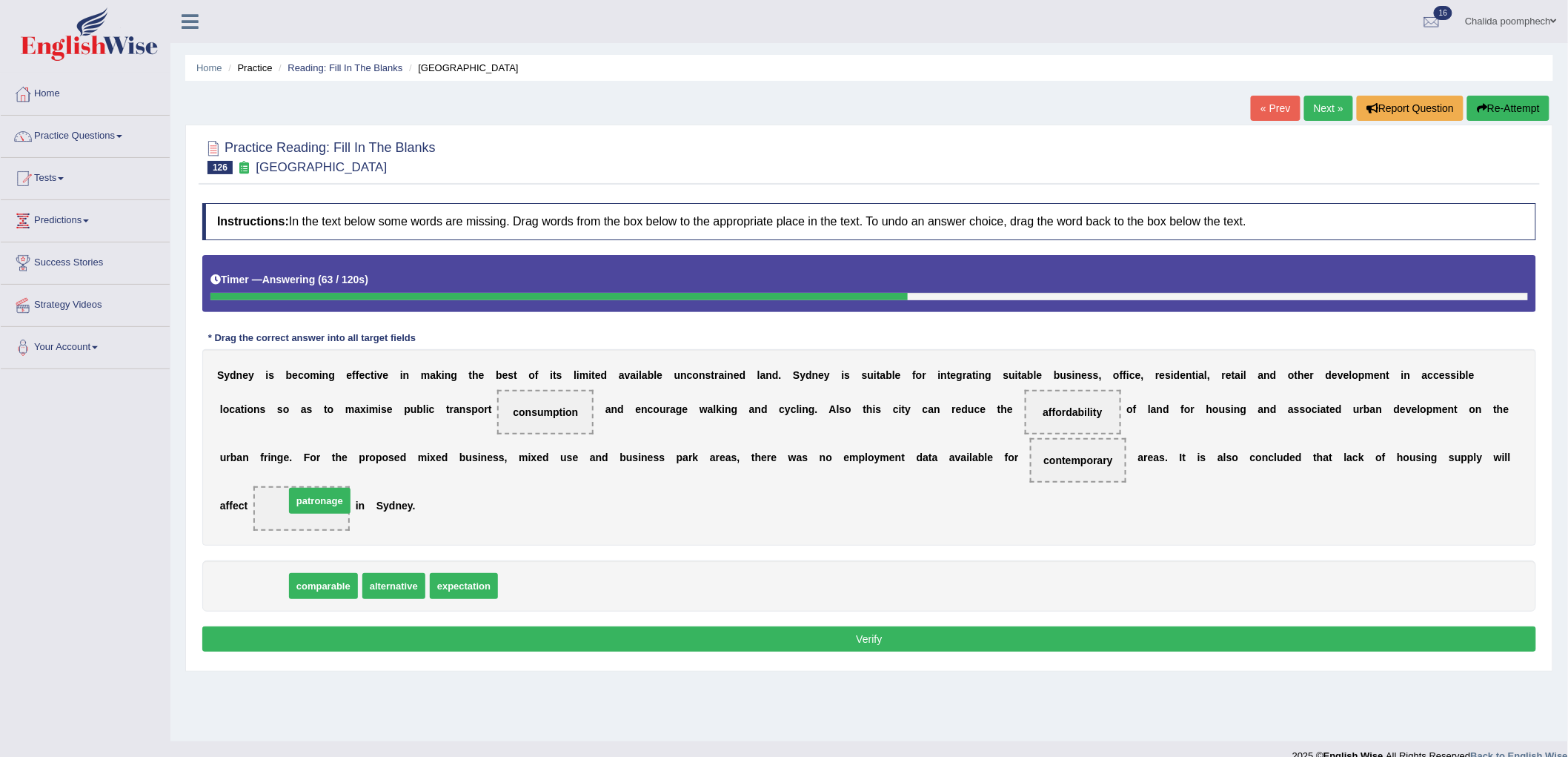
drag, startPoint x: 267, startPoint y: 583, endPoint x: 333, endPoint y: 495, distance: 110.0
click at [849, 634] on button "Verify" at bounding box center [869, 638] width 1334 height 25
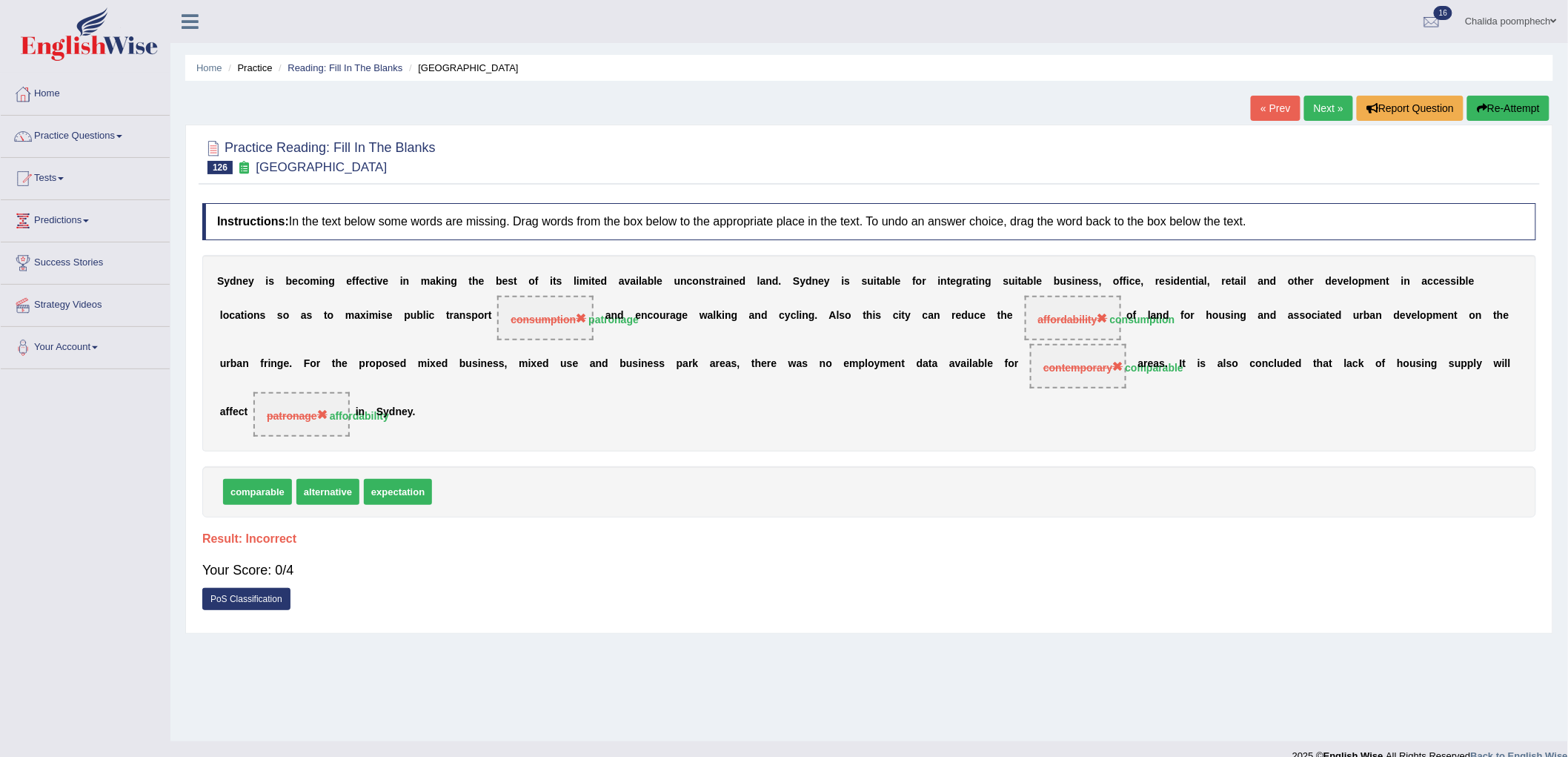
click at [1313, 101] on link "Next »" at bounding box center [1328, 108] width 49 height 25
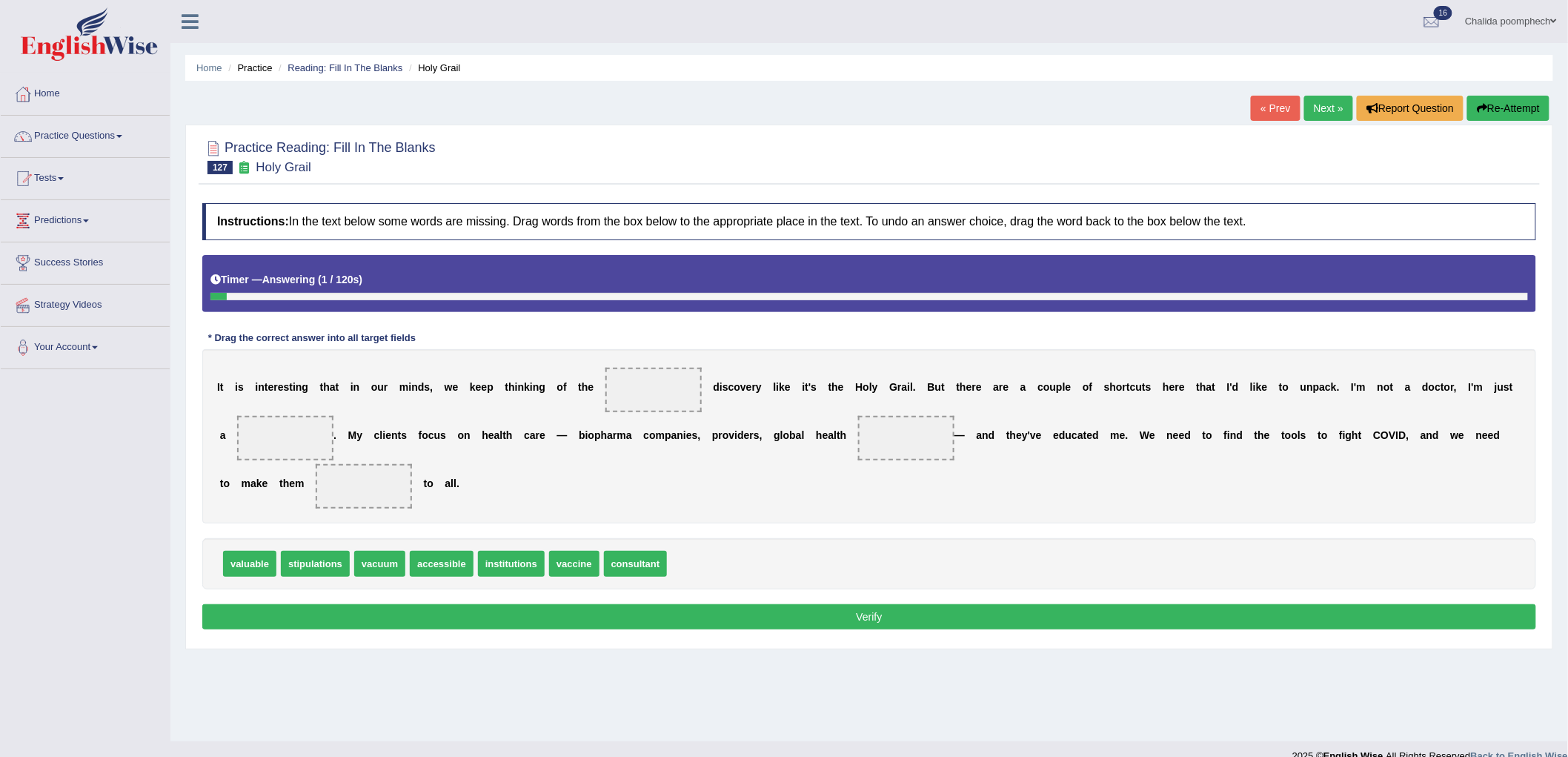
click at [1269, 110] on link "« Prev" at bounding box center [1275, 108] width 49 height 25
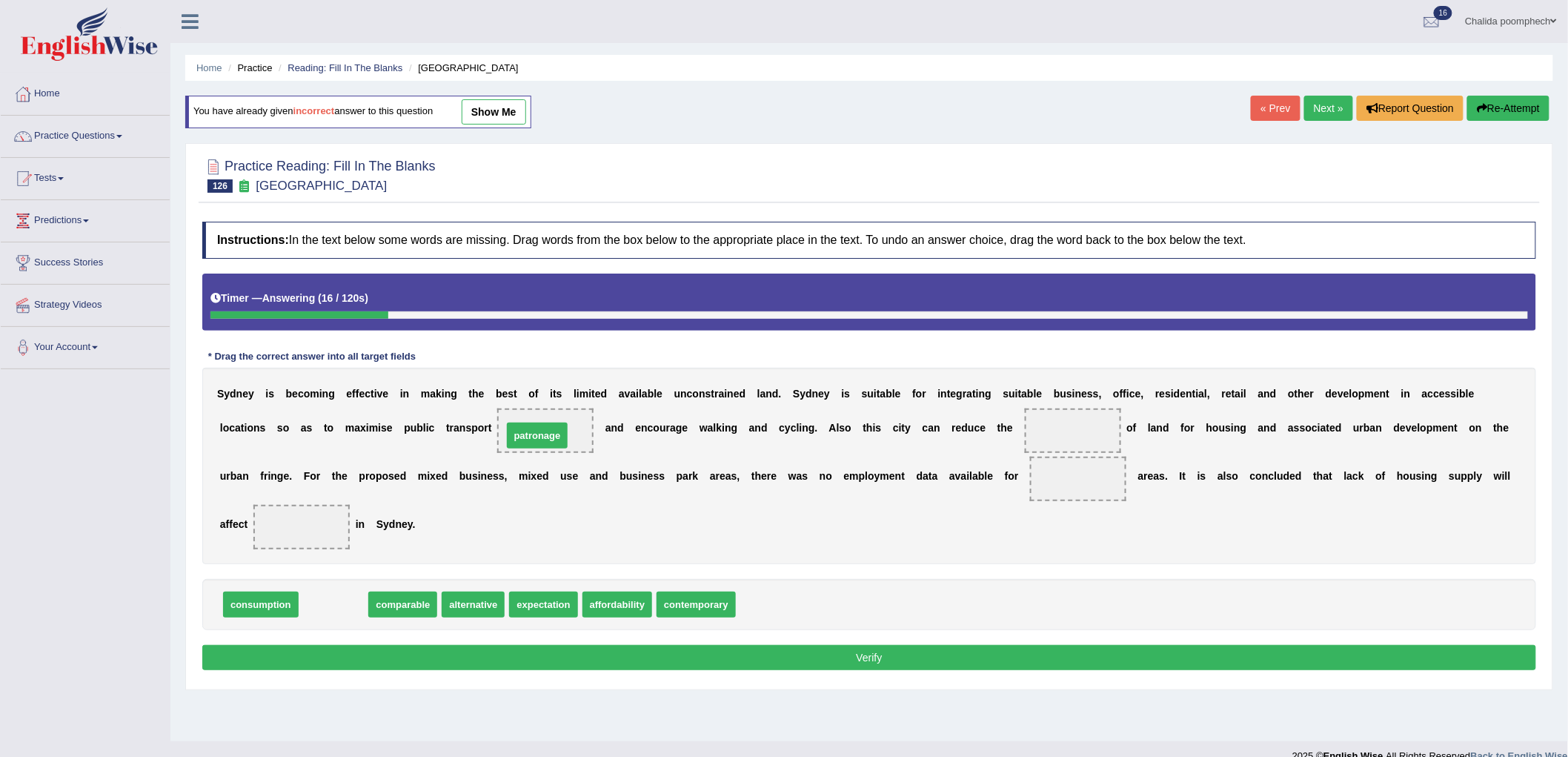
drag, startPoint x: 331, startPoint y: 605, endPoint x: 535, endPoint y: 436, distance: 264.9
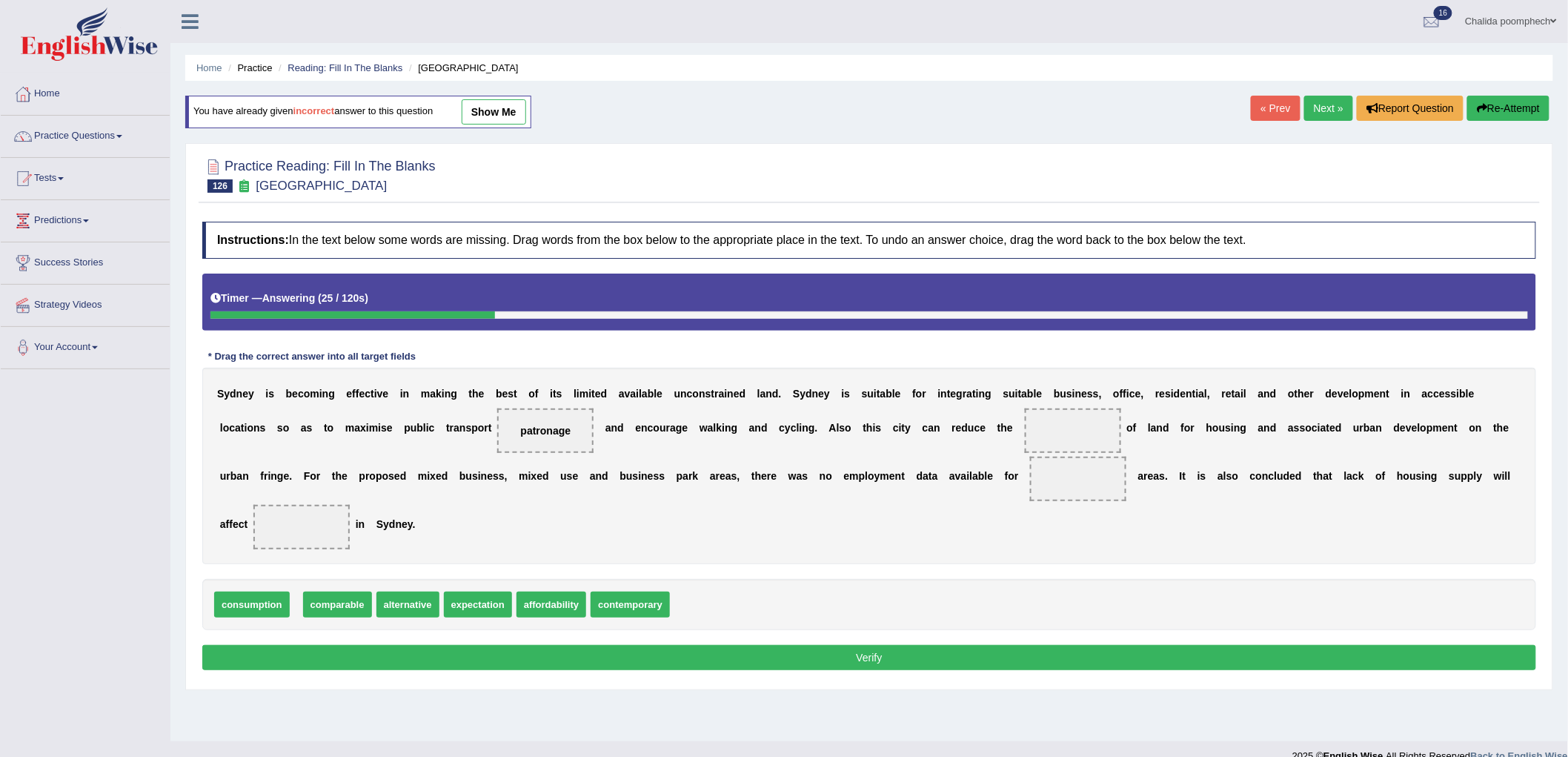
drag, startPoint x: 262, startPoint y: 606, endPoint x: 247, endPoint y: 608, distance: 15.1
drag, startPoint x: 639, startPoint y: 606, endPoint x: 1073, endPoint y: 433, distance: 467.2
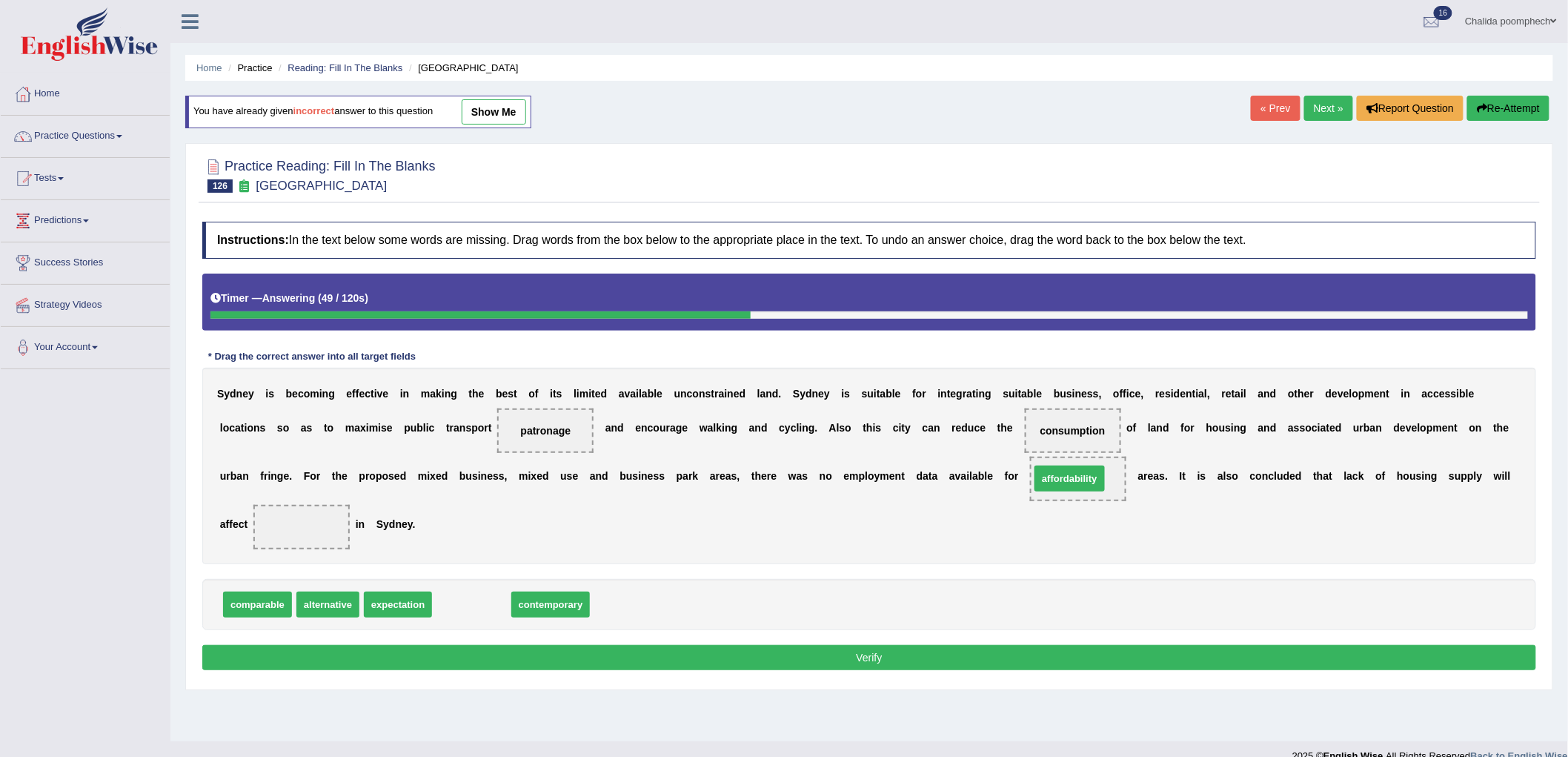
drag, startPoint x: 470, startPoint y: 609, endPoint x: 1068, endPoint y: 483, distance: 611.1
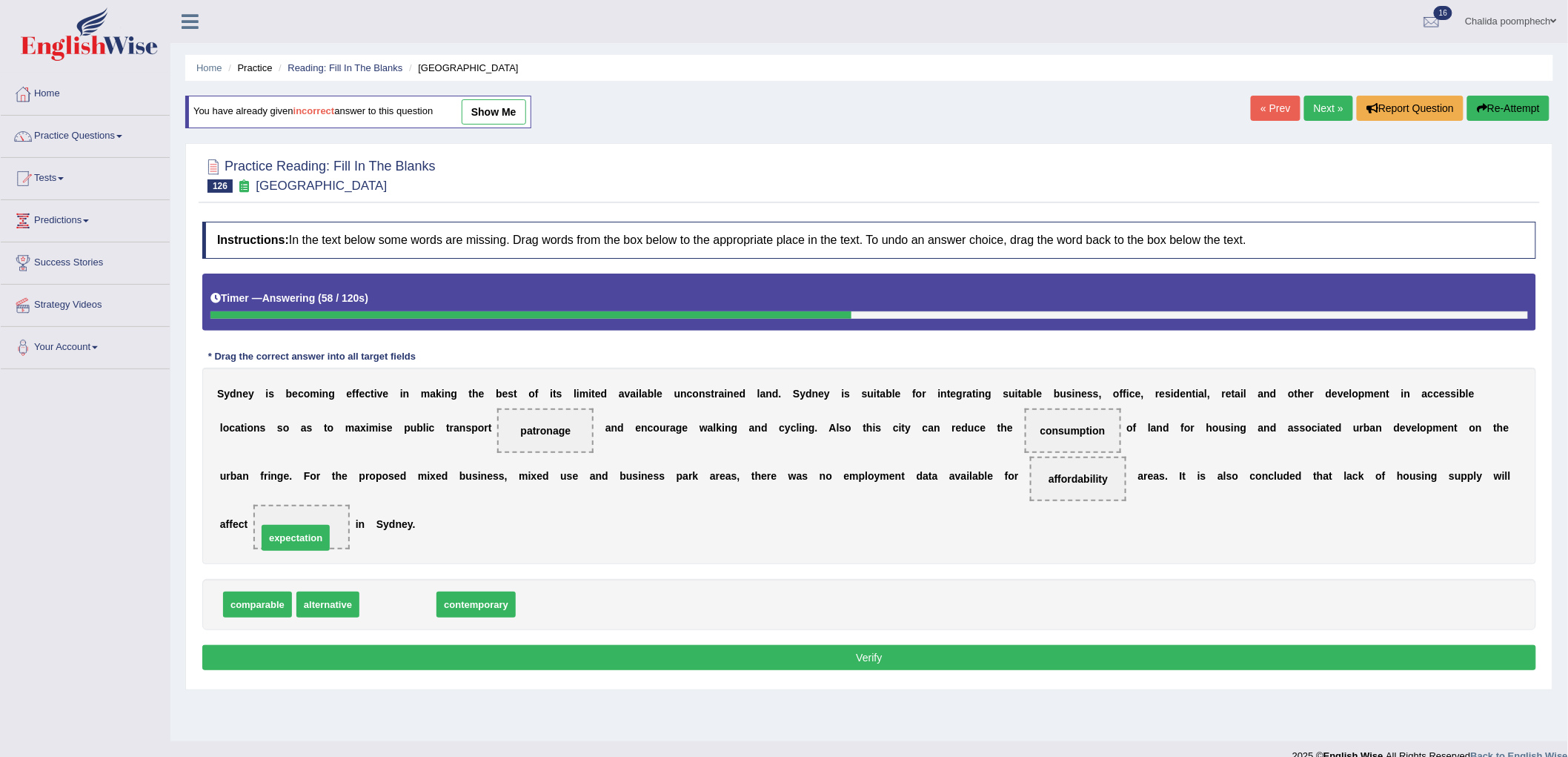
drag, startPoint x: 412, startPoint y: 606, endPoint x: 309, endPoint y: 533, distance: 126.2
click at [596, 653] on button "Verify" at bounding box center [869, 657] width 1334 height 25
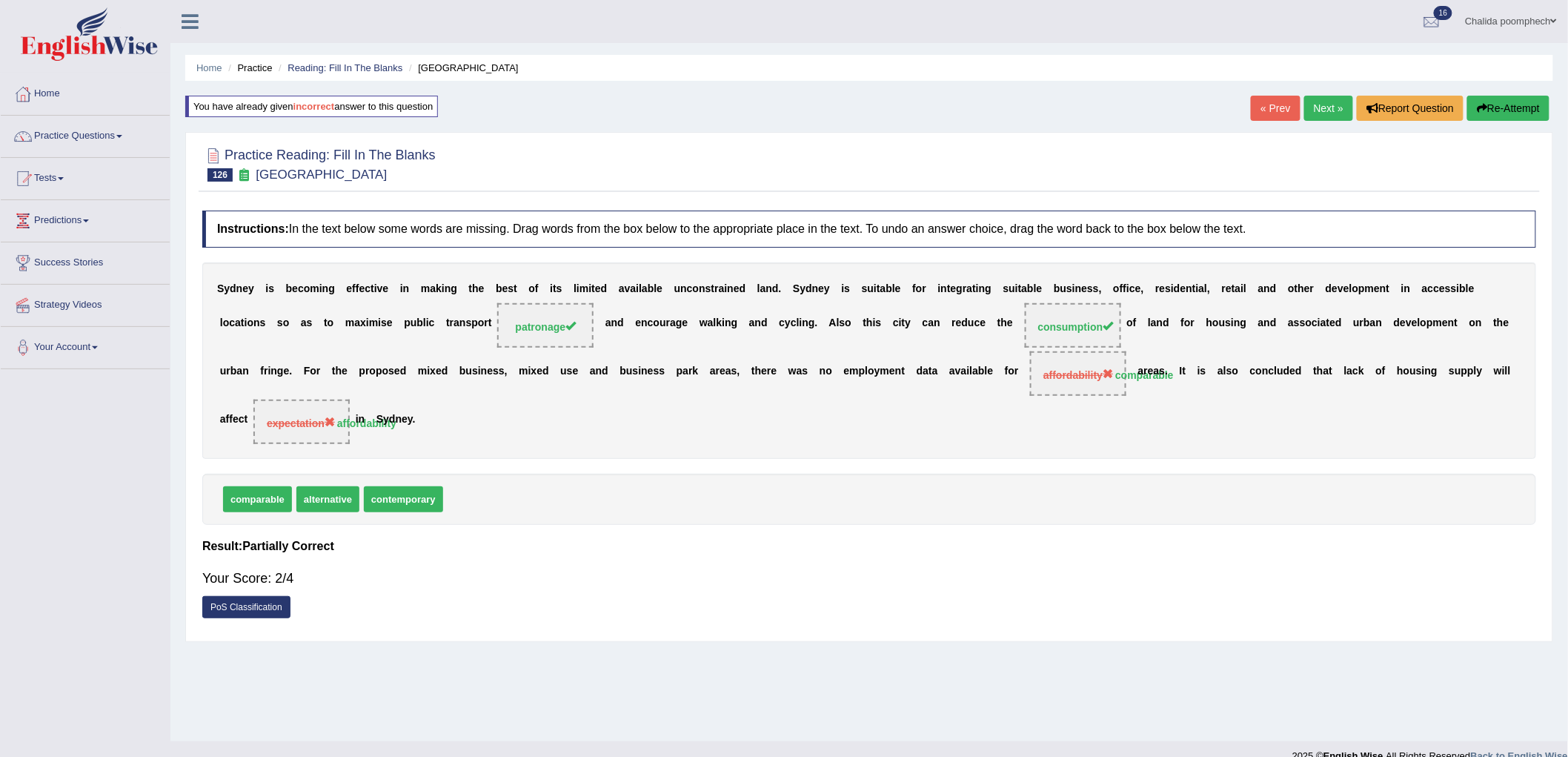
click at [1317, 106] on link "Next »" at bounding box center [1328, 108] width 49 height 25
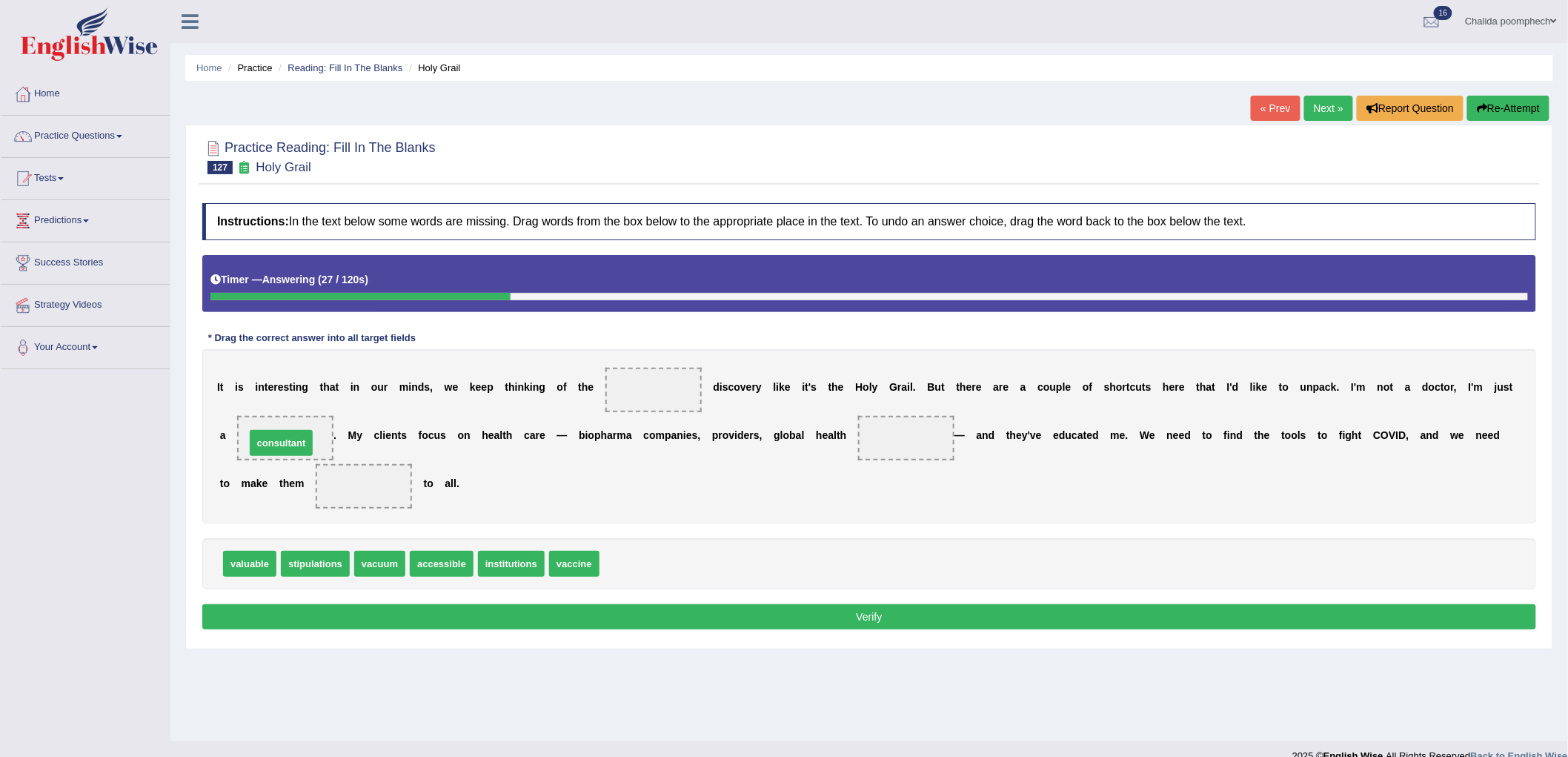
drag, startPoint x: 647, startPoint y: 563, endPoint x: 294, endPoint y: 443, distance: 372.8
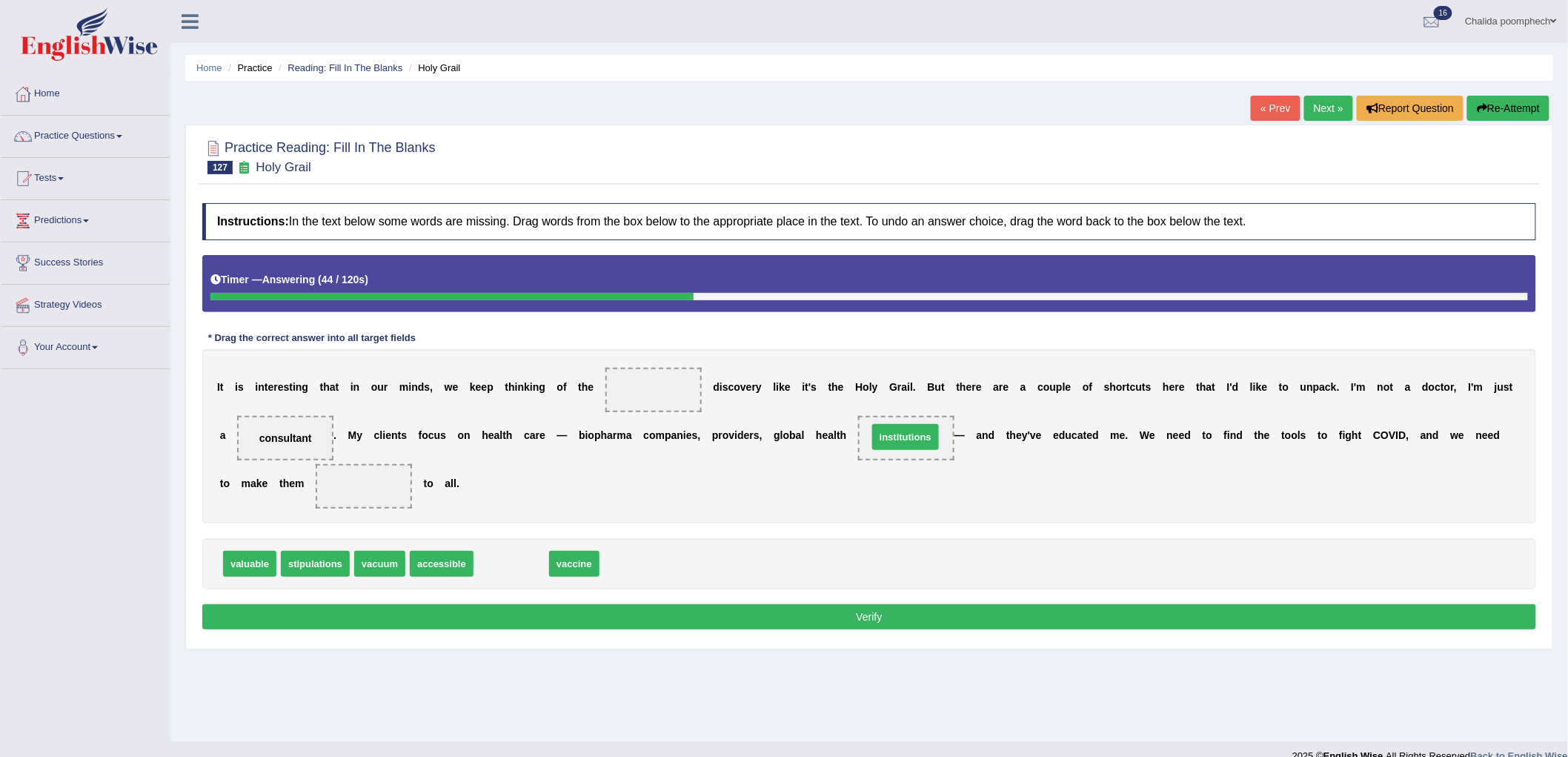
drag, startPoint x: 520, startPoint y: 564, endPoint x: 914, endPoint y: 438, distance: 413.7
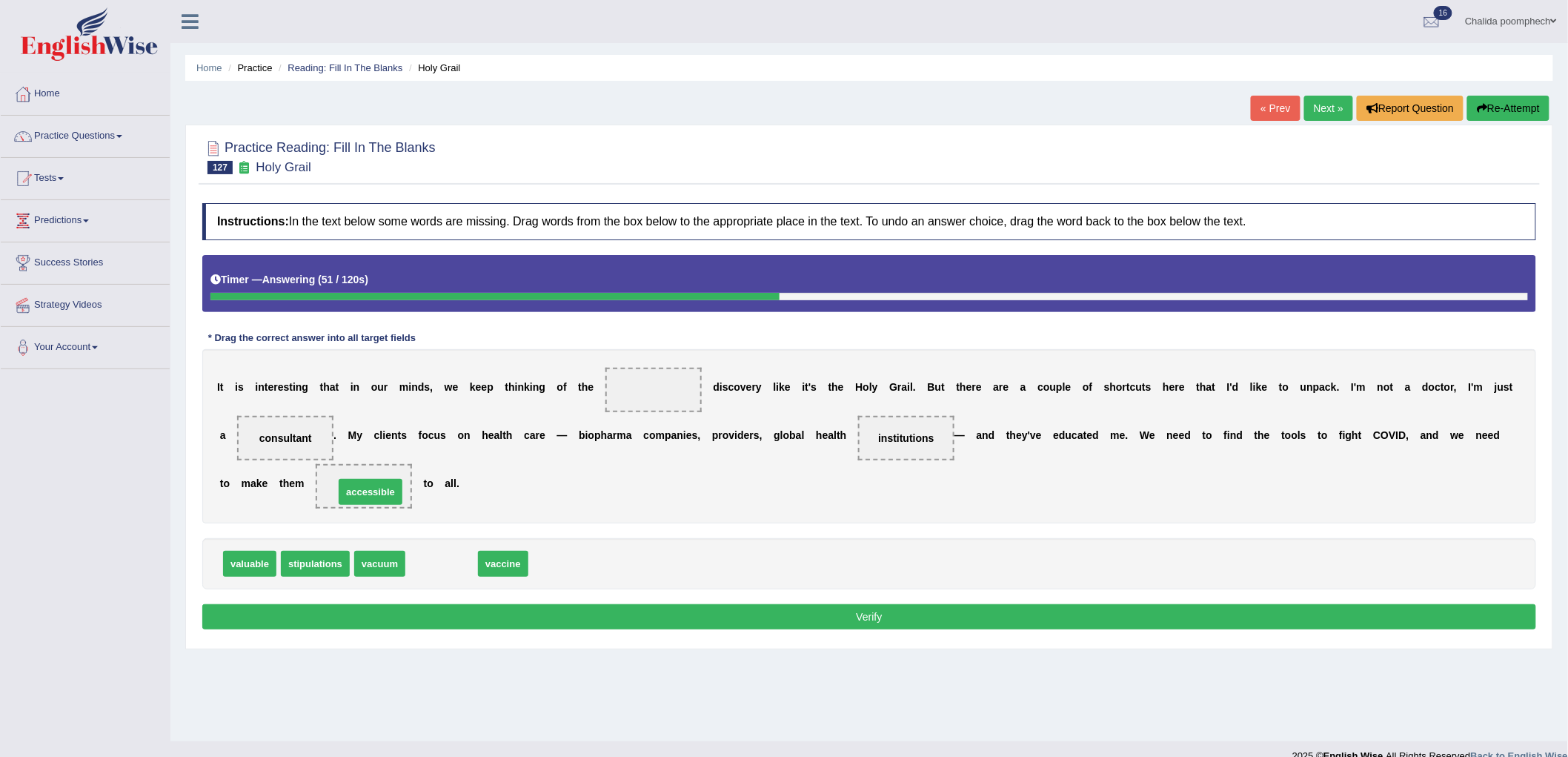
drag, startPoint x: 434, startPoint y: 564, endPoint x: 361, endPoint y: 491, distance: 103.2
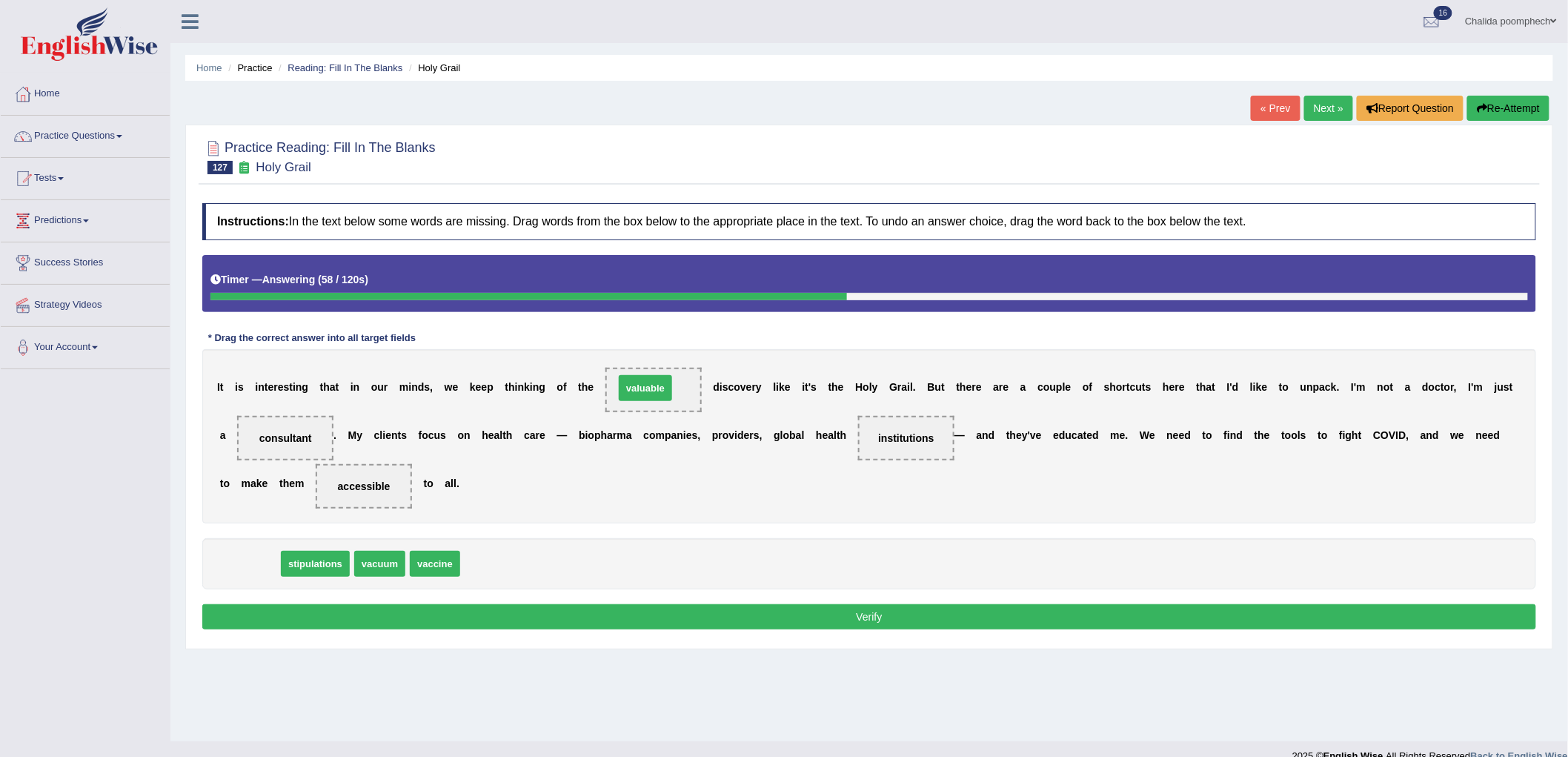
drag, startPoint x: 253, startPoint y: 565, endPoint x: 648, endPoint y: 389, distance: 432.4
click at [590, 619] on button "Verify" at bounding box center [869, 616] width 1334 height 25
